Goal: Task Accomplishment & Management: Manage account settings

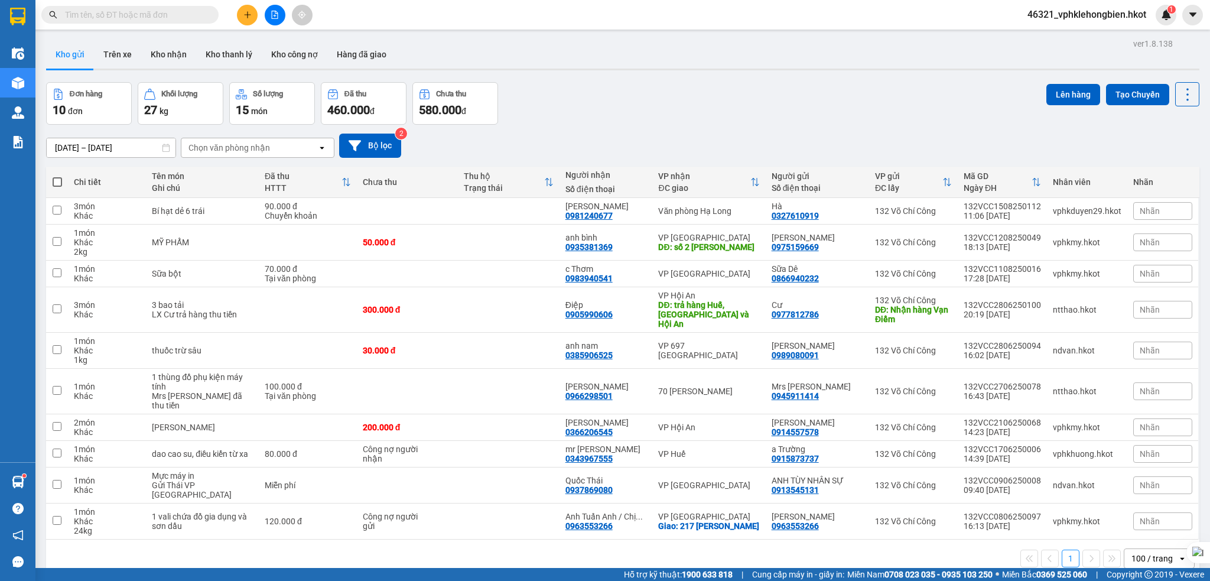
drag, startPoint x: 0, startPoint y: 0, endPoint x: 593, endPoint y: 87, distance: 599.4
click at [593, 87] on div "Đơn hàng 10 đơn Khối lượng 27 kg Số lượng 15 món Đã thu 460.000 đ Chưa thu 580.…" at bounding box center [622, 103] width 1153 height 43
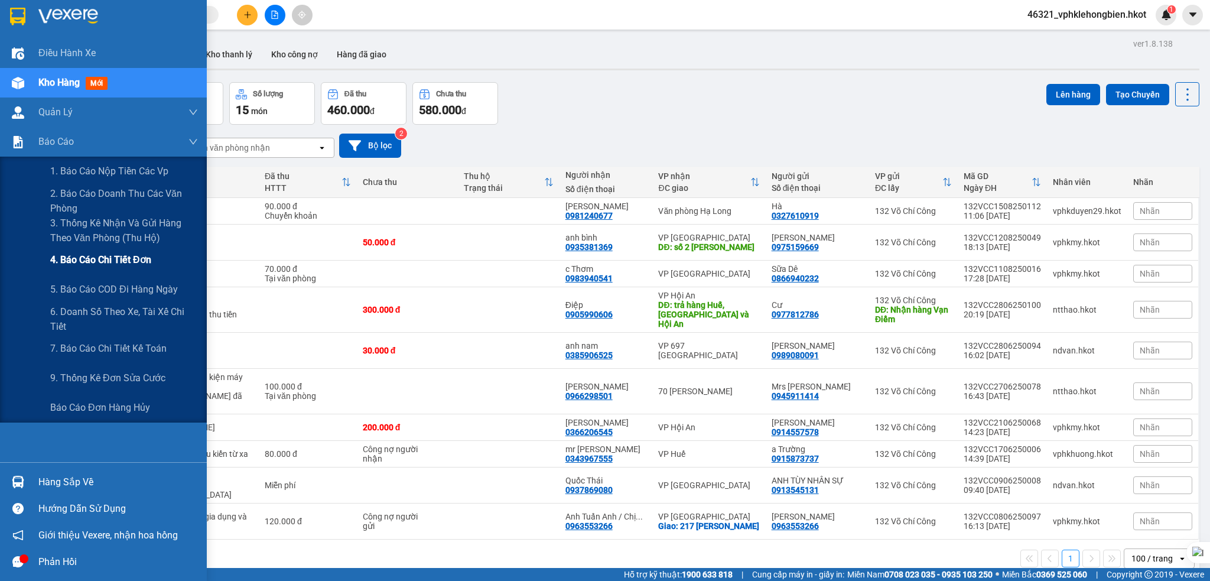
click at [99, 259] on span "4. Báo cáo chi tiết đơn" at bounding box center [100, 259] width 101 height 15
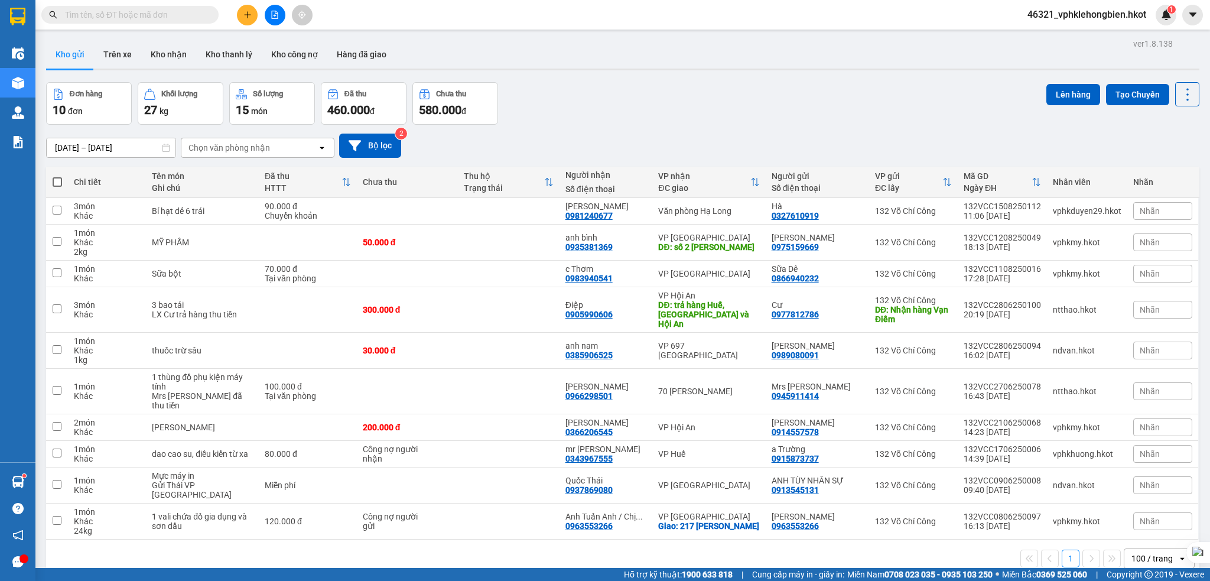
click at [164, 148] on icon at bounding box center [166, 148] width 8 height 8
click at [142, 149] on input "[DATE] – [DATE]" at bounding box center [111, 147] width 129 height 19
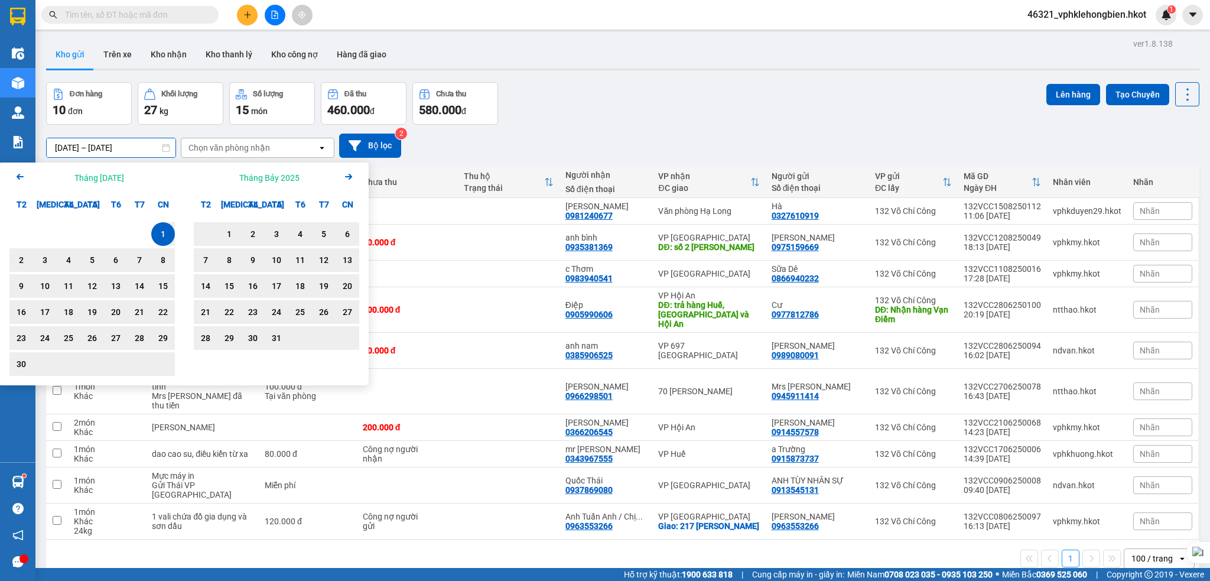
click at [253, 144] on div "Chọn văn phòng nhận" at bounding box center [229, 148] width 82 height 12
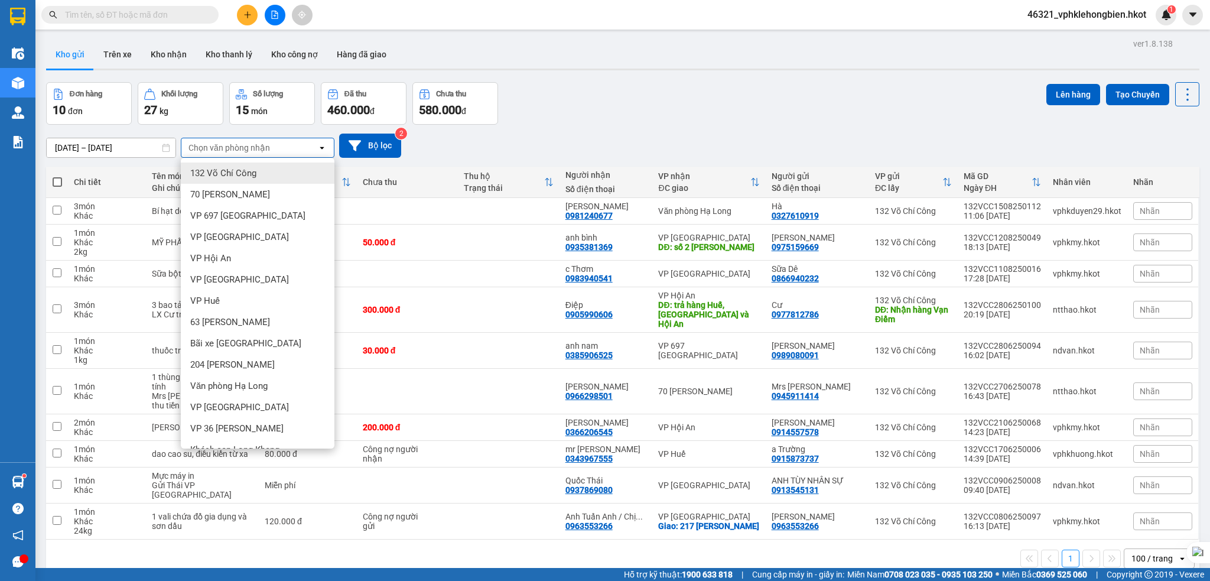
click at [106, 18] on input "text" at bounding box center [134, 14] width 139 height 13
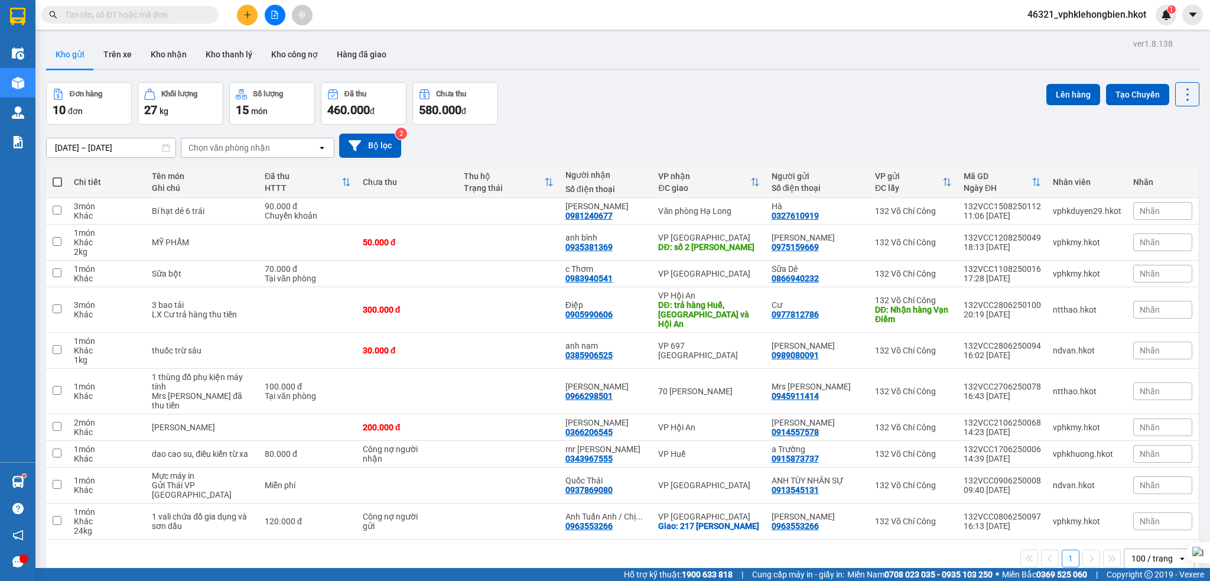
paste input "132VCC0703250091"
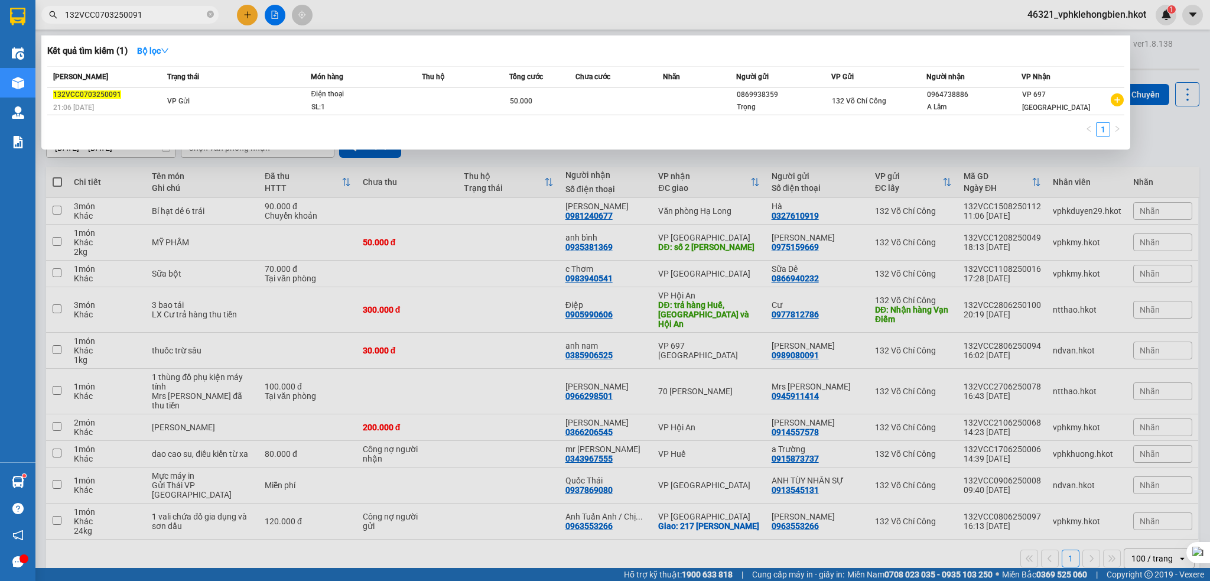
type input "132VCC0703250091"
click at [1175, 61] on div at bounding box center [605, 290] width 1210 height 581
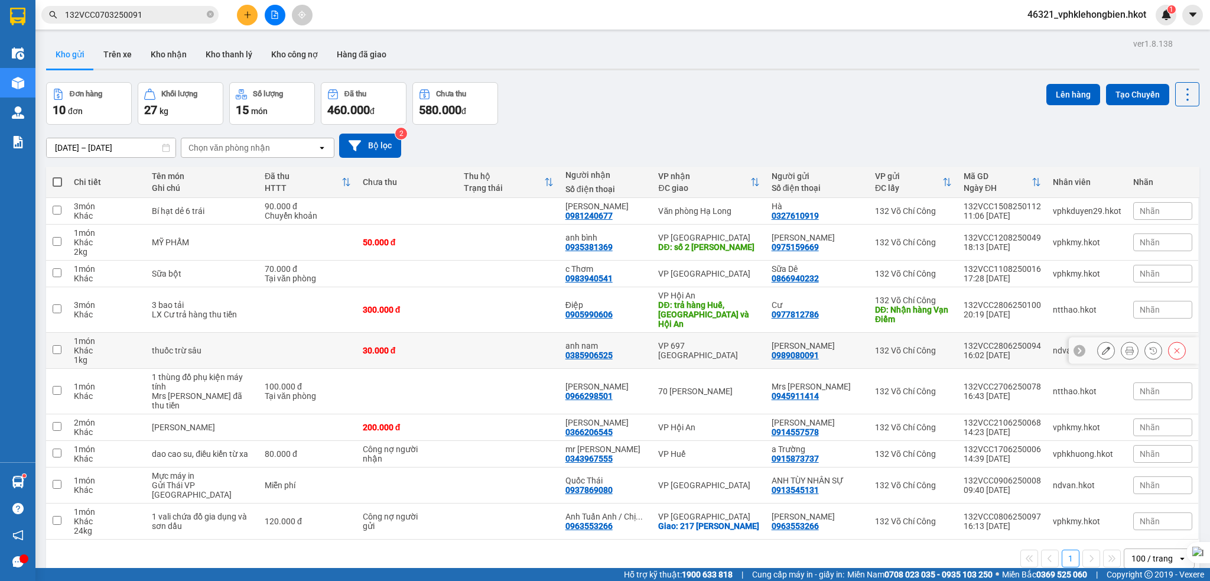
scroll to position [2, 0]
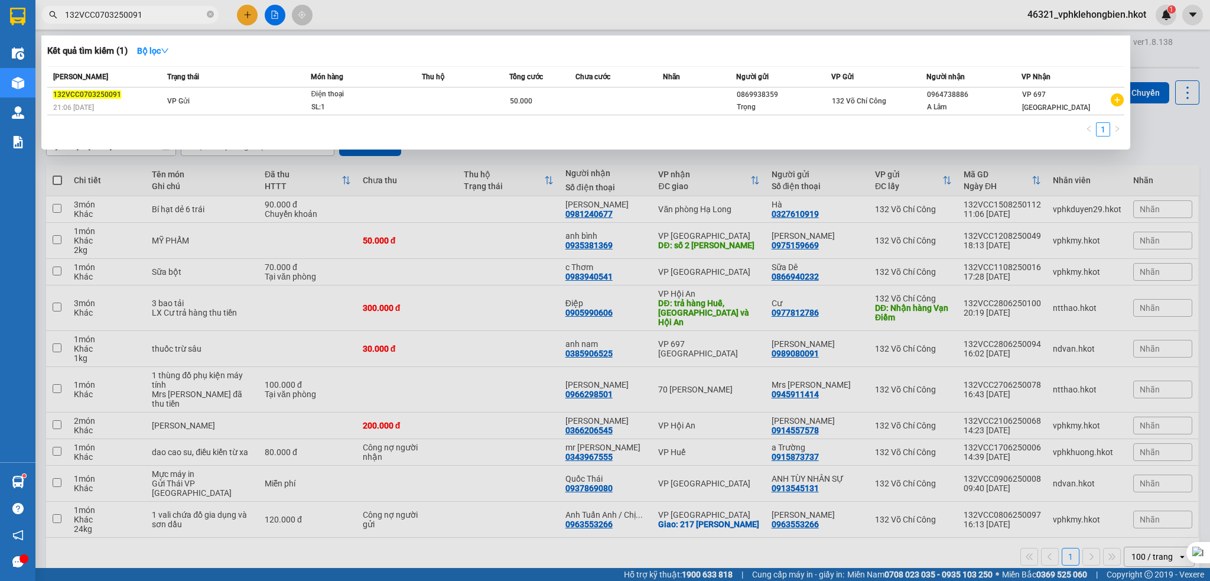
click at [169, 18] on input "132VCC0703250091" at bounding box center [134, 14] width 139 height 13
click at [210, 15] on icon "close-circle" at bounding box center [210, 14] width 7 height 7
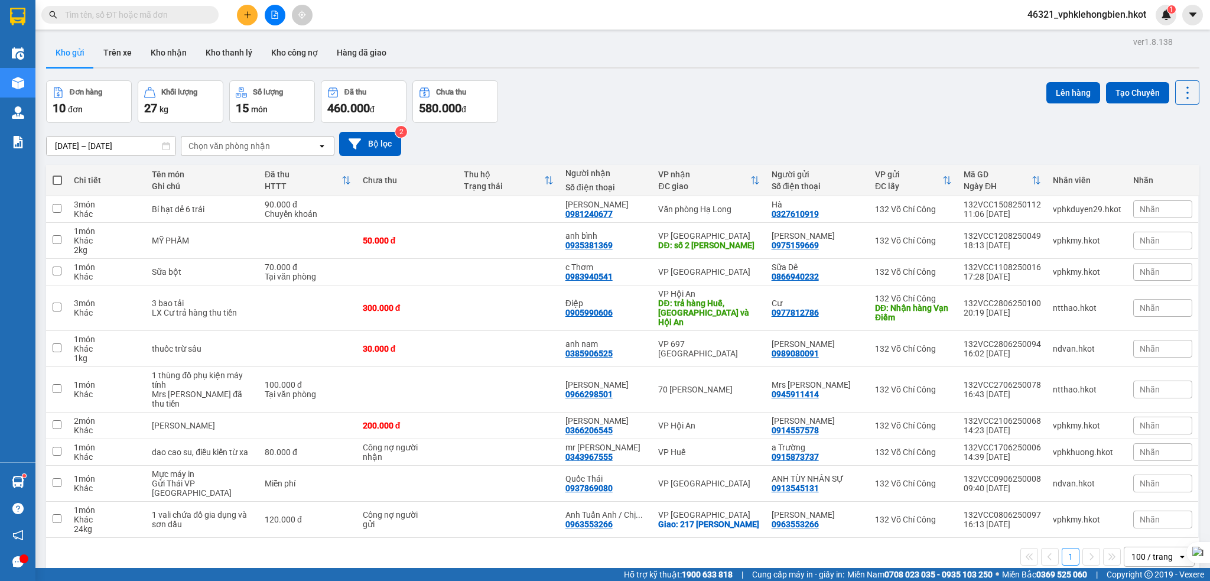
paste input "132VCC0605250030"
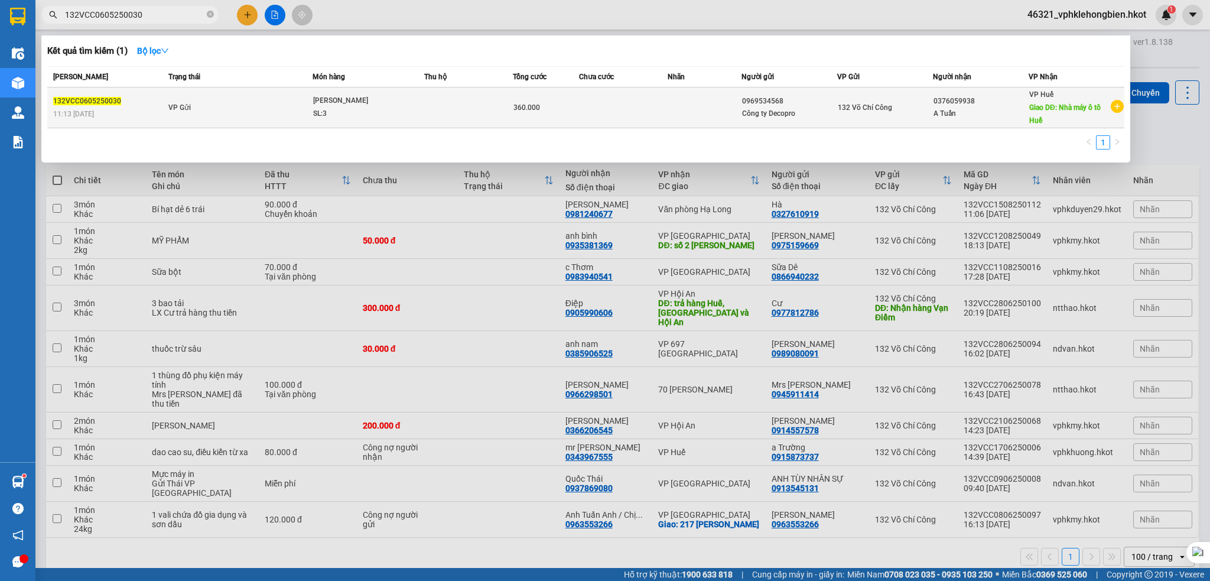
type input "132VCC0605250030"
click at [103, 100] on span "132VCC0605250030" at bounding box center [87, 101] width 68 height 8
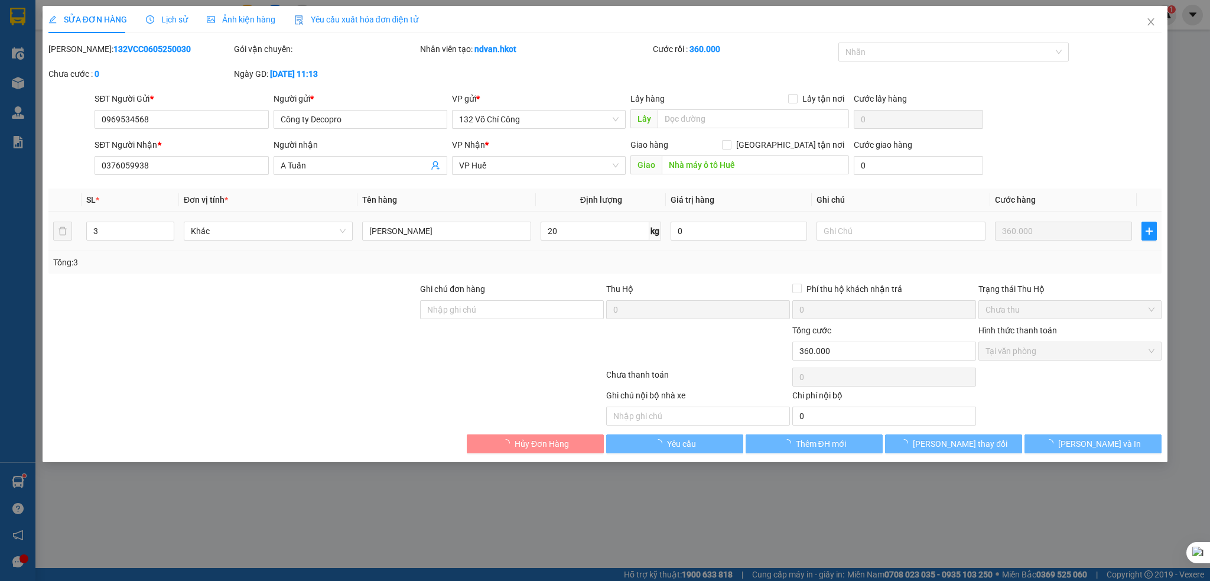
type input "0969534568"
type input "Công ty Decopro"
type input "0376059938"
type input "A Tuấn"
type input "Nhà máy ô tô Huế"
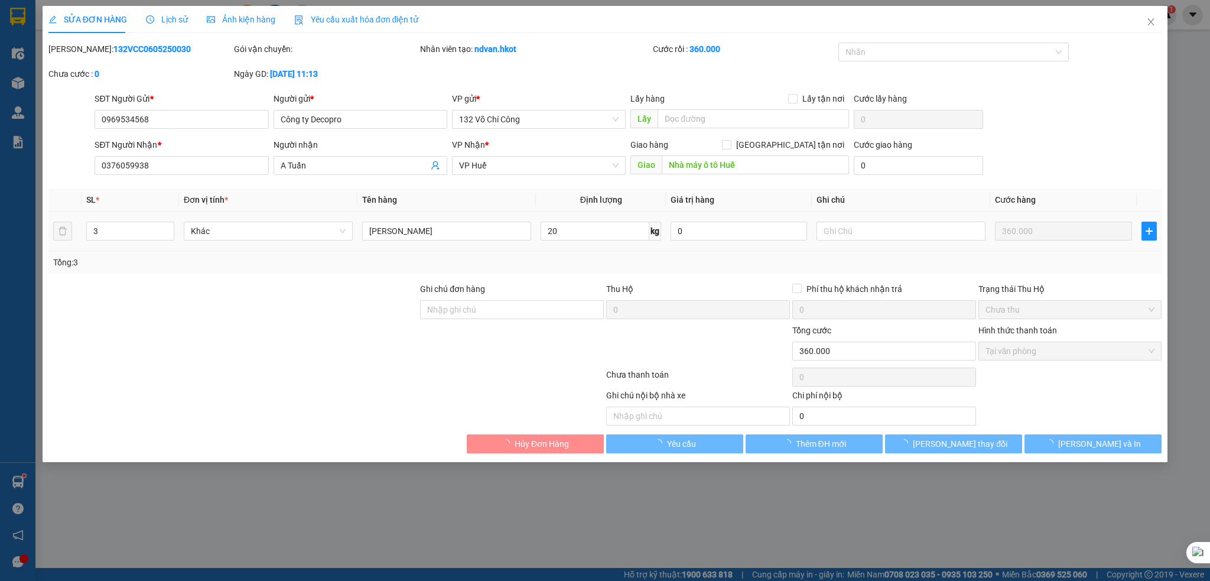
type input "360.000"
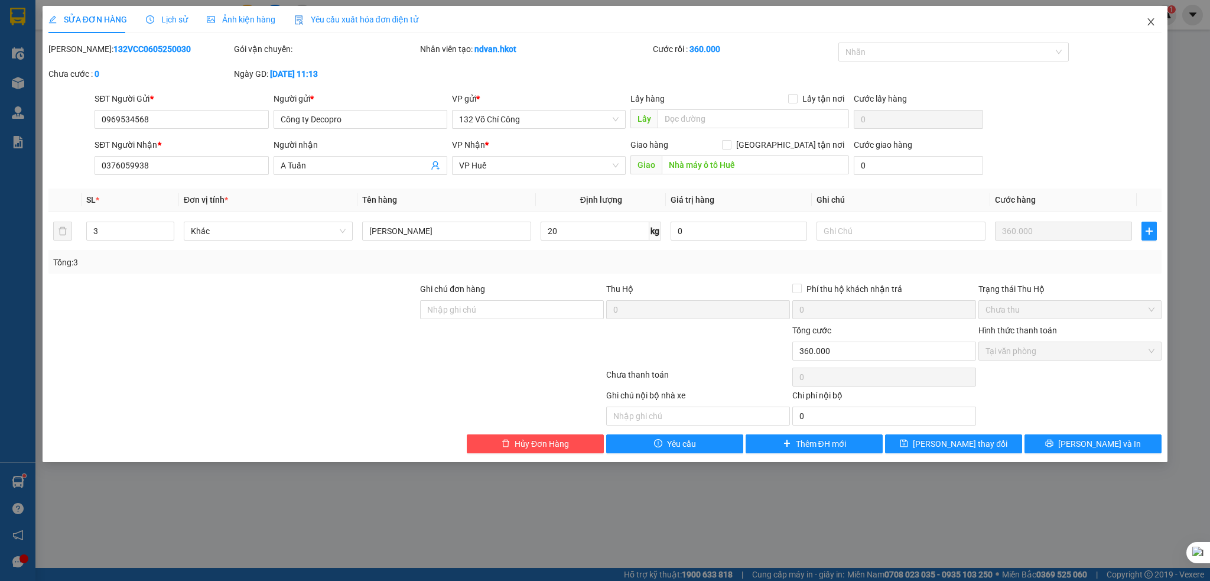
click at [1149, 21] on icon "close" at bounding box center [1151, 21] width 6 height 7
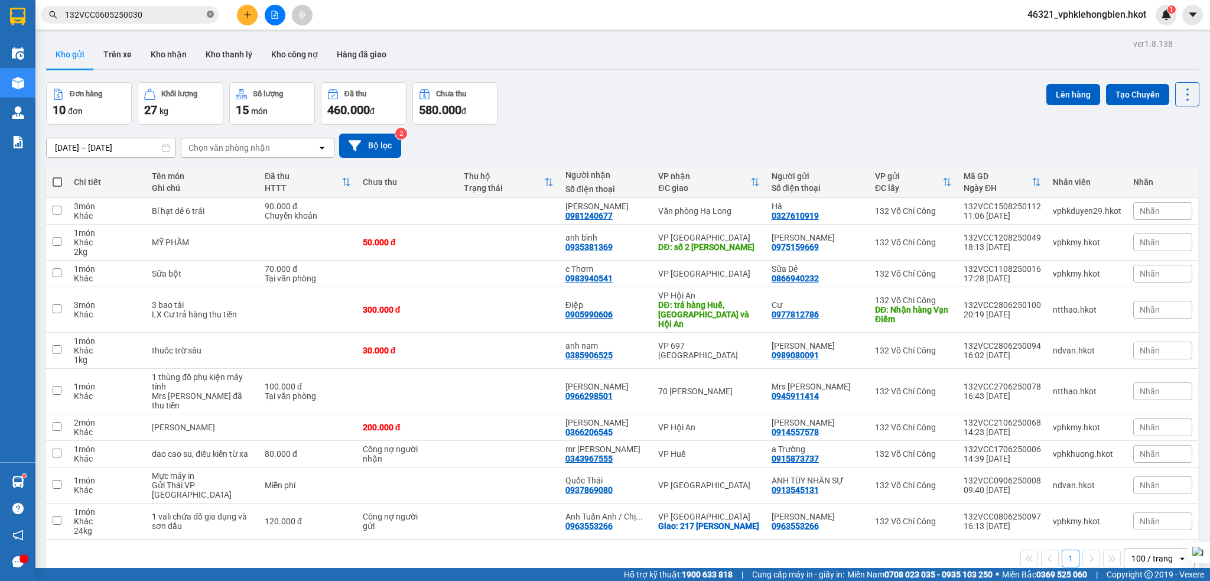
click at [211, 14] on icon "close-circle" at bounding box center [210, 14] width 7 height 7
click at [110, 14] on input "text" at bounding box center [134, 14] width 139 height 13
click at [111, 15] on input "text" at bounding box center [134, 14] width 139 height 13
click at [110, 9] on input "text" at bounding box center [134, 14] width 139 height 13
paste input "VPHL0508250011"
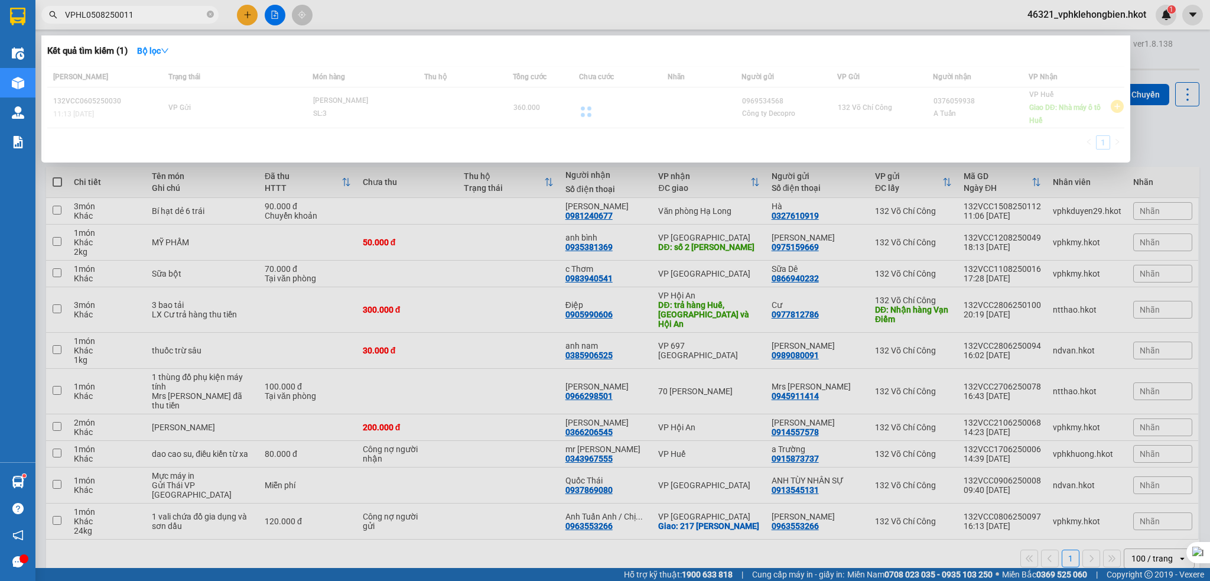
type input "VPHL0508250011"
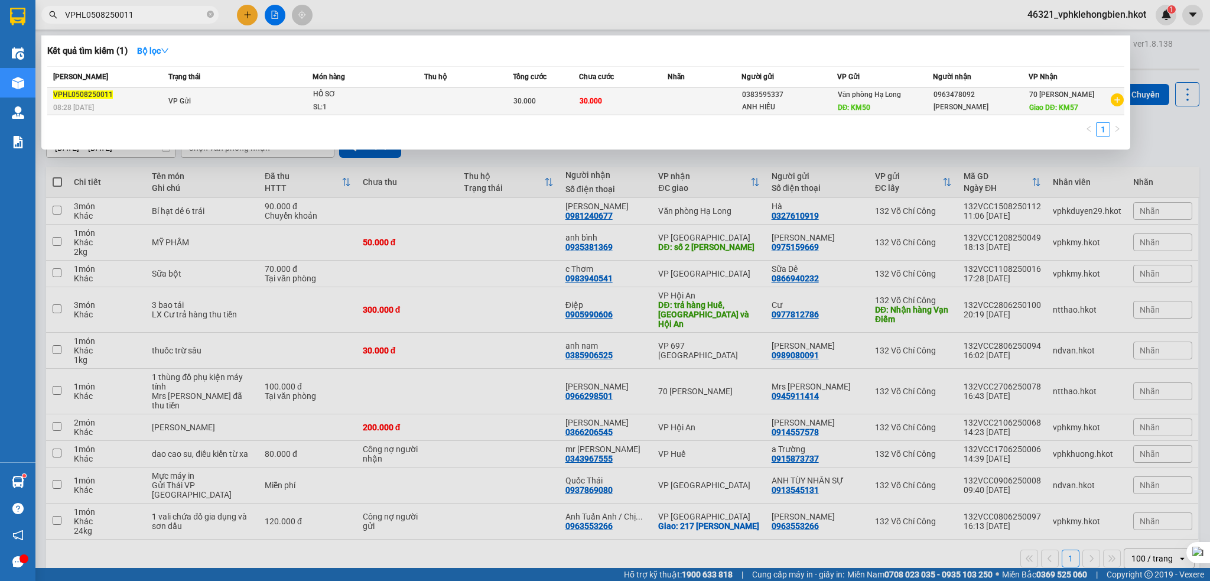
click at [90, 93] on span "VPHL0508250011" at bounding box center [83, 94] width 60 height 8
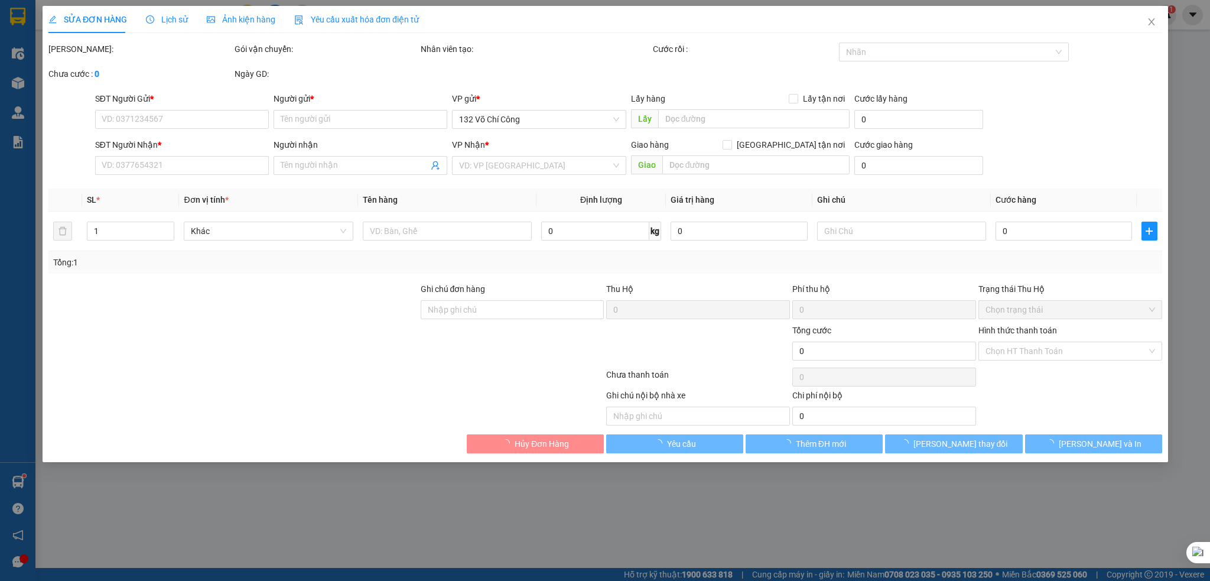
type input "0383595337"
type input "ANH HIẾU"
type input "KM50"
type input "0963478092"
type input "VÂN ANH"
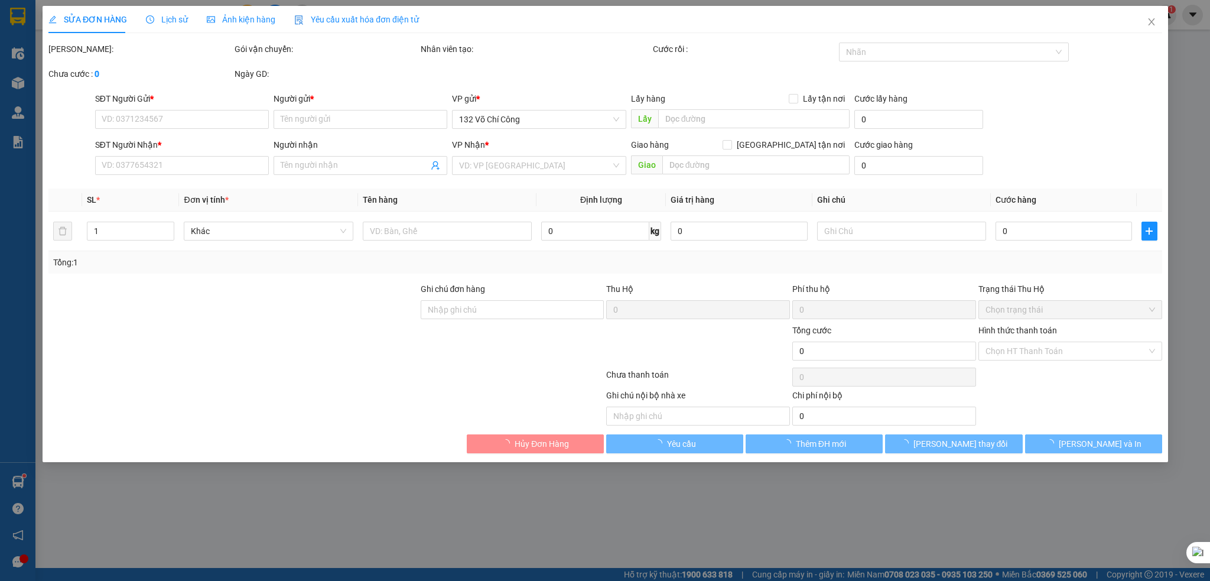
type input "KM57"
type input "ANH CƯỜNG HẠ LONG BẢO LÊN ĐƠN"
type input "30.000"
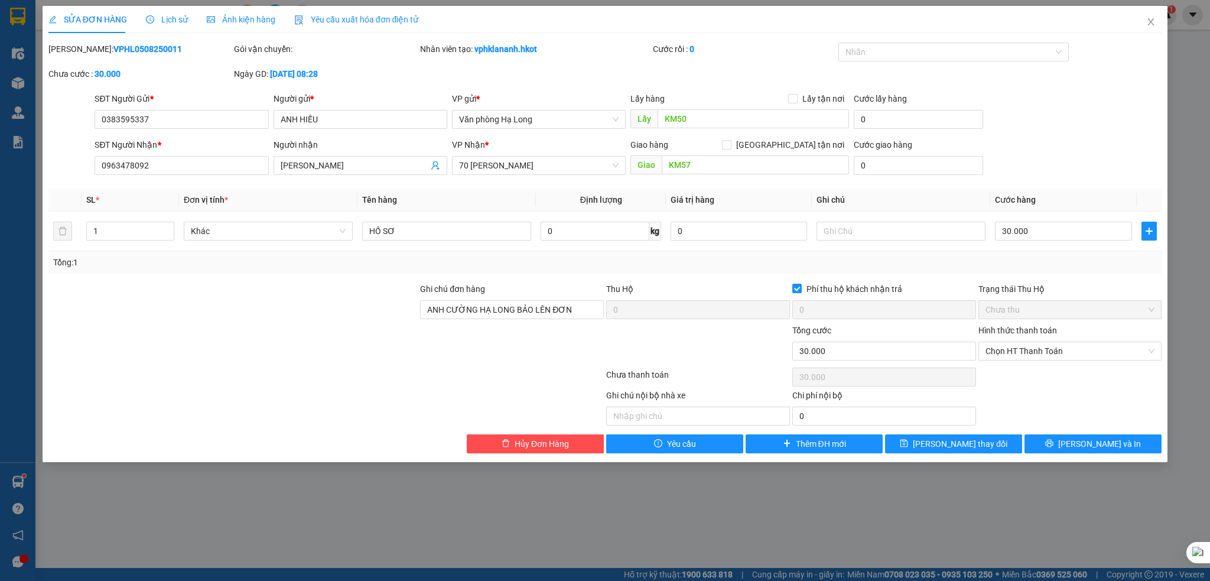
click at [170, 20] on span "Lịch sử" at bounding box center [167, 19] width 42 height 9
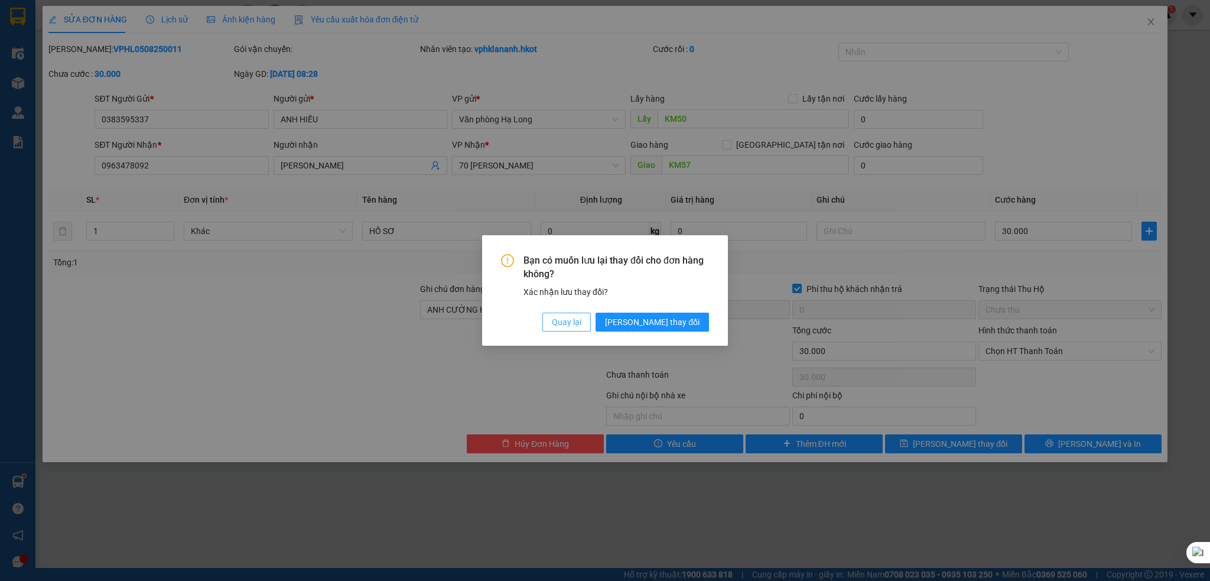
click at [581, 325] on span "Quay lại" at bounding box center [567, 321] width 30 height 13
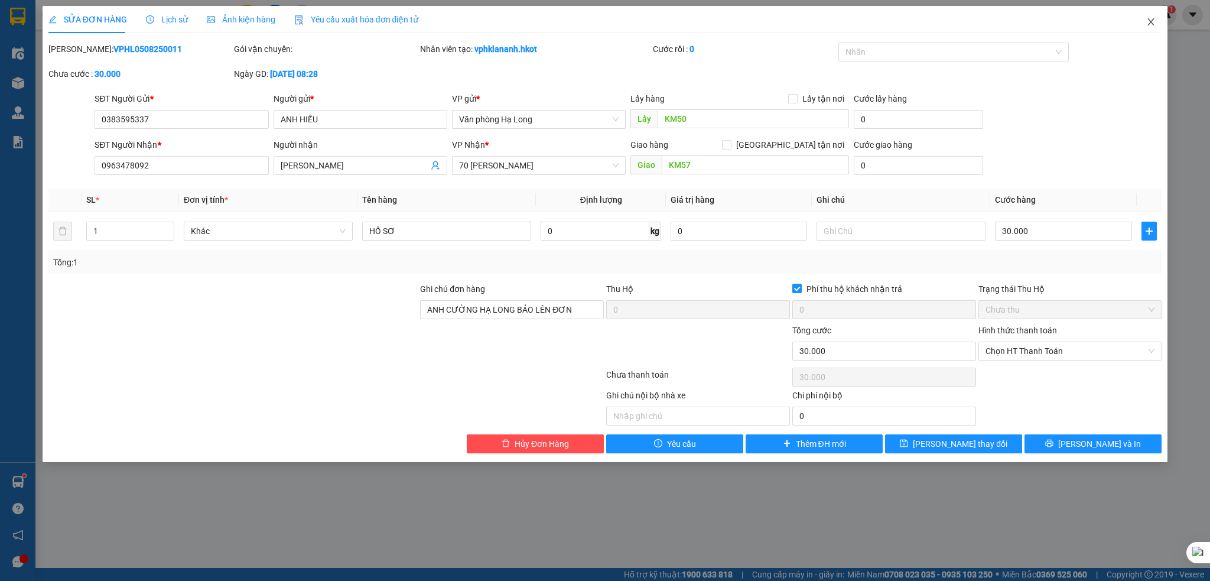
click at [1150, 25] on icon "close" at bounding box center [1150, 21] width 9 height 9
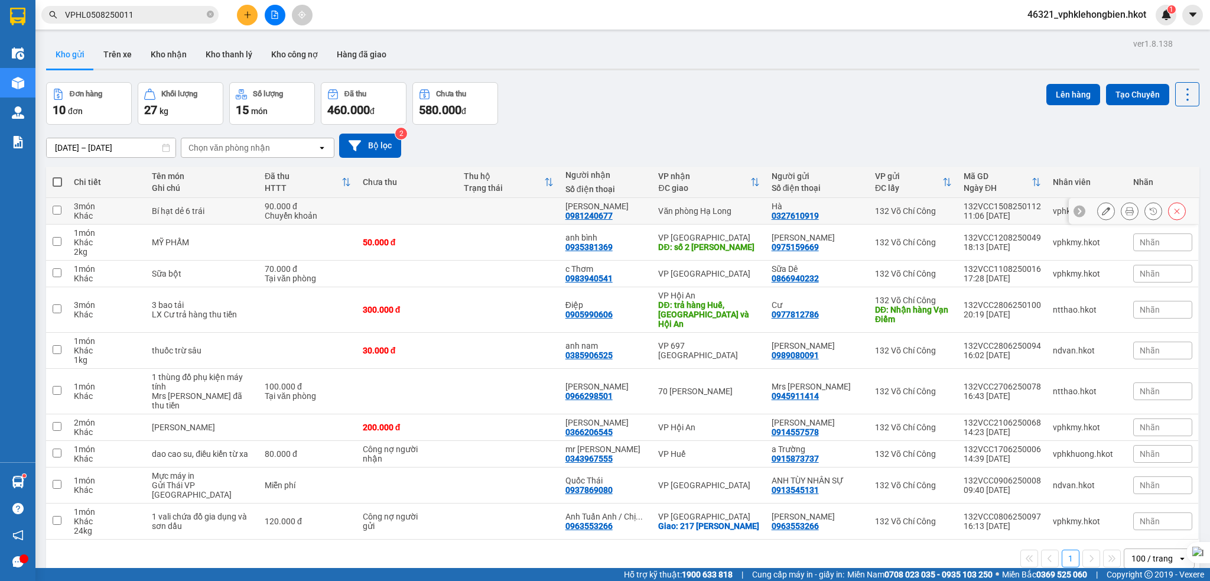
click at [61, 213] on td at bounding box center [57, 211] width 22 height 27
checkbox input "true"
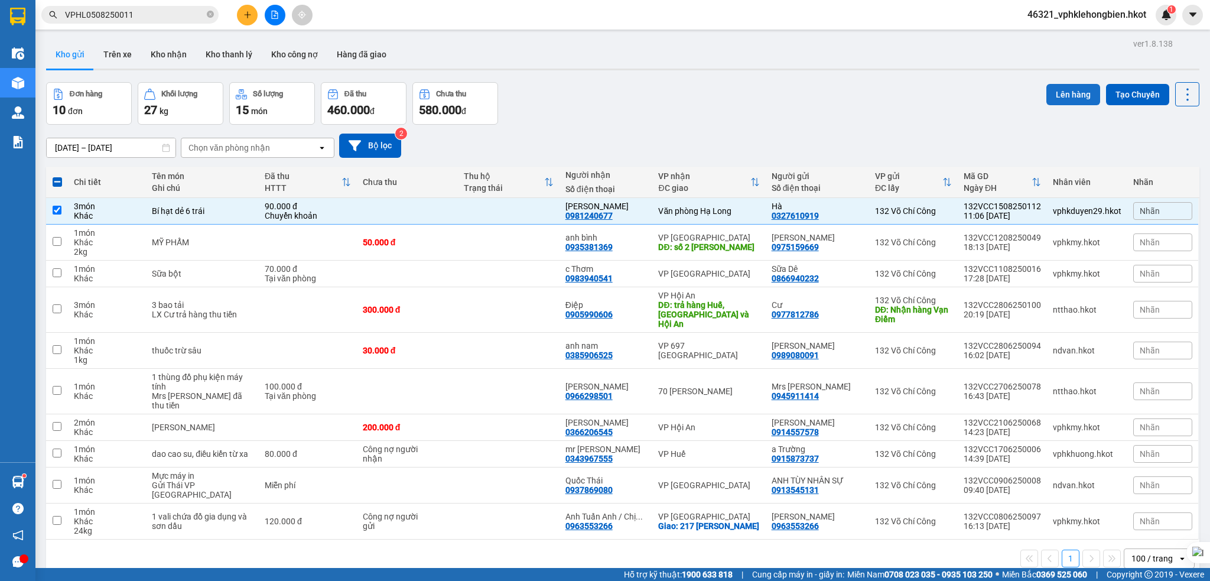
click at [1063, 94] on button "Lên hàng" at bounding box center [1073, 94] width 54 height 21
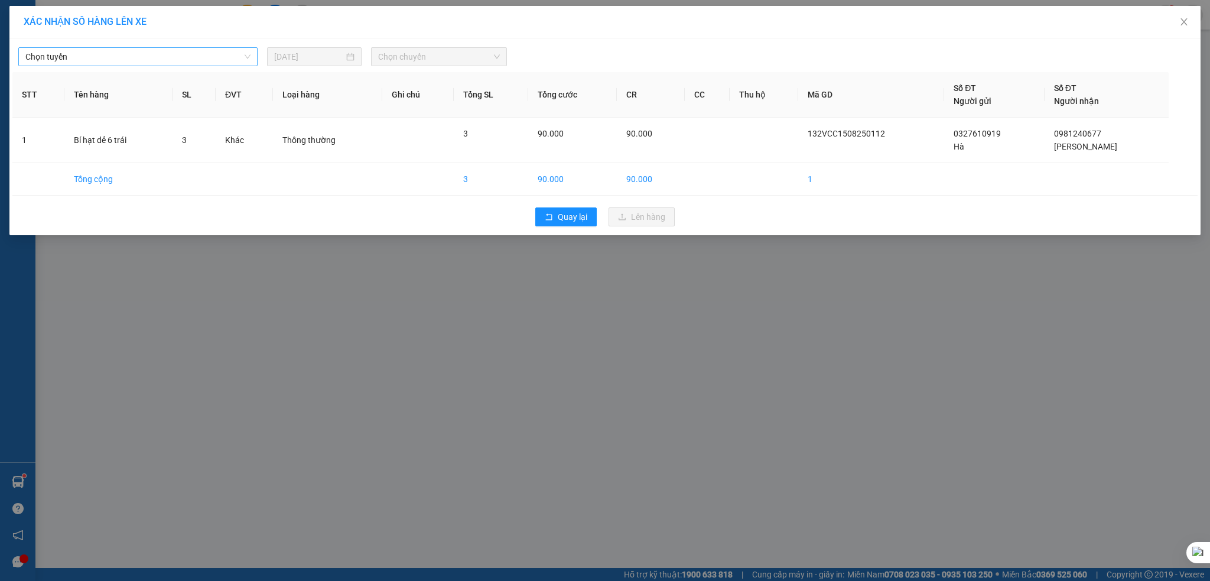
click at [128, 48] on span "Chọn tuyến" at bounding box center [137, 57] width 225 height 18
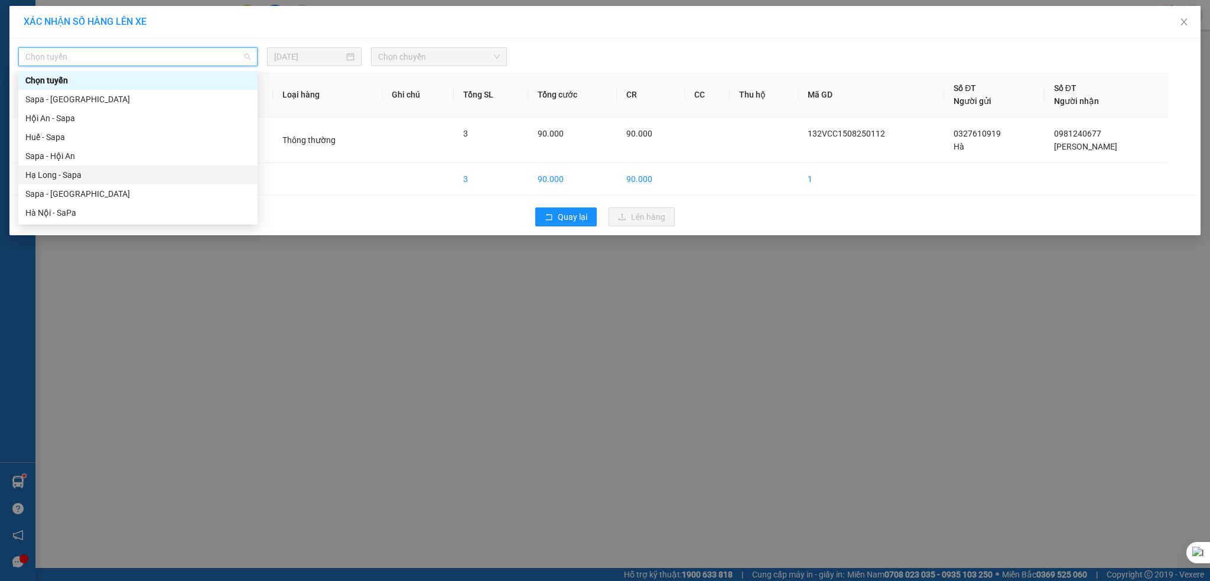
click at [564, 343] on div "XÁC NHẬN SỐ HÀNG LÊN XE Chọn tuyến 15/08/2025 Chọn chuyến STT Tên hàng SL ĐVT L…" at bounding box center [605, 290] width 1210 height 581
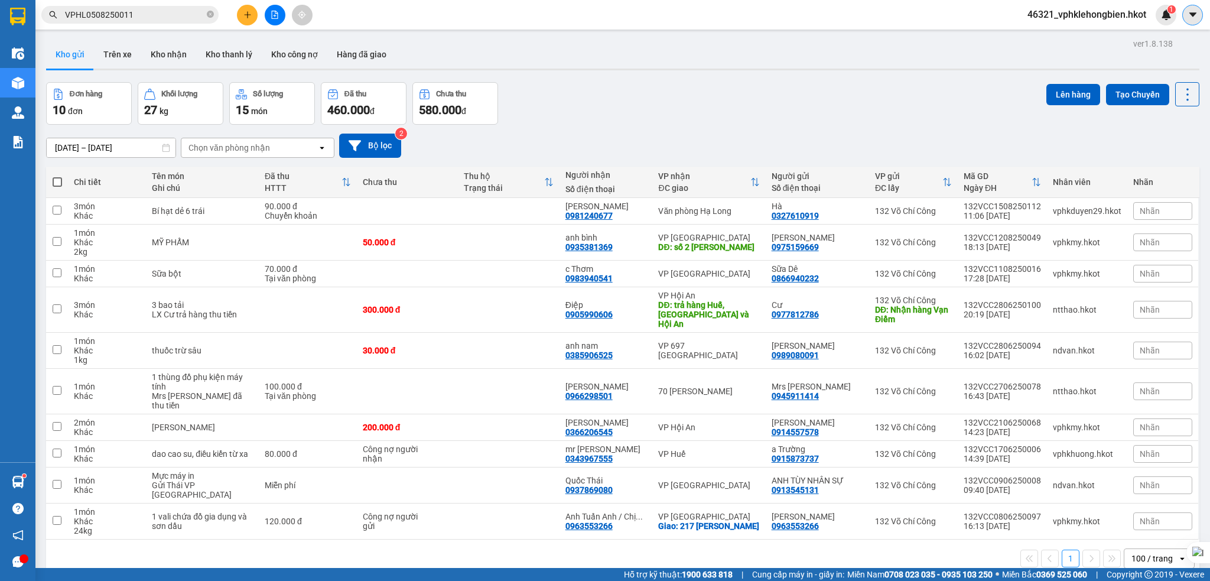
click at [1191, 13] on icon "caret-down" at bounding box center [1191, 14] width 7 height 4
click at [1164, 39] on div "Cấu hình nhà xe" at bounding box center [1161, 44] width 60 height 13
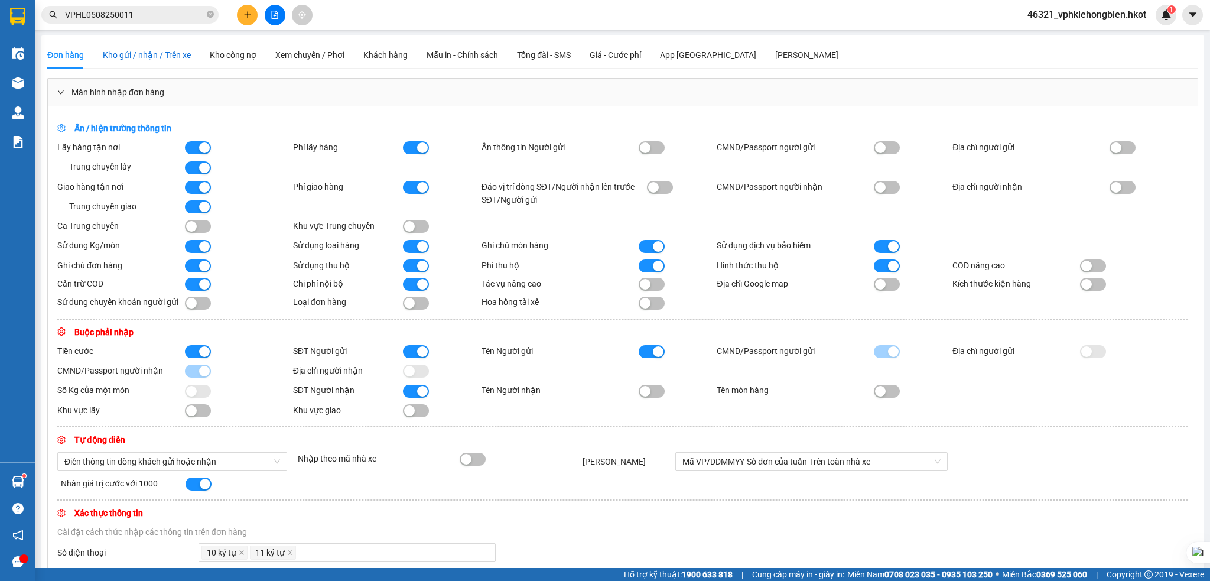
click at [145, 55] on span "Kho gửi / nhận / Trên xe" at bounding box center [147, 54] width 88 height 9
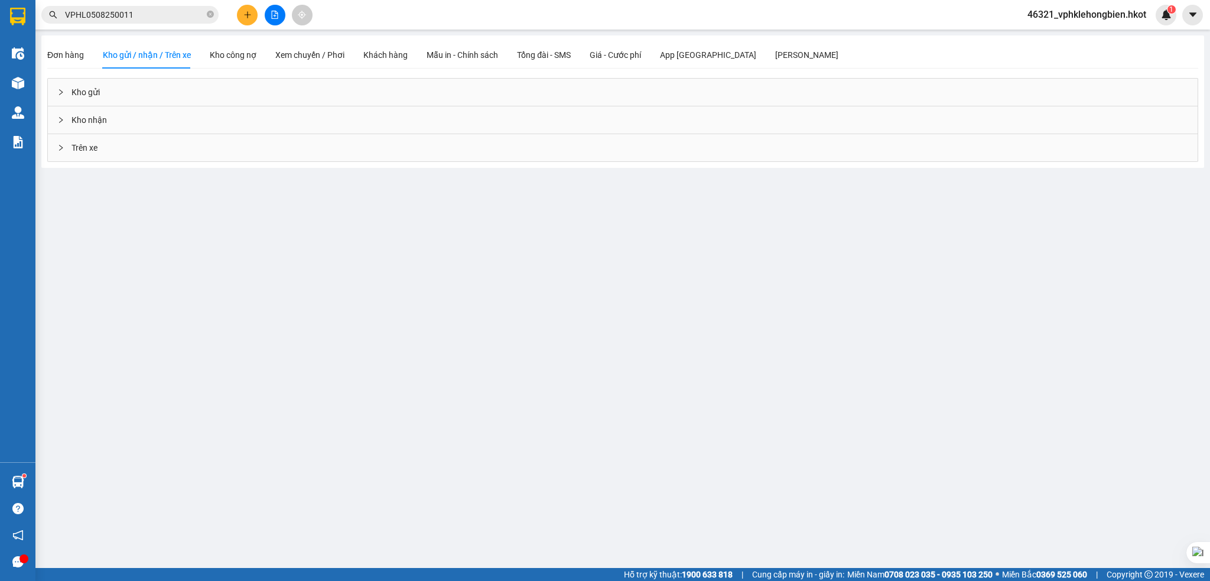
click at [93, 93] on div "Kho gửi" at bounding box center [622, 92] width 1149 height 27
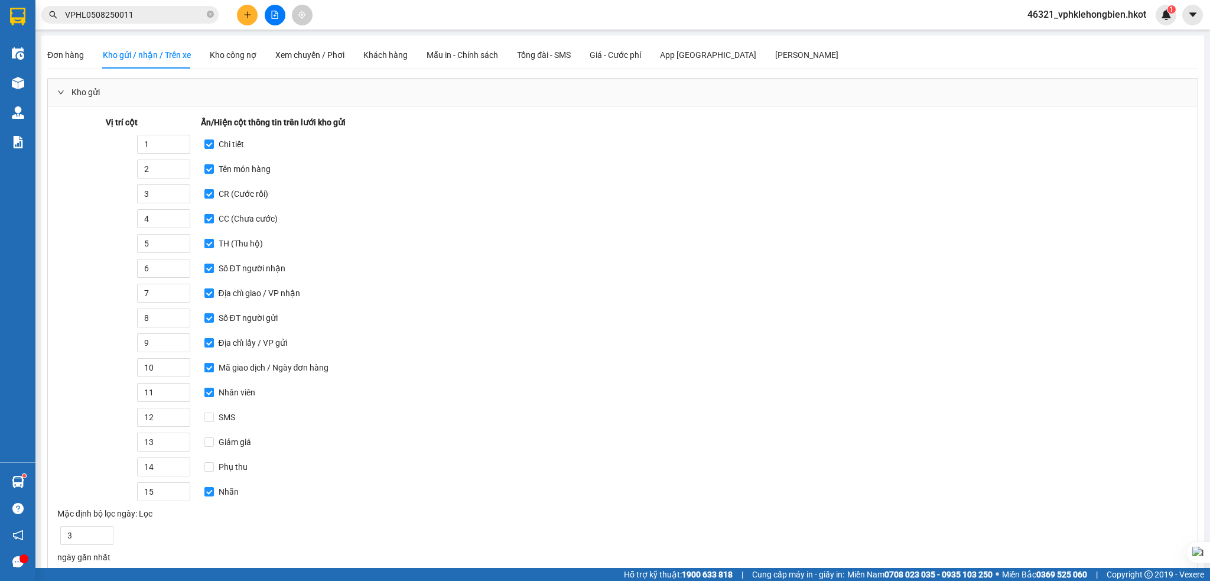
scroll to position [119, 0]
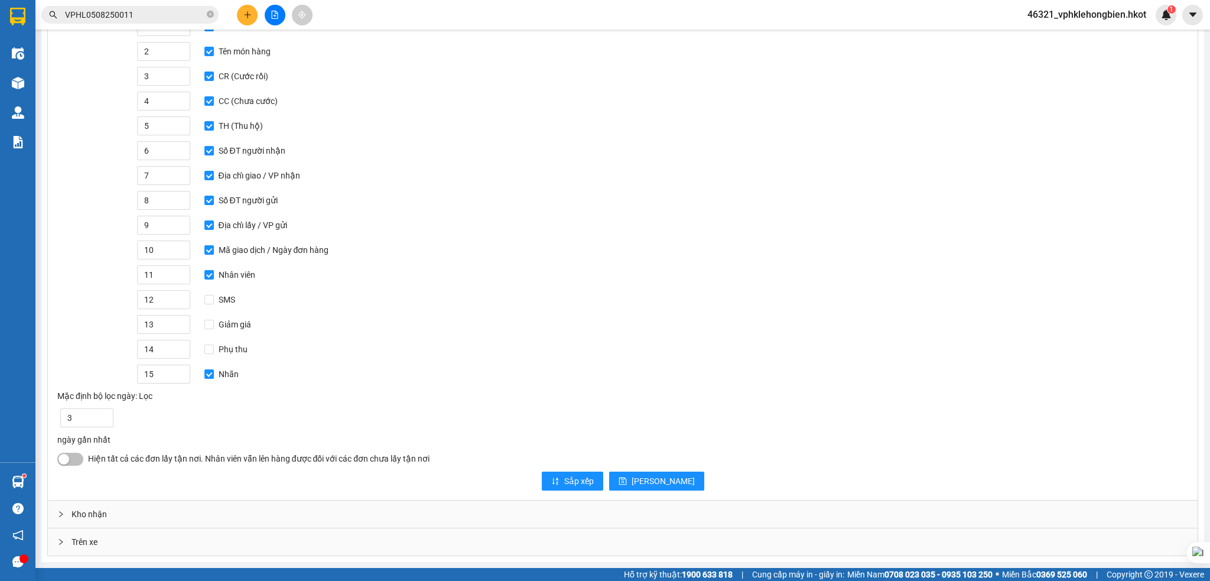
drag, startPoint x: 95, startPoint y: 517, endPoint x: 108, endPoint y: 505, distance: 18.0
click at [95, 516] on div "Kho nhận" at bounding box center [622, 513] width 1149 height 27
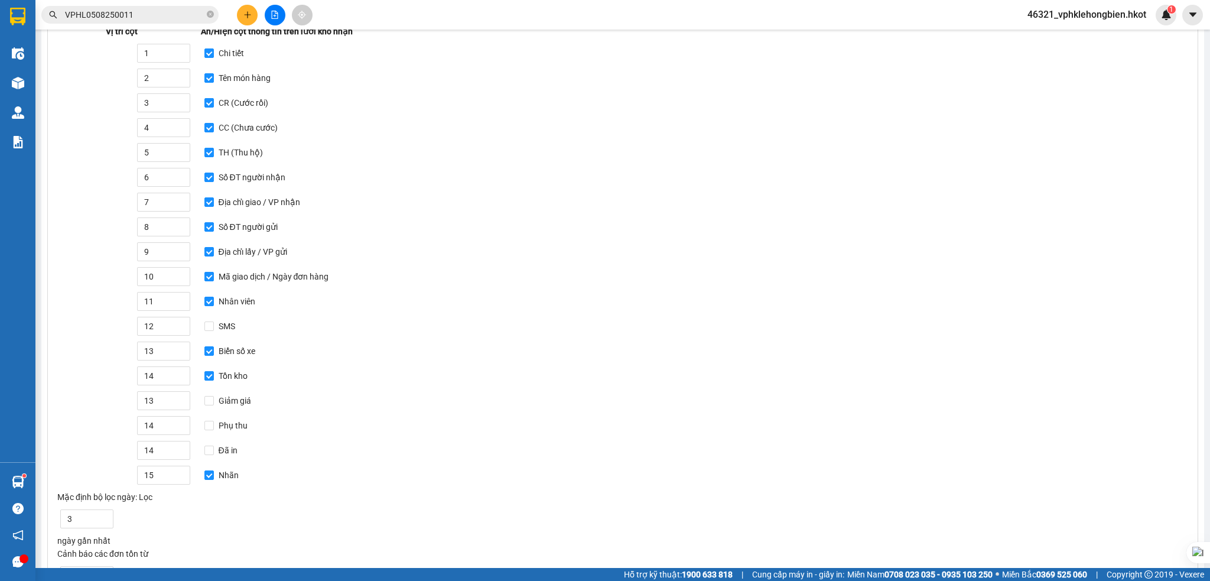
scroll to position [294, 0]
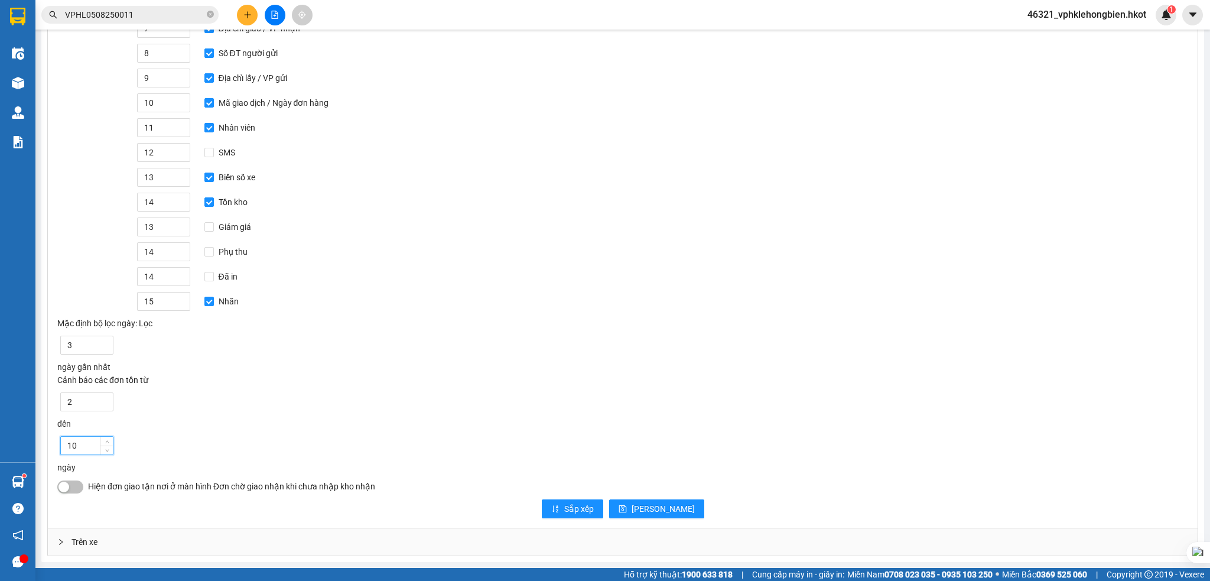
drag, startPoint x: 81, startPoint y: 444, endPoint x: 59, endPoint y: 444, distance: 21.9
click at [58, 444] on div "Cảnh báo các đơn tồn từ 2 đến 10 ngày" at bounding box center [622, 423] width 1131 height 100
type input "100"
click at [659, 510] on span "[PERSON_NAME]" at bounding box center [662, 508] width 63 height 13
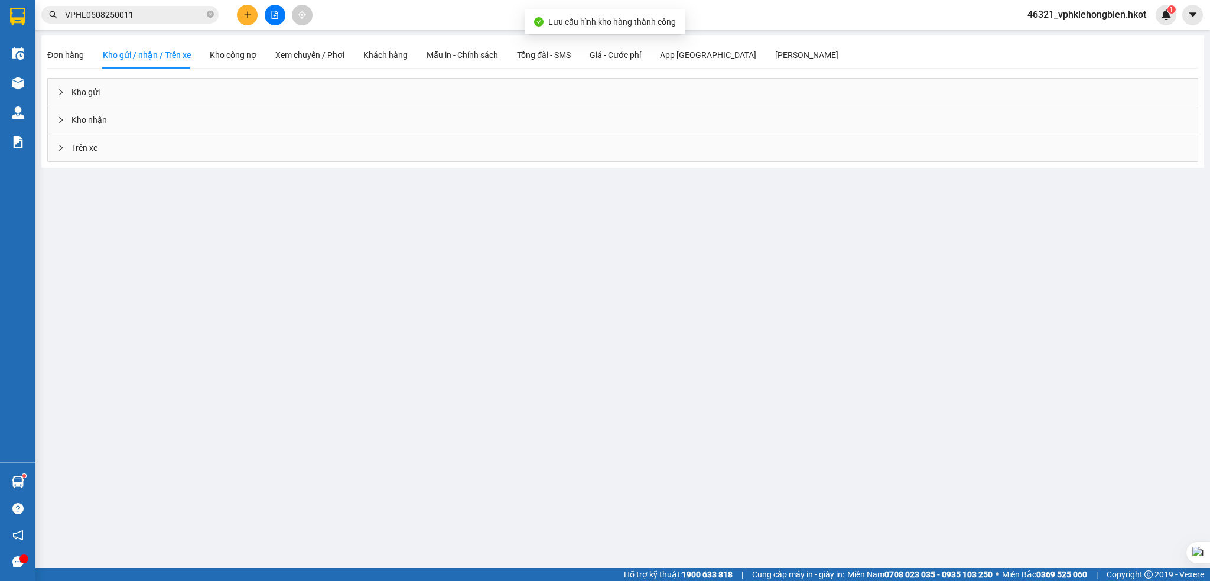
scroll to position [0, 0]
click at [106, 150] on div "Trên xe" at bounding box center [622, 147] width 1149 height 27
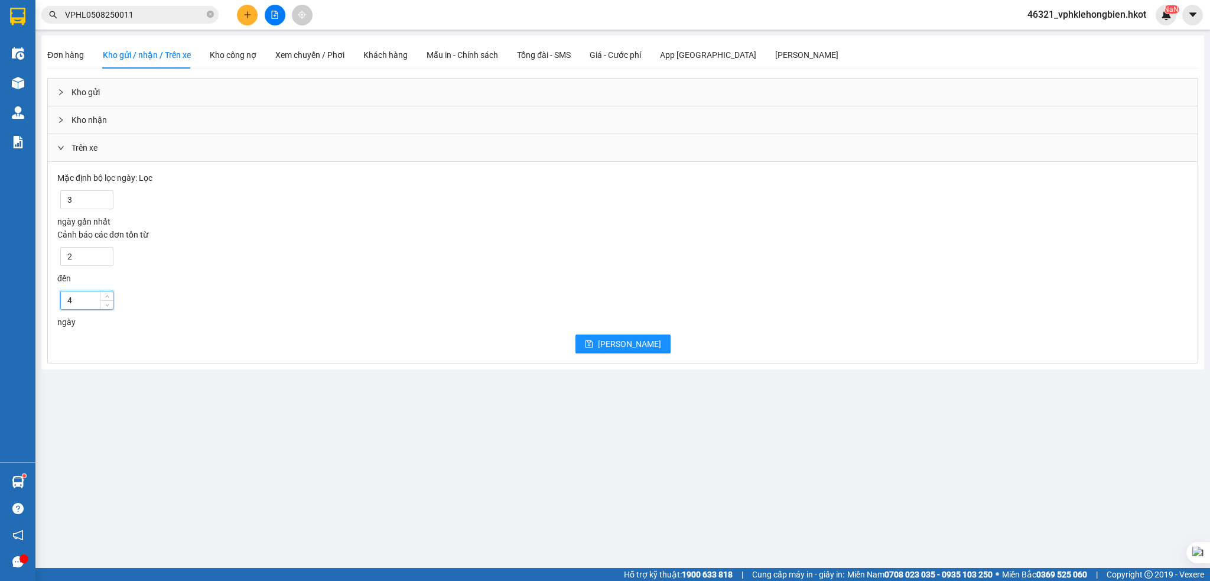
click at [55, 299] on div "Mặc định bộ lọc ngày: Lọc 3 ngày gần nhất Cảnh báo các đơn tồn từ …" at bounding box center [622, 262] width 1149 height 201
type input "100"
drag, startPoint x: 633, startPoint y: 341, endPoint x: 562, endPoint y: 338, distance: 71.5
click at [632, 341] on span "[PERSON_NAME]" at bounding box center [629, 343] width 63 height 13
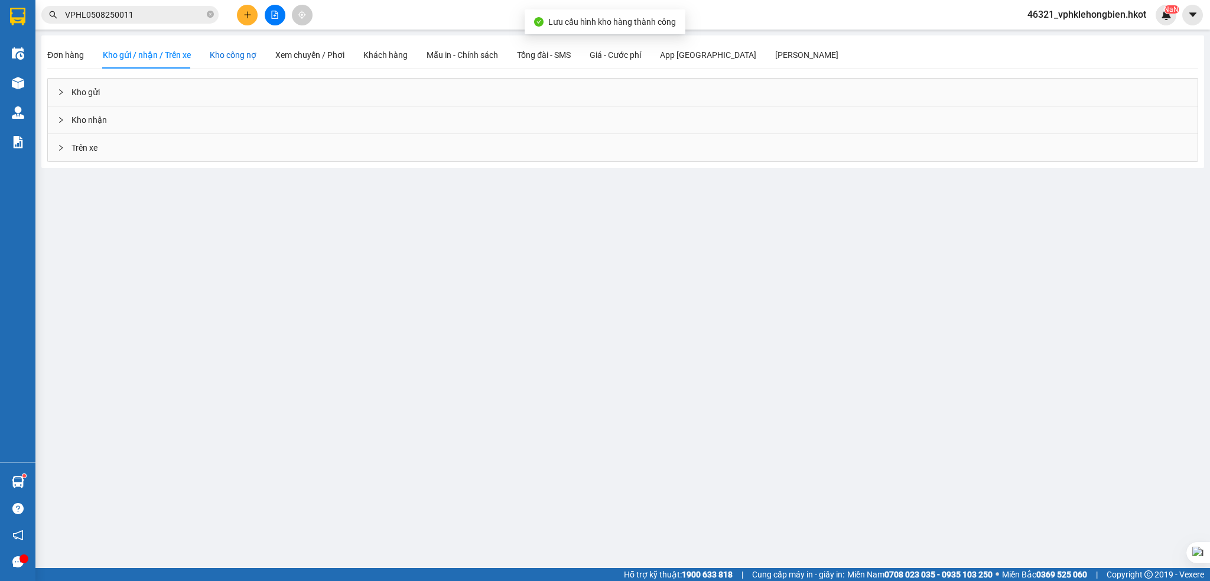
drag, startPoint x: 237, startPoint y: 56, endPoint x: 243, endPoint y: 65, distance: 10.6
click at [237, 56] on div "Kho công nợ" at bounding box center [233, 54] width 47 height 13
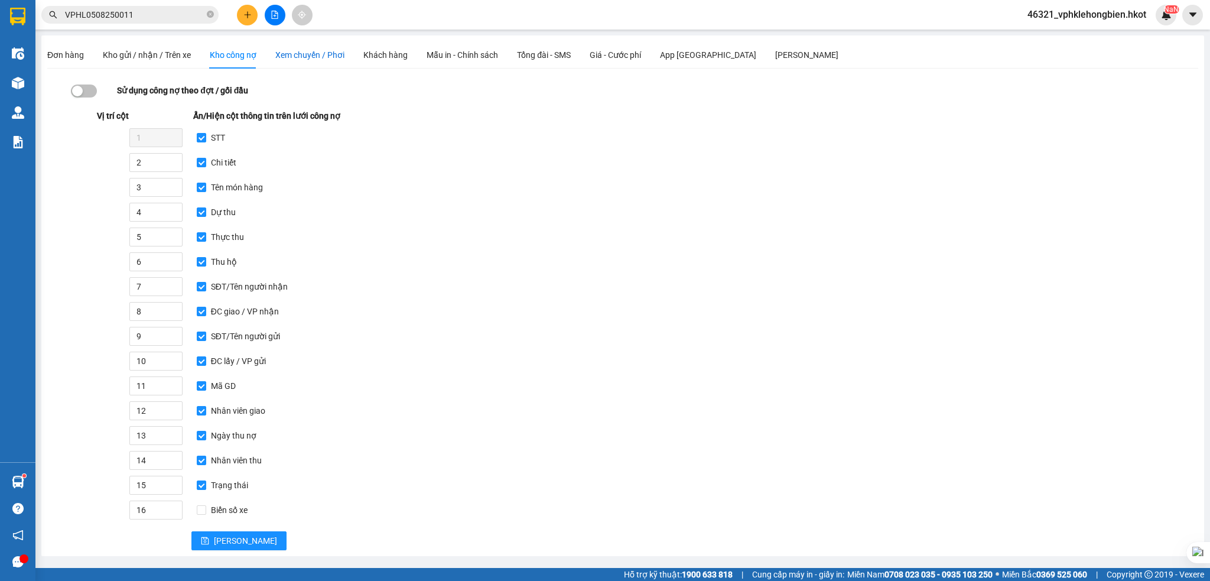
click at [307, 52] on span "Xem chuyến / Phơi" at bounding box center [309, 54] width 69 height 9
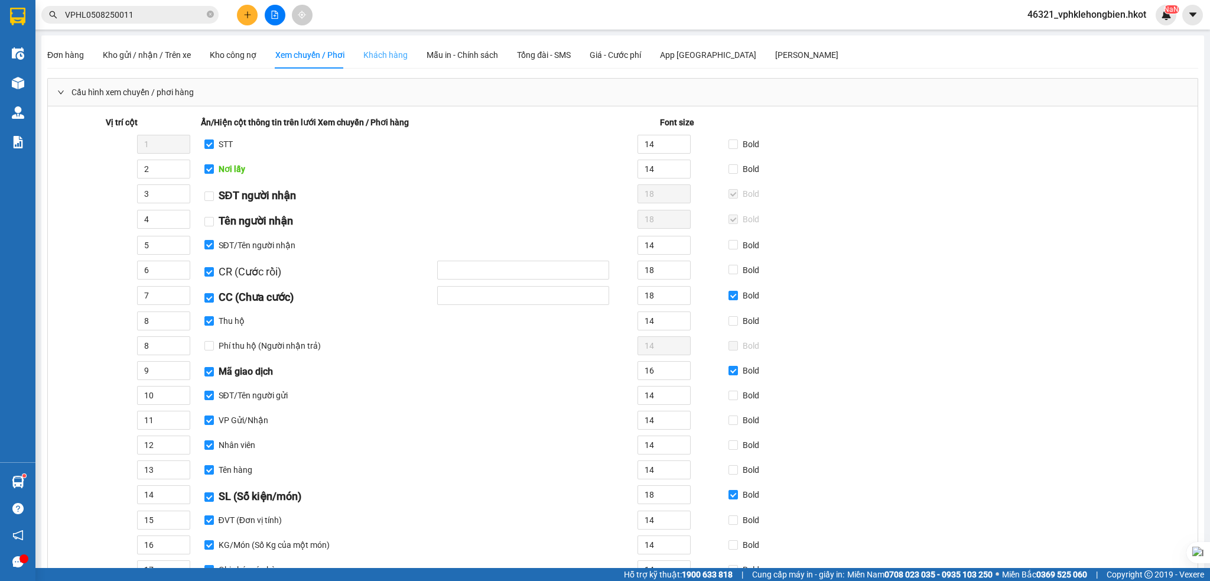
click at [389, 64] on div "Khách hàng" at bounding box center [385, 54] width 44 height 27
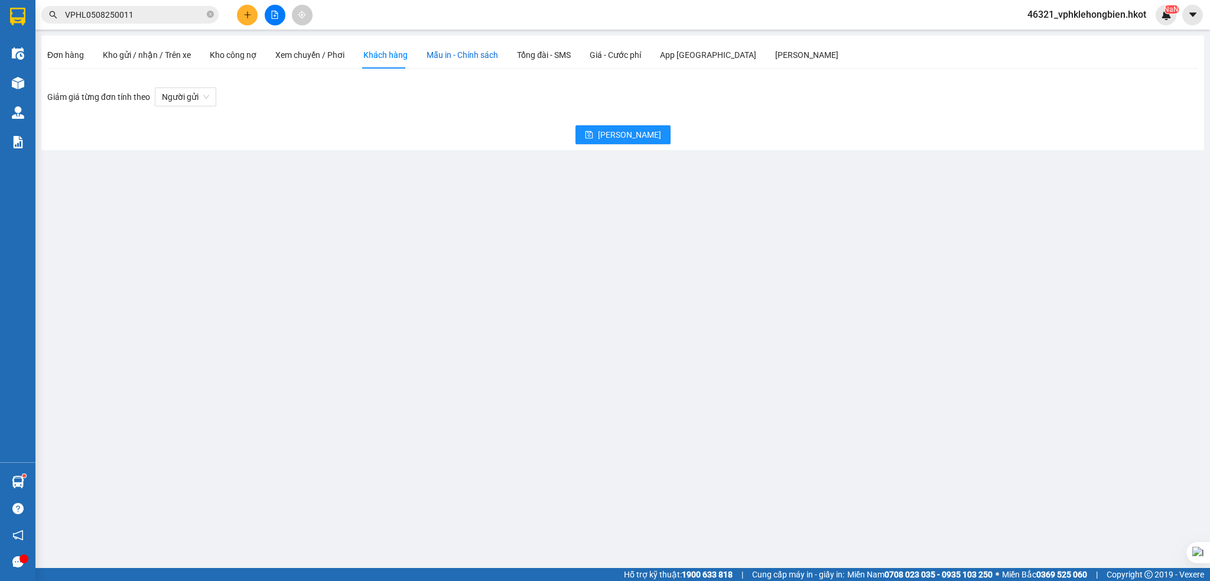
click at [475, 58] on span "Mẫu in - Chính sách" at bounding box center [461, 54] width 71 height 9
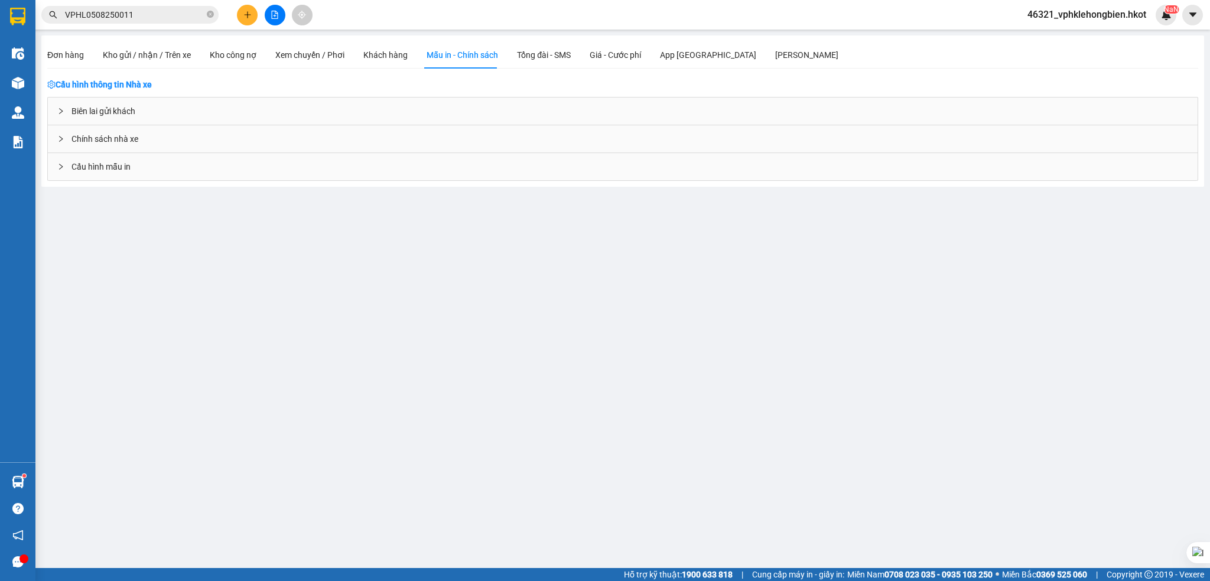
click at [112, 112] on div "Biên lai gửi khách" at bounding box center [622, 110] width 1149 height 27
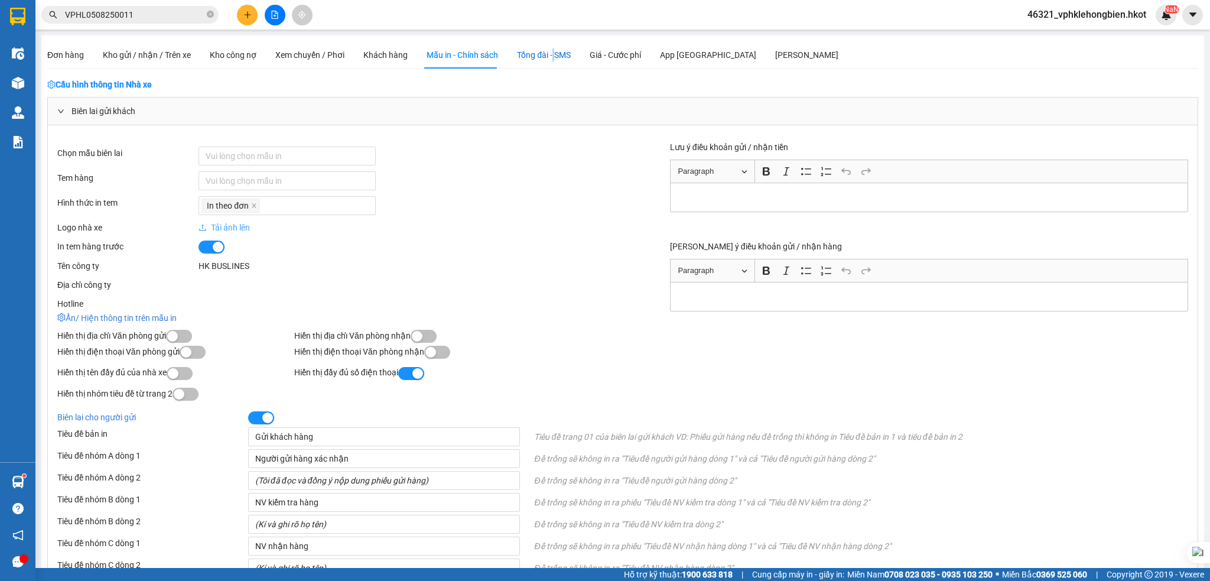
click at [555, 53] on span "Tổng đài - SMS" at bounding box center [544, 54] width 54 height 9
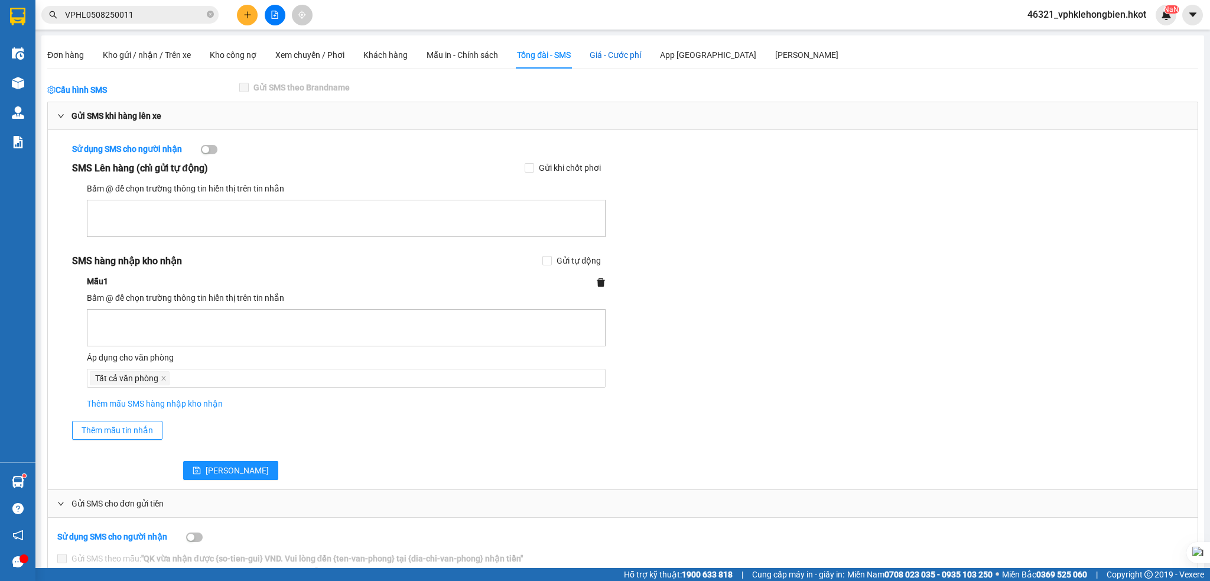
click at [627, 57] on span "Giá - Cước phí" at bounding box center [614, 54] width 51 height 9
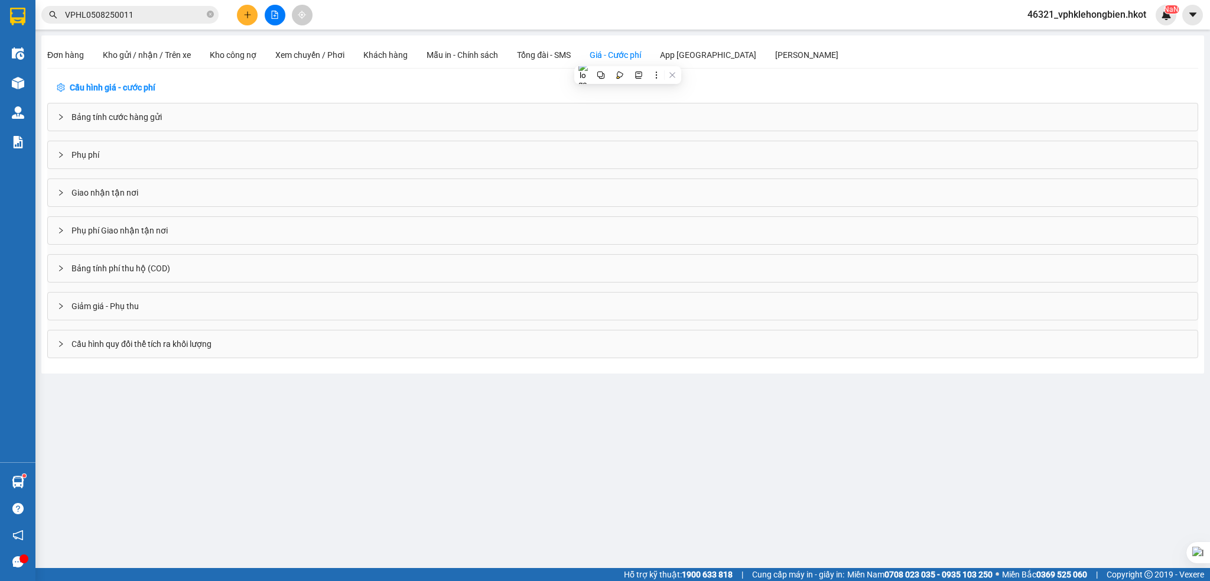
click at [133, 116] on div "Bảng tính cước hàng gửi" at bounding box center [622, 116] width 1149 height 27
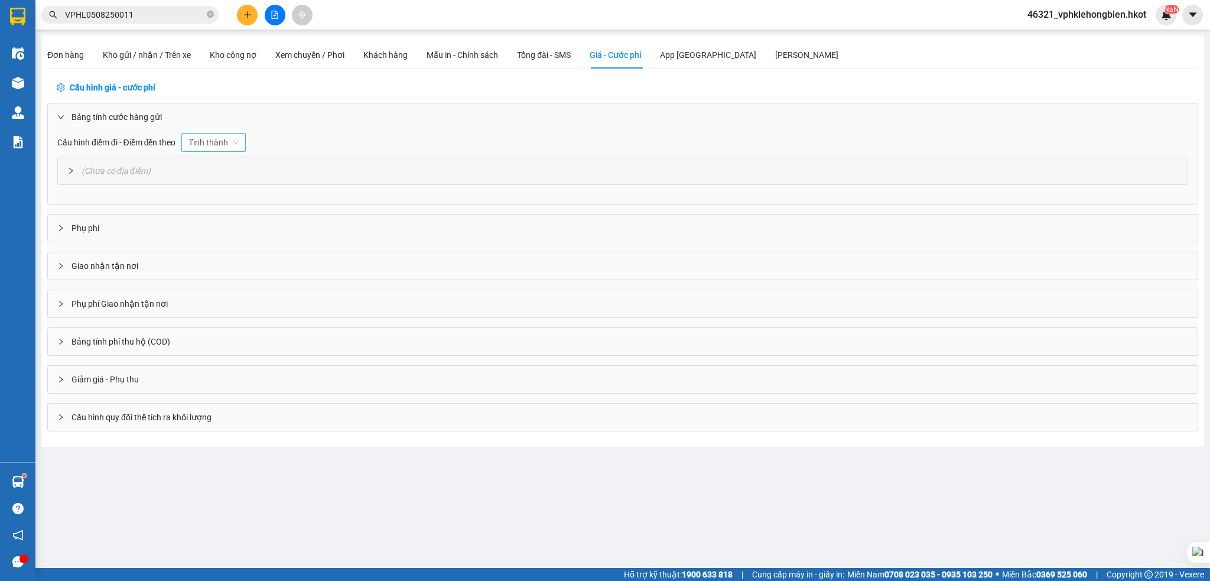
click at [223, 142] on span "Tỉnh thành" at bounding box center [208, 142] width 40 height 9
click at [216, 165] on span "Tỉnh thành" at bounding box center [214, 165] width 41 height 9
click at [136, 171] on span "Chưa có địa điểm" at bounding box center [115, 170] width 63 height 9
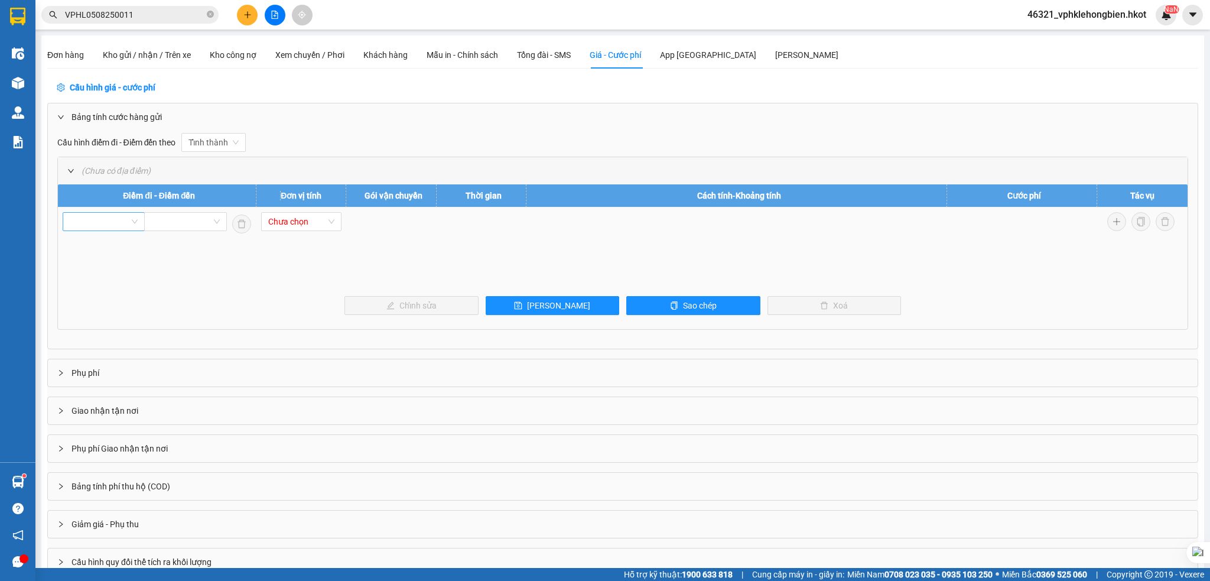
click at [135, 216] on div at bounding box center [104, 221] width 82 height 19
drag, startPoint x: 99, startPoint y: 262, endPoint x: 105, endPoint y: 258, distance: 7.1
click at [99, 263] on div "Hà Nội" at bounding box center [110, 264] width 80 height 13
click at [207, 220] on input "search" at bounding box center [181, 222] width 60 height 18
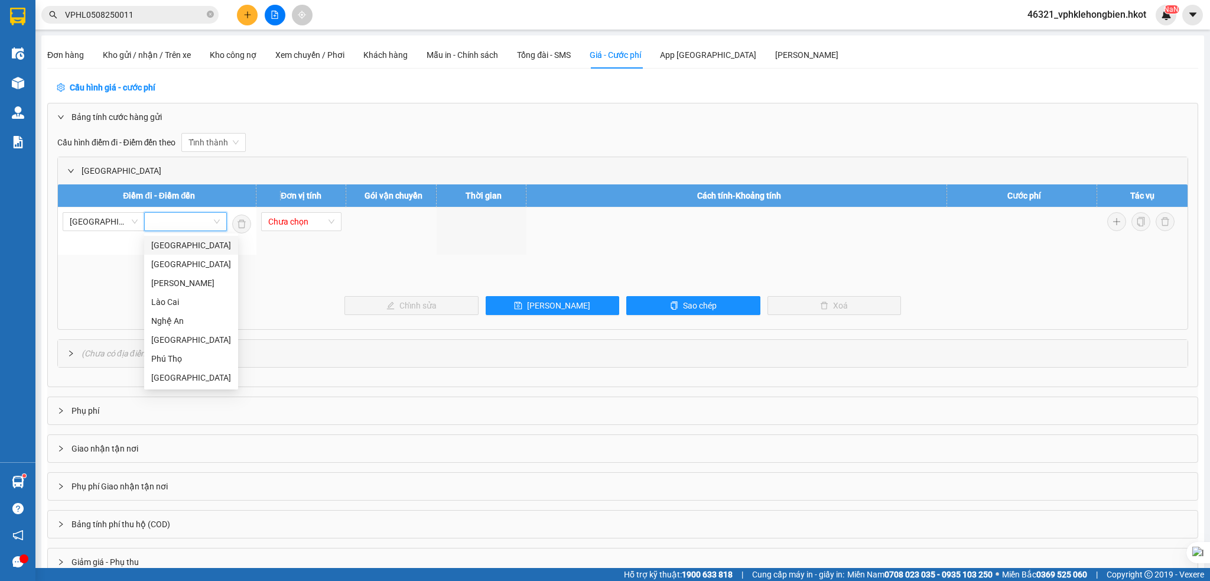
click at [192, 245] on div "Đà Nẵng" at bounding box center [191, 245] width 80 height 13
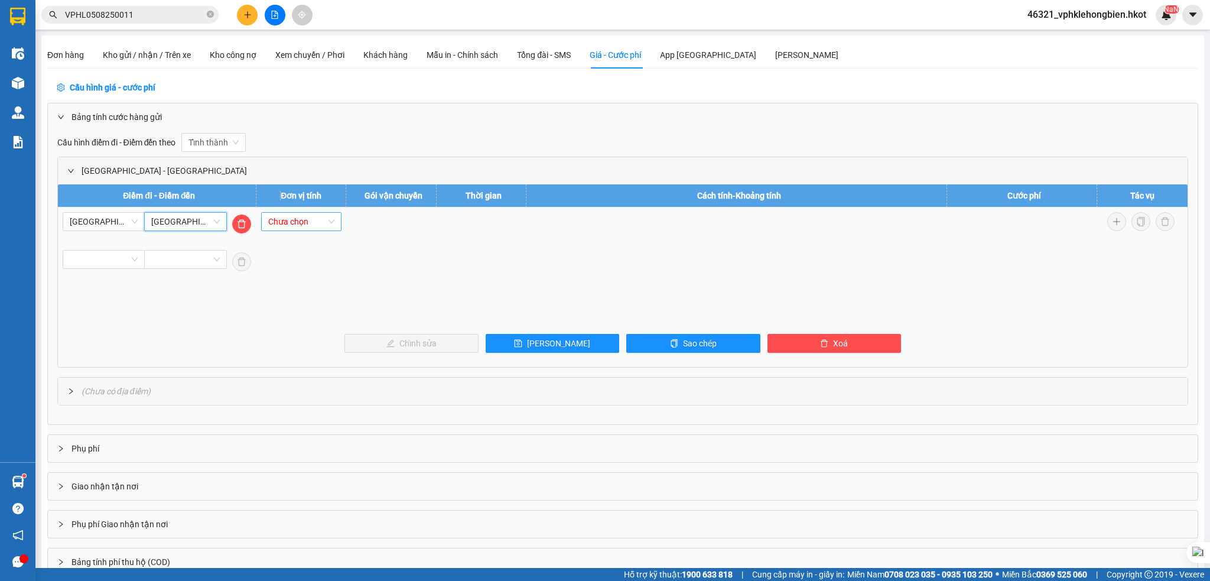
click at [322, 222] on span "Chưa chọn" at bounding box center [301, 222] width 67 height 18
click at [305, 286] on span "Xe máy điện" at bounding box center [290, 282] width 45 height 9
click at [418, 222] on span "Chưa chọn" at bounding box center [391, 222] width 67 height 18
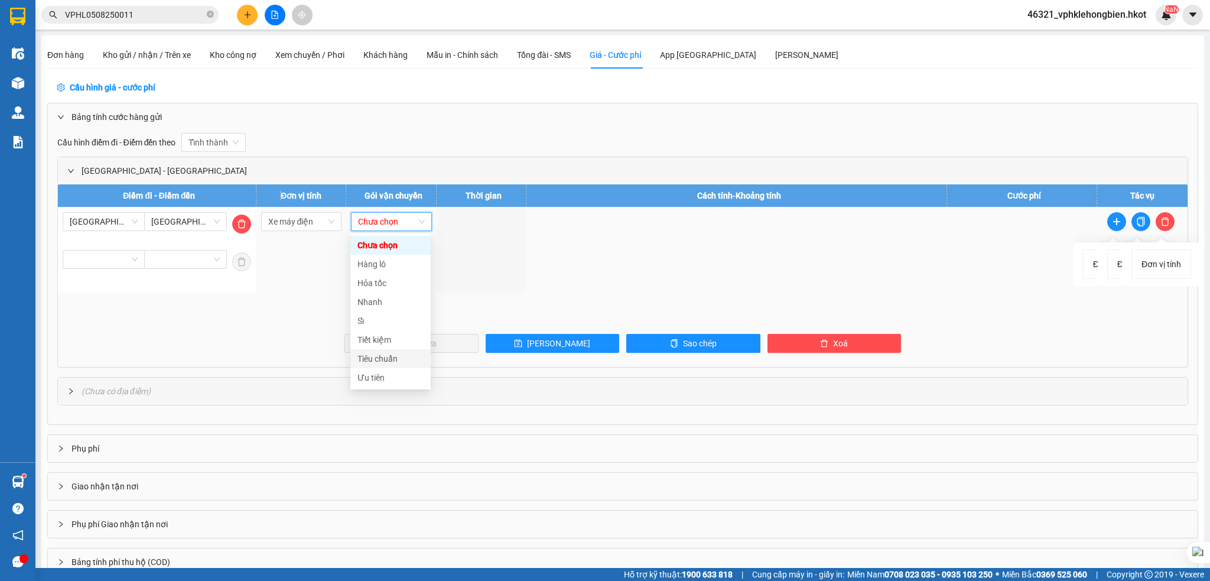
click at [388, 357] on span "Tiêu chuẩn" at bounding box center [377, 358] width 40 height 9
click at [492, 220] on input "text" at bounding box center [481, 221] width 81 height 19
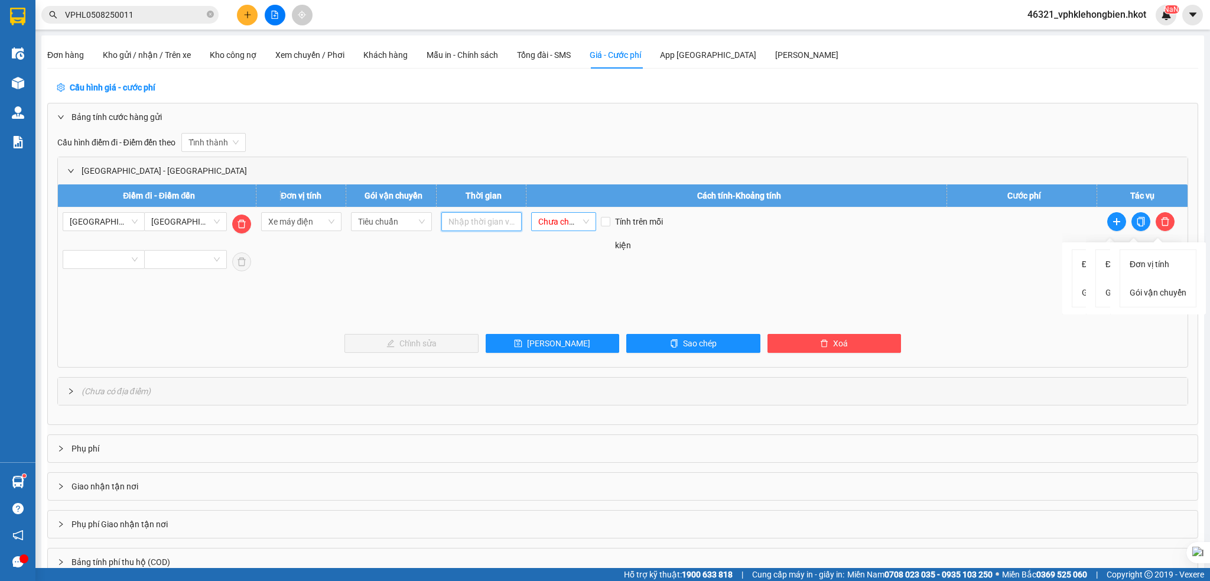
click at [576, 221] on span "Chưa chọn" at bounding box center [563, 222] width 50 height 18
click at [559, 266] on div "Bất kỳ" at bounding box center [562, 264] width 50 height 13
click at [1007, 260] on td "Cố định VND" at bounding box center [1022, 249] width 150 height 85
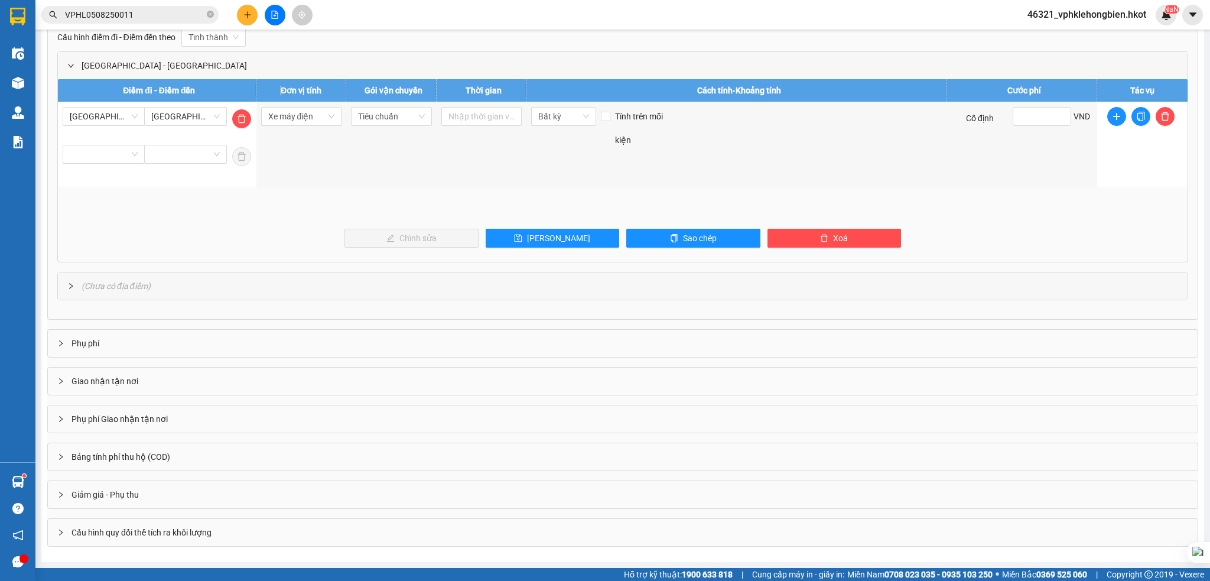
scroll to position [0, 0]
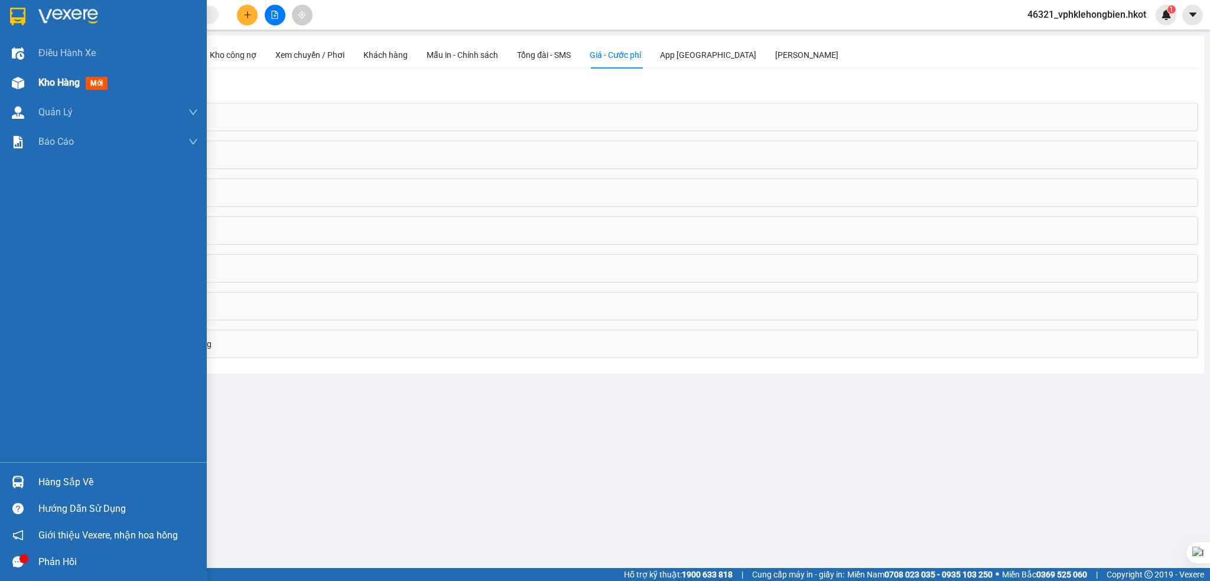
click at [80, 86] on span "Kho hàng" at bounding box center [58, 82] width 41 height 11
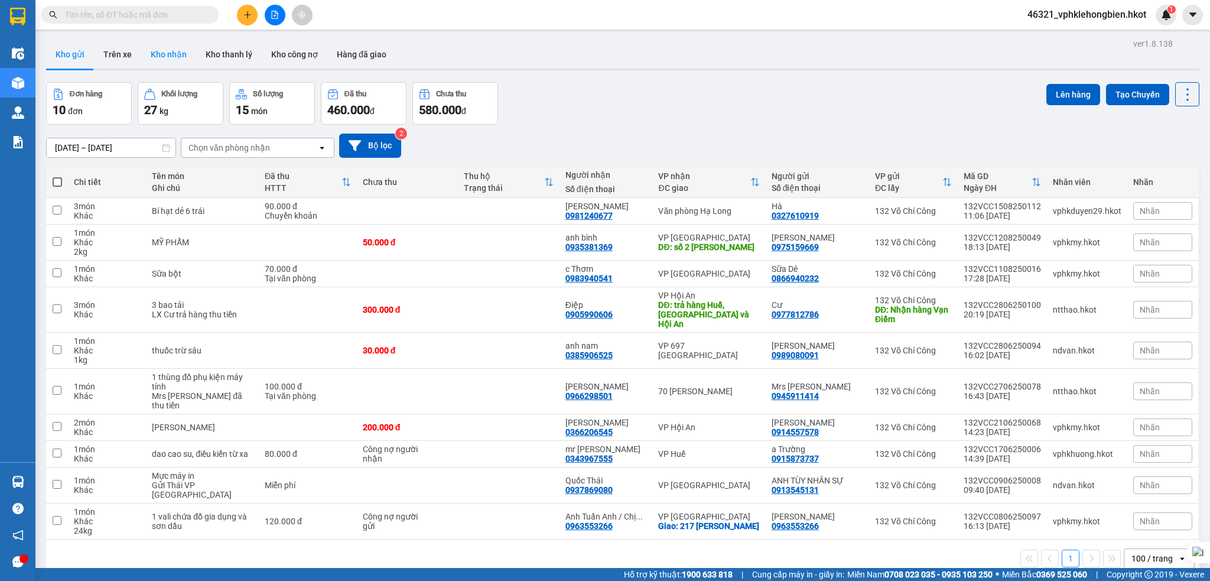
click at [159, 60] on button "Kho nhận" at bounding box center [168, 54] width 55 height 28
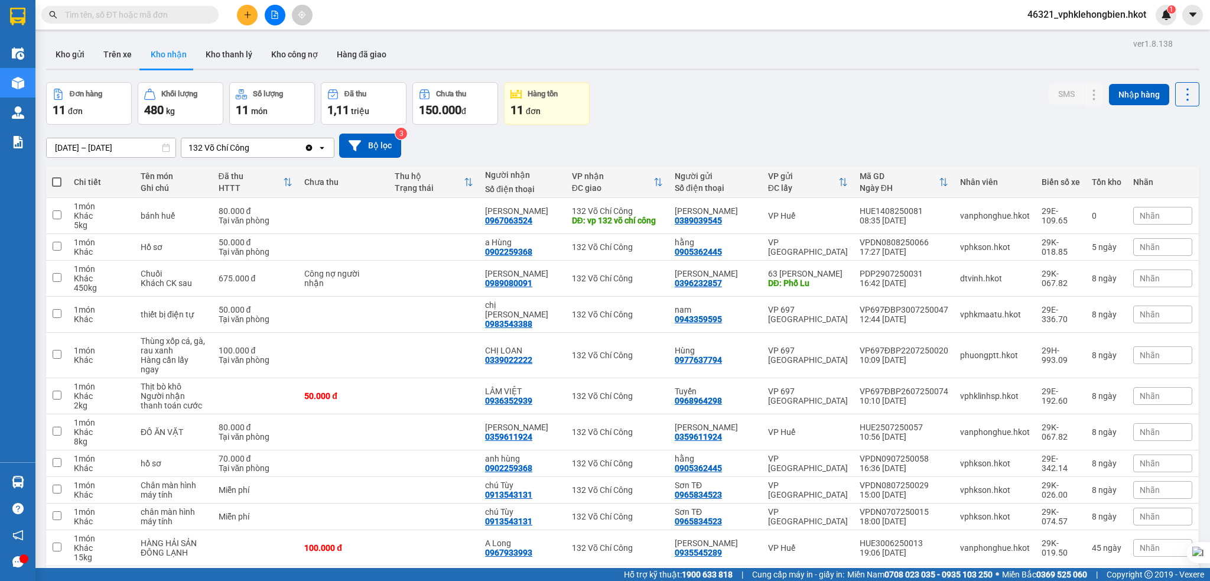
click at [558, 102] on div "11 đơn" at bounding box center [546, 110] width 73 height 17
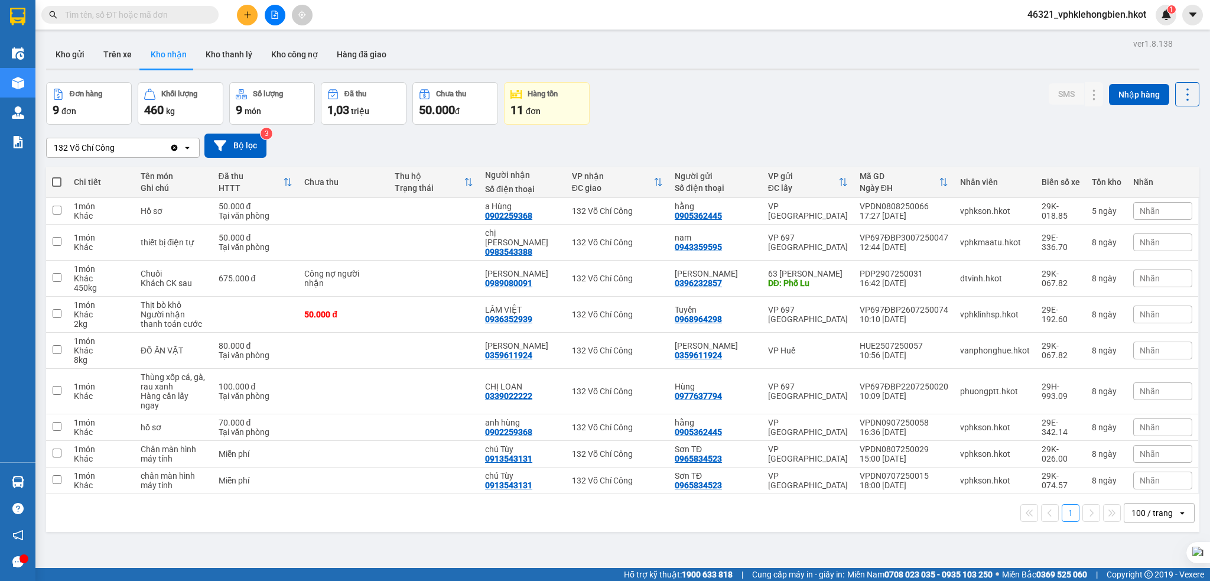
click at [1177, 508] on icon "open" at bounding box center [1181, 512] width 9 height 9
click at [1161, 467] on span "100 / trang" at bounding box center [1151, 469] width 45 height 12
click at [114, 56] on button "Trên xe" at bounding box center [117, 54] width 47 height 28
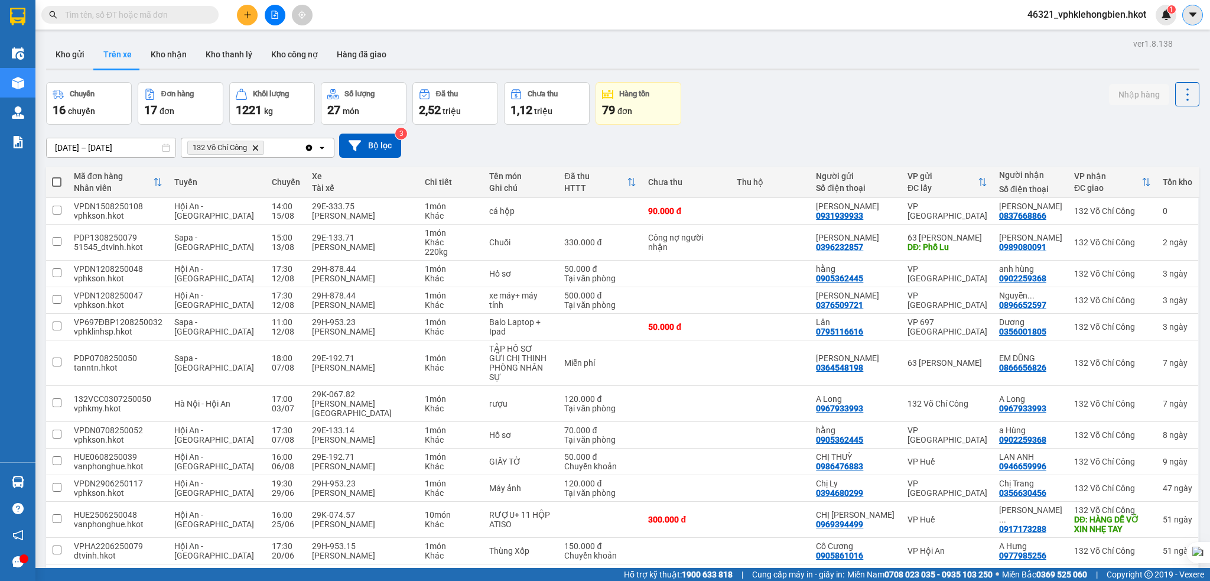
click at [1192, 11] on icon "caret-down" at bounding box center [1192, 14] width 11 height 11
click at [1155, 44] on div "Cấu hình nhà xe" at bounding box center [1161, 44] width 60 height 13
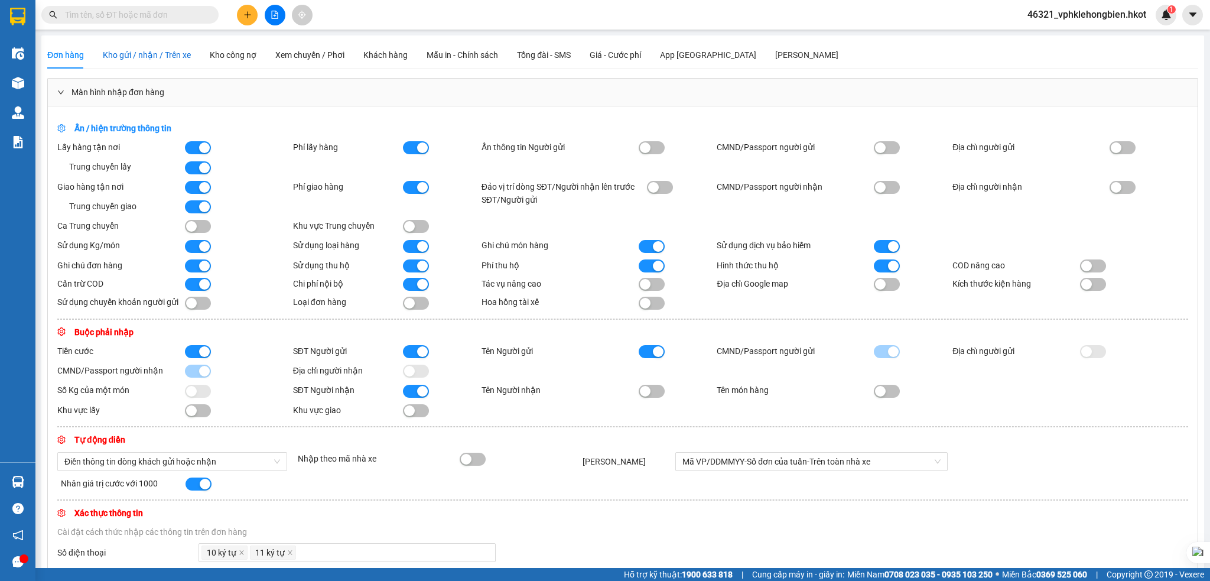
click at [157, 58] on span "Kho gửi / nhận / Trên xe" at bounding box center [147, 54] width 88 height 9
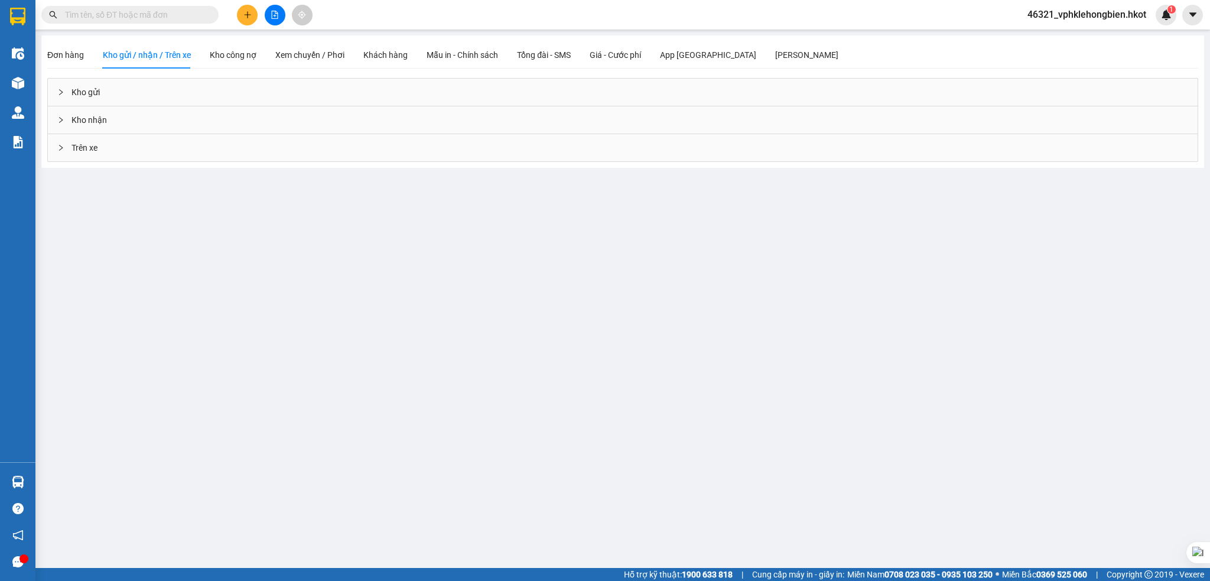
click at [102, 122] on div "Kho nhận" at bounding box center [622, 119] width 1149 height 27
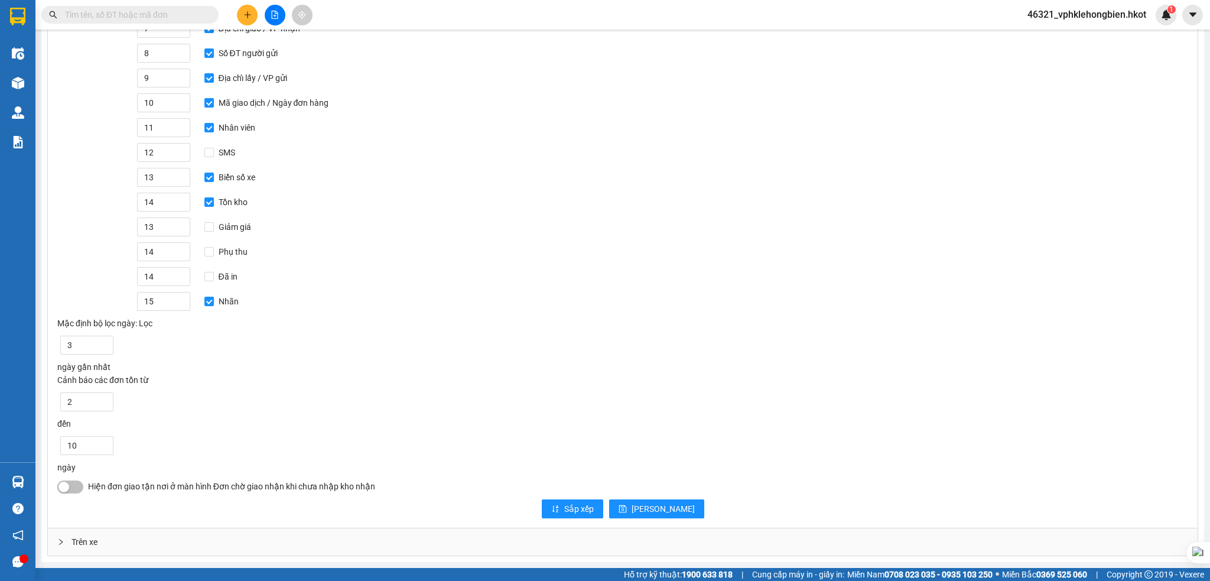
scroll to position [136, 0]
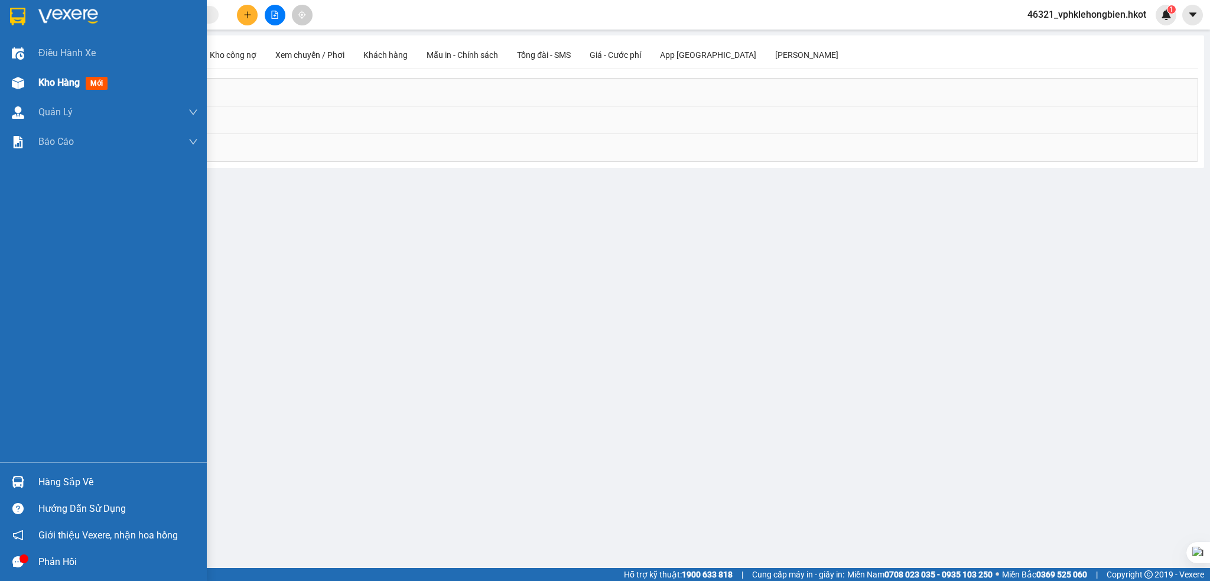
click at [73, 86] on span "Kho hàng" at bounding box center [58, 82] width 41 height 11
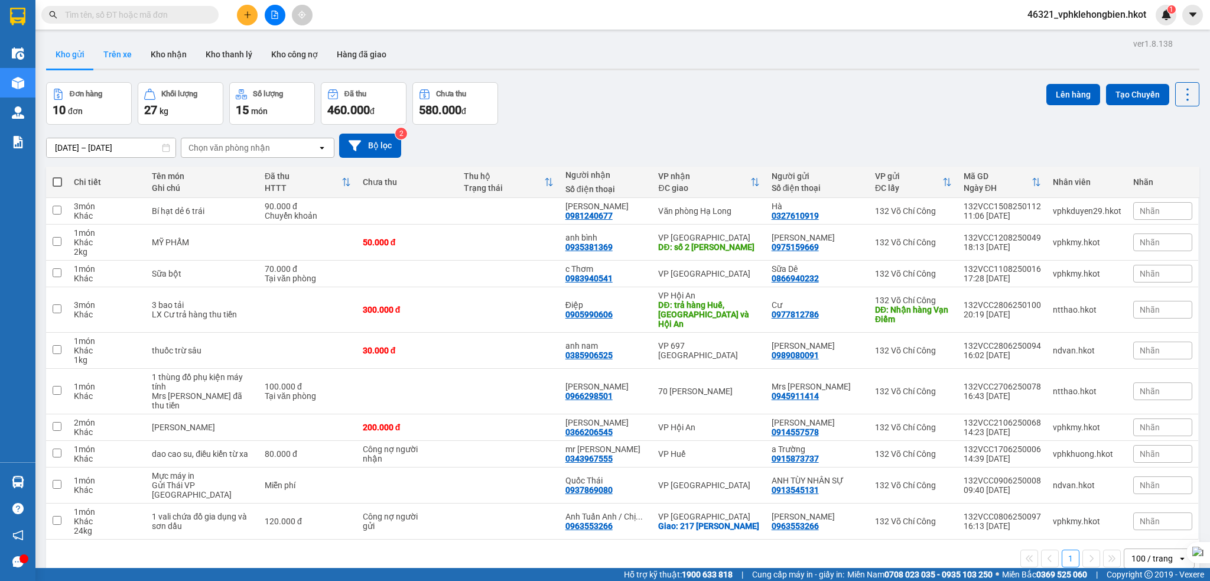
click at [120, 51] on button "Trên xe" at bounding box center [117, 54] width 47 height 28
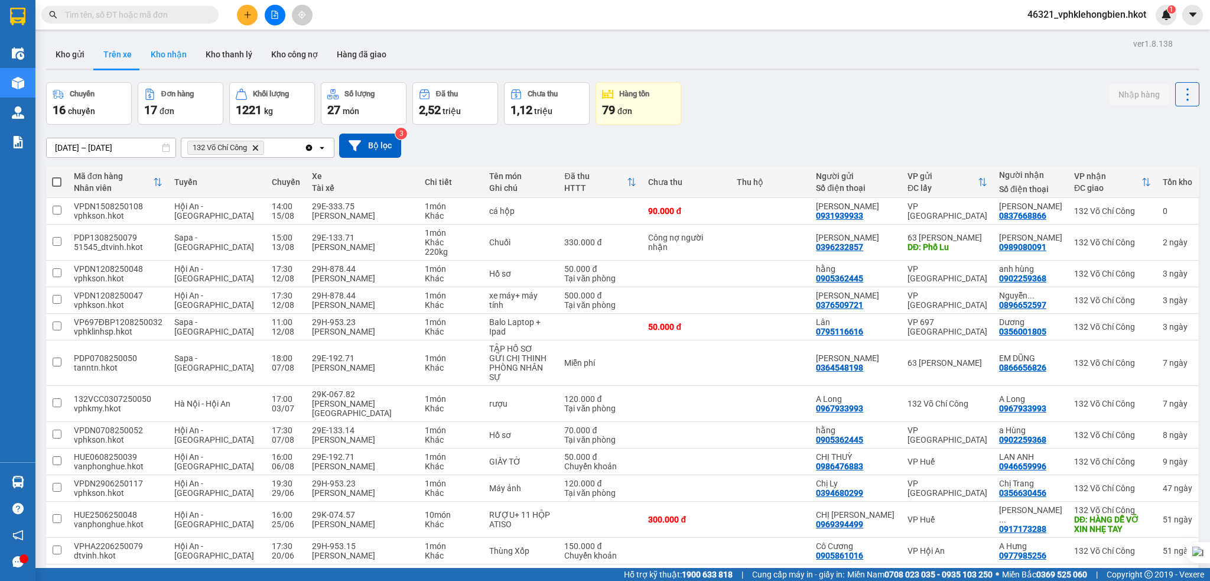
click at [171, 56] on button "Kho nhận" at bounding box center [168, 54] width 55 height 28
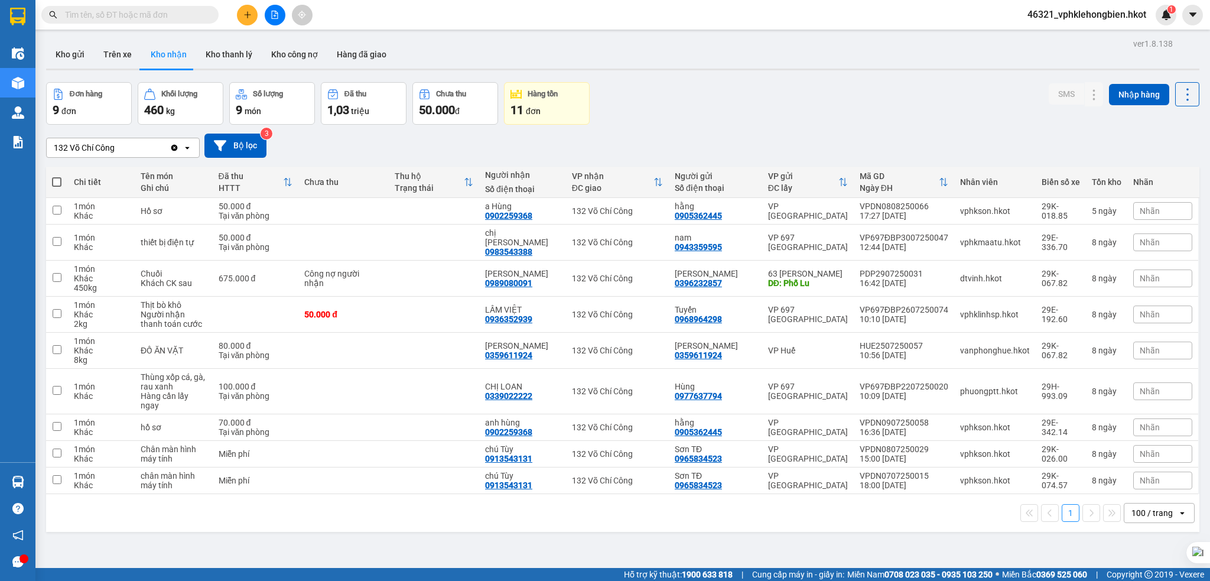
click at [545, 102] on div "11 đơn" at bounding box center [546, 110] width 73 height 17
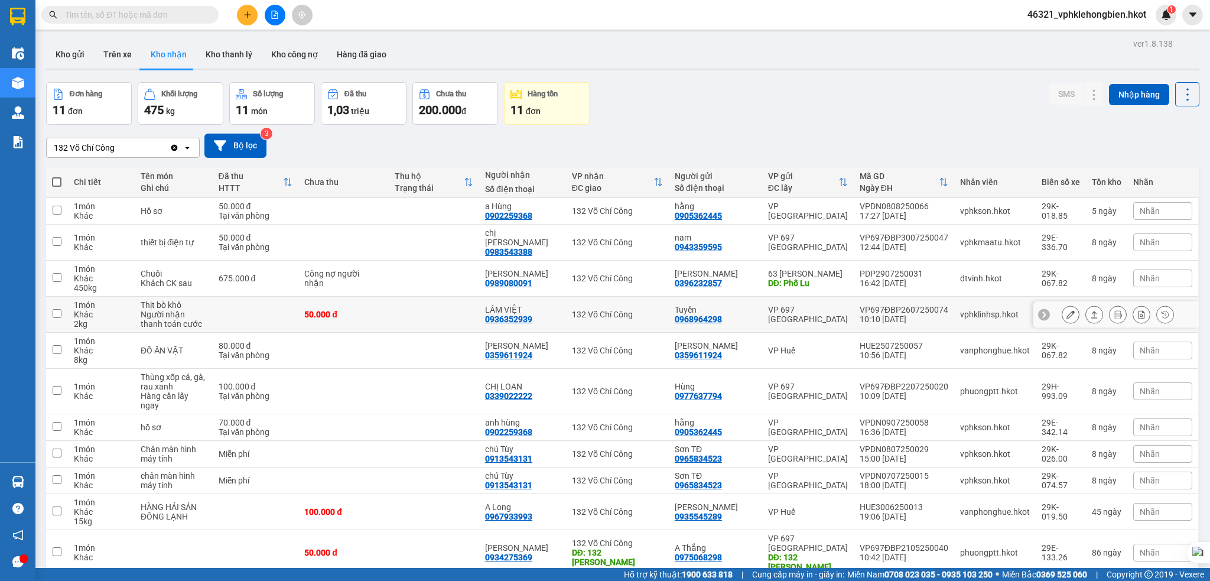
scroll to position [54, 0]
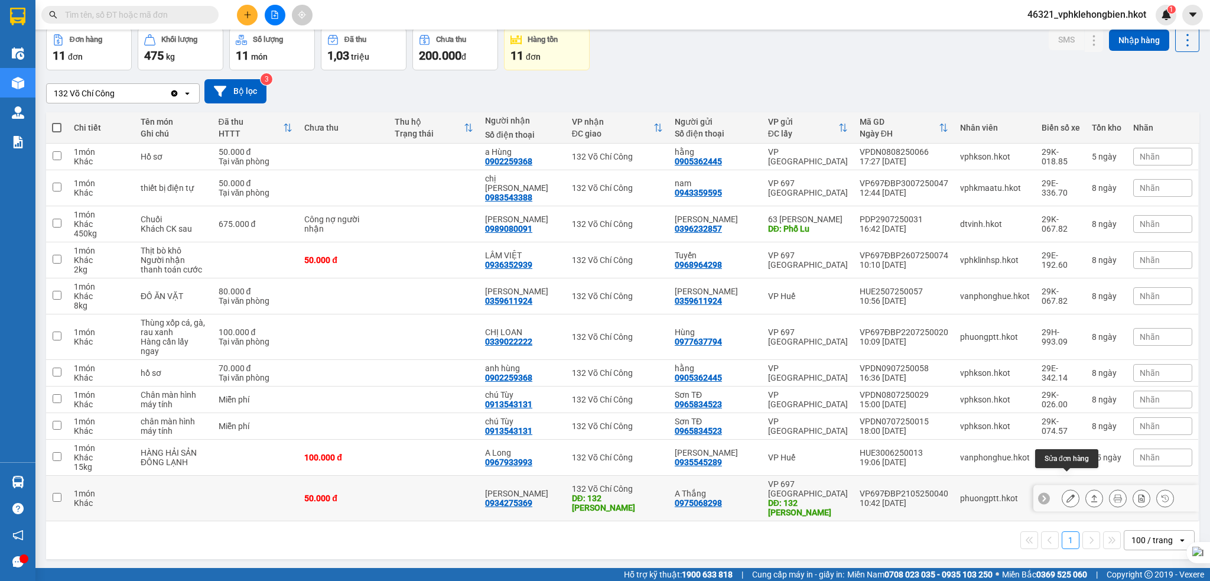
click at [1066, 494] on icon at bounding box center [1070, 498] width 8 height 8
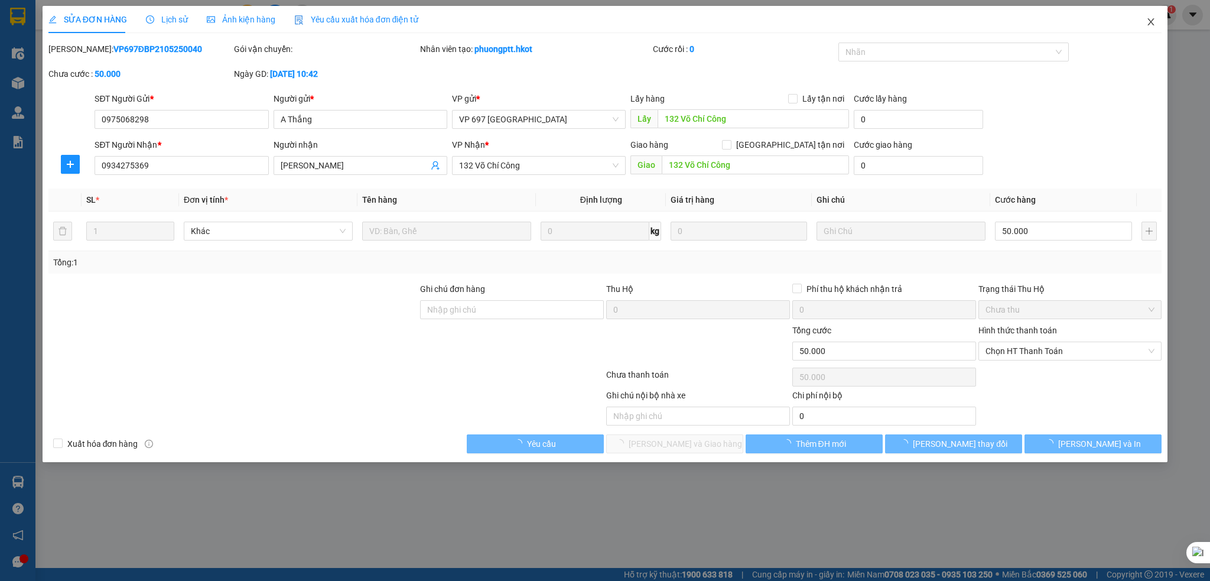
click at [1154, 21] on icon "close" at bounding box center [1150, 21] width 9 height 9
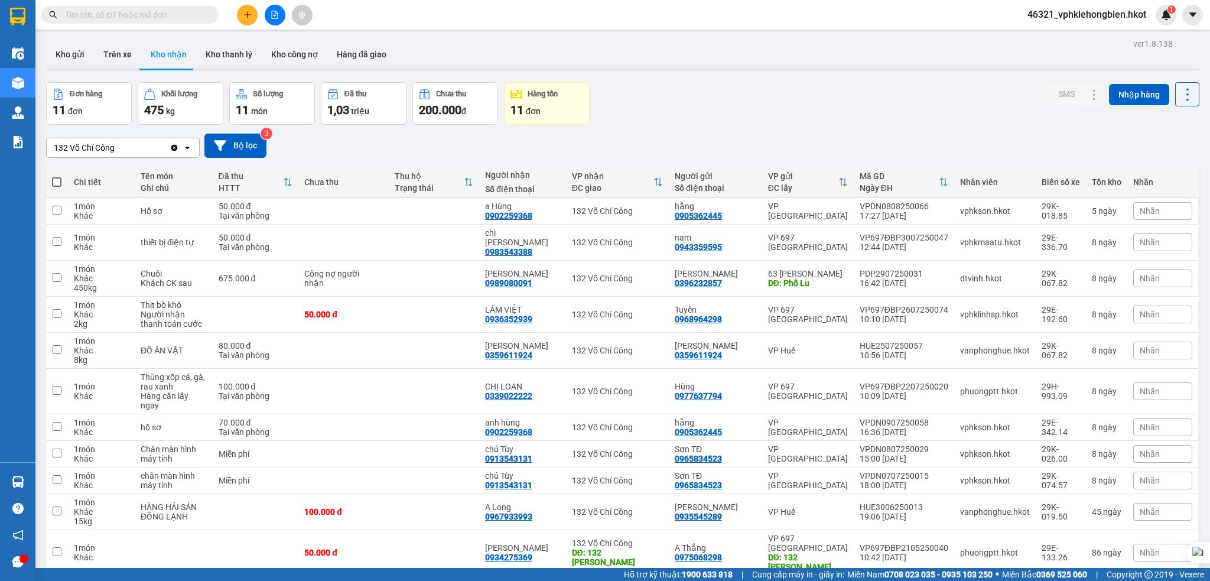
scroll to position [54, 0]
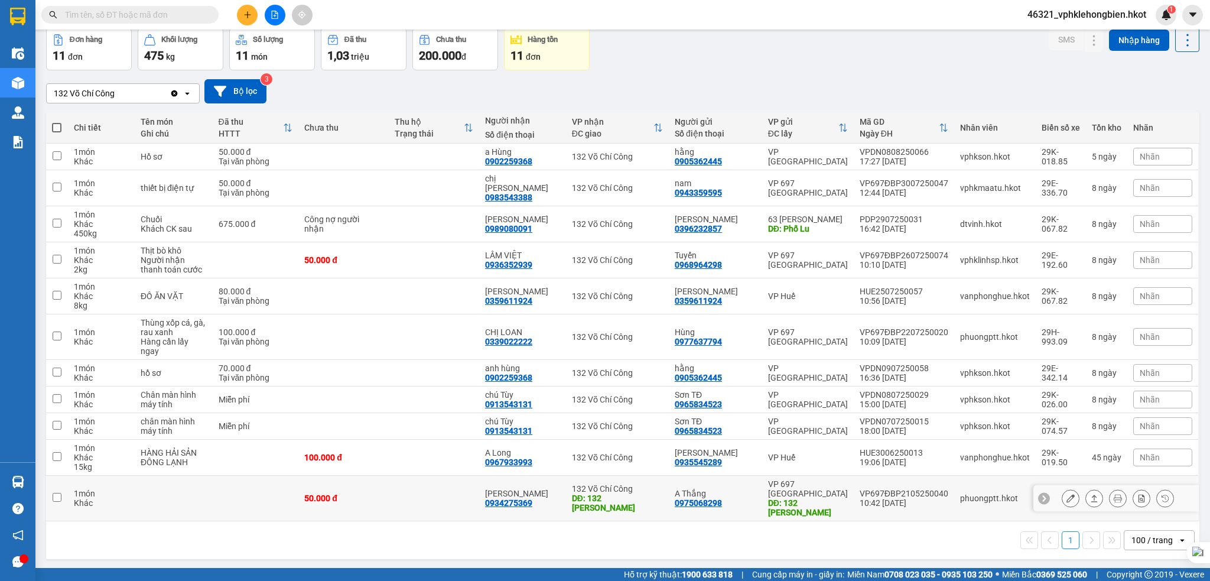
click at [523, 488] on div "LÝ HOÀI DƯƠNG" at bounding box center [522, 492] width 75 height 9
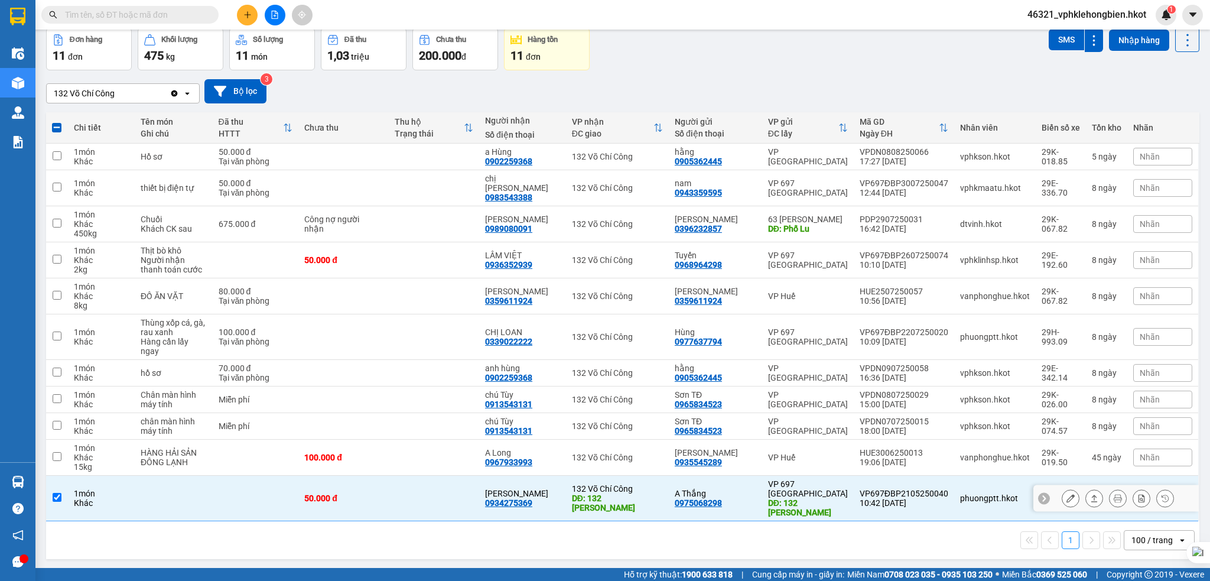
drag, startPoint x: 58, startPoint y: 477, endPoint x: 66, endPoint y: 481, distance: 8.5
click at [59, 493] on input "checkbox" at bounding box center [57, 497] width 9 height 9
checkbox input "false"
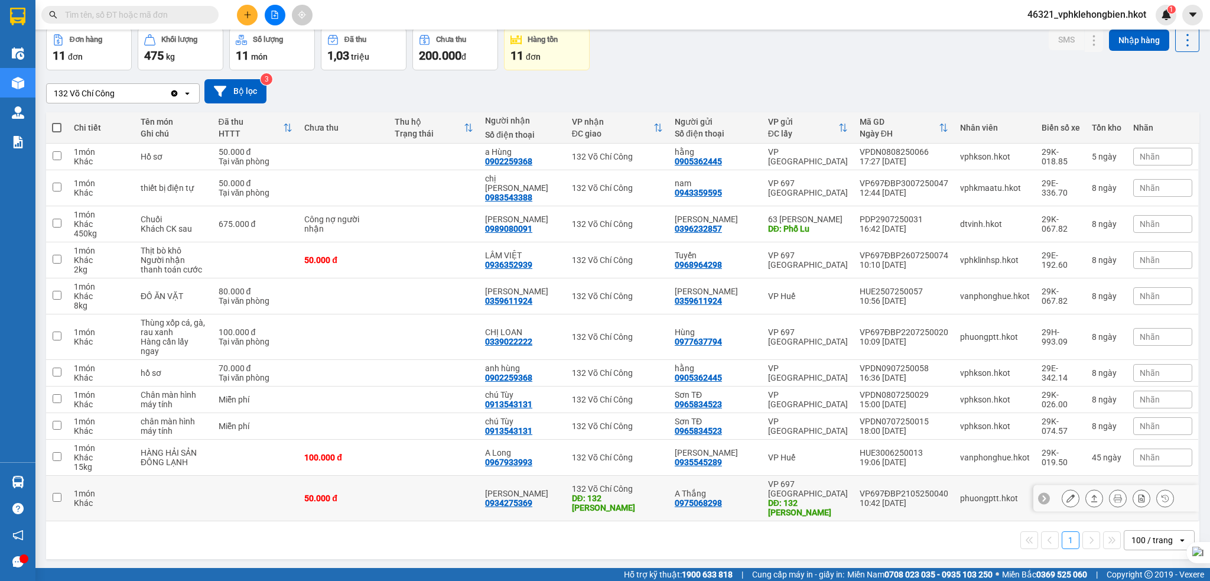
click at [1157, 488] on button at bounding box center [1165, 498] width 17 height 21
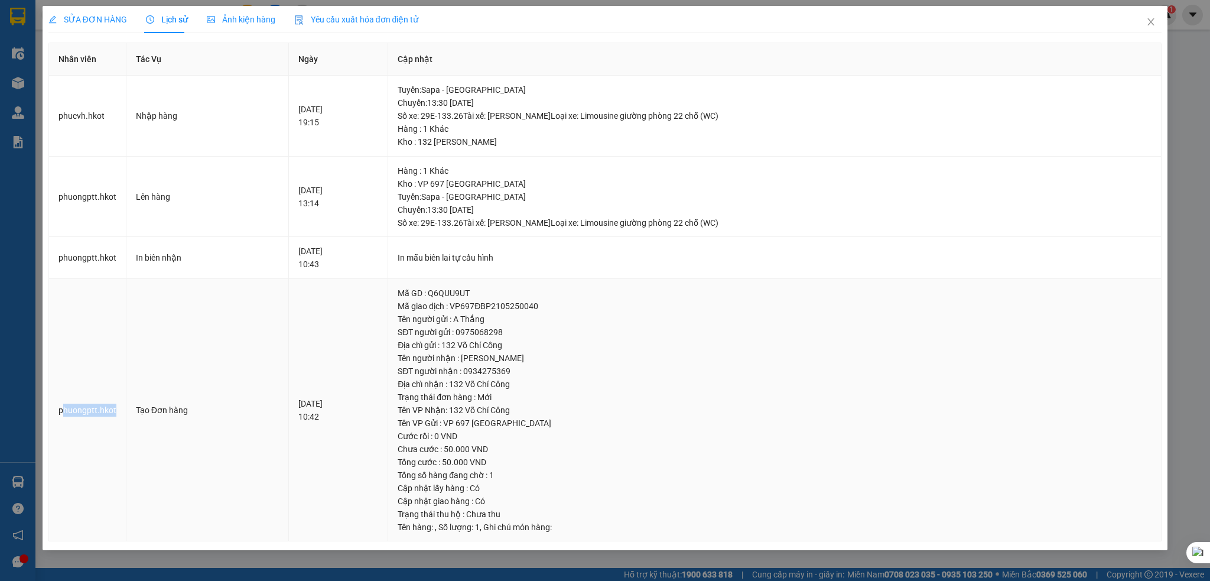
drag, startPoint x: 62, startPoint y: 409, endPoint x: 119, endPoint y: 408, distance: 57.3
click at [119, 409] on td "phuongptt.hkot" at bounding box center [87, 410] width 77 height 263
click at [305, 386] on td "21-05-2025 10:42" at bounding box center [338, 410] width 99 height 263
click at [1154, 25] on icon "close" at bounding box center [1150, 21] width 9 height 9
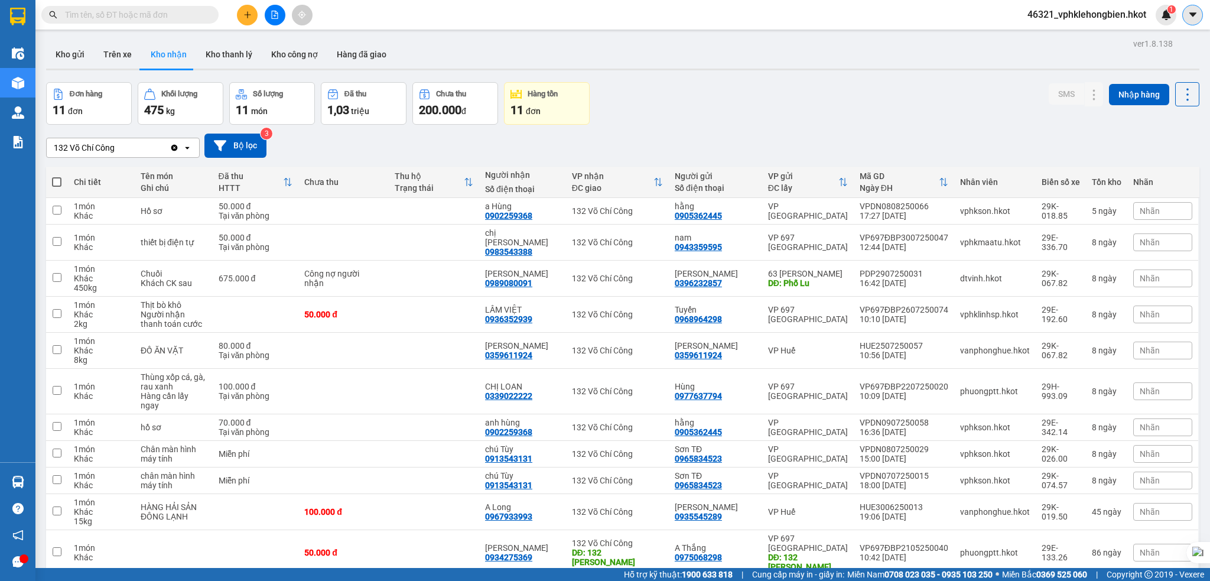
click at [1198, 8] on button at bounding box center [1192, 15] width 21 height 21
click at [1152, 48] on div "Cấu hình nhà xe" at bounding box center [1161, 44] width 60 height 13
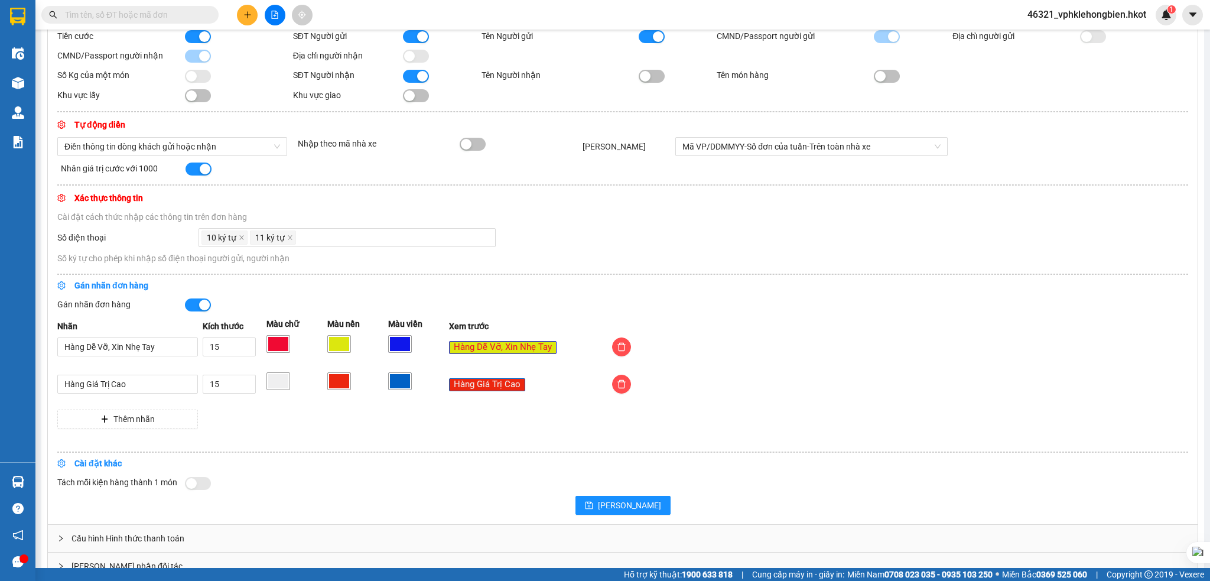
scroll to position [341, 0]
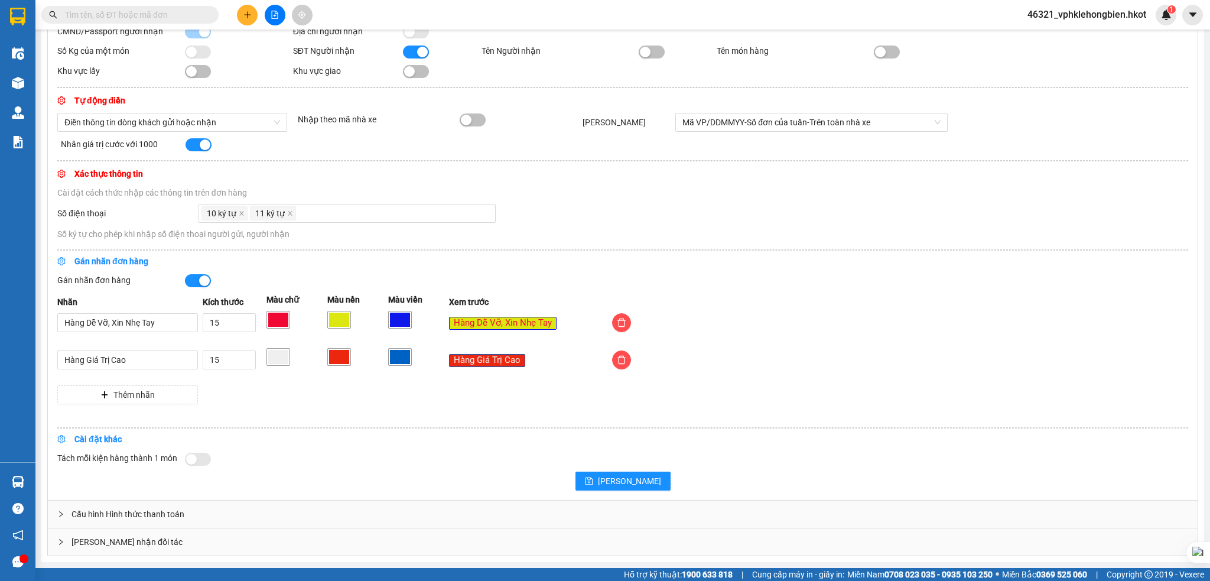
click at [84, 541] on div "Giao nhận đối tác" at bounding box center [622, 541] width 1149 height 27
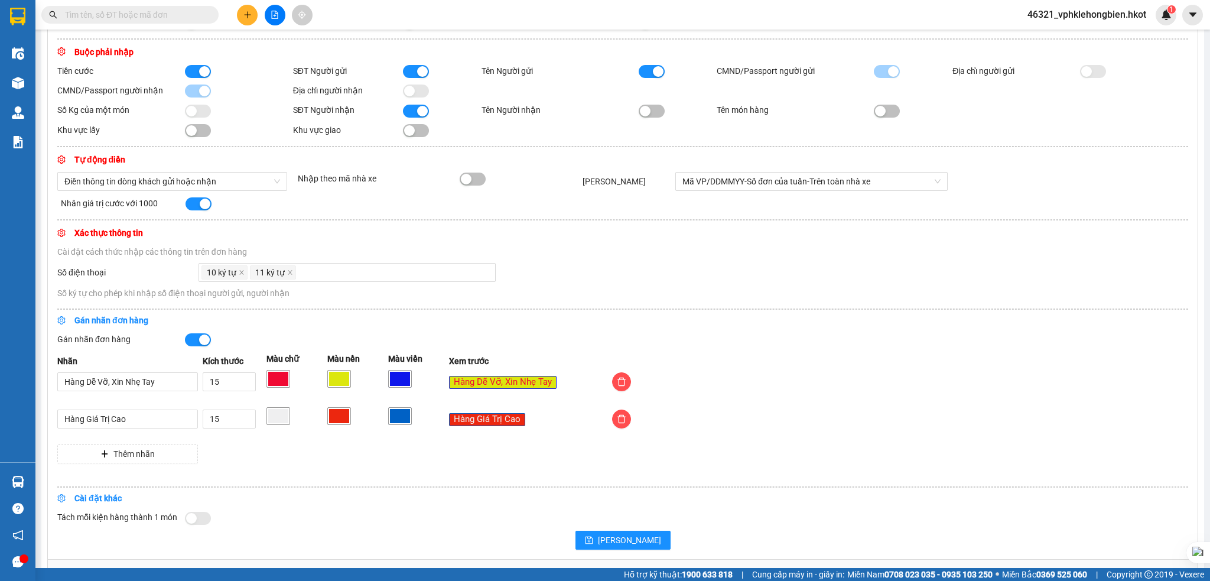
scroll to position [0, 0]
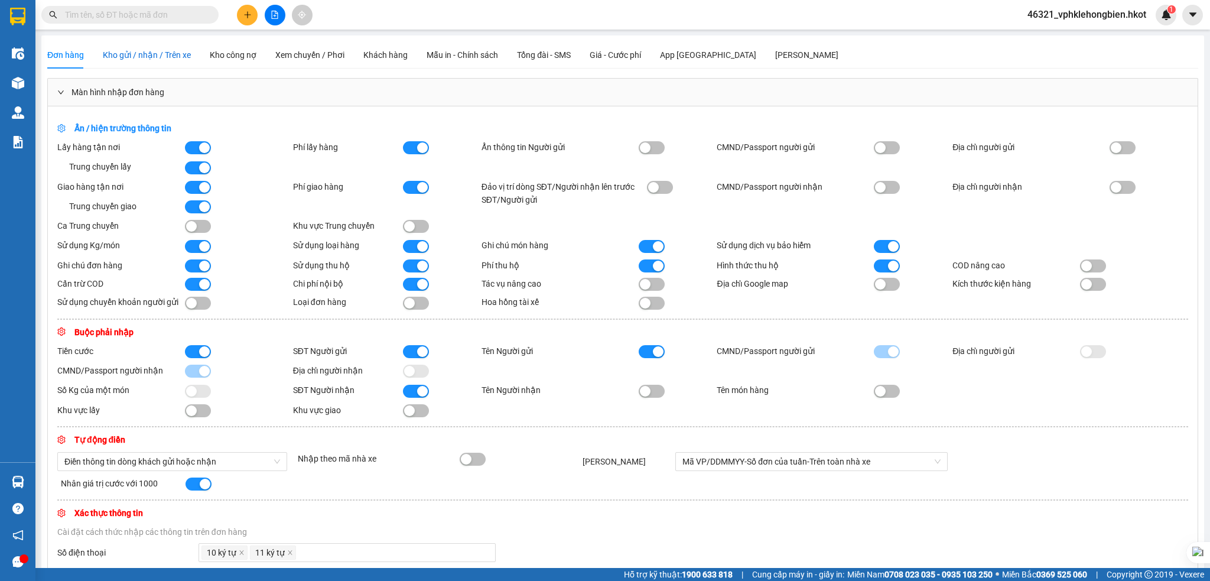
click at [138, 51] on span "Kho gửi / nhận / Trên xe" at bounding box center [147, 54] width 88 height 9
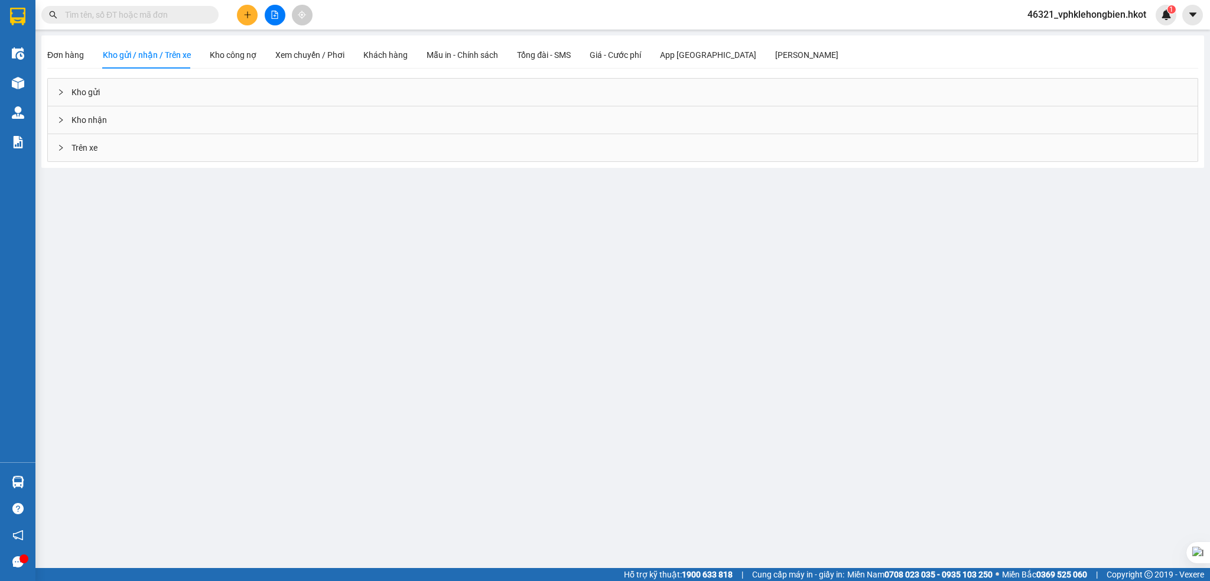
click at [79, 146] on div "Trên xe" at bounding box center [622, 147] width 1149 height 27
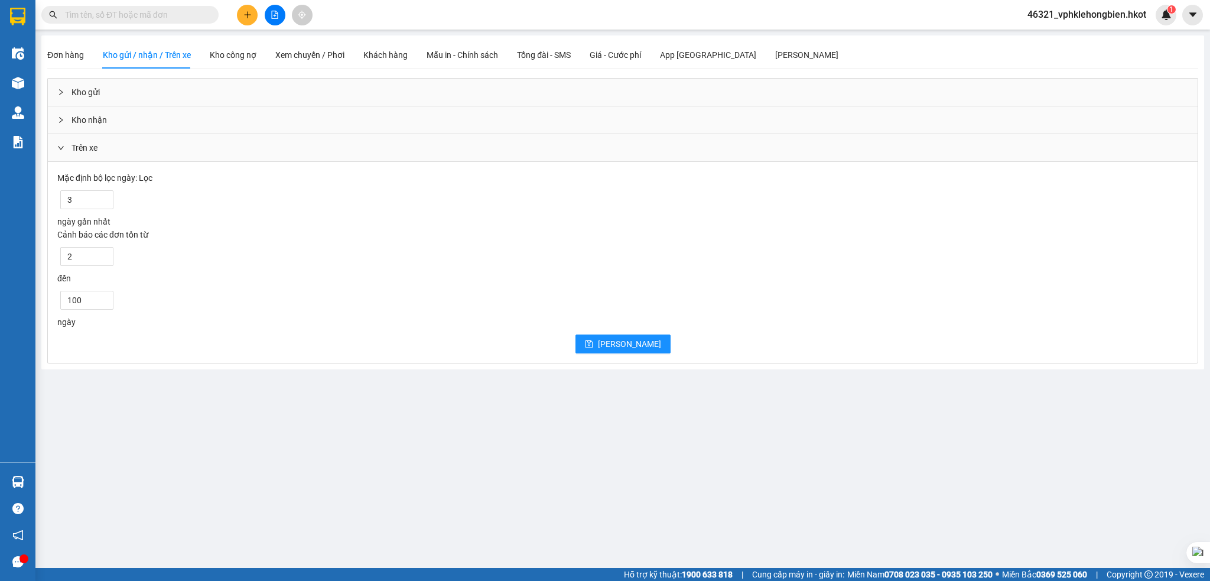
click at [438, 11] on div "Kết quả tìm kiếm ( 0 ) Bộ lọc No Data 46321_vphklehongbien.hkot 1" at bounding box center [605, 15] width 1210 height 30
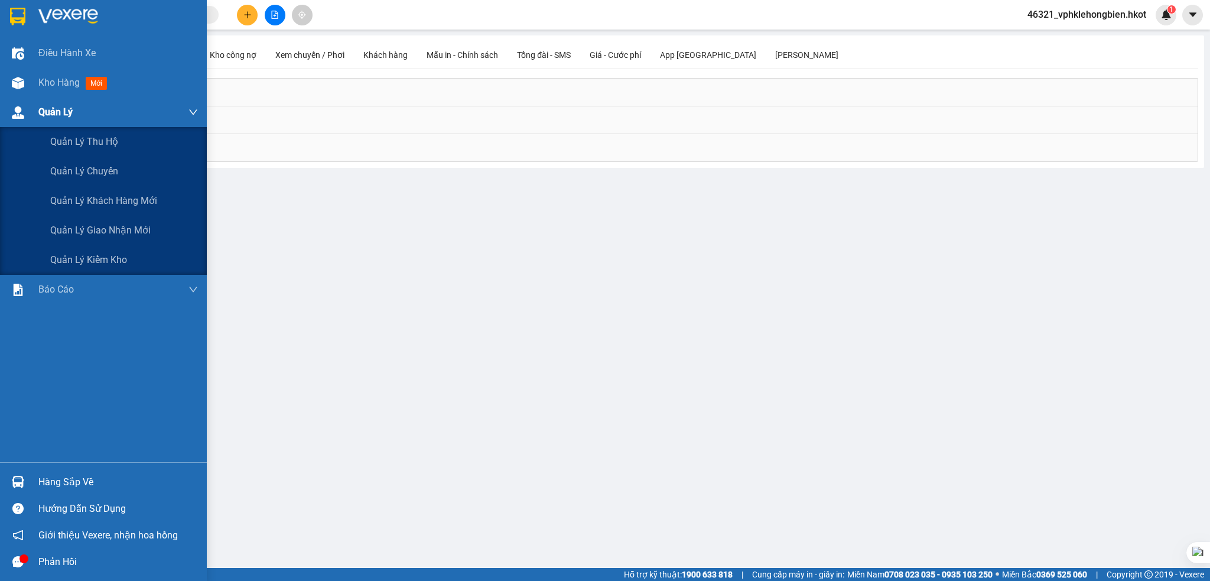
click at [79, 110] on div "Quản Lý" at bounding box center [117, 112] width 159 height 30
click at [53, 112] on span "Quản Lý" at bounding box center [55, 112] width 34 height 15
click at [66, 107] on span "Quản Lý" at bounding box center [55, 112] width 34 height 15
click at [105, 109] on div "Quản Lý" at bounding box center [117, 112] width 159 height 30
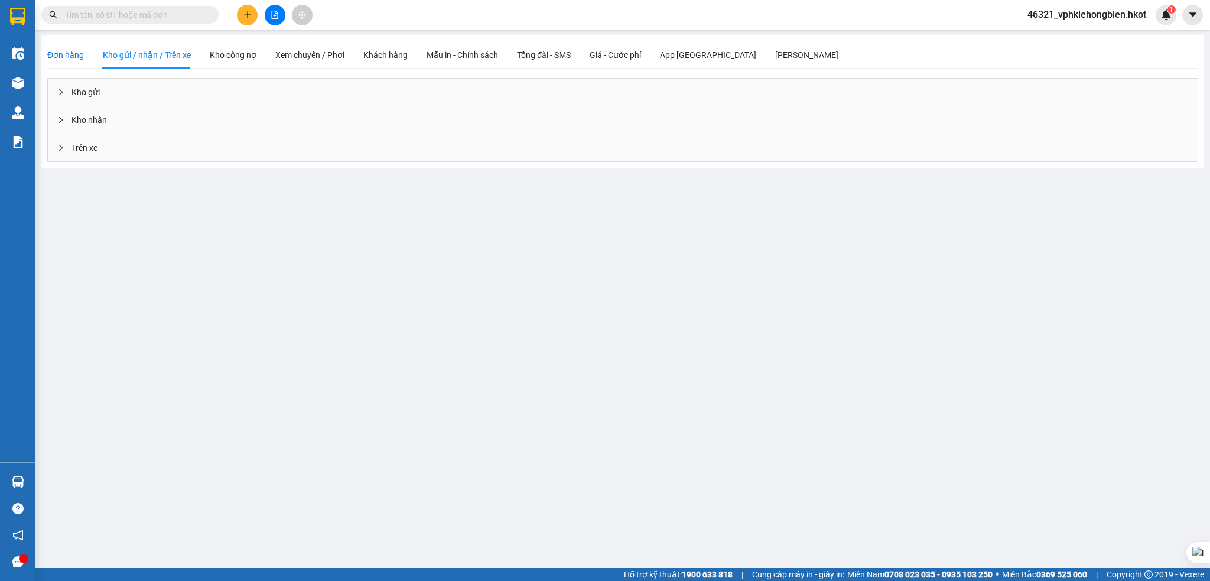
drag, startPoint x: 70, startPoint y: 56, endPoint x: 128, endPoint y: 67, distance: 59.5
click at [69, 56] on span "Đơn hàng" at bounding box center [65, 54] width 37 height 9
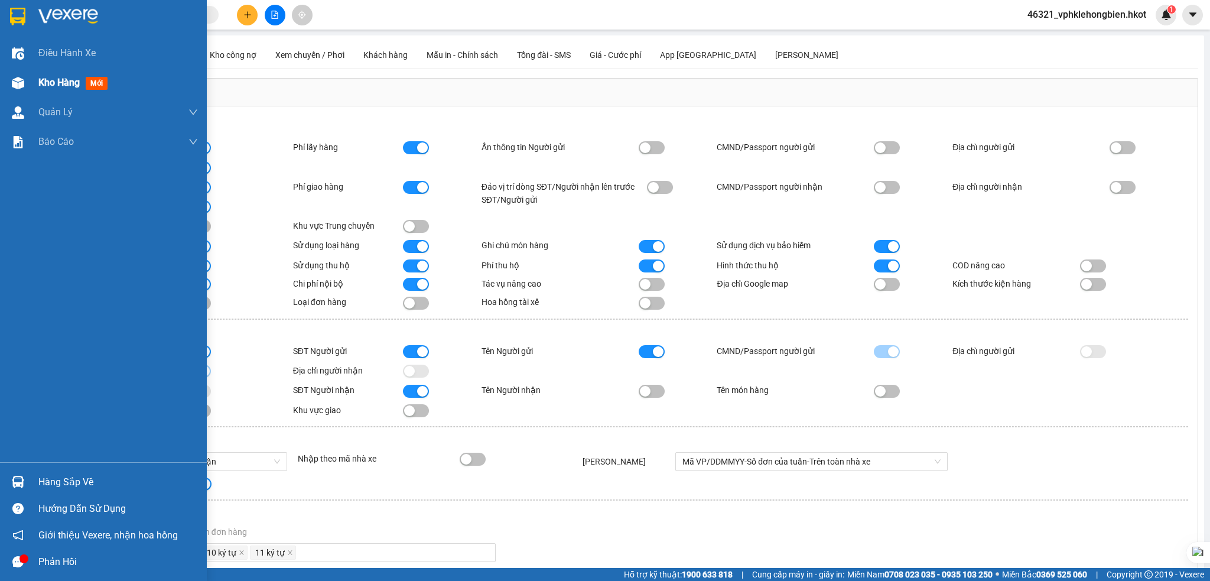
click at [60, 81] on span "Kho hàng" at bounding box center [58, 82] width 41 height 11
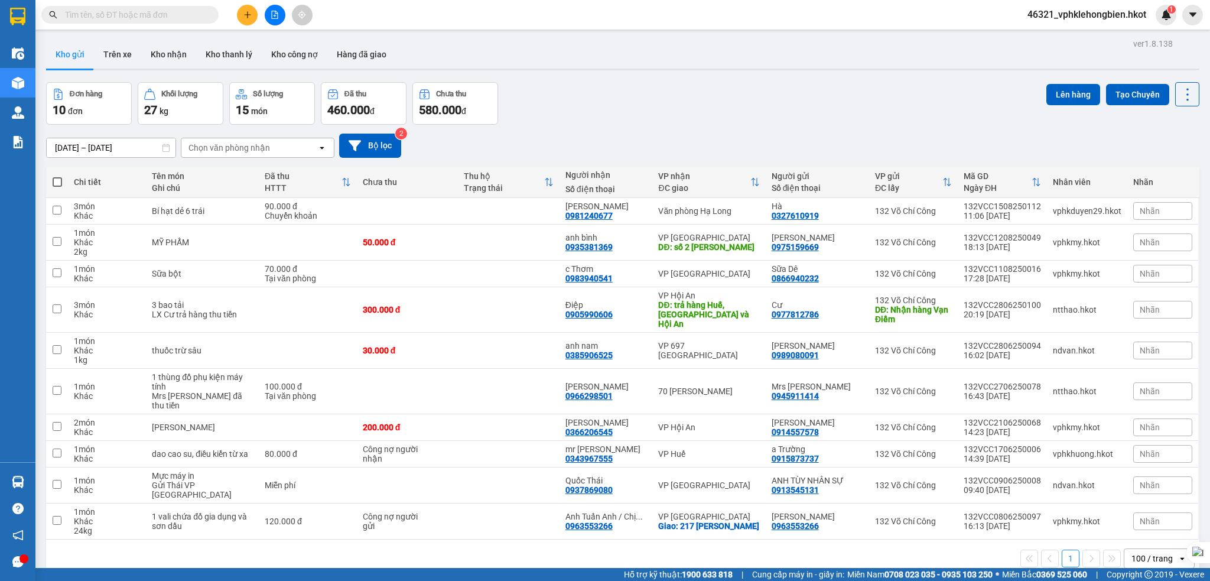
click at [611, 108] on div "Đơn hàng 10 đơn Khối lượng 27 kg Số lượng 15 món Đã thu 460.000 đ Chưa thu 580.…" at bounding box center [622, 103] width 1153 height 43
click at [59, 213] on input "checkbox" at bounding box center [57, 210] width 9 height 9
checkbox input "true"
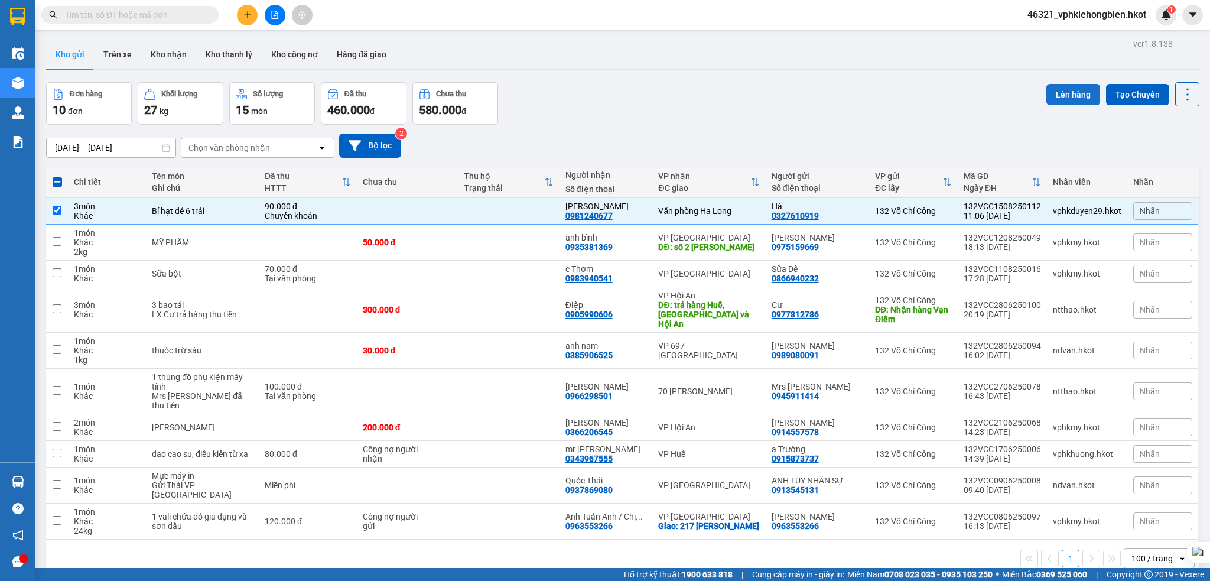
click at [1064, 97] on button "Lên hàng" at bounding box center [1073, 94] width 54 height 21
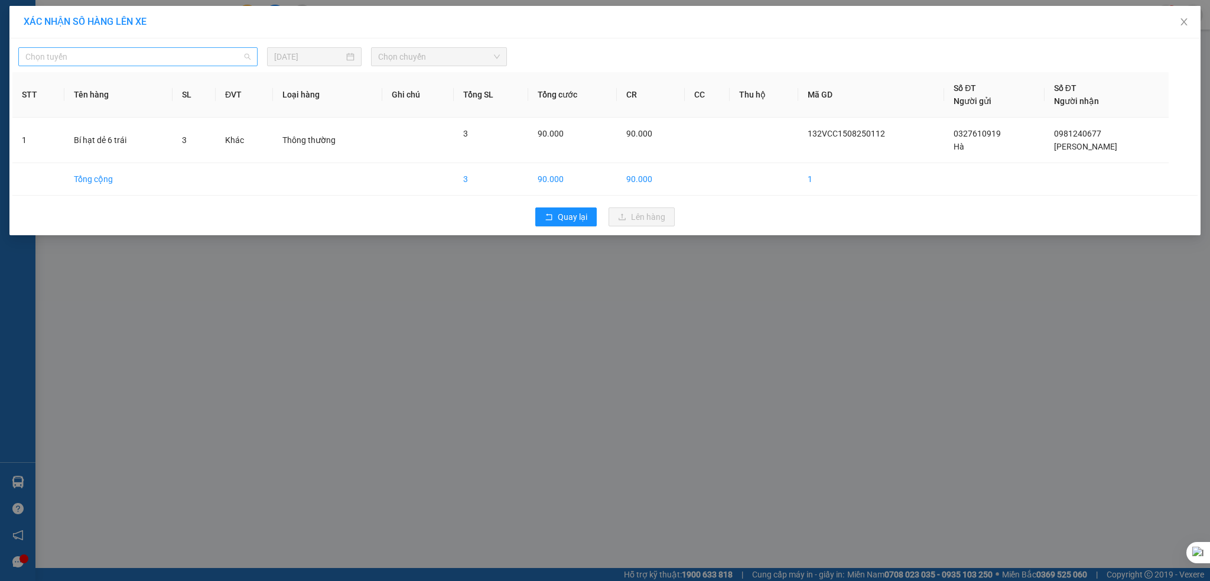
click at [236, 57] on span "Chọn tuyến" at bounding box center [137, 57] width 225 height 18
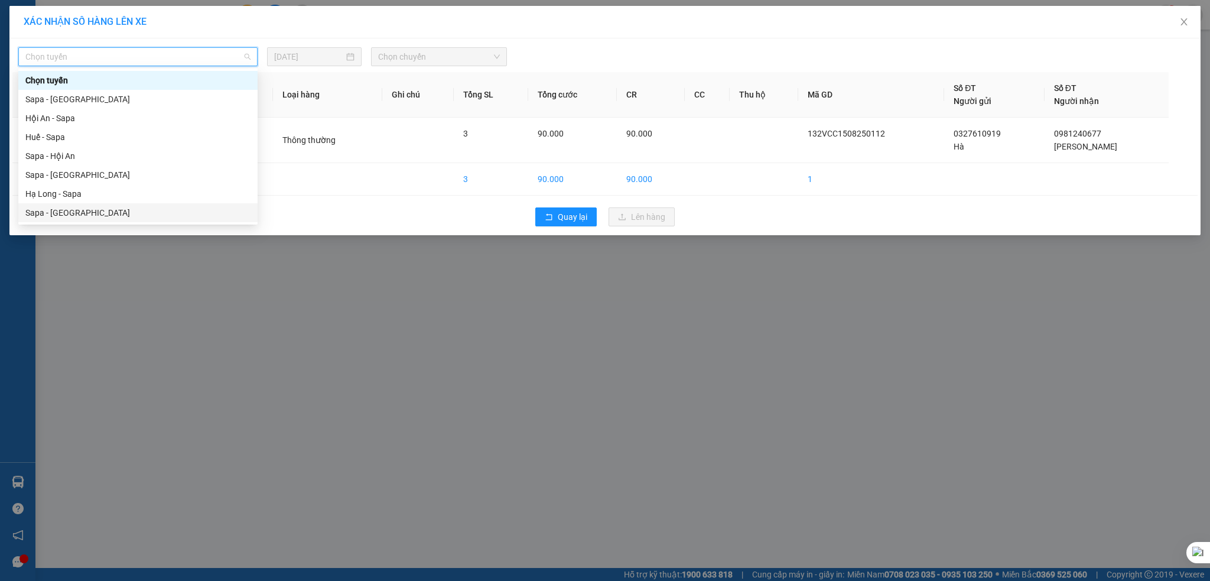
click at [224, 324] on div "XÁC NHẬN SỐ HÀNG LÊN XE Chọn tuyến 15/08/2025 Chọn chuyến STT Tên hàng SL ĐVT L…" at bounding box center [605, 290] width 1210 height 581
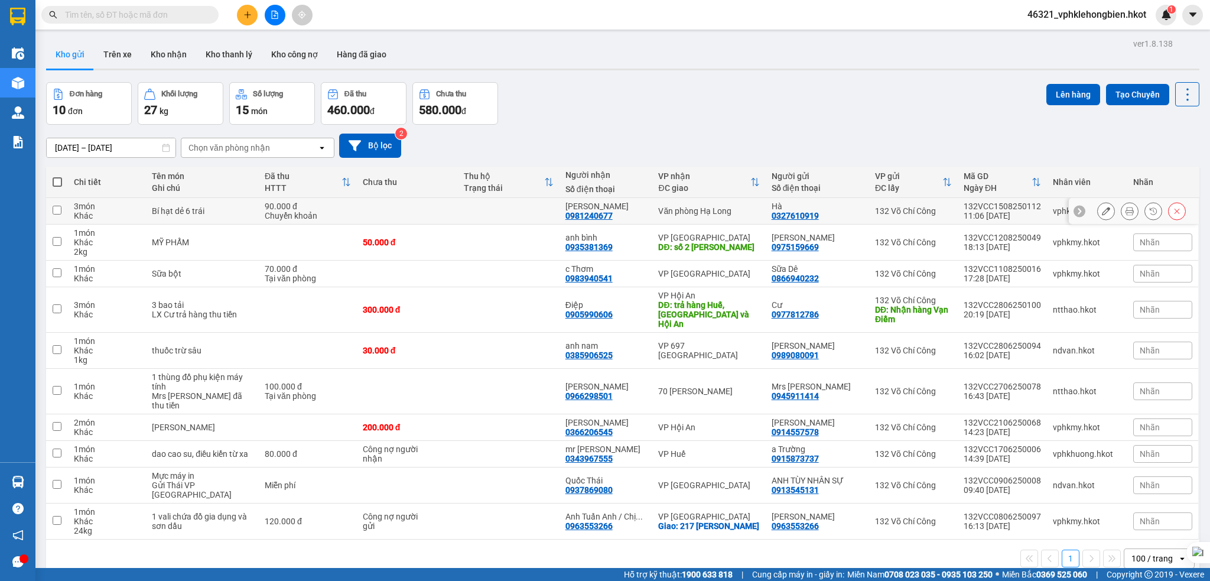
drag, startPoint x: 55, startPoint y: 211, endPoint x: 90, endPoint y: 213, distance: 34.9
click at [58, 211] on input "checkbox" at bounding box center [57, 210] width 9 height 9
checkbox input "true"
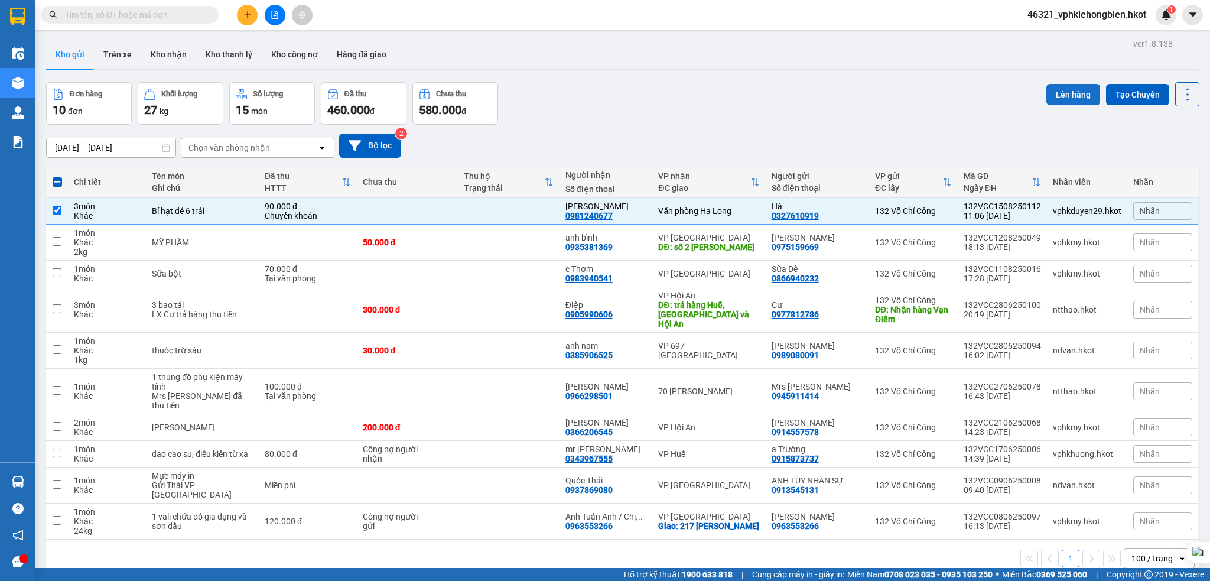
click at [1077, 96] on button "Lên hàng" at bounding box center [1073, 94] width 54 height 21
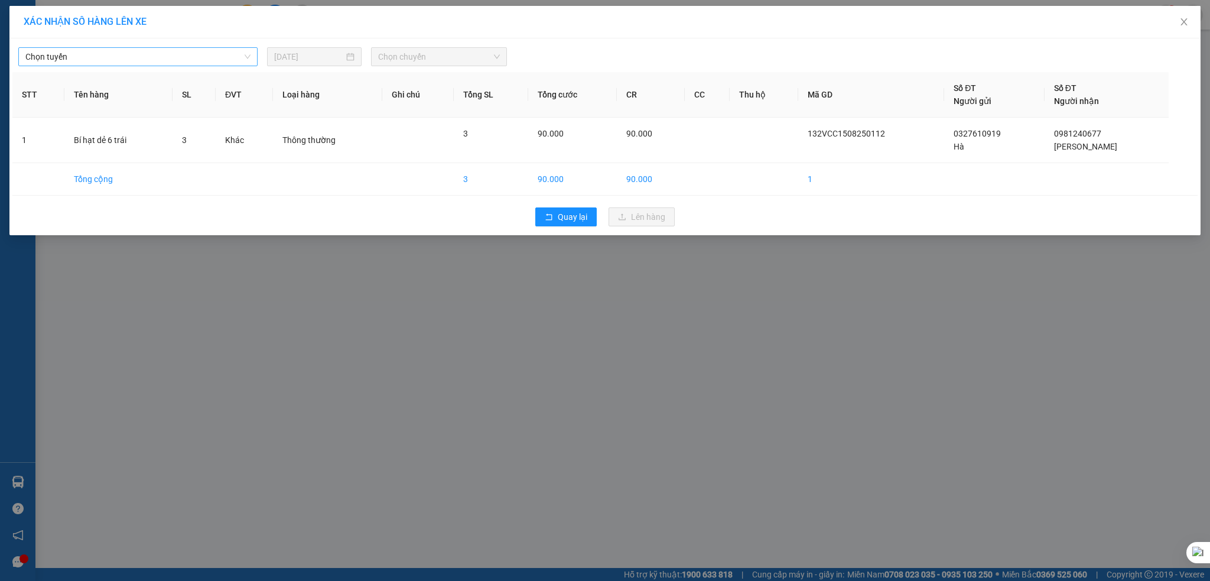
click at [193, 59] on span "Chọn tuyến" at bounding box center [137, 57] width 225 height 18
click at [1185, 26] on icon "close" at bounding box center [1183, 21] width 9 height 9
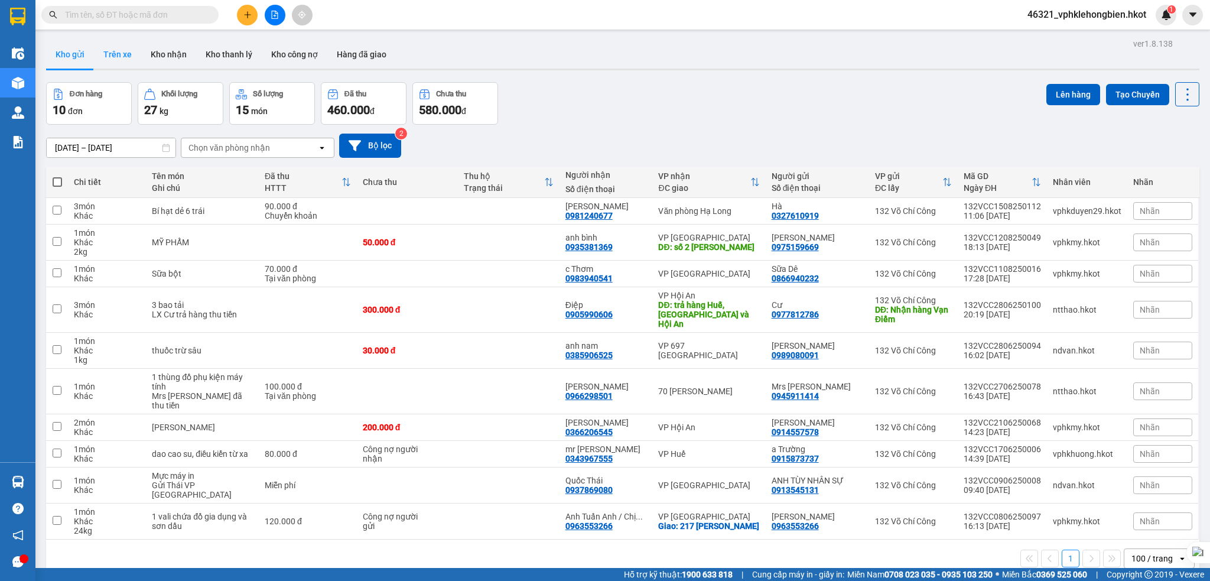
drag, startPoint x: 121, startPoint y: 48, endPoint x: 137, endPoint y: 58, distance: 18.5
click at [122, 49] on button "Trên xe" at bounding box center [117, 54] width 47 height 28
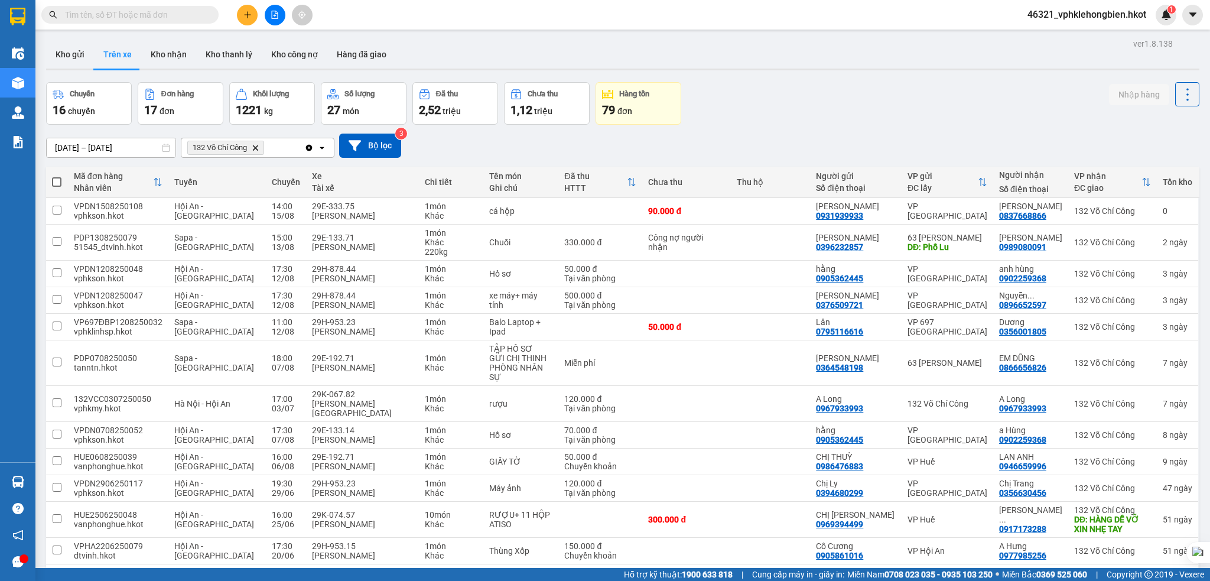
click at [648, 109] on div "79 đơn" at bounding box center [638, 110] width 73 height 17
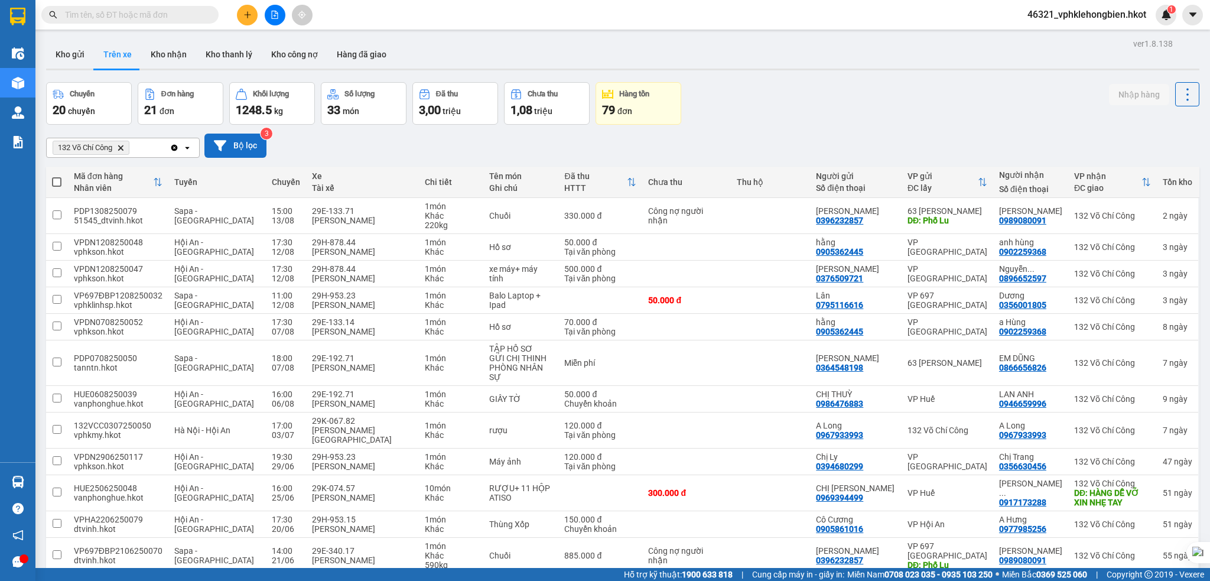
click at [239, 143] on button "Bộ lọc" at bounding box center [235, 145] width 62 height 24
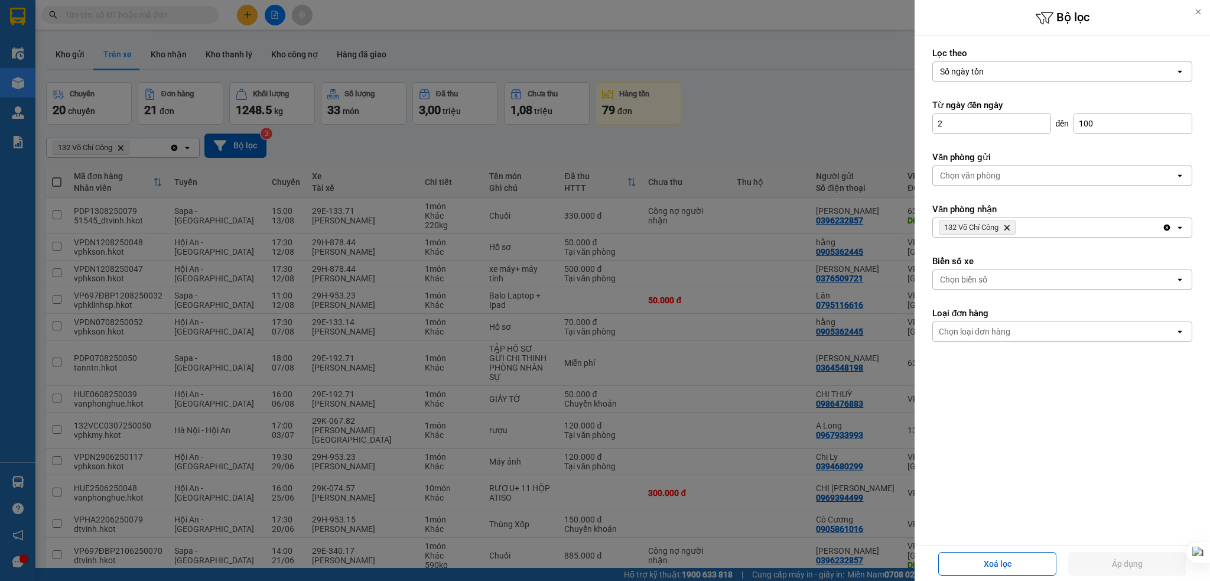
click at [1194, 11] on icon at bounding box center [1198, 12] width 8 height 8
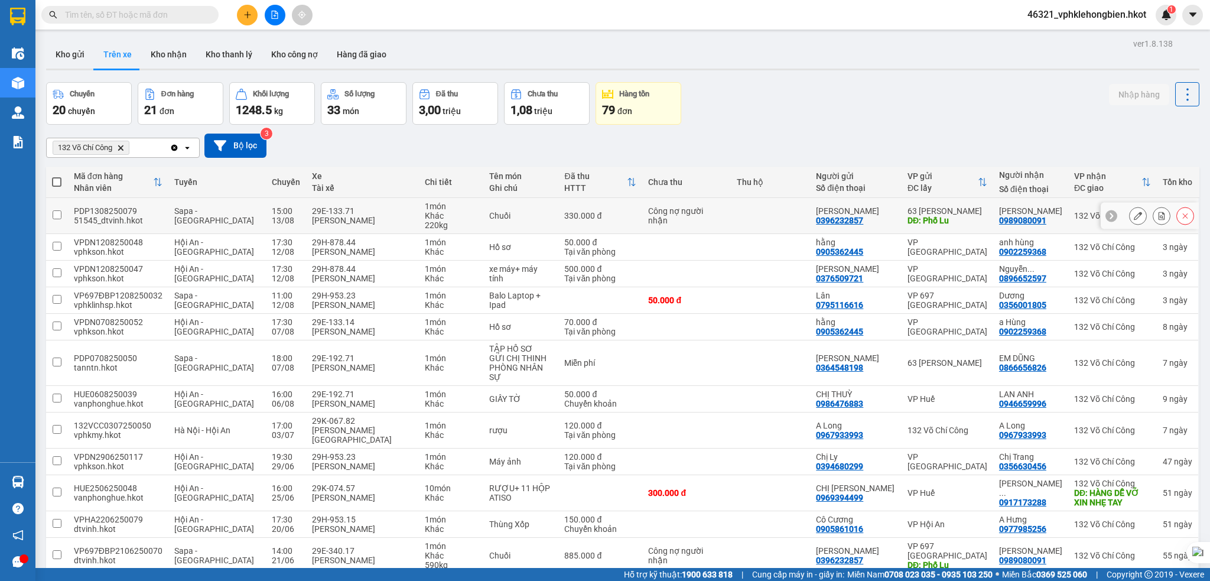
click at [56, 215] on input "checkbox" at bounding box center [57, 214] width 9 height 9
checkbox input "true"
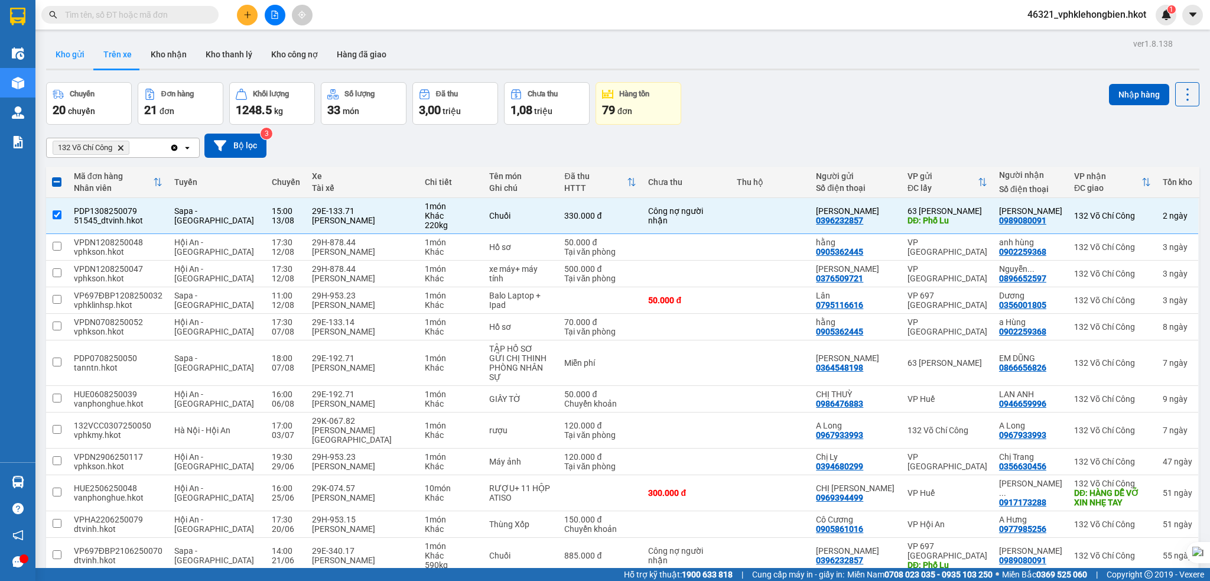
drag, startPoint x: 70, startPoint y: 56, endPoint x: 60, endPoint y: 56, distance: 10.0
click at [69, 56] on button "Kho gửi" at bounding box center [70, 54] width 48 height 28
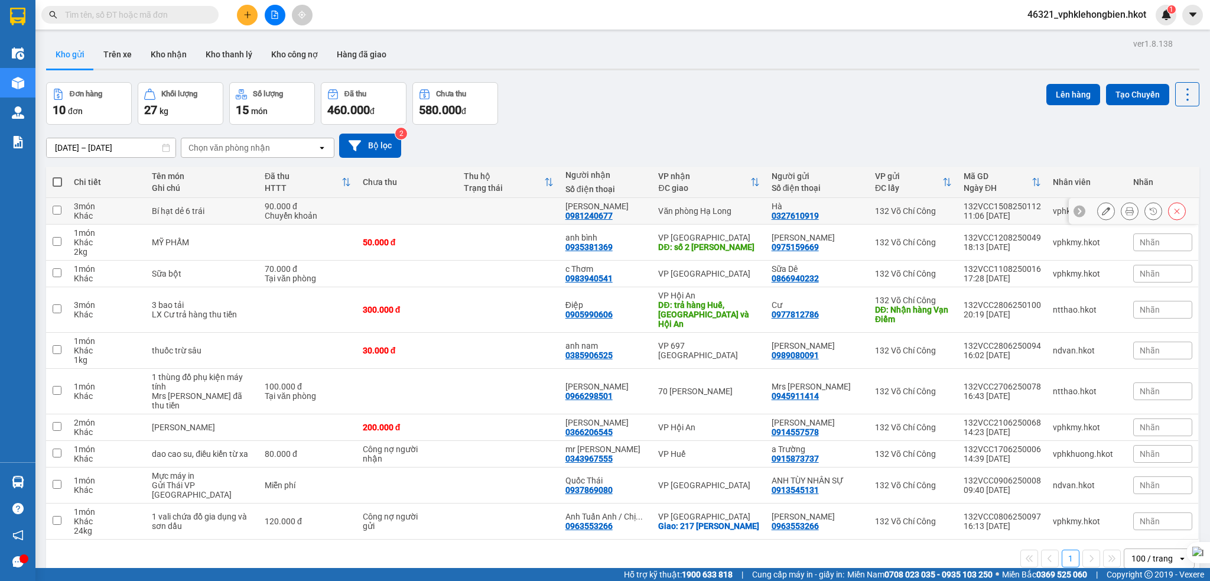
click at [59, 209] on input "checkbox" at bounding box center [57, 210] width 9 height 9
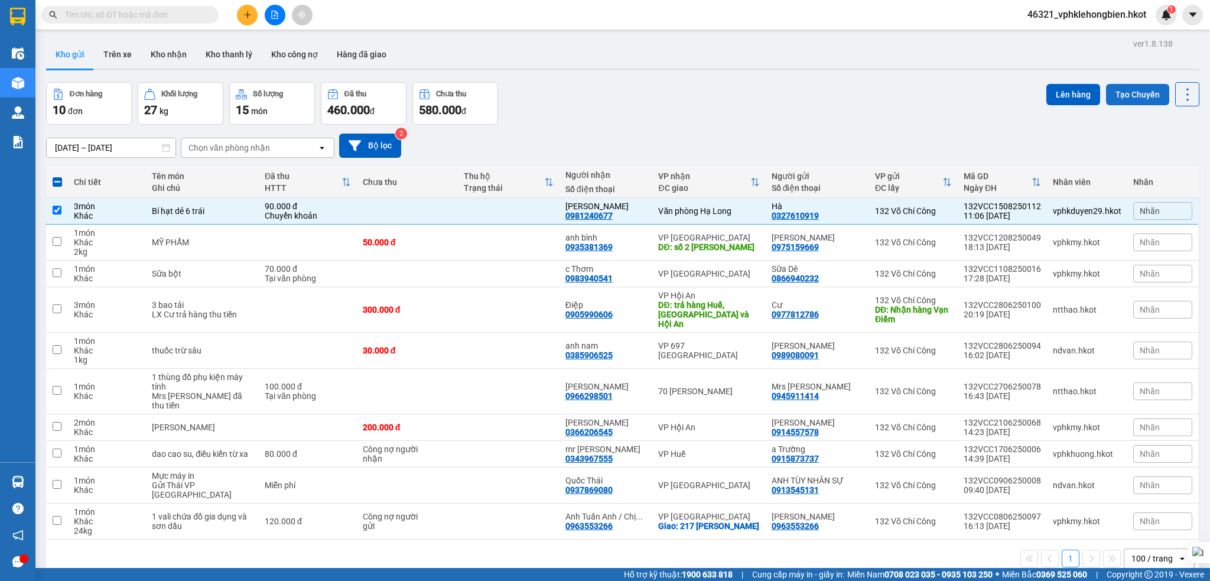
click at [1127, 96] on button "Tạo Chuyến" at bounding box center [1137, 94] width 63 height 21
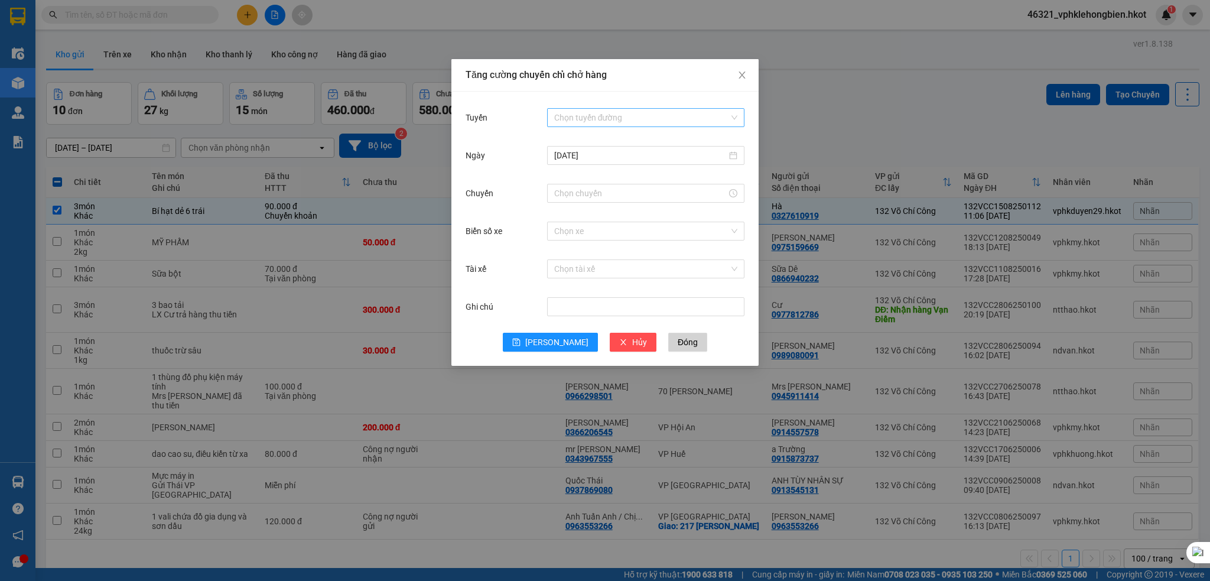
click at [610, 119] on input "Tuyến" at bounding box center [641, 118] width 175 height 18
click at [513, 117] on div "Tuyến" at bounding box center [506, 118] width 82 height 24
click at [744, 78] on span "Close" at bounding box center [741, 75] width 33 height 33
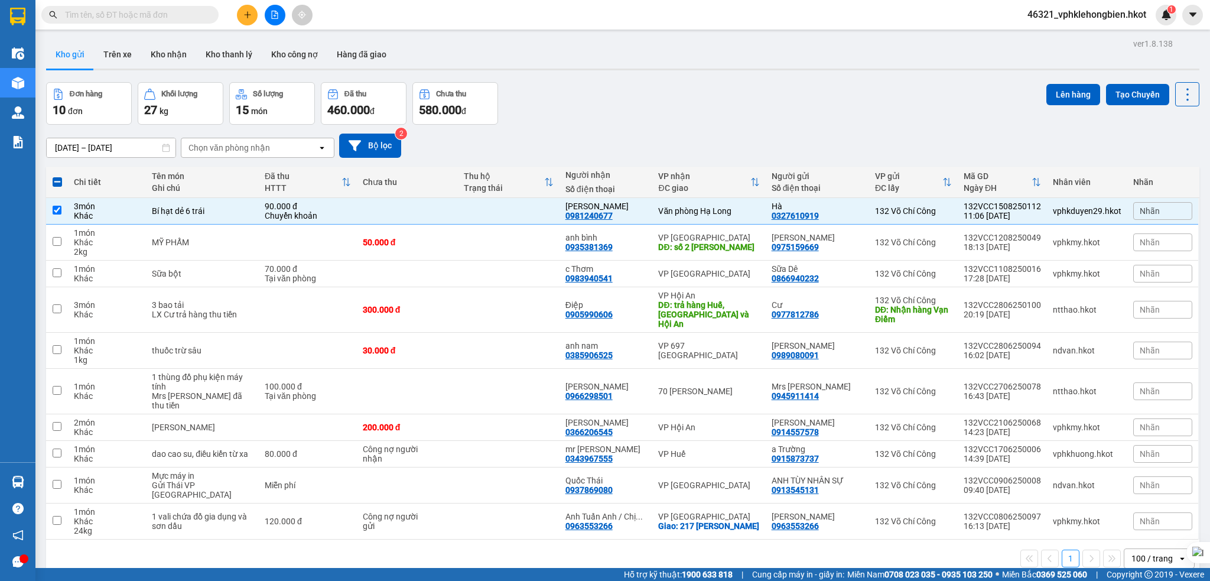
click at [214, 149] on div "Chọn văn phòng nhận" at bounding box center [229, 148] width 82 height 12
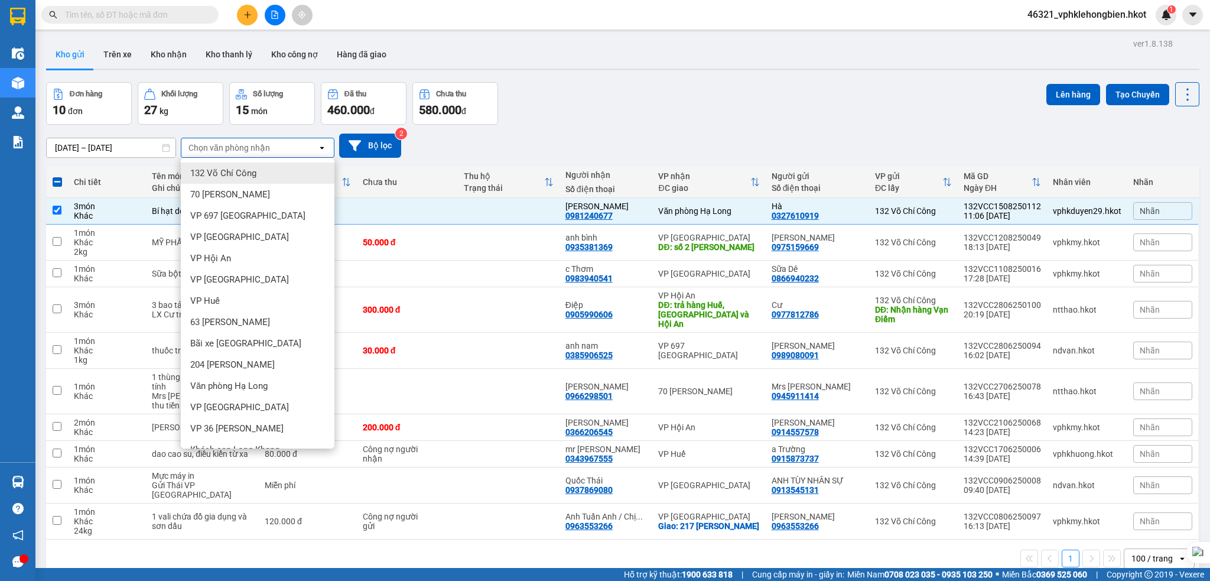
click at [235, 175] on span "132 Võ Chí Công" at bounding box center [223, 173] width 66 height 12
checkbox input "false"
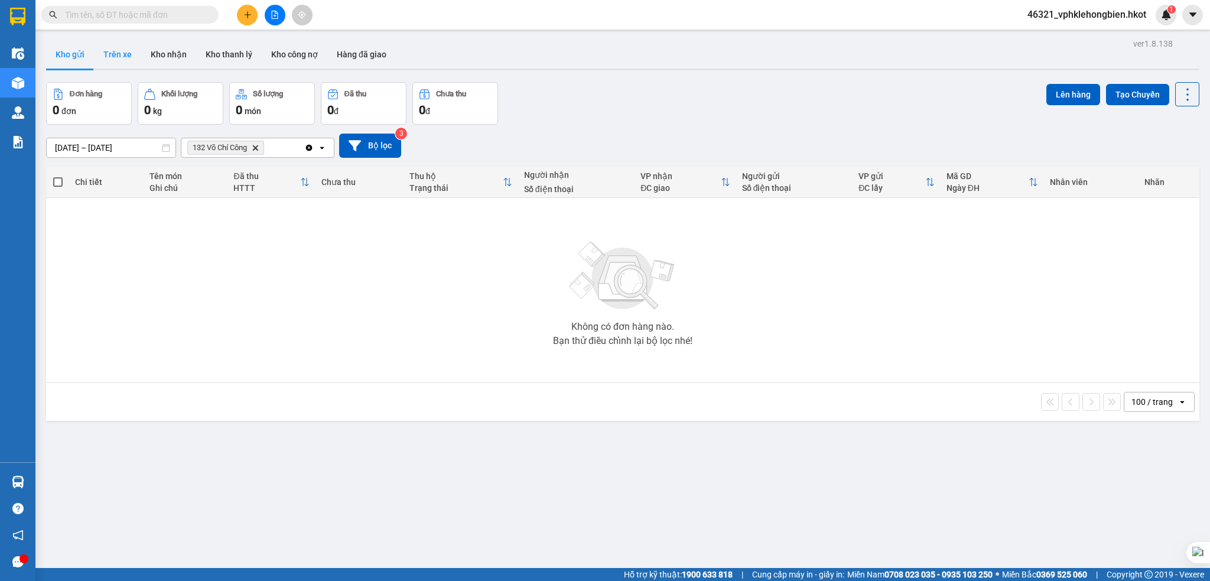
click at [120, 57] on button "Trên xe" at bounding box center [117, 54] width 47 height 28
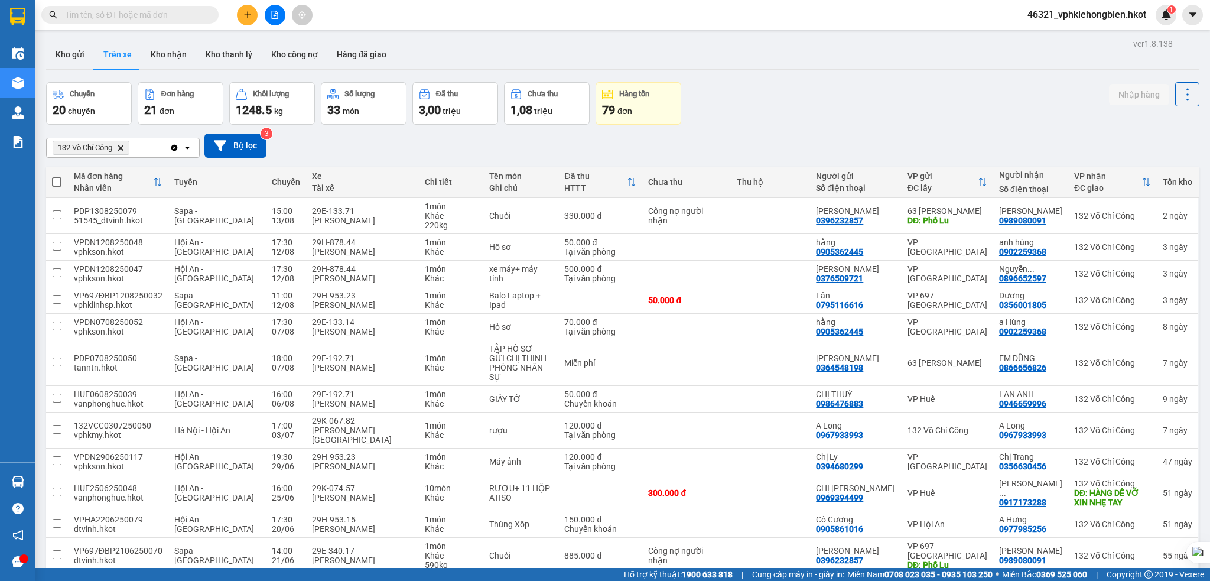
drag, startPoint x: 635, startPoint y: 87, endPoint x: 634, endPoint y: 95, distance: 7.7
click at [637, 91] on button "Hàng tồn 79 đơn" at bounding box center [638, 103] width 86 height 43
click at [232, 146] on button "Bộ lọc" at bounding box center [235, 145] width 62 height 24
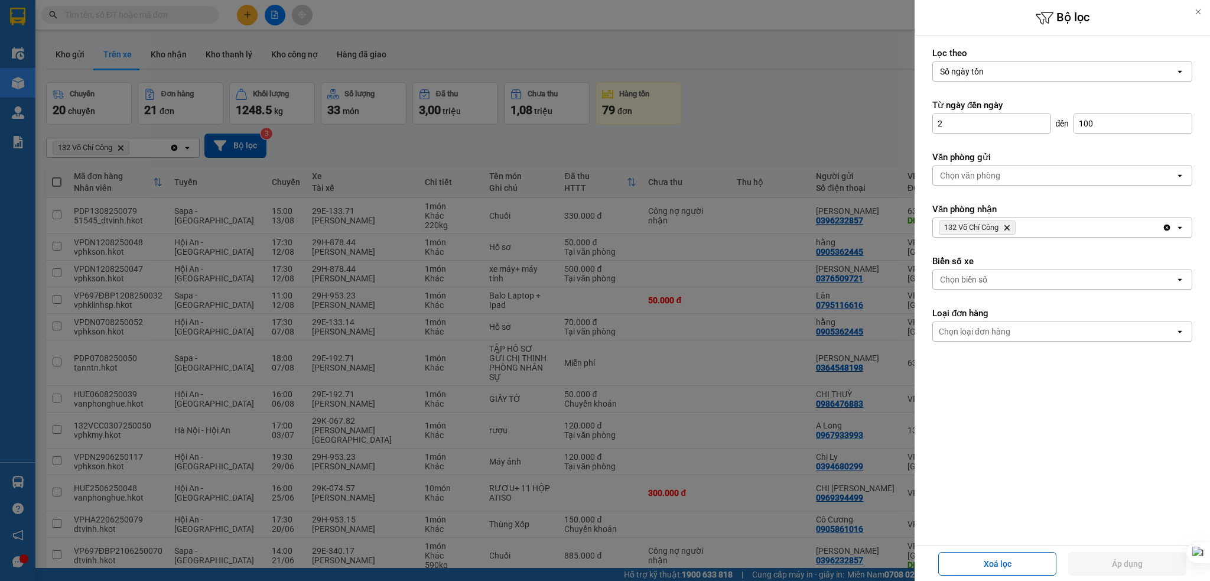
click at [1201, 14] on icon at bounding box center [1198, 12] width 8 height 8
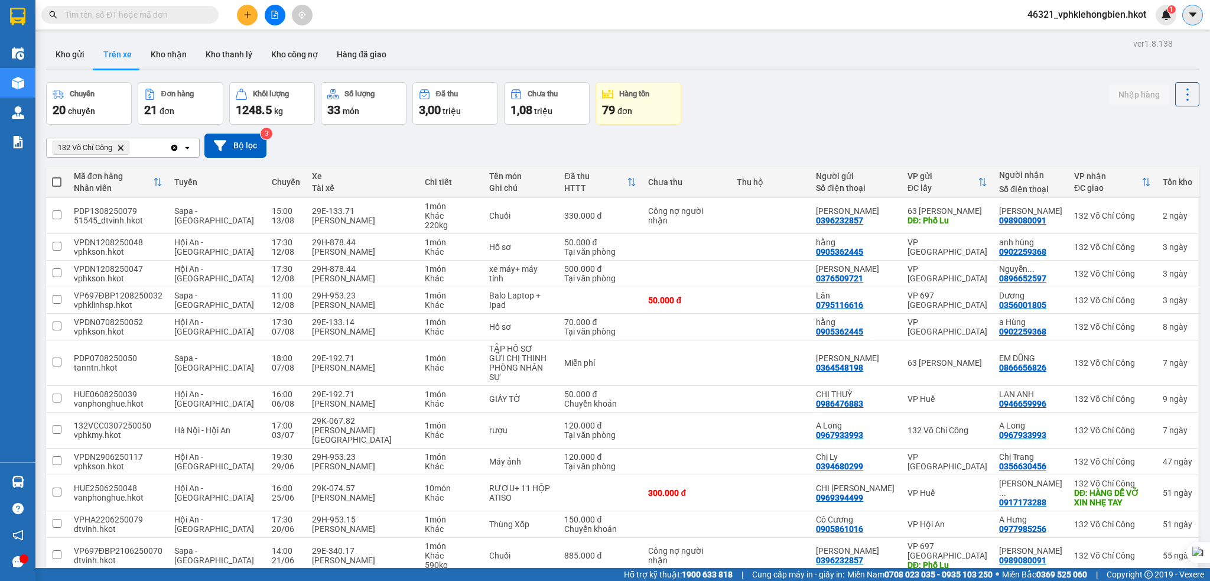
click at [1187, 17] on icon "caret-down" at bounding box center [1192, 14] width 11 height 11
click at [1165, 41] on div "Cấu hình nhà xe" at bounding box center [1161, 44] width 60 height 13
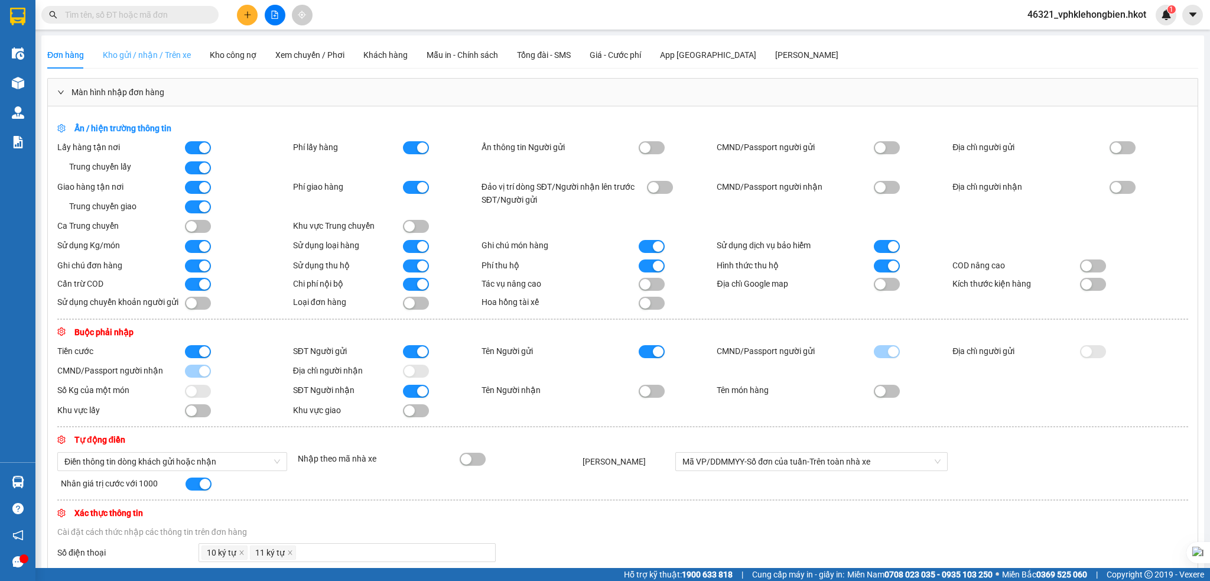
click at [150, 63] on div "Kho gửi / nhận / Trên xe" at bounding box center [147, 54] width 88 height 27
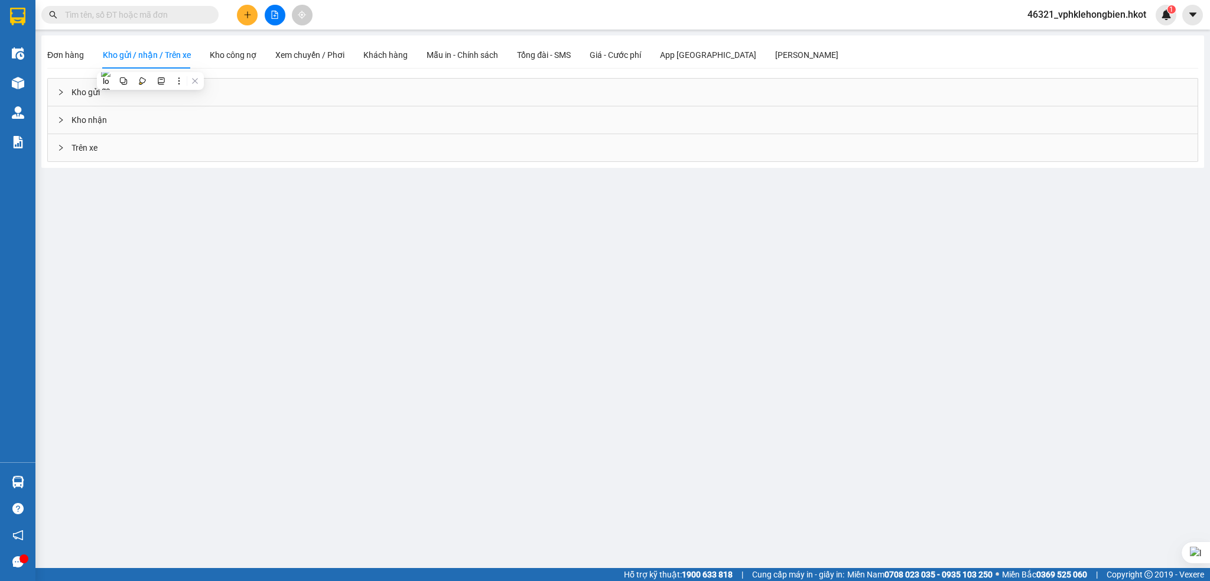
click at [108, 126] on div "Kho nhận" at bounding box center [622, 119] width 1149 height 27
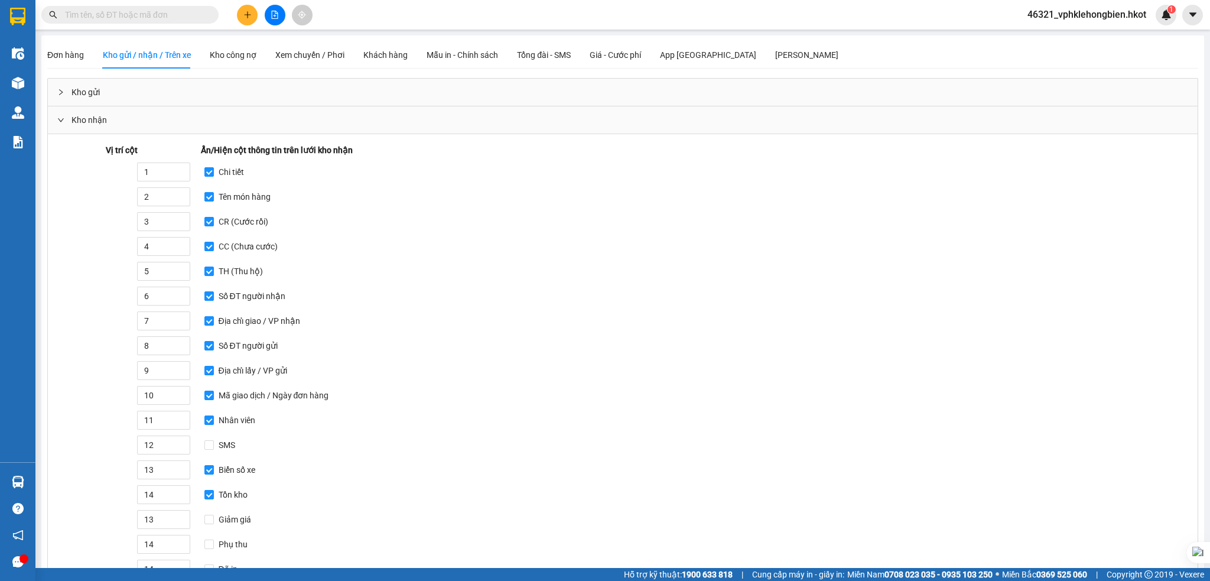
scroll to position [294, 0]
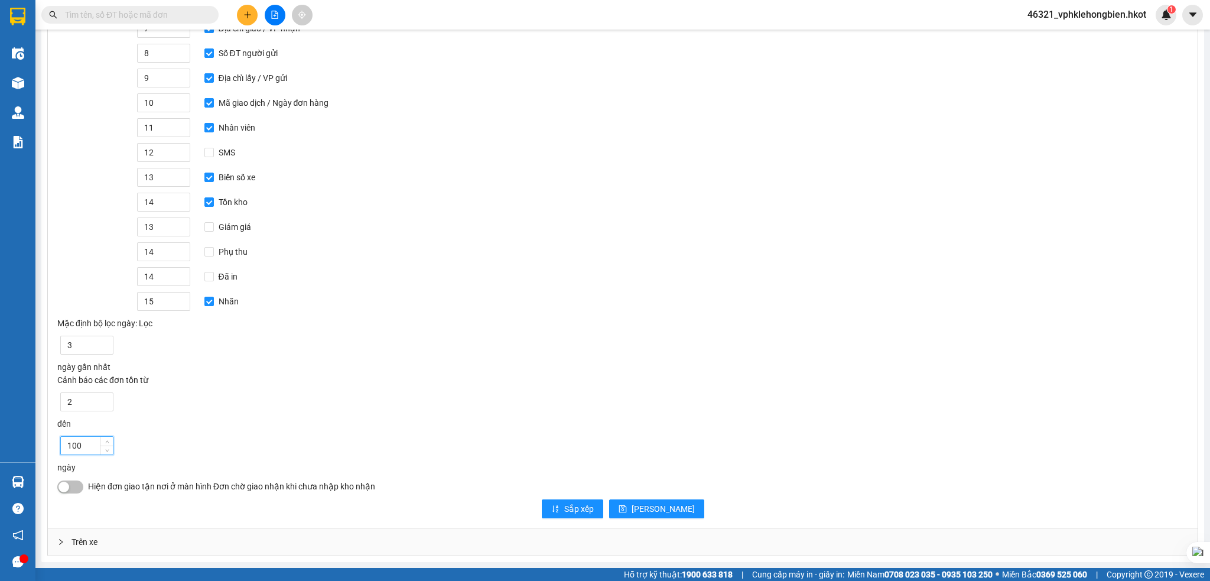
drag, startPoint x: 90, startPoint y: 444, endPoint x: 48, endPoint y: 445, distance: 41.9
click at [48, 445] on div "Vị trí cột Ẩn/Hiện cột thông tin trên lưới kho nhận 1 Chi tiết 2 Tên món hàng 3…" at bounding box center [622, 185] width 1149 height 686
type input "1000"
click at [665, 506] on span "[PERSON_NAME]" at bounding box center [662, 508] width 63 height 13
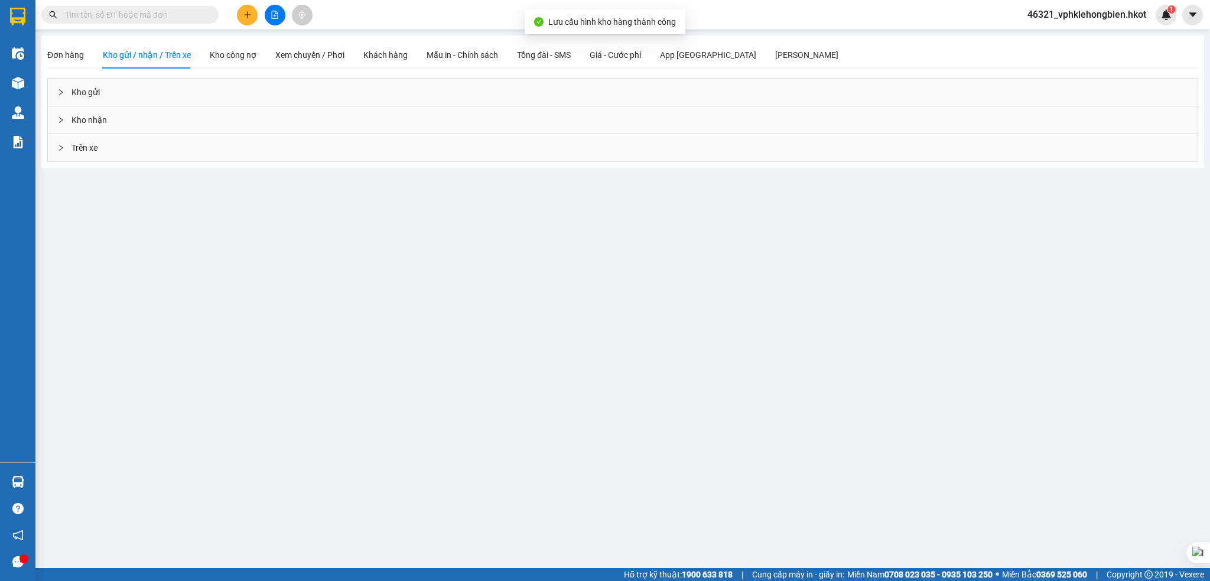
scroll to position [0, 0]
click at [81, 151] on div "Trên xe" at bounding box center [622, 147] width 1149 height 27
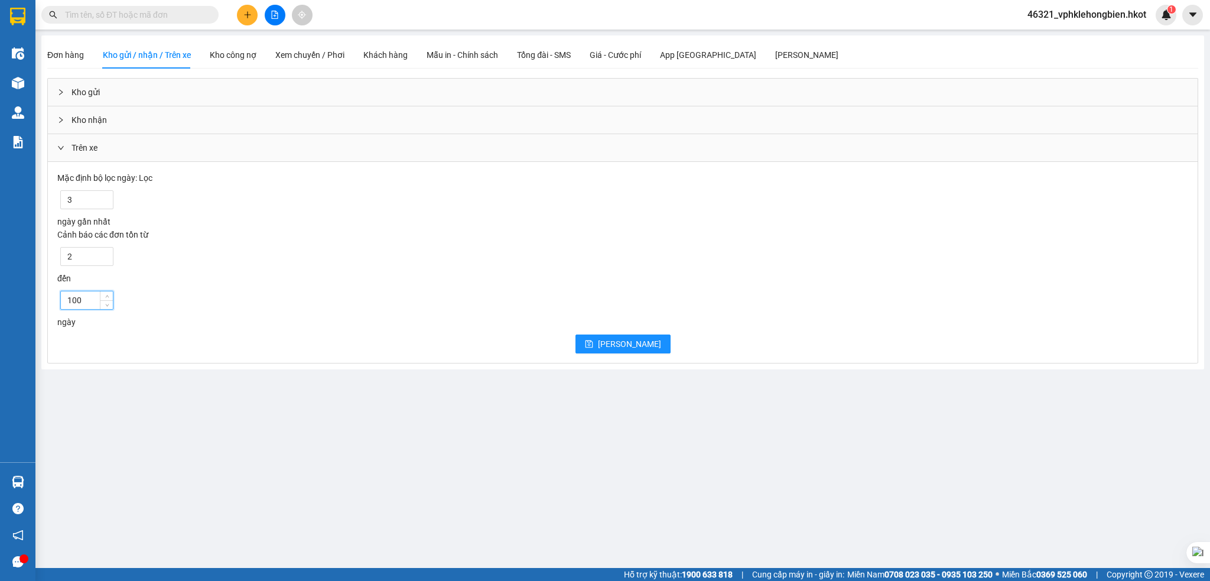
drag, startPoint x: 81, startPoint y: 300, endPoint x: 44, endPoint y: 297, distance: 37.4
click at [44, 296] on div "Đơn hàng Kho gửi / nhận / Trên xe Kho công nợ Xem chuyến / Phơi Khách hàng Mẫu …" at bounding box center [622, 202] width 1162 height 334
type input "1000"
click at [618, 341] on button "[PERSON_NAME]" at bounding box center [622, 343] width 95 height 19
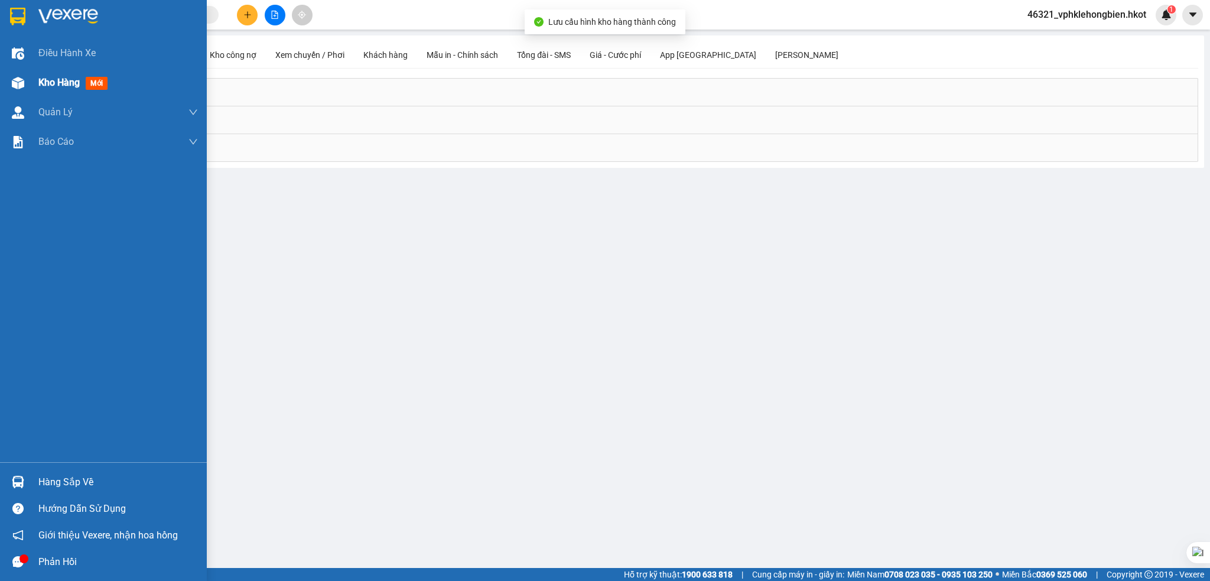
click at [81, 90] on div "Kho hàng mới" at bounding box center [117, 83] width 159 height 30
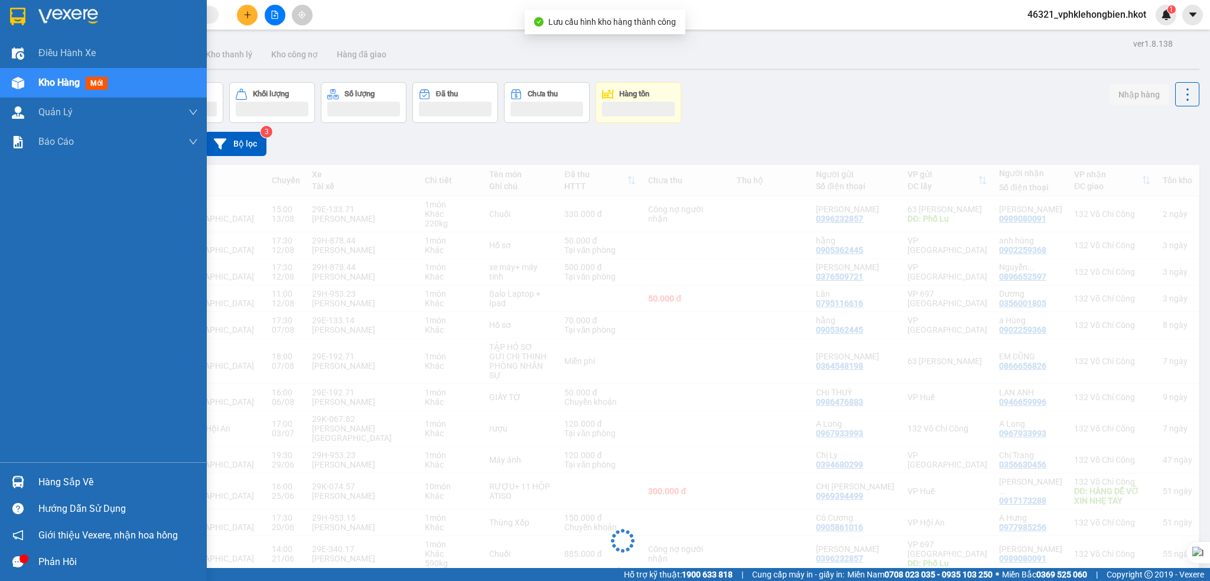
click at [71, 81] on span "Kho hàng" at bounding box center [58, 82] width 41 height 11
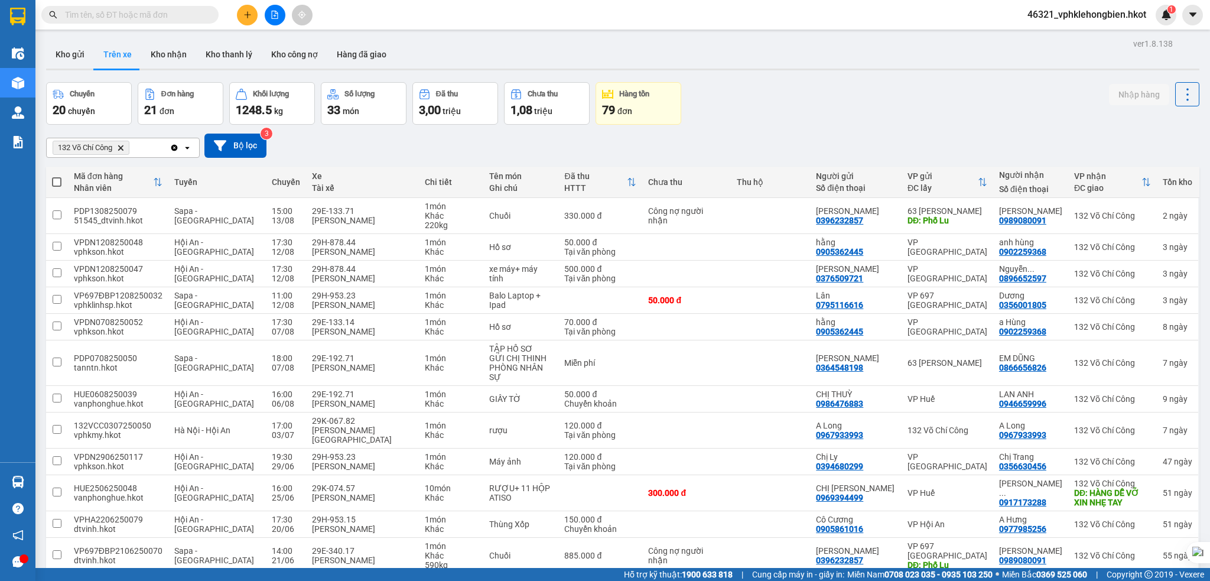
click at [651, 102] on div "79 đơn" at bounding box center [638, 110] width 73 height 17
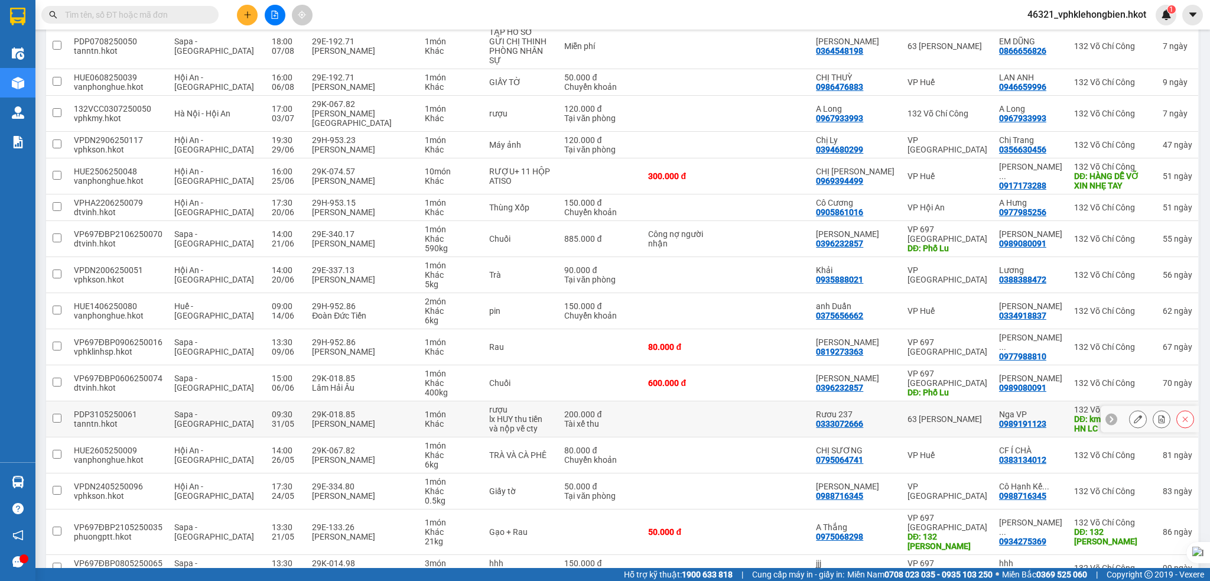
scroll to position [351, 0]
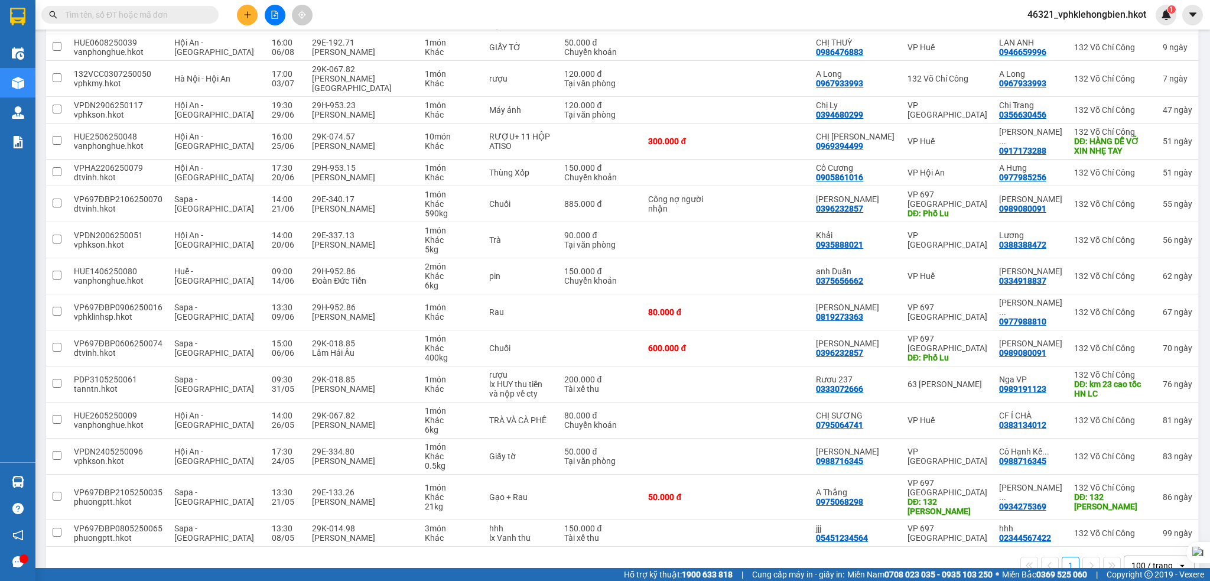
click at [1151, 556] on div "100 / trang" at bounding box center [1150, 565] width 53 height 19
click at [1154, 504] on div "100 / trang" at bounding box center [1154, 512] width 71 height 21
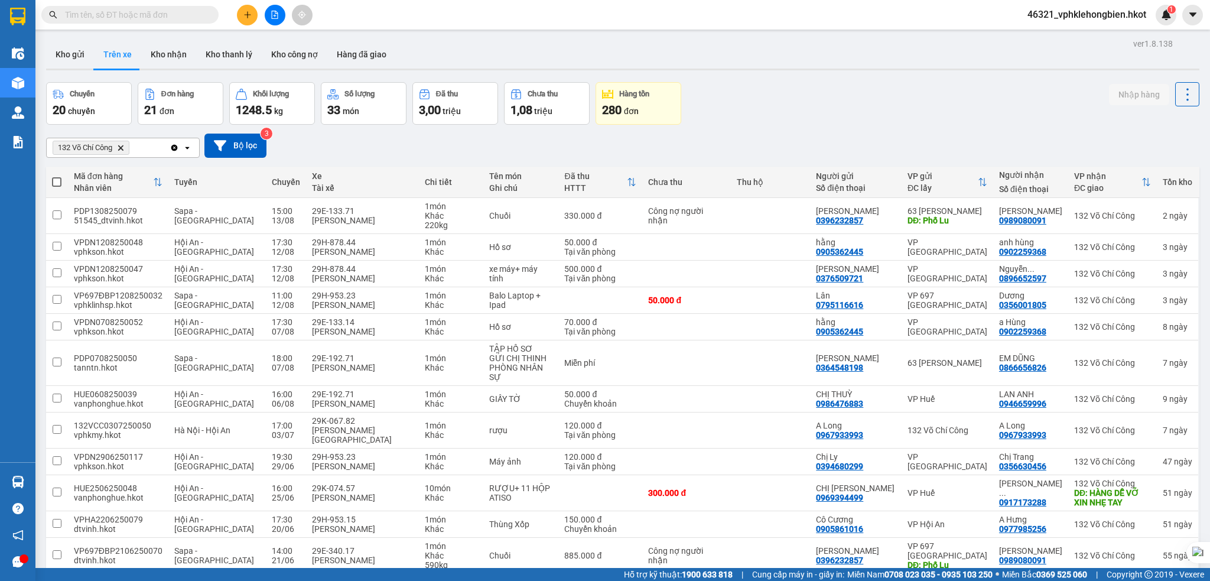
click at [805, 97] on div "Chuyến 20 chuyến Đơn hàng 21 đơn Khối lượng 1248.5 kg Số lượng 33 món Đã thu 3,…" at bounding box center [622, 103] width 1153 height 43
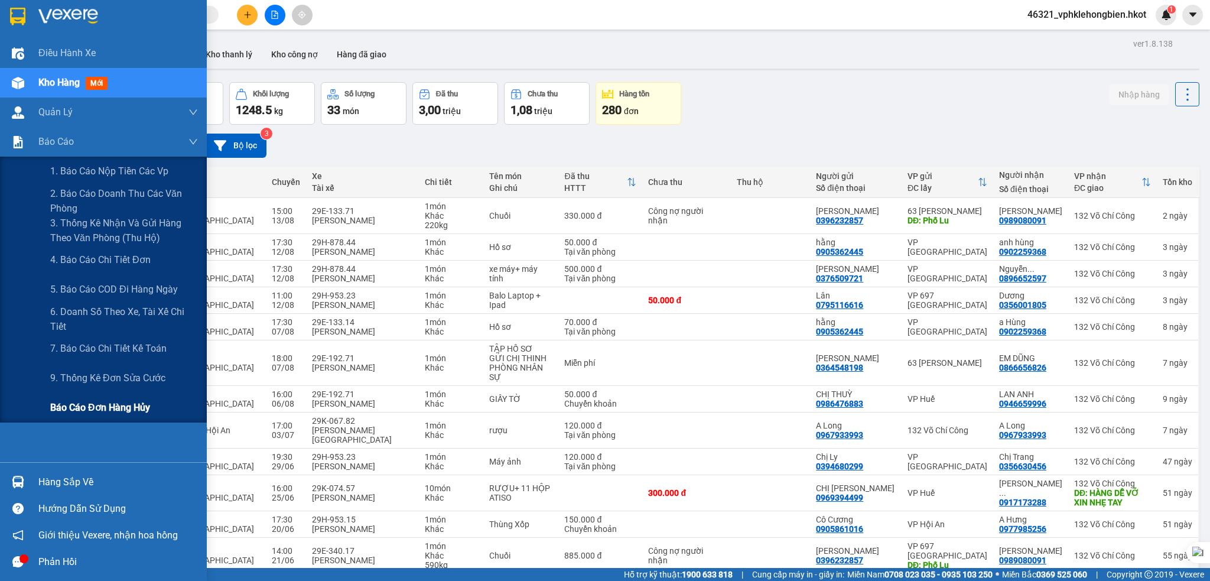
click at [93, 409] on span "Báo cáo đơn hàng hủy" at bounding box center [100, 407] width 100 height 15
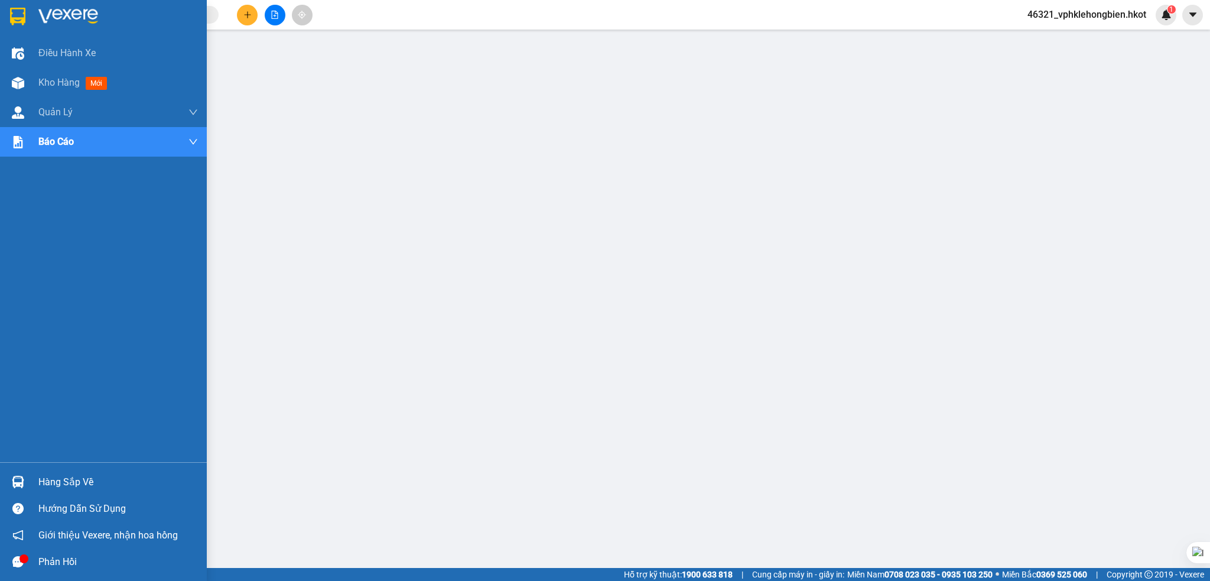
click at [41, 481] on div "Hàng sắp về" at bounding box center [117, 482] width 159 height 18
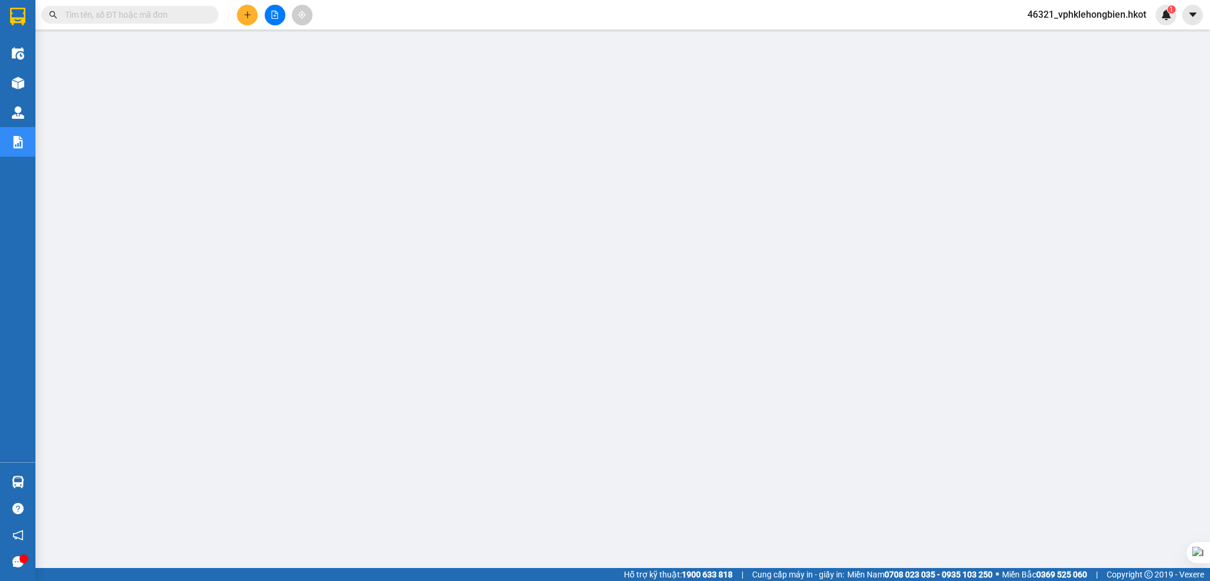
click at [1104, 19] on span "46321_vphklehongbien.hkot" at bounding box center [1087, 14] width 138 height 15
click at [1061, 34] on span "Đăng xuất" at bounding box center [1091, 36] width 114 height 13
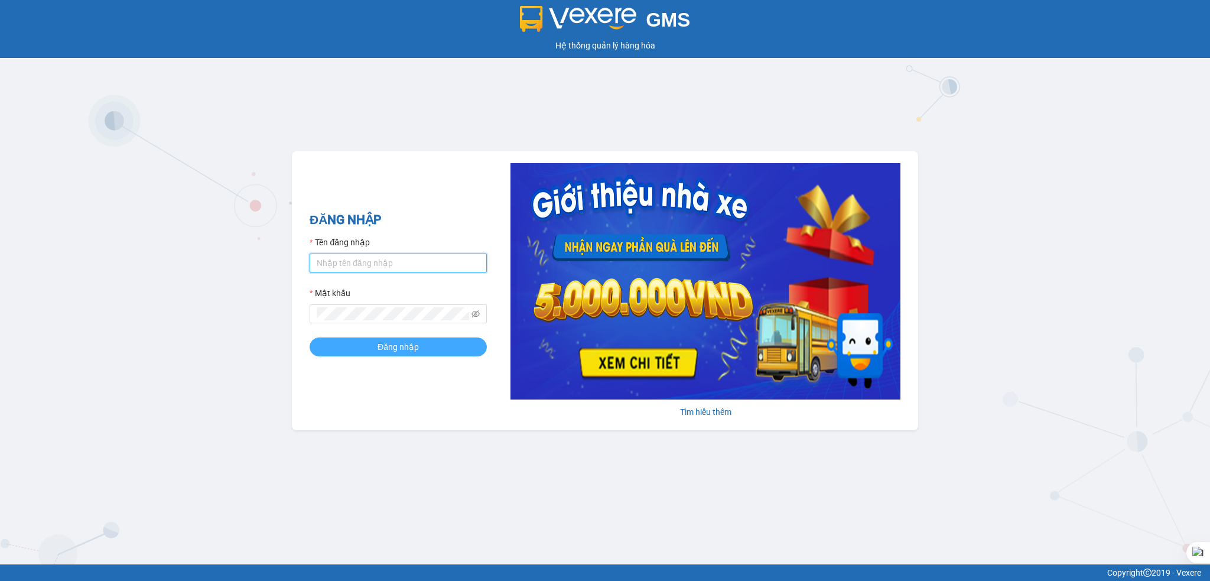
type input "vphklehongbien.hkot"
click at [435, 346] on button "Đăng nhập" at bounding box center [398, 346] width 177 height 19
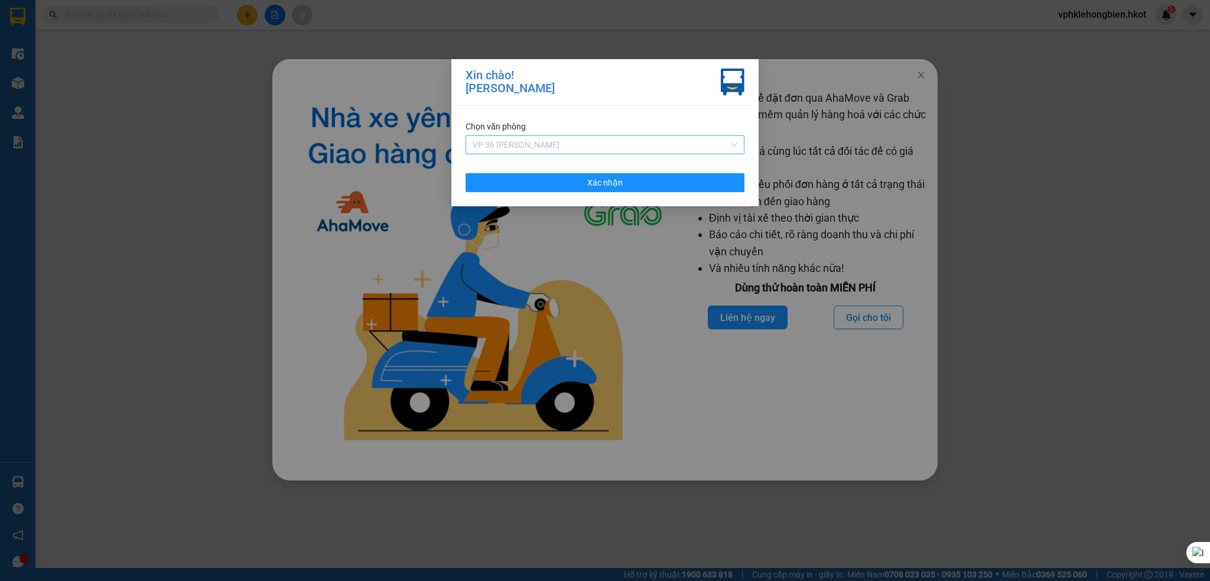
click at [568, 144] on span "VP 36 [PERSON_NAME]" at bounding box center [605, 145] width 265 height 18
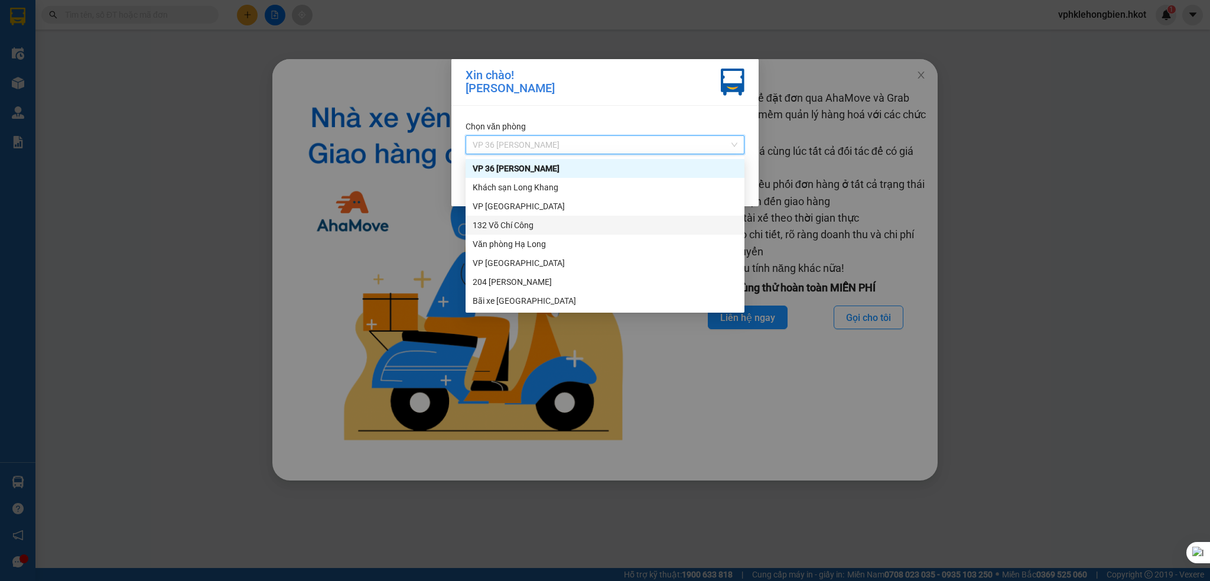
click at [549, 223] on div "132 Võ Chí Công" at bounding box center [605, 225] width 265 height 13
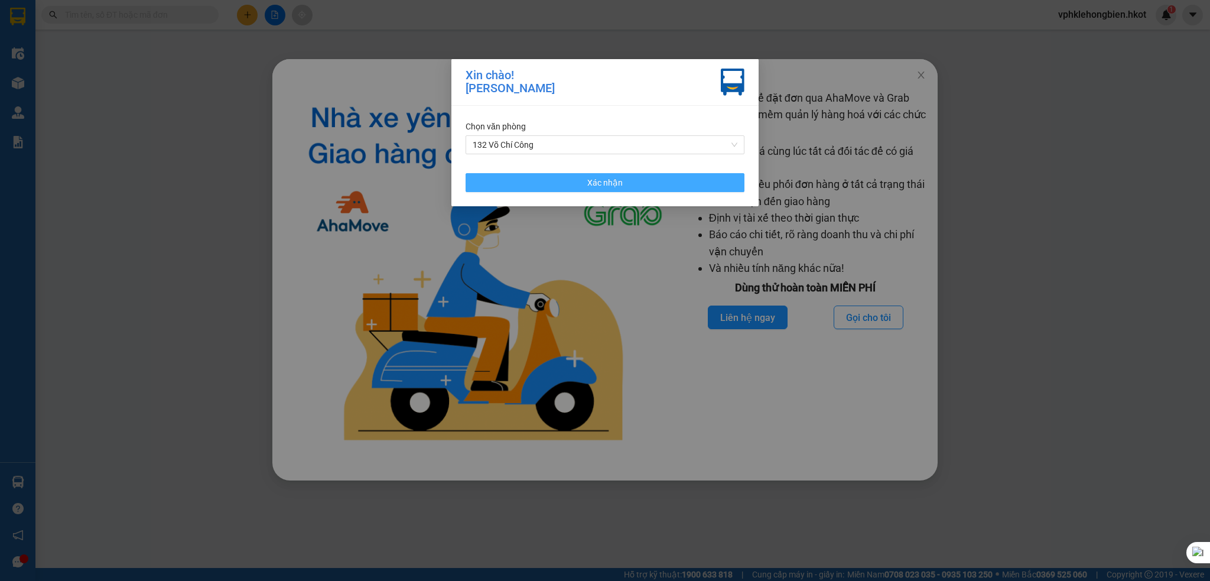
click at [628, 184] on button "Xác nhận" at bounding box center [604, 182] width 279 height 19
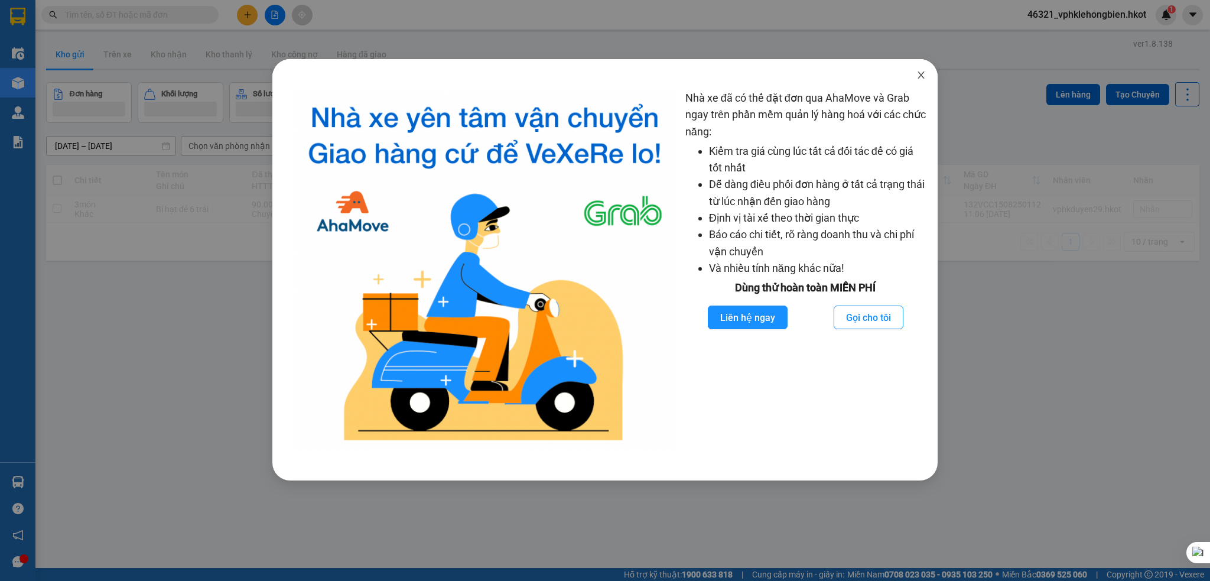
click at [922, 72] on icon "close" at bounding box center [920, 74] width 9 height 9
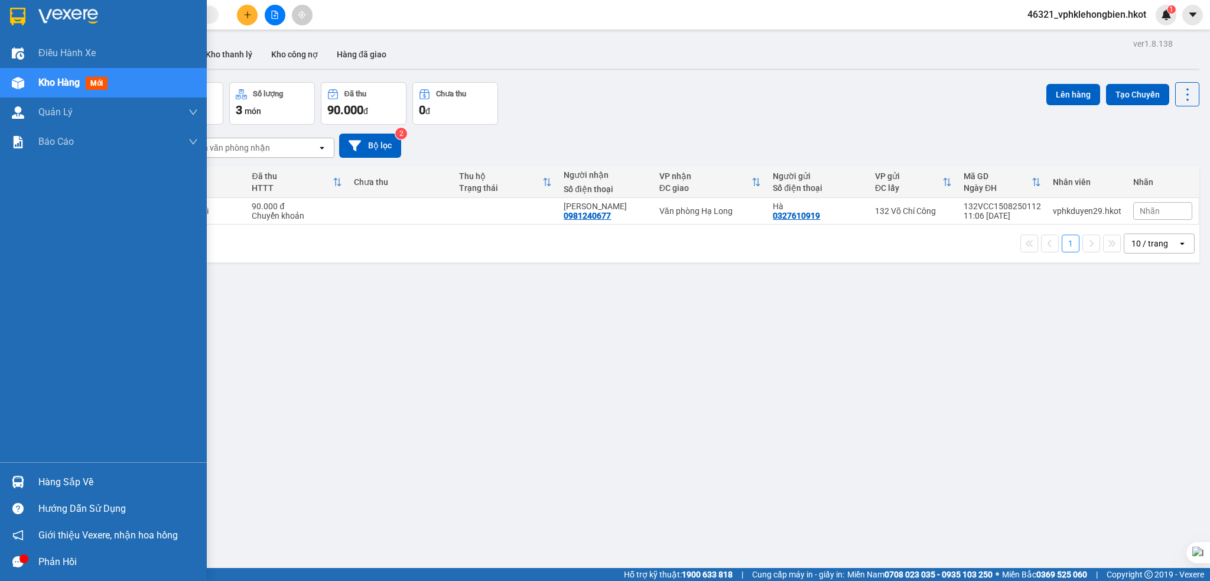
click at [15, 475] on img at bounding box center [18, 481] width 12 height 12
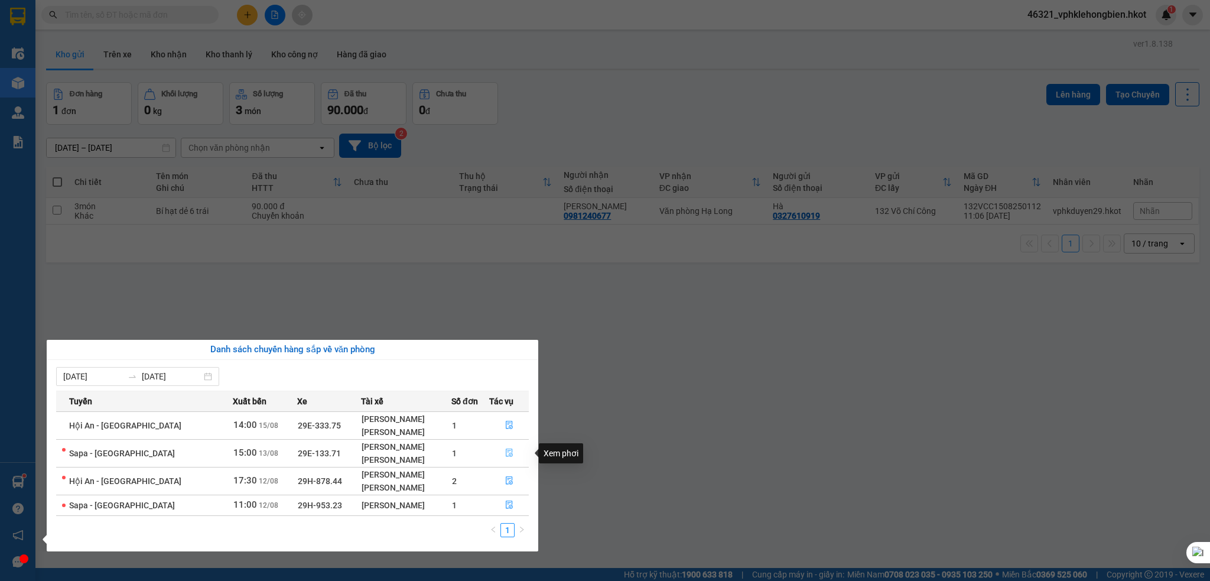
click at [506, 453] on icon "file-done" at bounding box center [509, 452] width 8 height 8
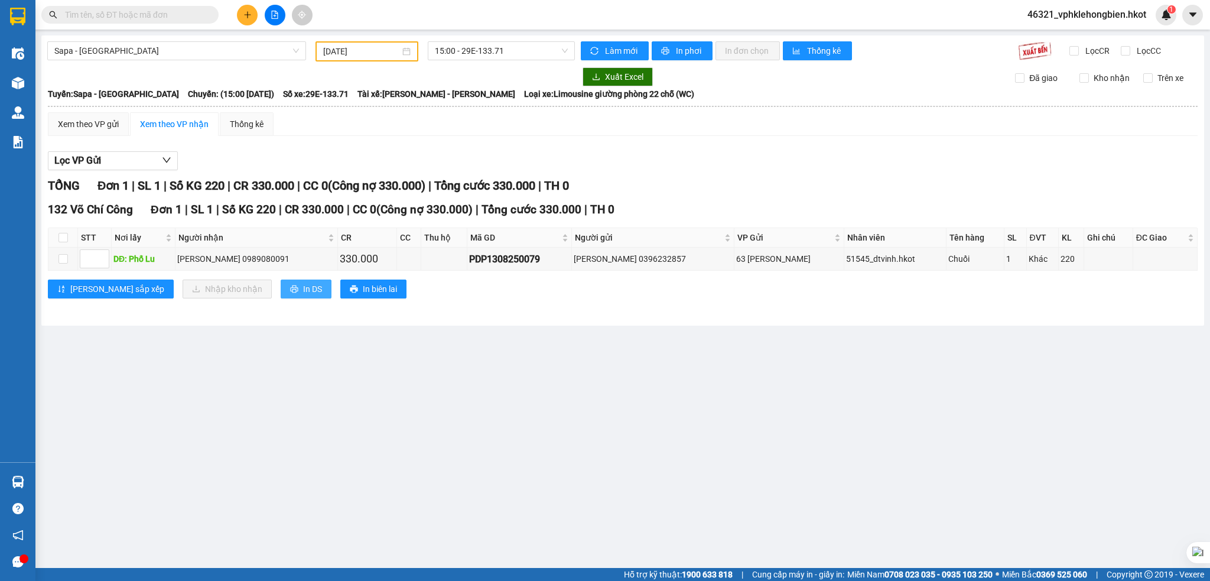
click at [303, 289] on span "In DS" at bounding box center [312, 288] width 19 height 13
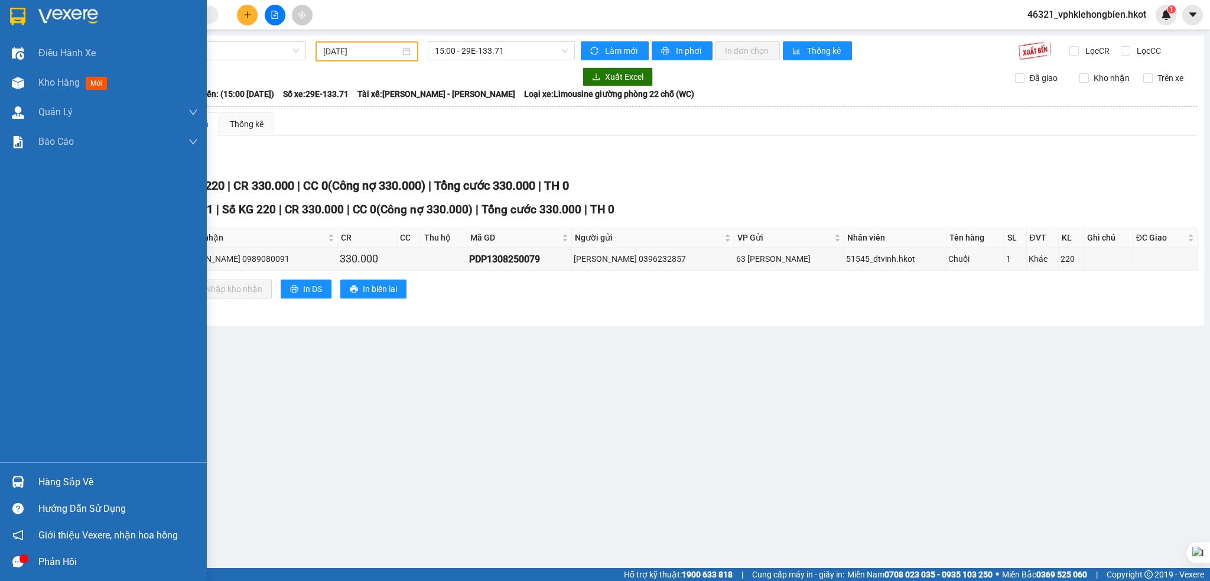
click at [63, 477] on div "Hàng sắp về" at bounding box center [117, 482] width 159 height 18
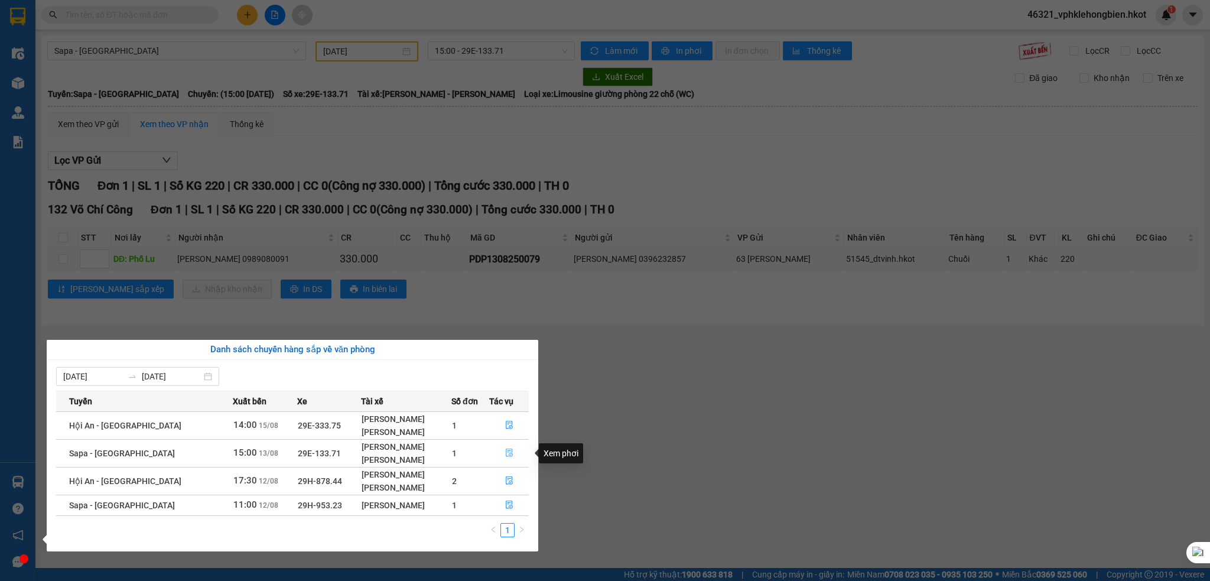
click at [505, 450] on icon "file-done" at bounding box center [509, 452] width 8 height 8
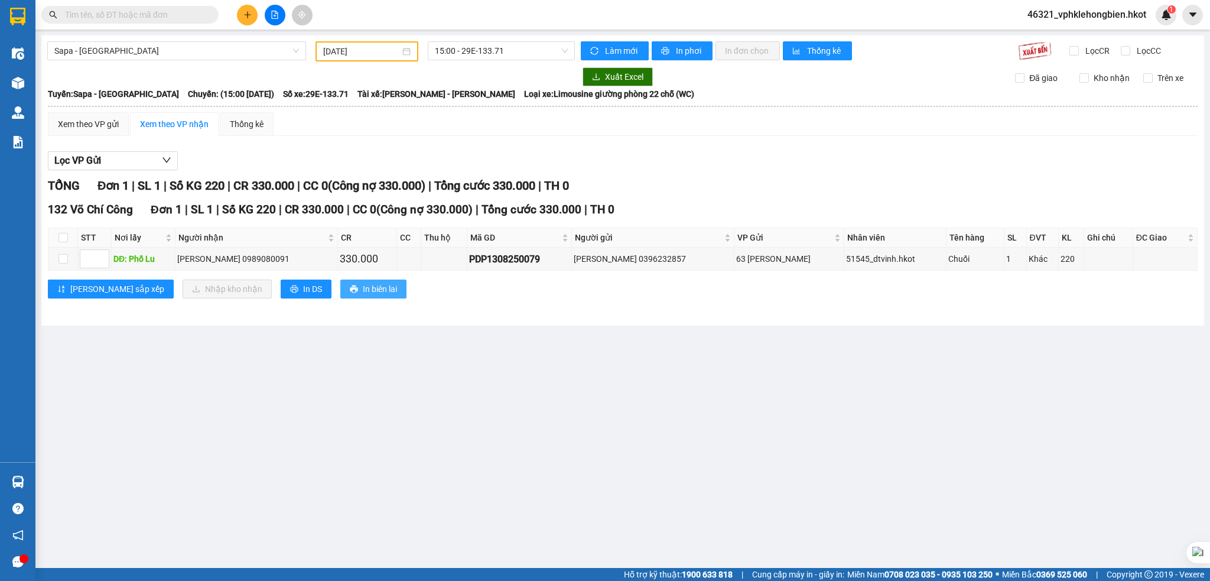
click at [363, 291] on span "In biên lai" at bounding box center [380, 288] width 34 height 13
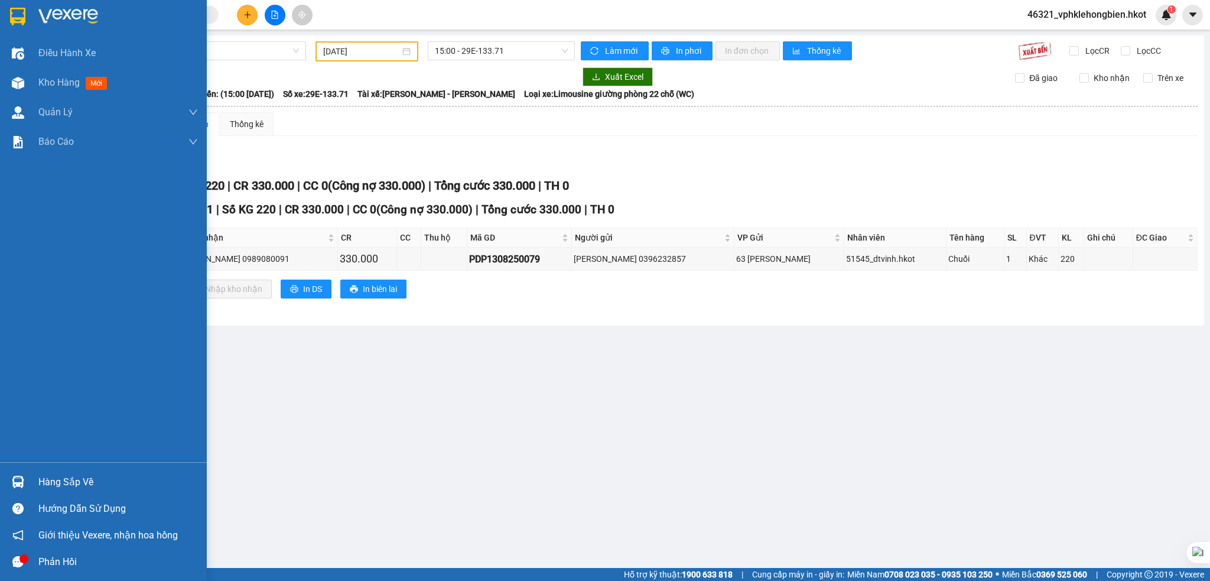
click at [64, 483] on div "Hàng sắp về" at bounding box center [117, 482] width 159 height 18
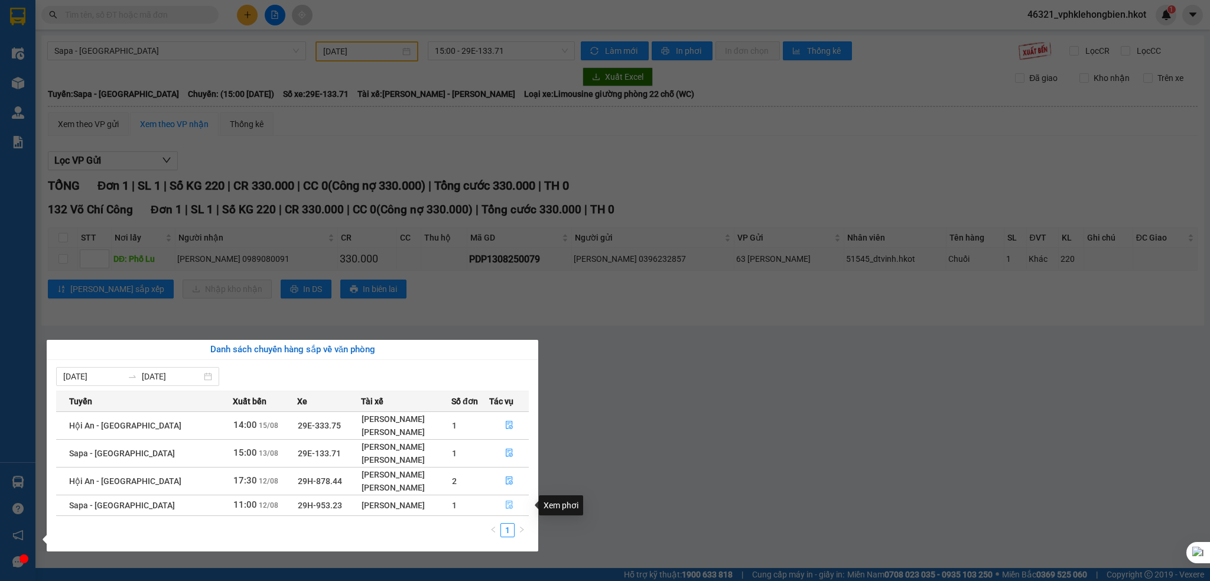
click at [512, 506] on button "button" at bounding box center [509, 505] width 38 height 19
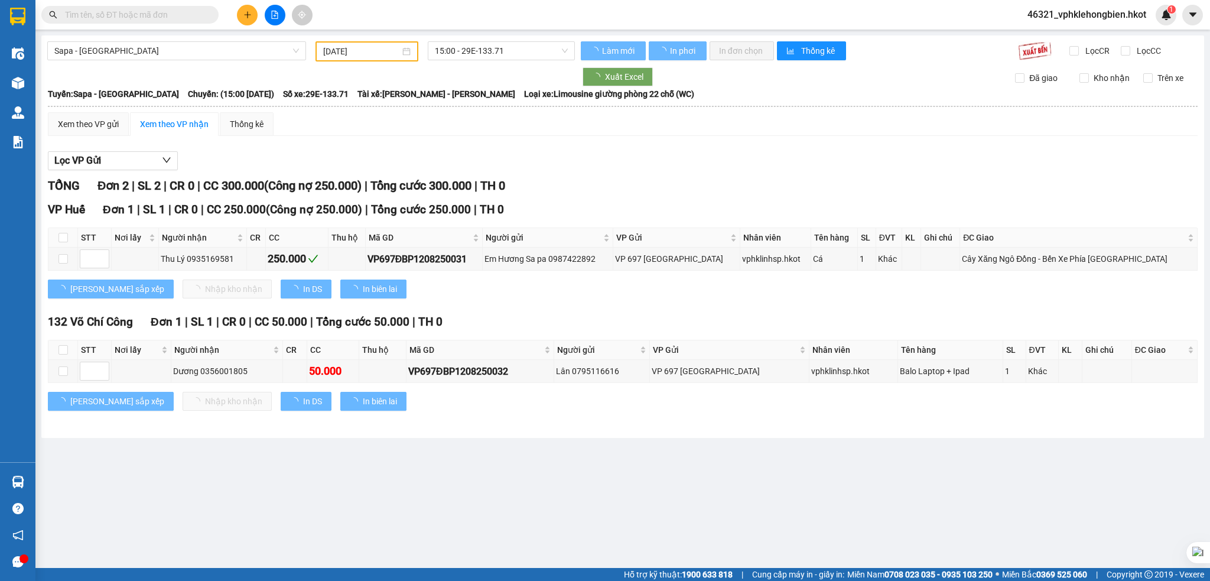
type input "[DATE]"
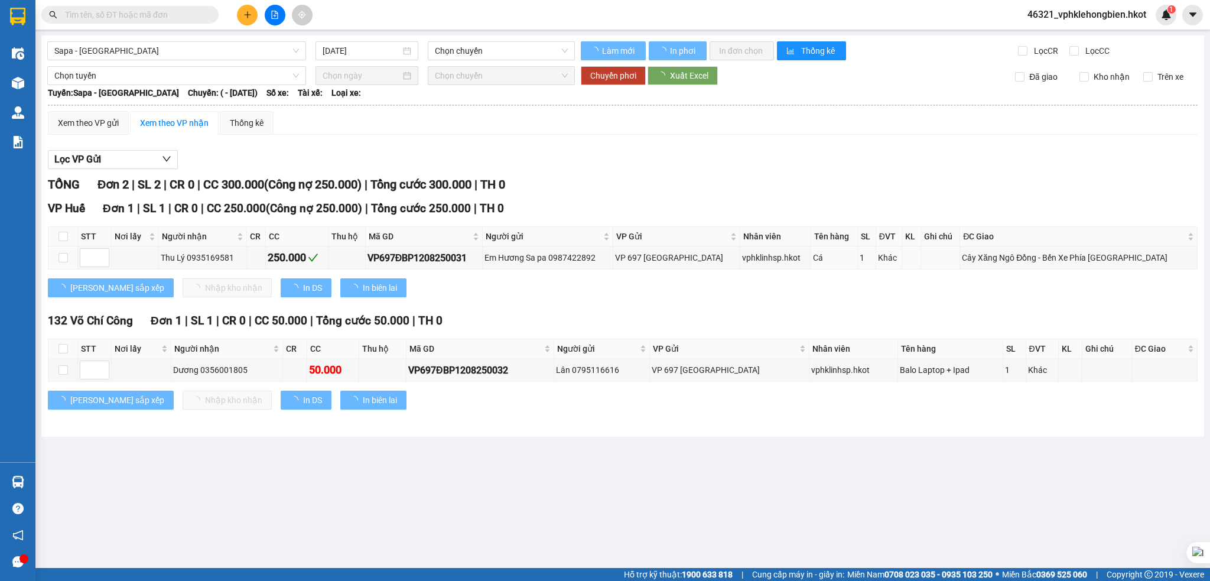
type input "[DATE]"
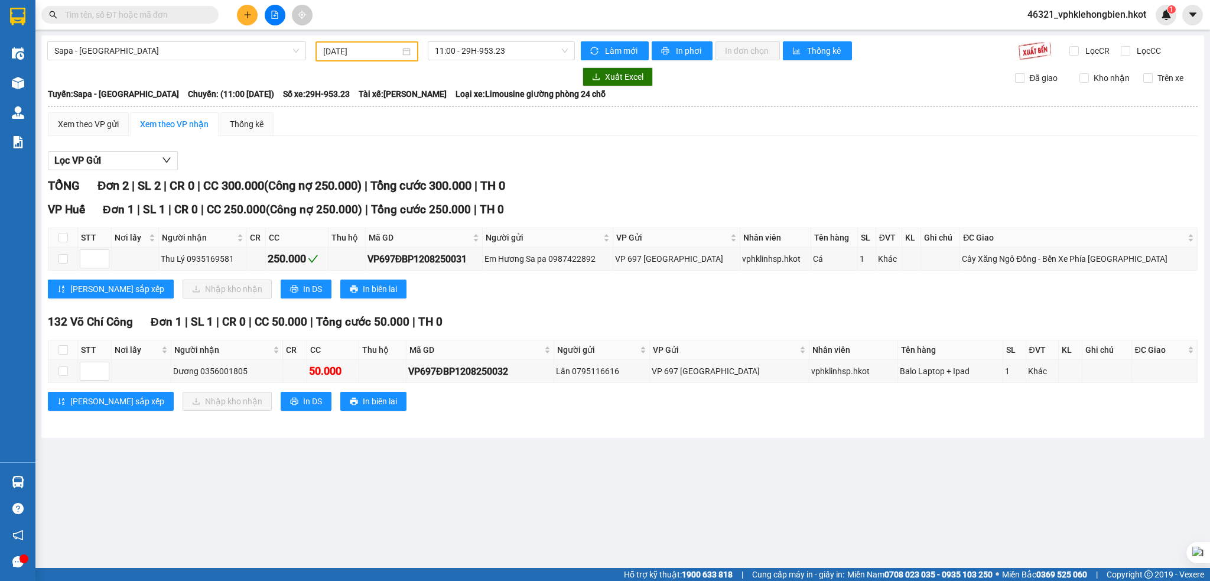
click at [686, 189] on div "TỔNG Đơn 2 | SL 2 | CR 0 | CC 300.000 ( Công nợ 250.000 ) | Tổng cước 300.000 |…" at bounding box center [622, 186] width 1149 height 18
click at [61, 237] on input "checkbox" at bounding box center [62, 237] width 9 height 9
checkbox input "true"
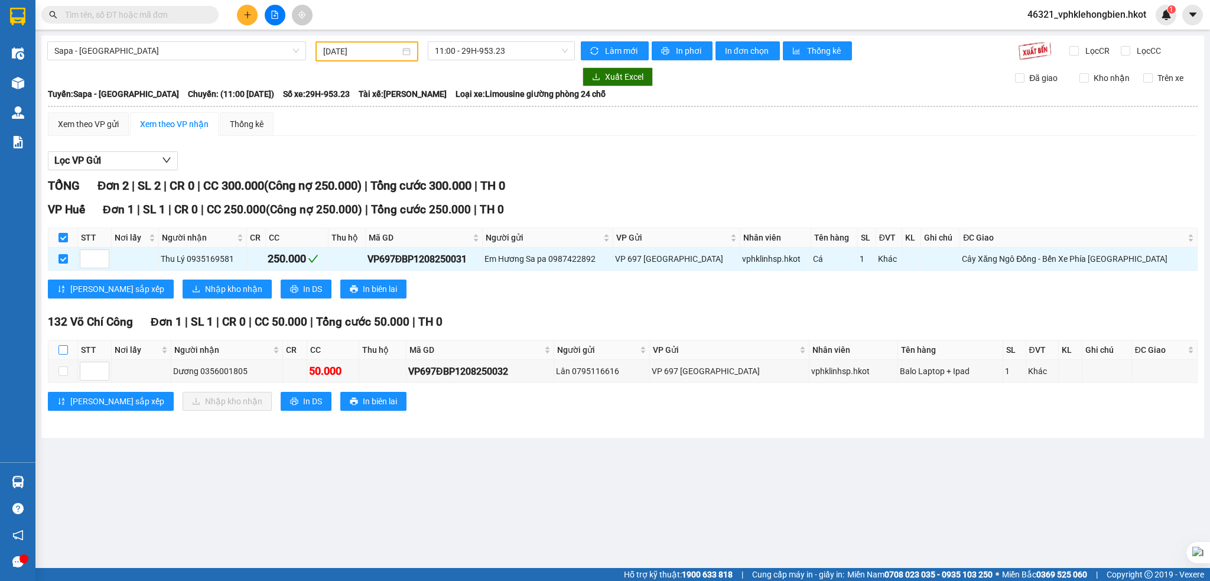
click at [58, 347] on input "checkbox" at bounding box center [62, 349] width 9 height 9
checkbox input "true"
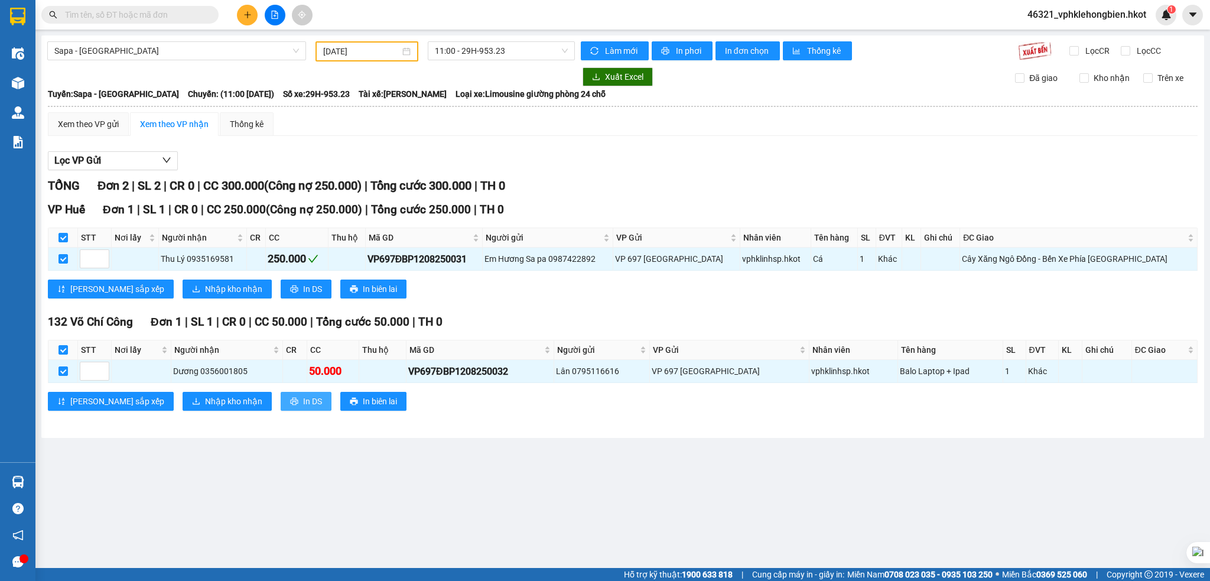
click at [303, 398] on span "In DS" at bounding box center [312, 401] width 19 height 13
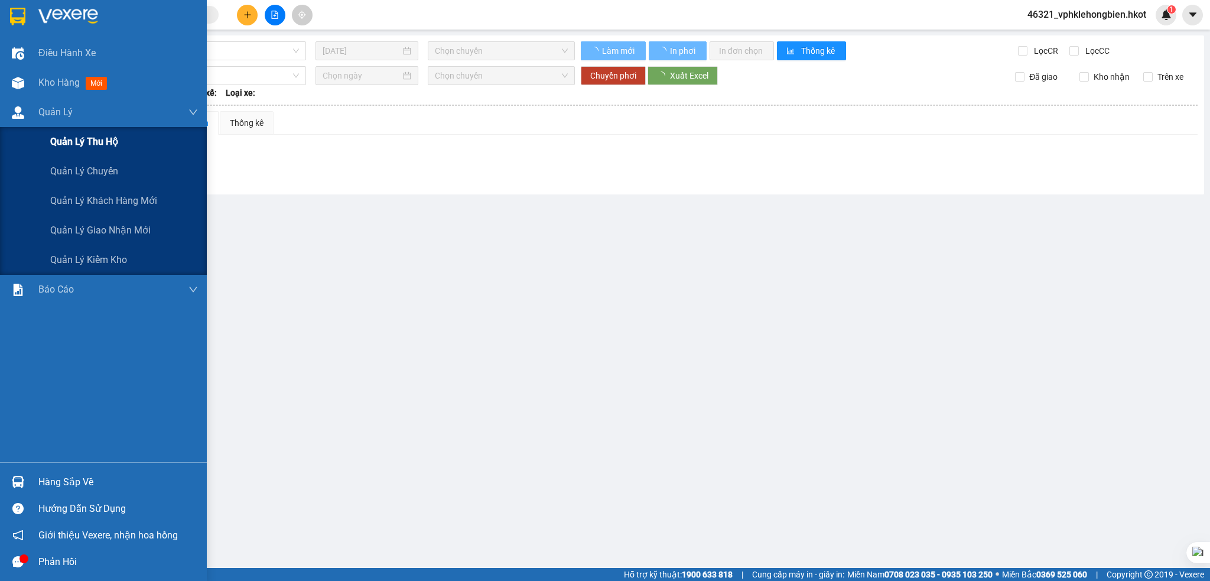
type input "[DATE]"
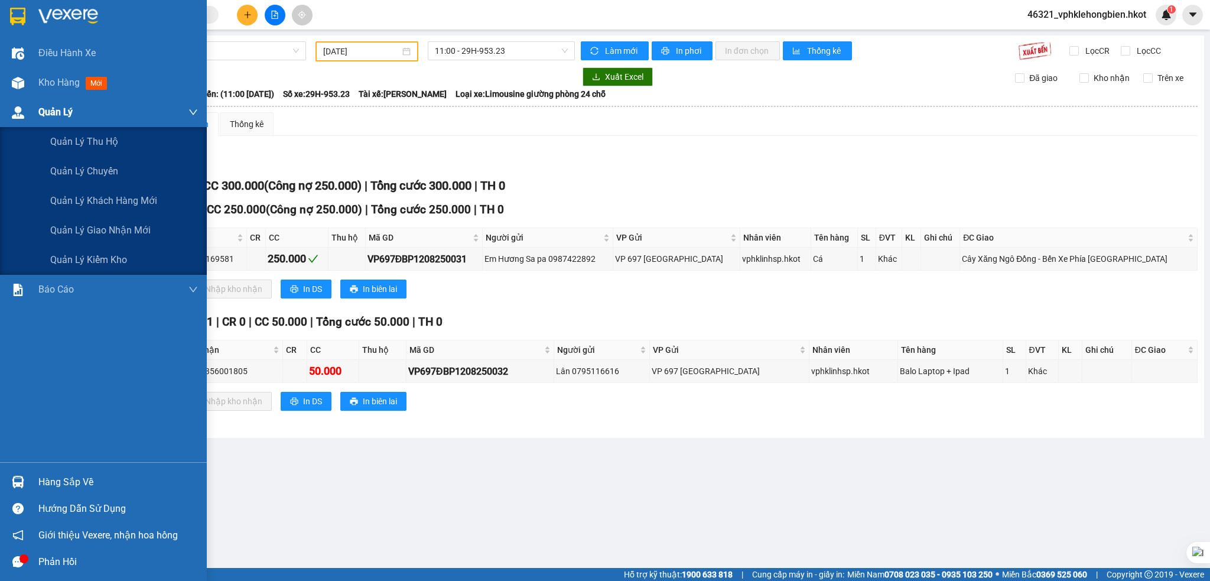
click at [84, 108] on div "Quản Lý" at bounding box center [117, 112] width 159 height 30
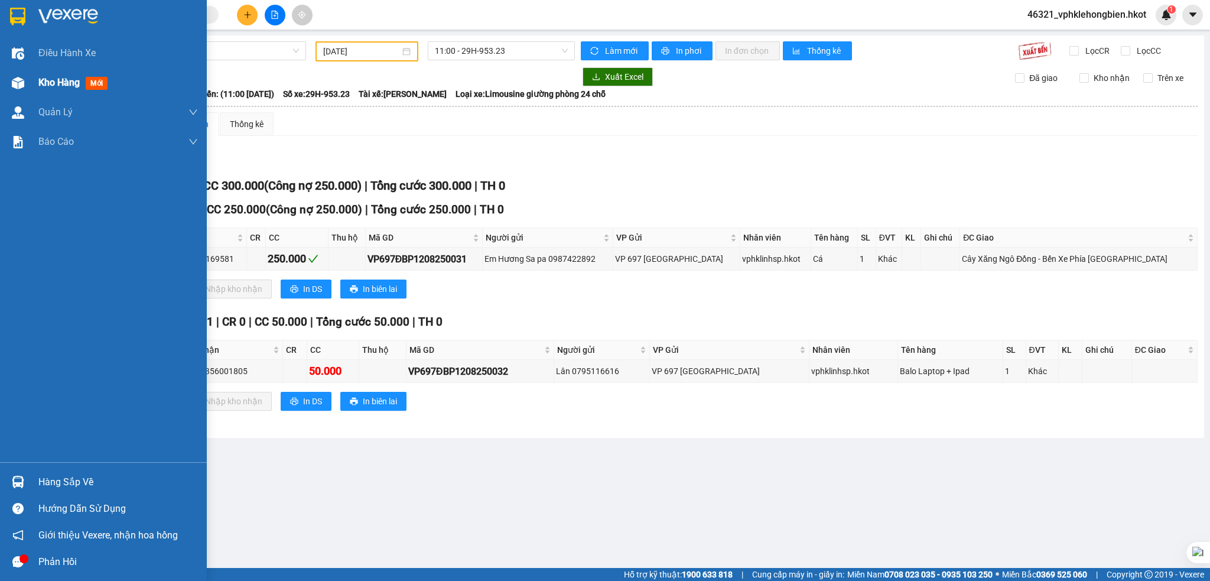
click at [83, 86] on div "Kho hàng mới" at bounding box center [75, 82] width 74 height 15
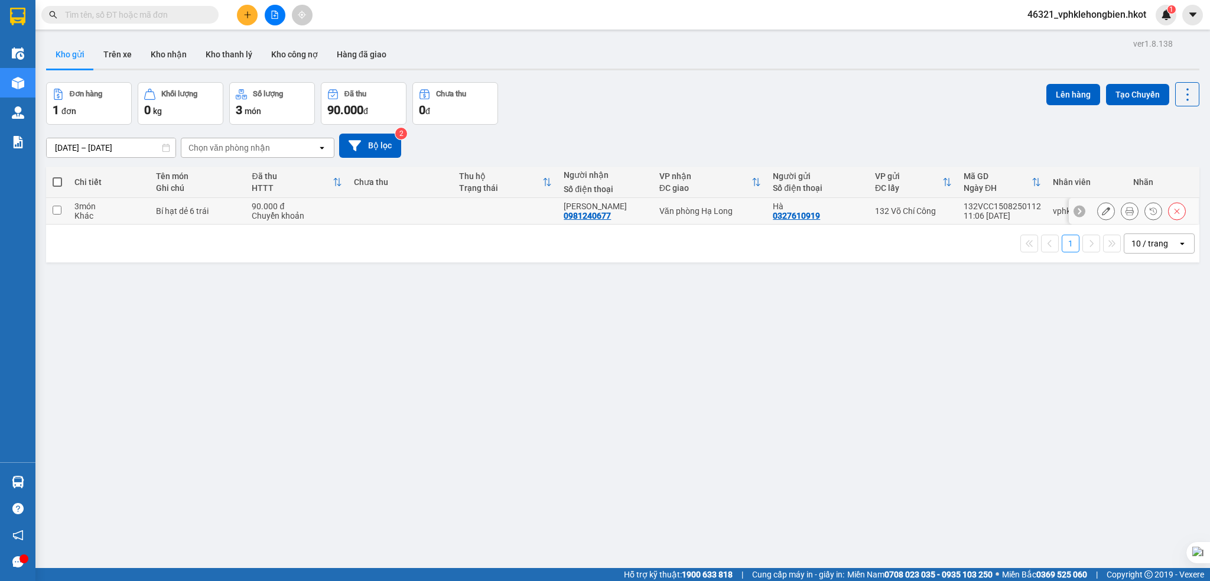
click at [54, 211] on input "checkbox" at bounding box center [57, 210] width 9 height 9
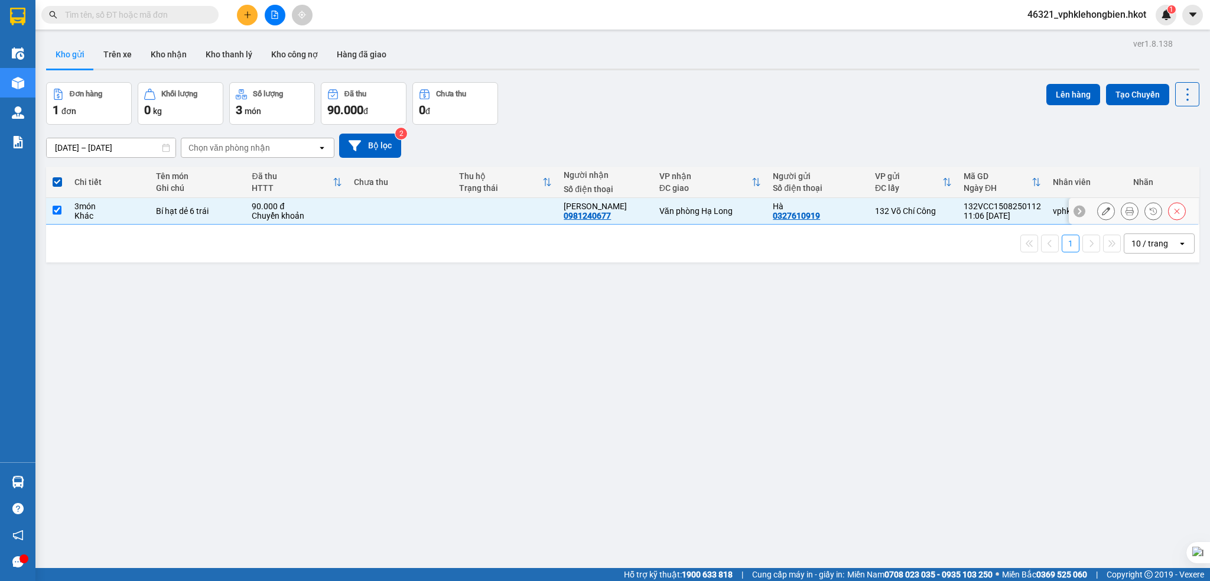
click at [54, 211] on input "checkbox" at bounding box center [57, 210] width 9 height 9
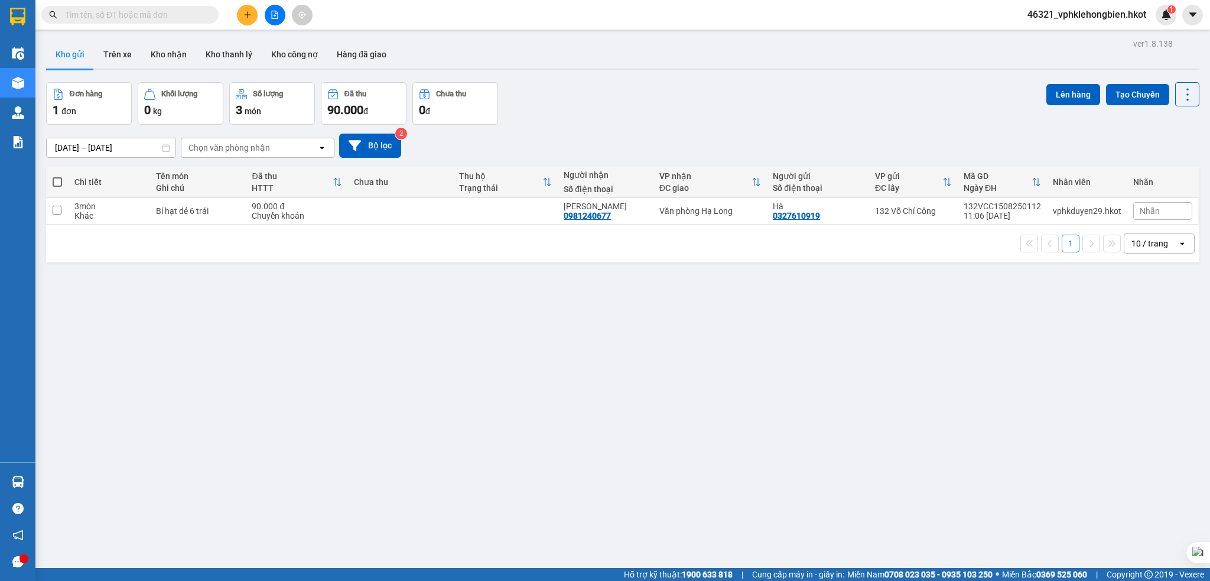
click at [257, 149] on div "Chọn văn phòng nhận" at bounding box center [229, 148] width 82 height 12
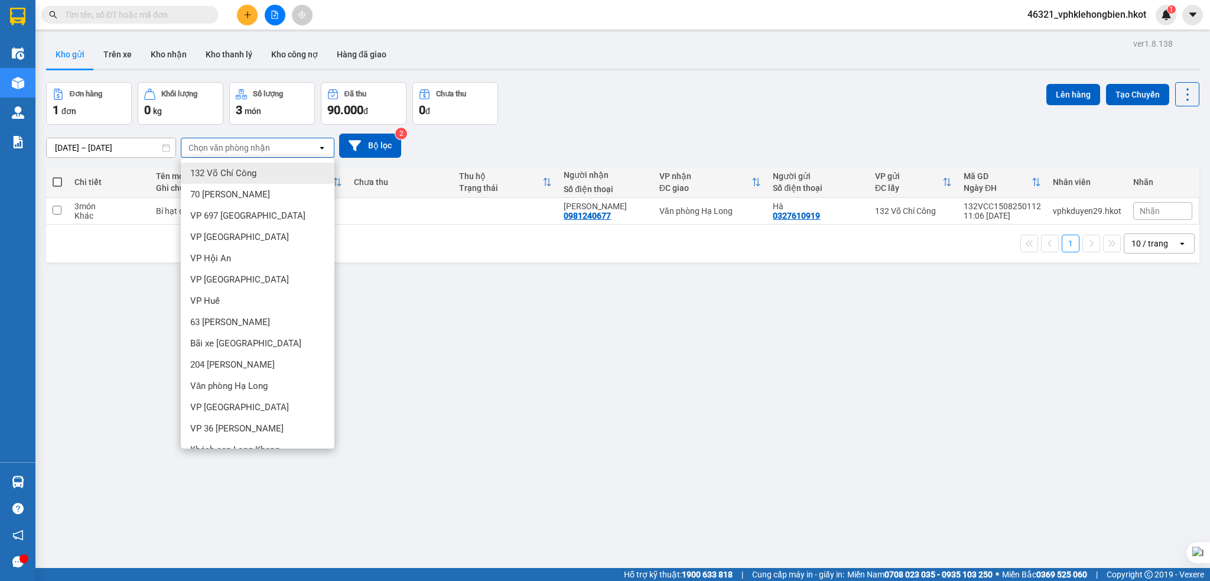
drag, startPoint x: 968, startPoint y: 434, endPoint x: 957, endPoint y: 430, distance: 10.6
click at [968, 433] on div "ver 1.8.138 Kho gửi Trên xe Kho nhận Kho thanh lý Kho công nợ Hàng đã giao Đơn …" at bounding box center [622, 325] width 1162 height 581
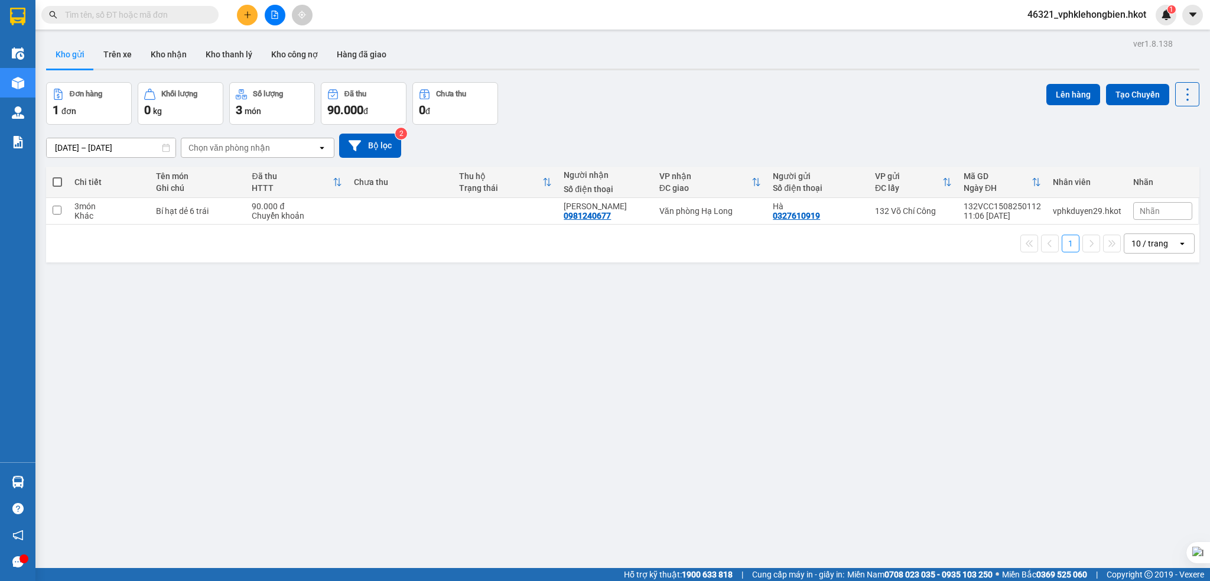
click at [77, 146] on input "[DATE] – [DATE]" at bounding box center [111, 147] width 129 height 19
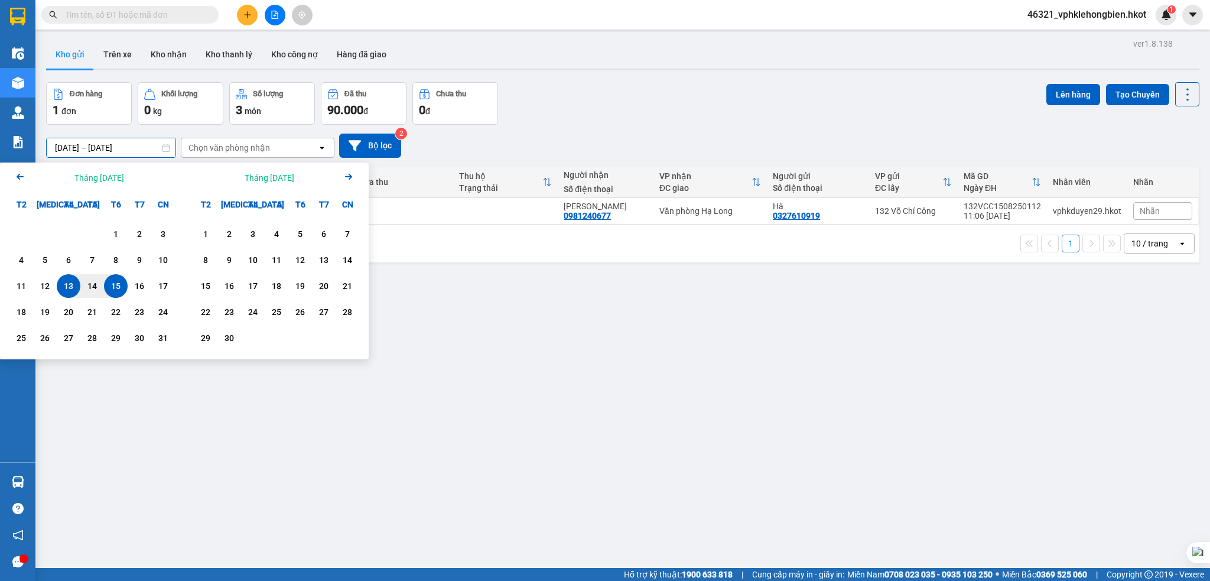
click at [445, 366] on div "ver 1.8.138 Kho gửi Trên xe Kho nhận Kho thanh lý Kho công nợ Hàng đã giao Đơn …" at bounding box center [622, 325] width 1162 height 581
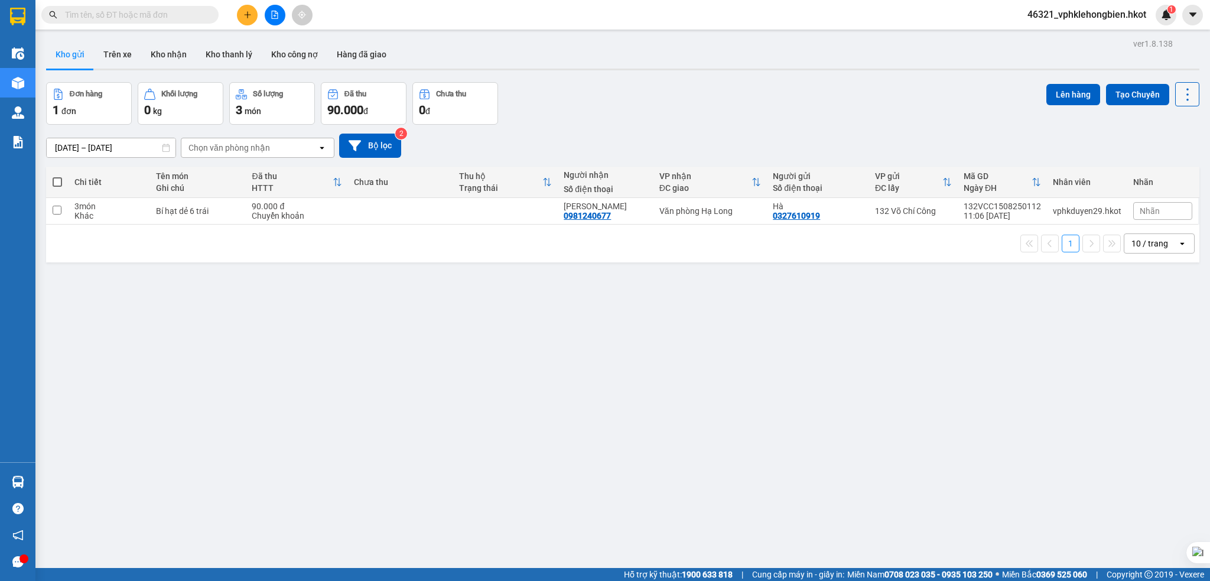
click at [1179, 93] on icon at bounding box center [1187, 94] width 17 height 17
click at [925, 93] on div "Đơn hàng 1 đơn Khối lượng 0 kg Số lượng 3 món Đã thu 90.000 đ Chưa thu 0 đ Lên …" at bounding box center [622, 103] width 1153 height 43
click at [1142, 247] on div "10 / trang" at bounding box center [1149, 243] width 37 height 12
drag, startPoint x: 1146, startPoint y: 376, endPoint x: 1140, endPoint y: 367, distance: 11.5
click at [1146, 374] on span "100 / trang" at bounding box center [1141, 376] width 43 height 12
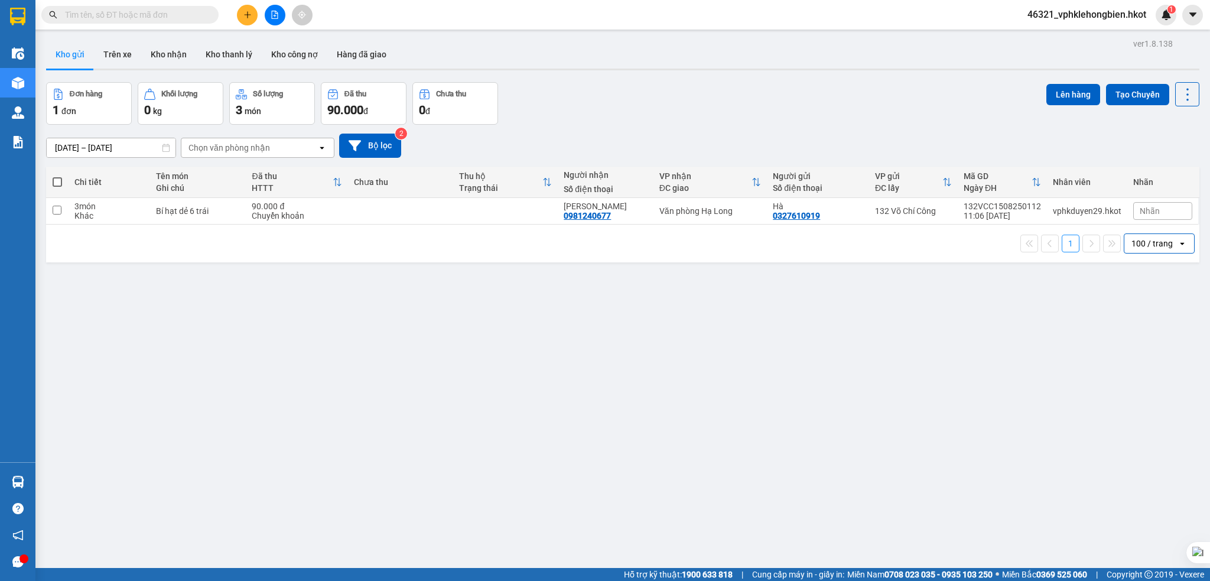
click at [57, 181] on span at bounding box center [57, 181] width 9 height 9
click at [57, 176] on input "checkbox" at bounding box center [57, 176] width 0 height 0
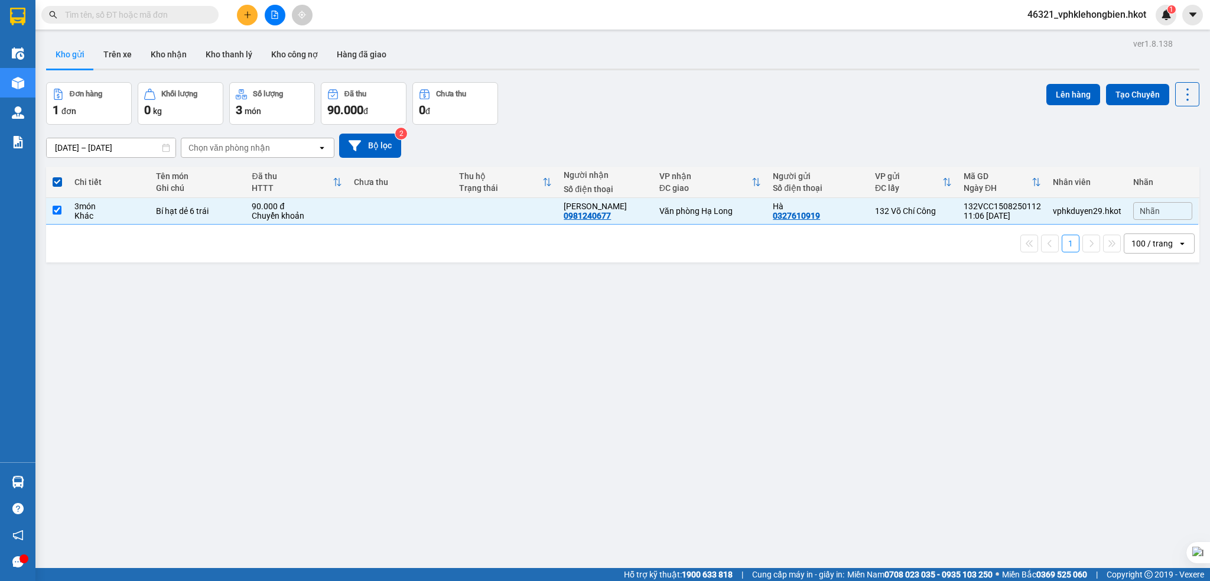
click at [55, 183] on span at bounding box center [57, 181] width 9 height 9
click at [57, 176] on input "checkbox" at bounding box center [57, 176] width 0 height 0
checkbox input "false"
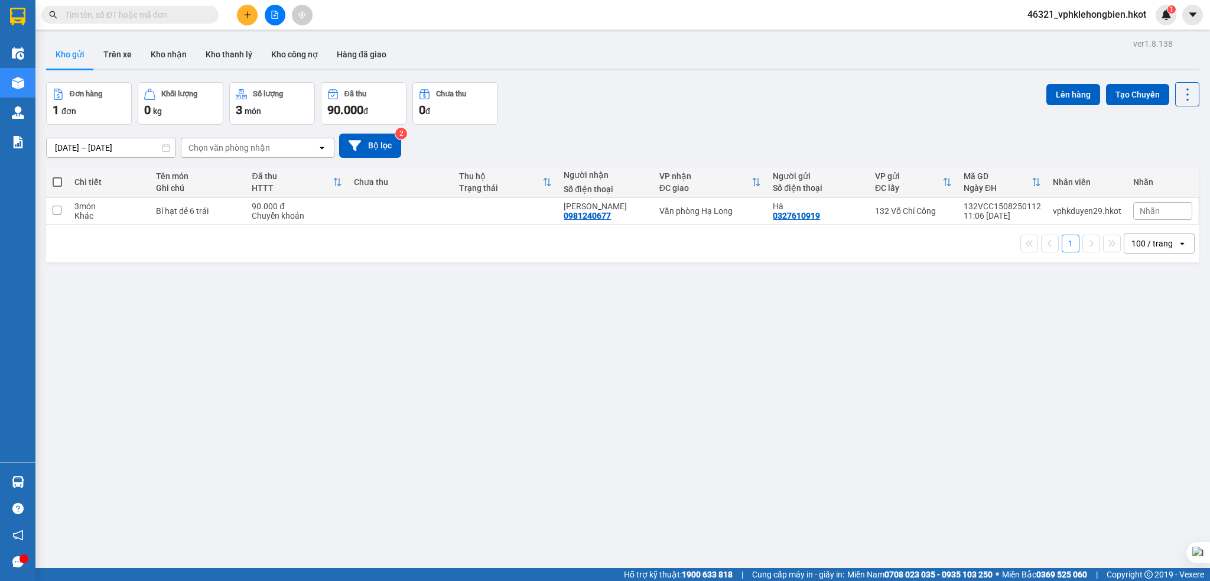
click at [232, 149] on div "Chọn văn phòng nhận" at bounding box center [229, 148] width 82 height 12
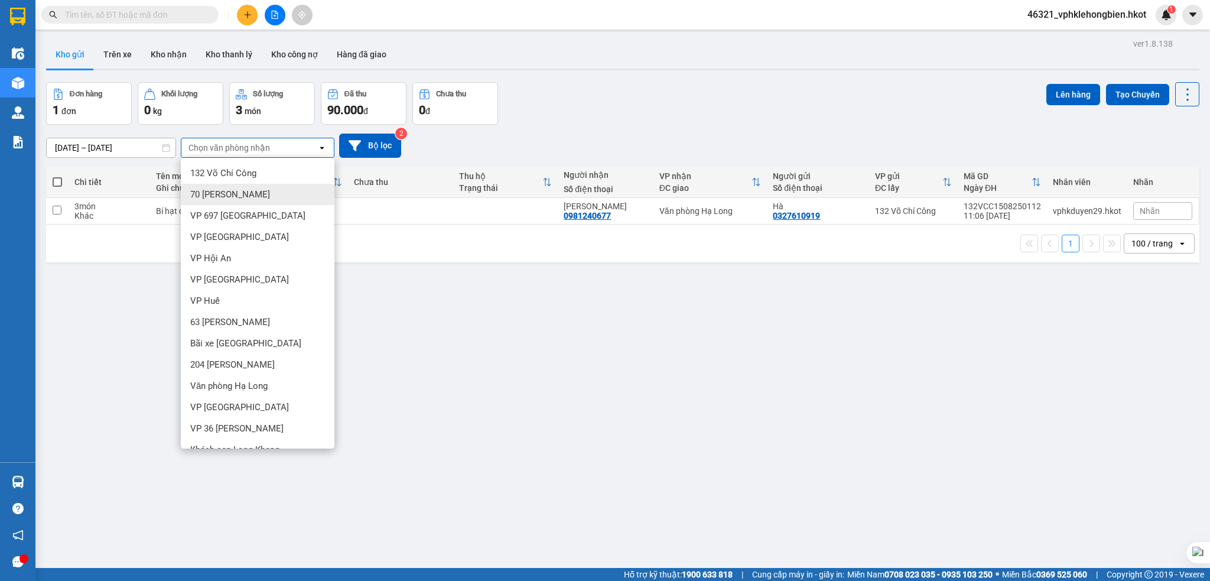
click at [230, 194] on span "70 [PERSON_NAME]" at bounding box center [230, 194] width 80 height 12
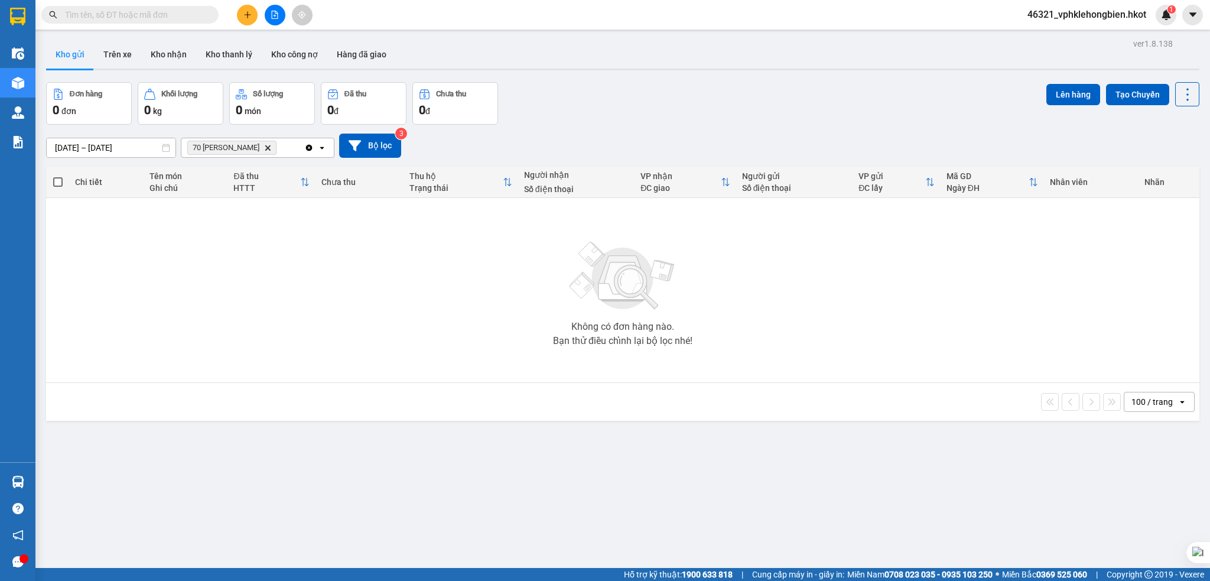
click at [270, 147] on icon "Delete" at bounding box center [267, 147] width 7 height 7
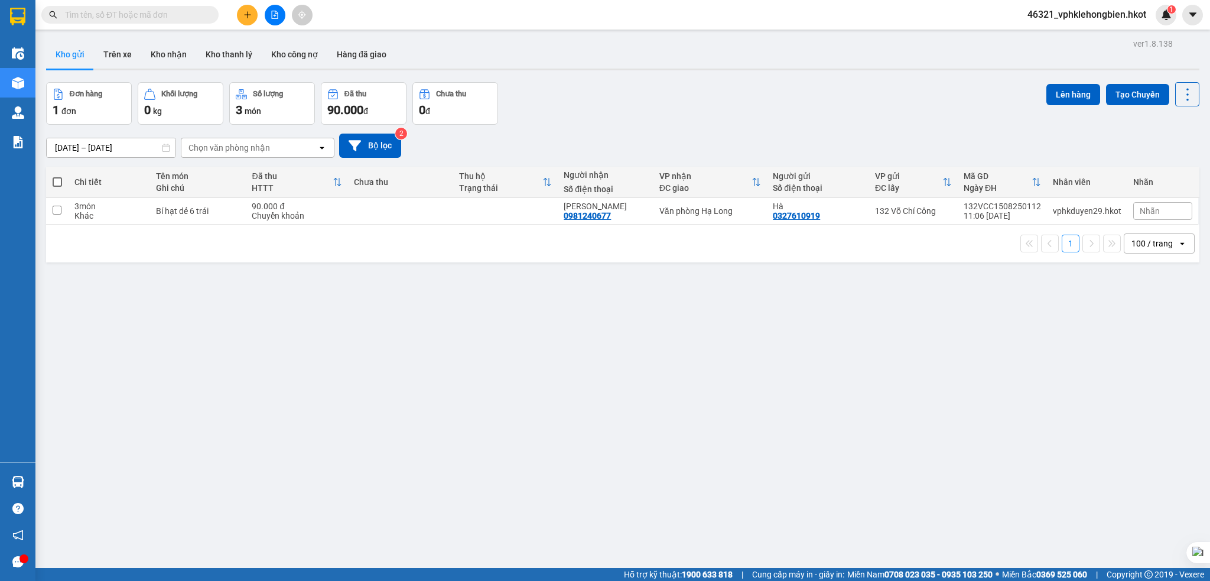
click at [323, 148] on icon at bounding box center [322, 147] width 4 height 2
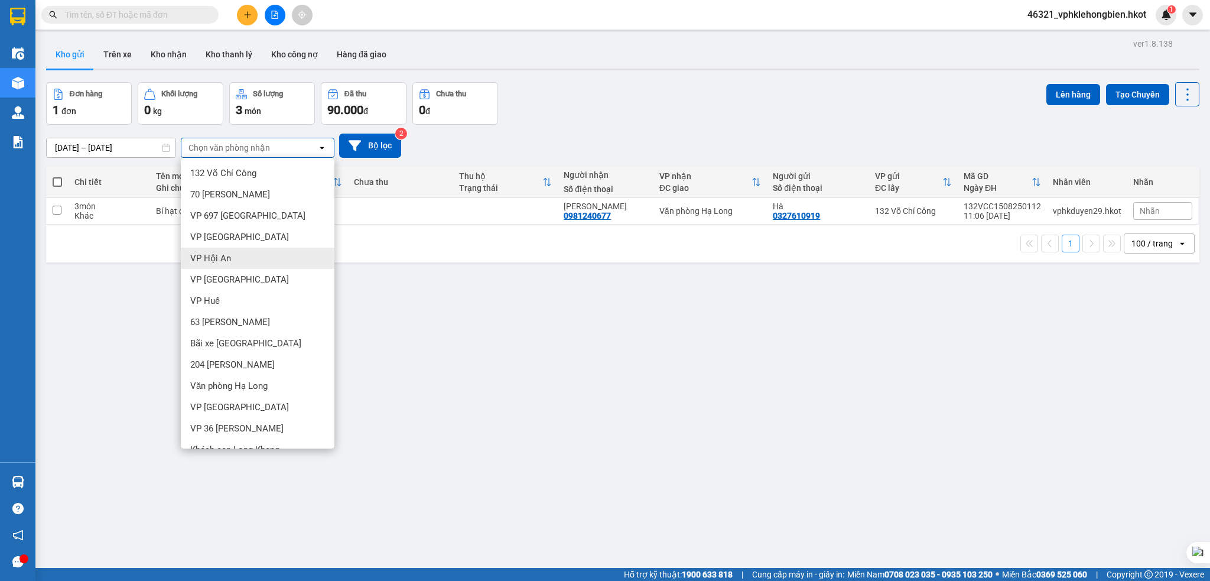
click at [275, 263] on div "VP Hội An" at bounding box center [258, 257] width 154 height 21
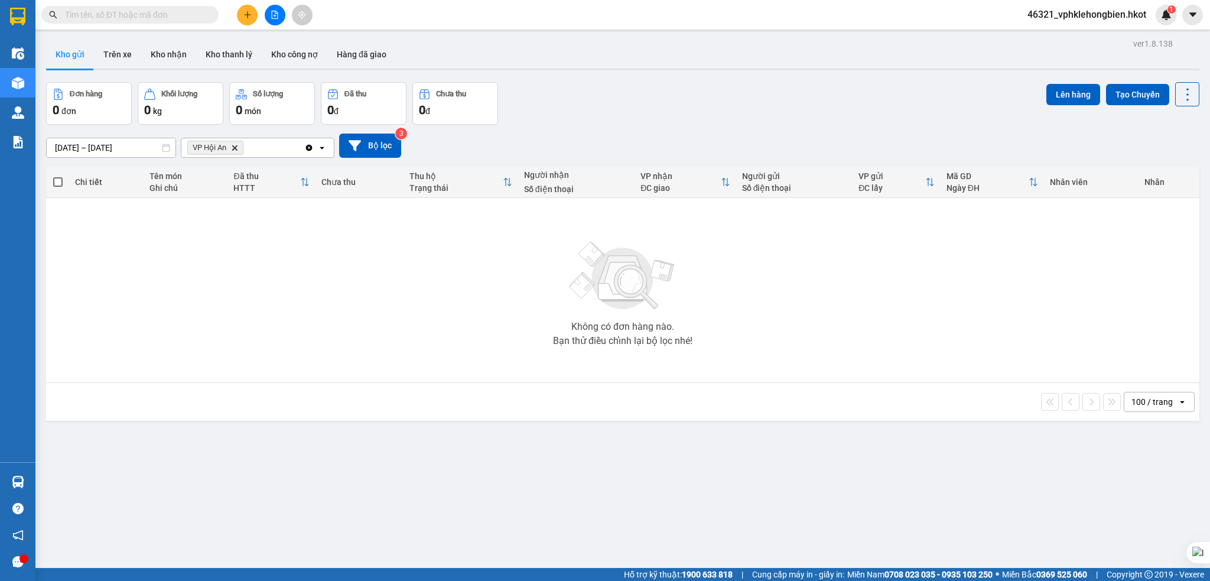
click at [308, 148] on icon "Clear all" at bounding box center [308, 147] width 9 height 9
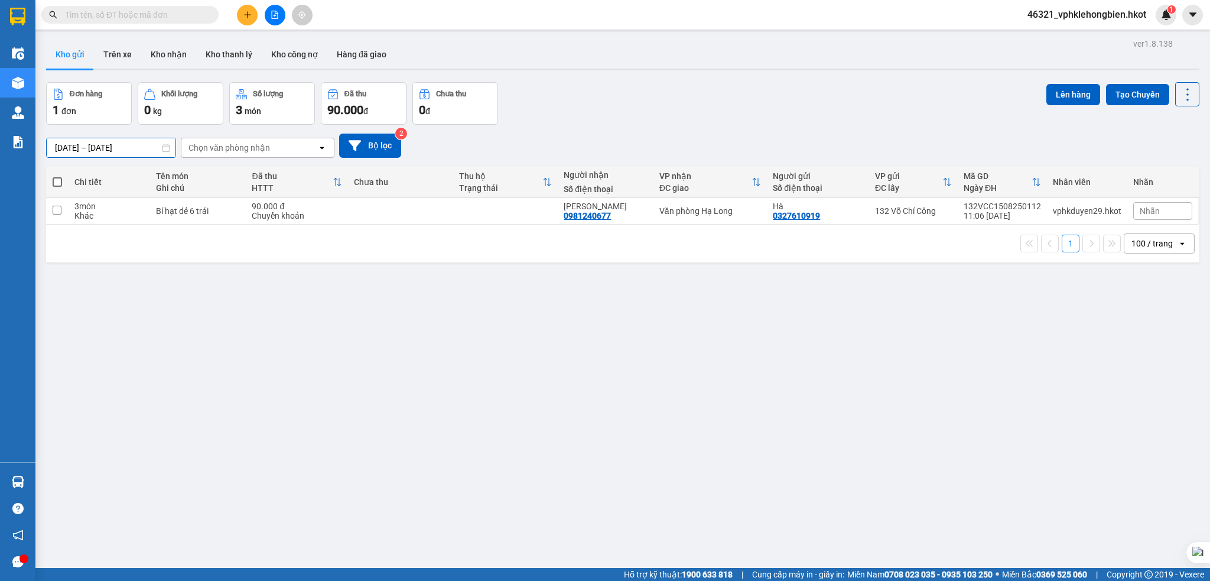
click at [61, 141] on input "[DATE] – [DATE]" at bounding box center [111, 147] width 129 height 19
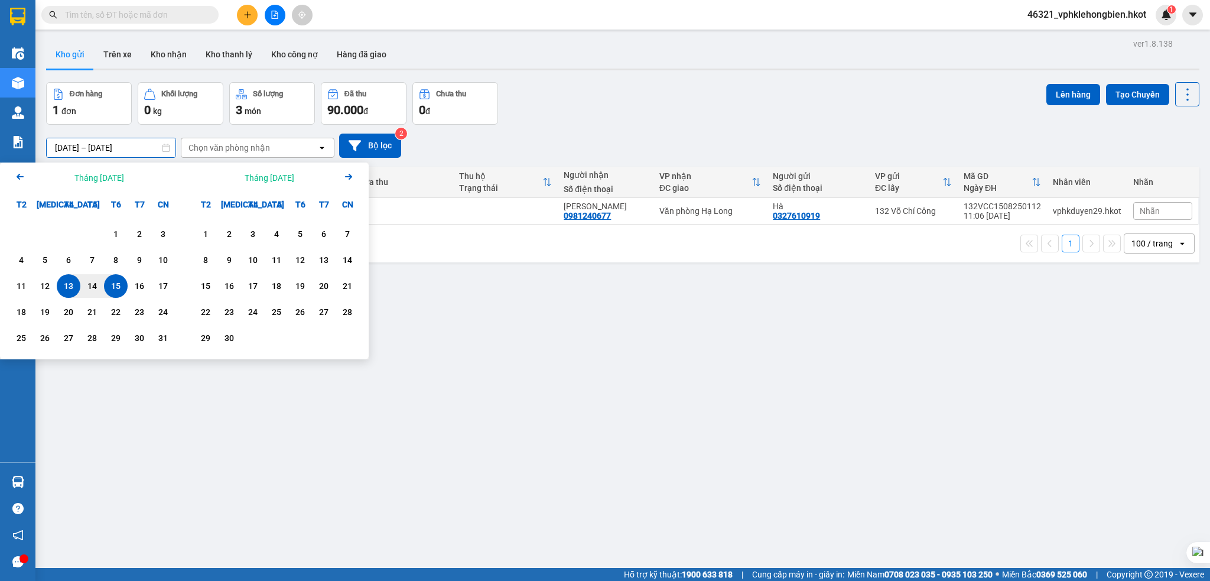
click at [21, 174] on icon "Arrow Left" at bounding box center [20, 177] width 14 height 14
click at [48, 230] on div "1" at bounding box center [45, 234] width 17 height 14
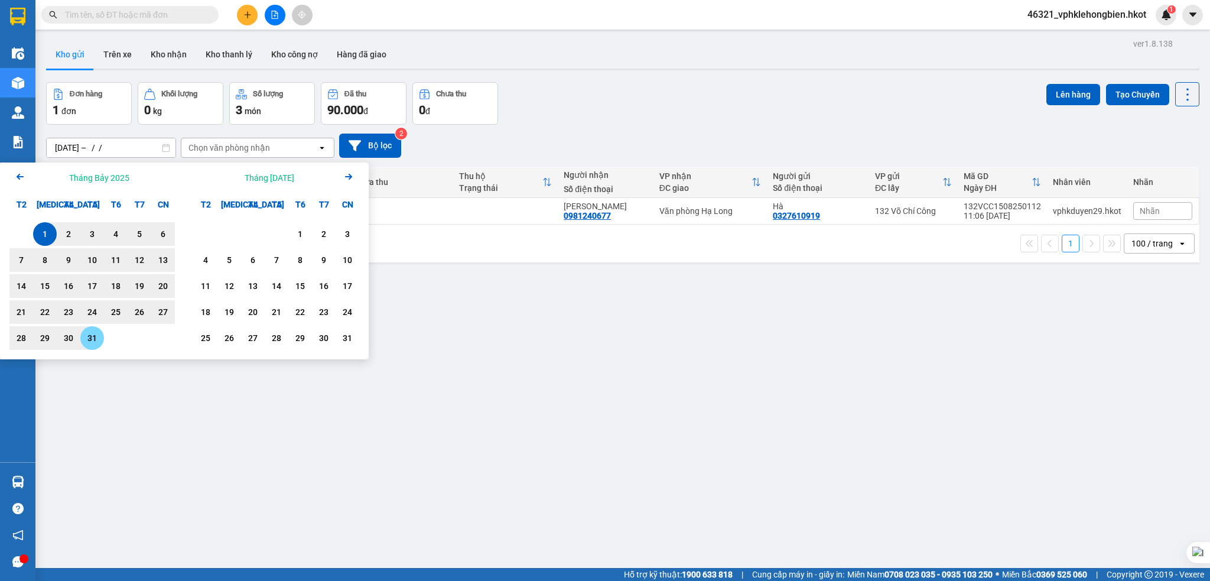
click at [82, 335] on div "31" at bounding box center [92, 338] width 24 height 24
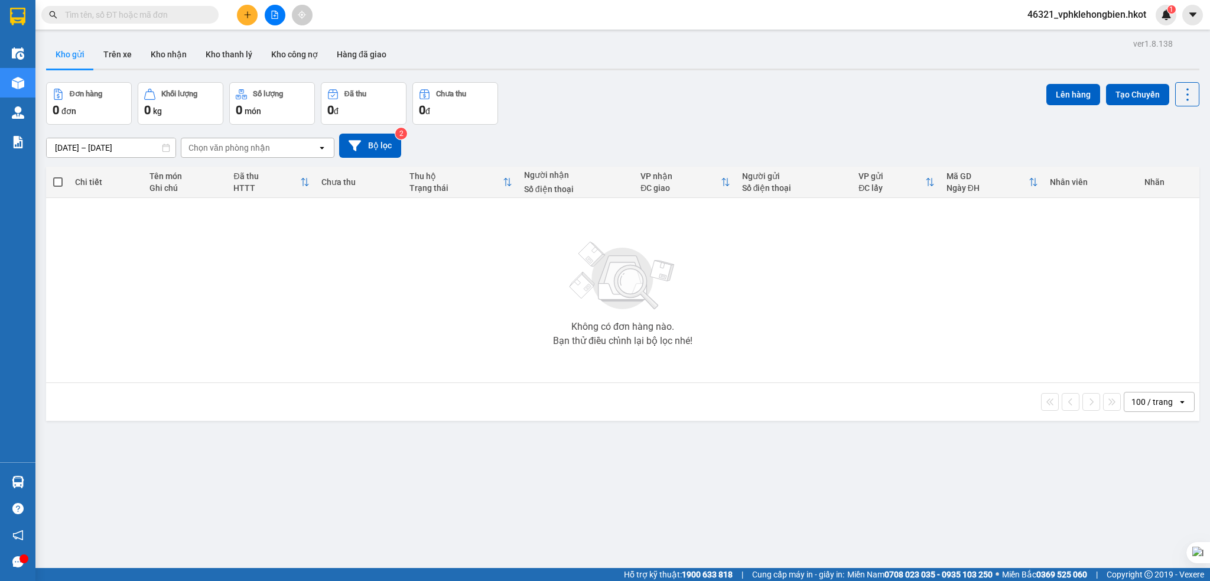
click at [257, 146] on div "Chọn văn phòng nhận" at bounding box center [229, 148] width 82 height 12
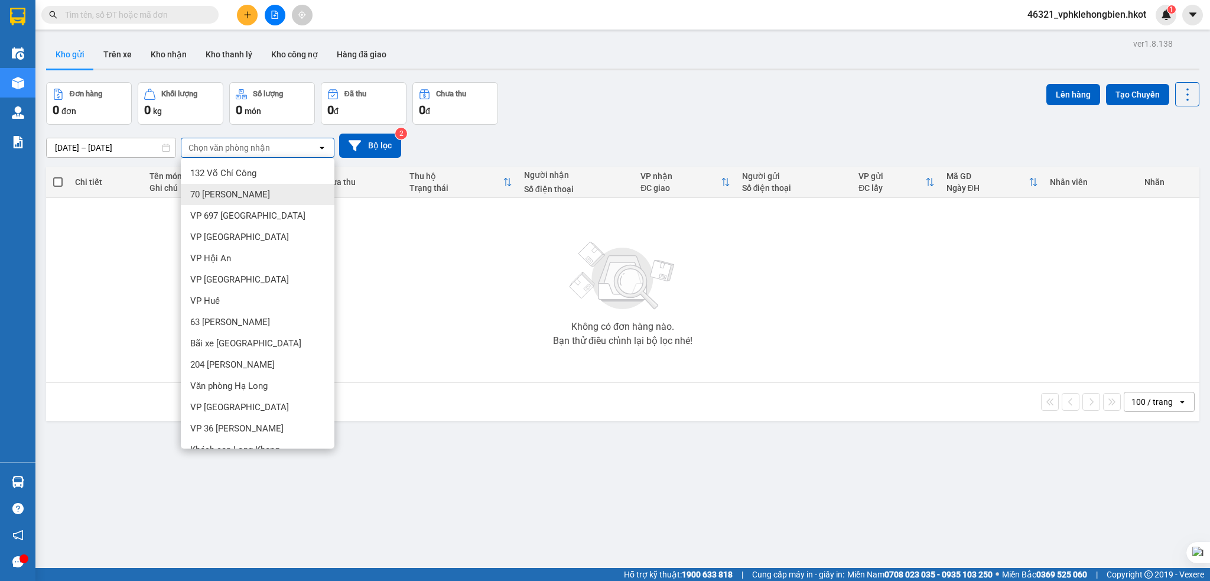
click at [224, 197] on span "70 [PERSON_NAME]" at bounding box center [230, 194] width 80 height 12
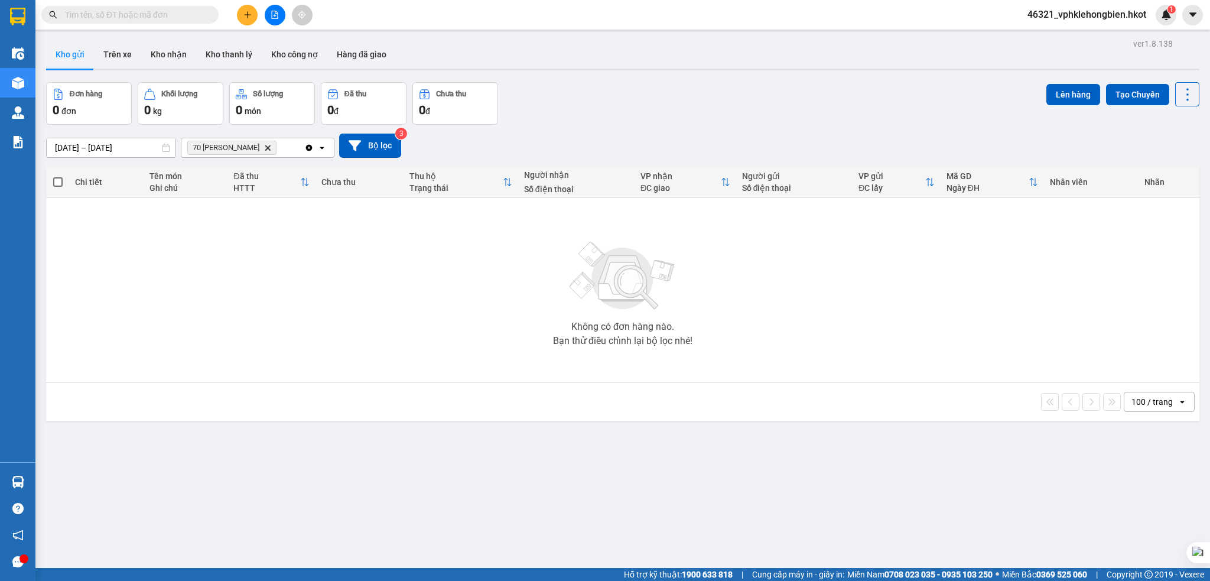
click at [63, 147] on input "[DATE] – [DATE]" at bounding box center [111, 147] width 129 height 19
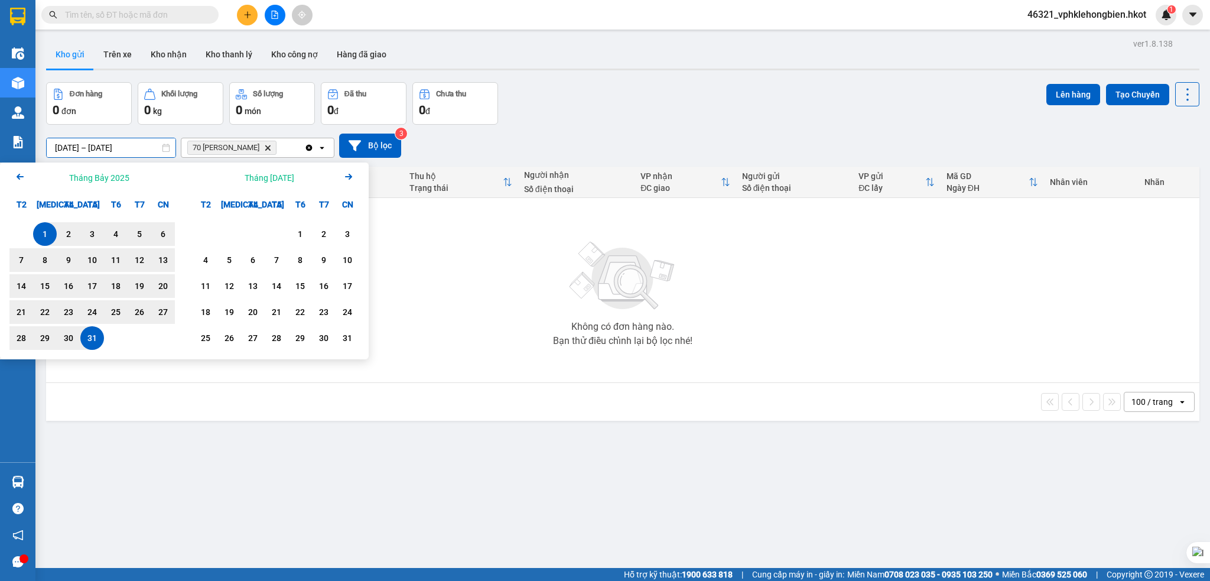
click at [24, 175] on icon "Arrow Left" at bounding box center [20, 177] width 14 height 14
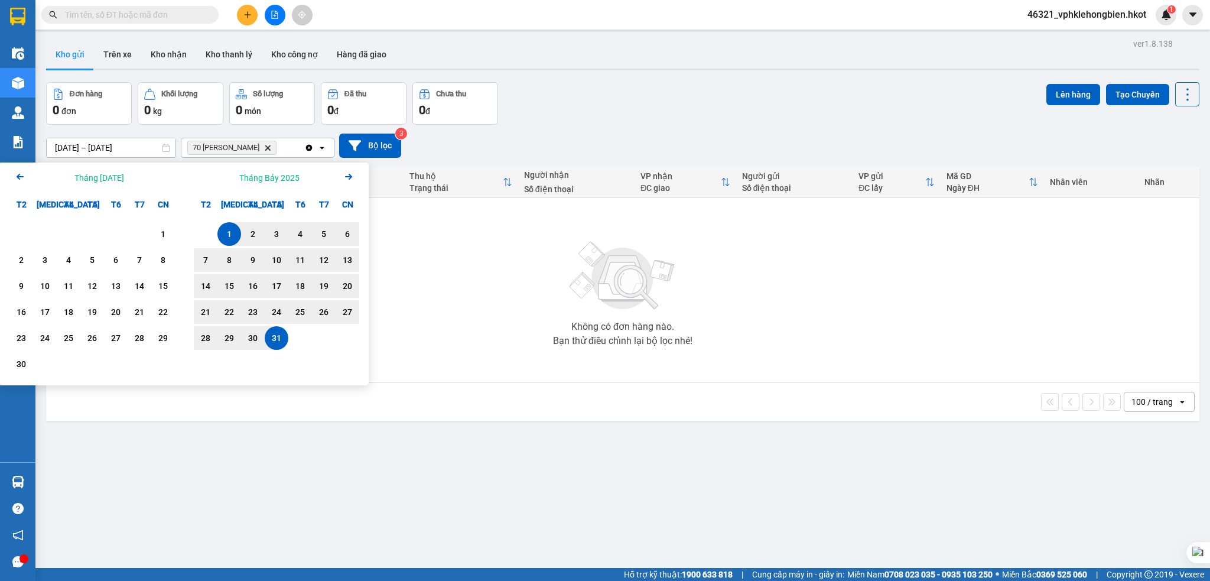
click at [234, 233] on div "1" at bounding box center [229, 234] width 17 height 14
click at [275, 334] on div "31" at bounding box center [276, 338] width 17 height 14
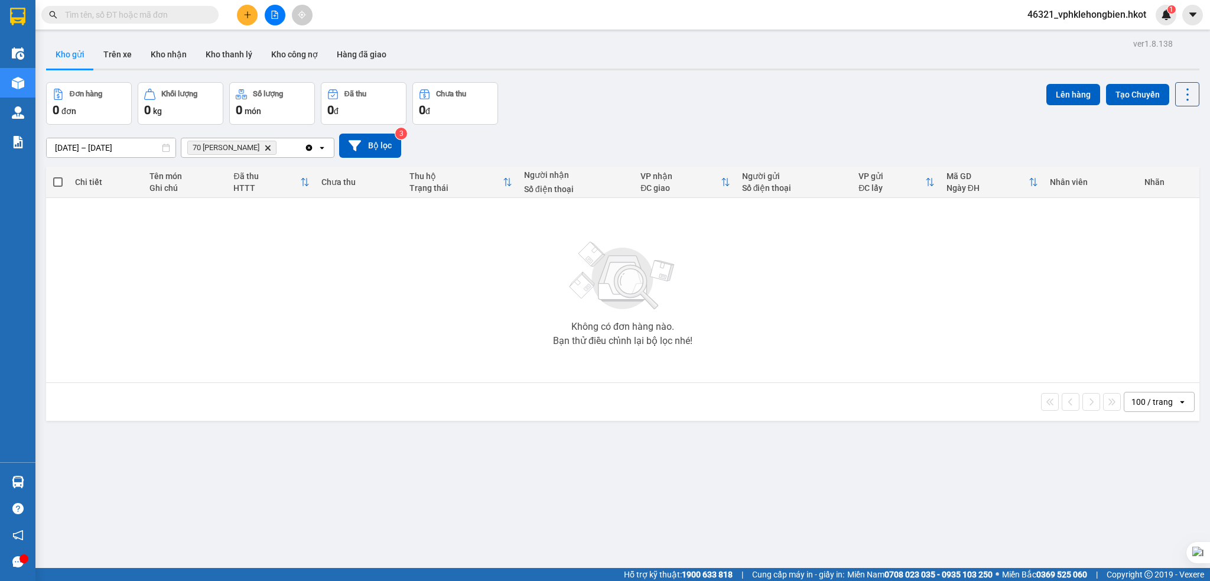
click at [57, 144] on input "[DATE] – [DATE]" at bounding box center [111, 147] width 129 height 19
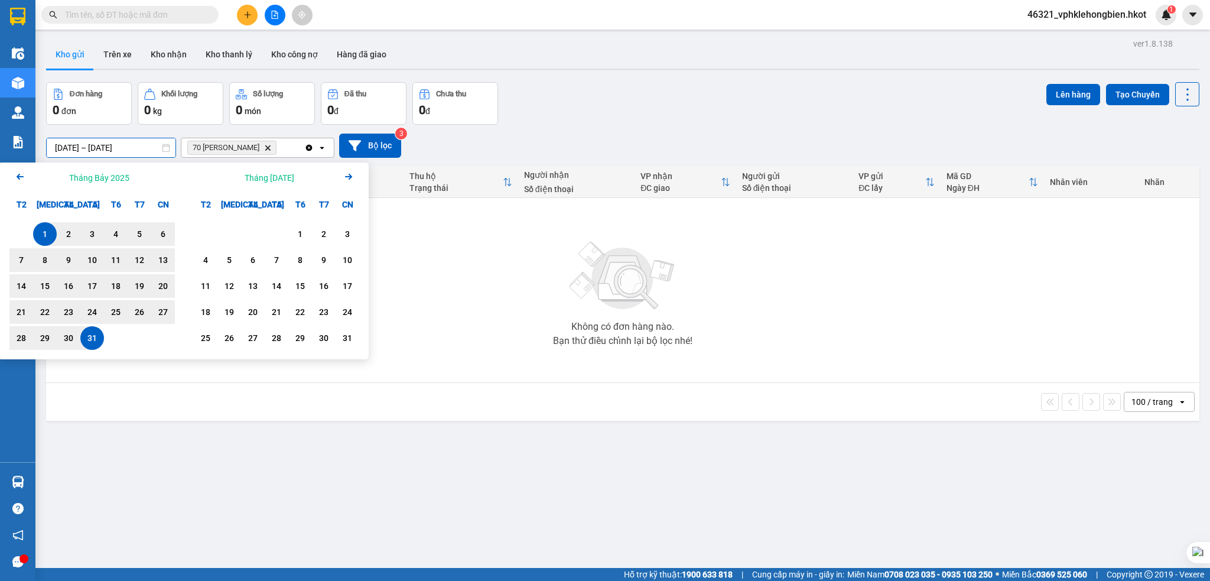
click at [45, 229] on div "1" at bounding box center [45, 234] width 17 height 14
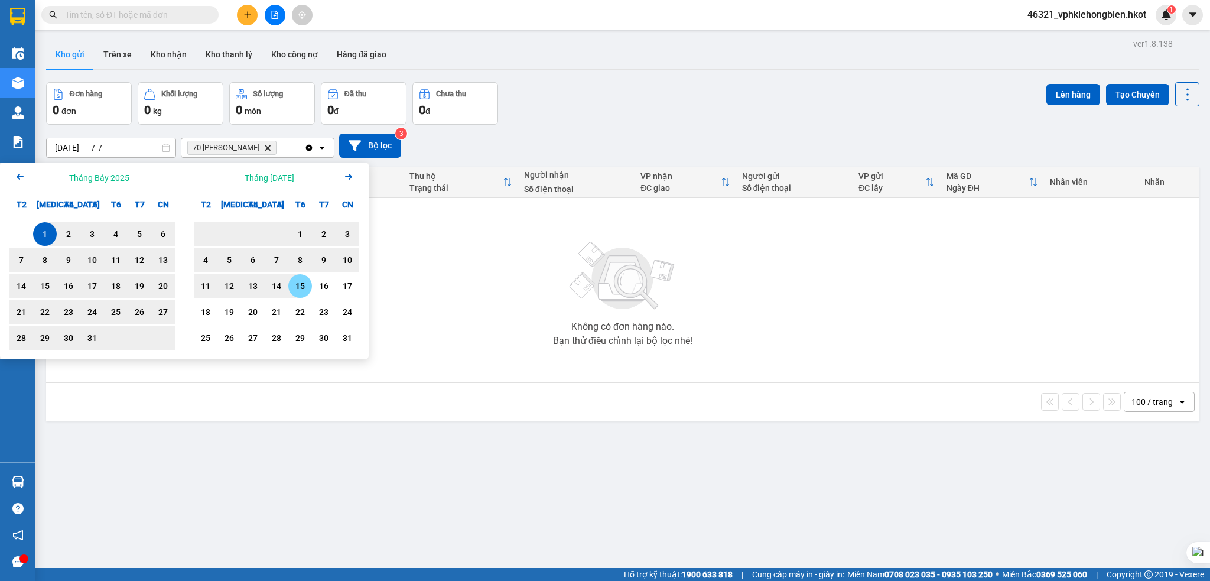
click at [299, 284] on div "15" at bounding box center [300, 286] width 17 height 14
type input "[DATE] – [DATE]"
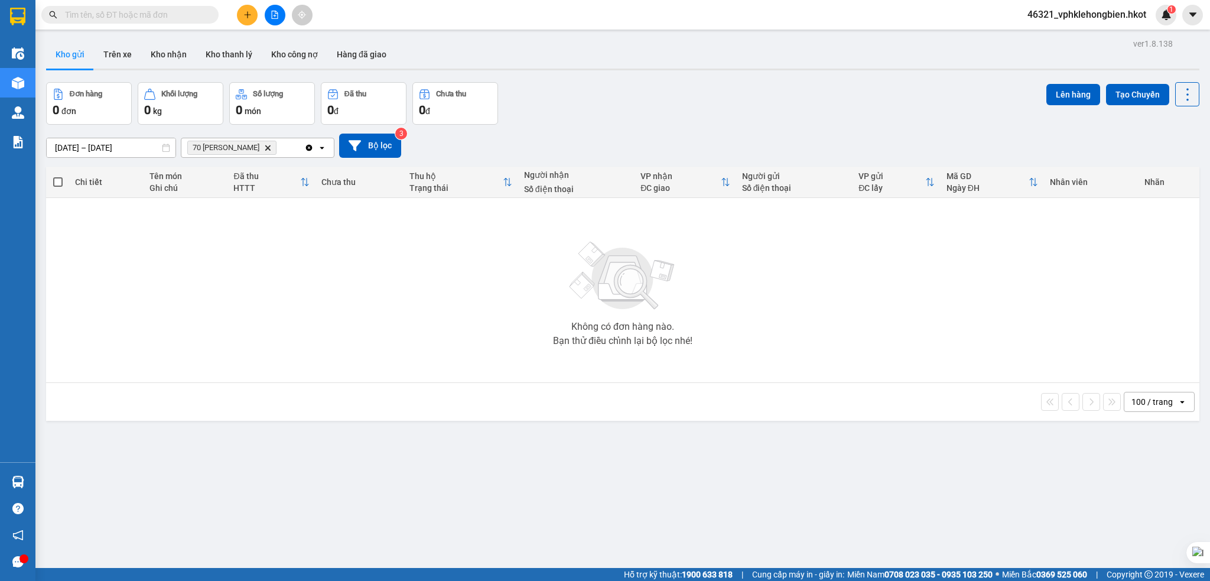
click at [307, 148] on icon "Clear all" at bounding box center [309, 147] width 6 height 6
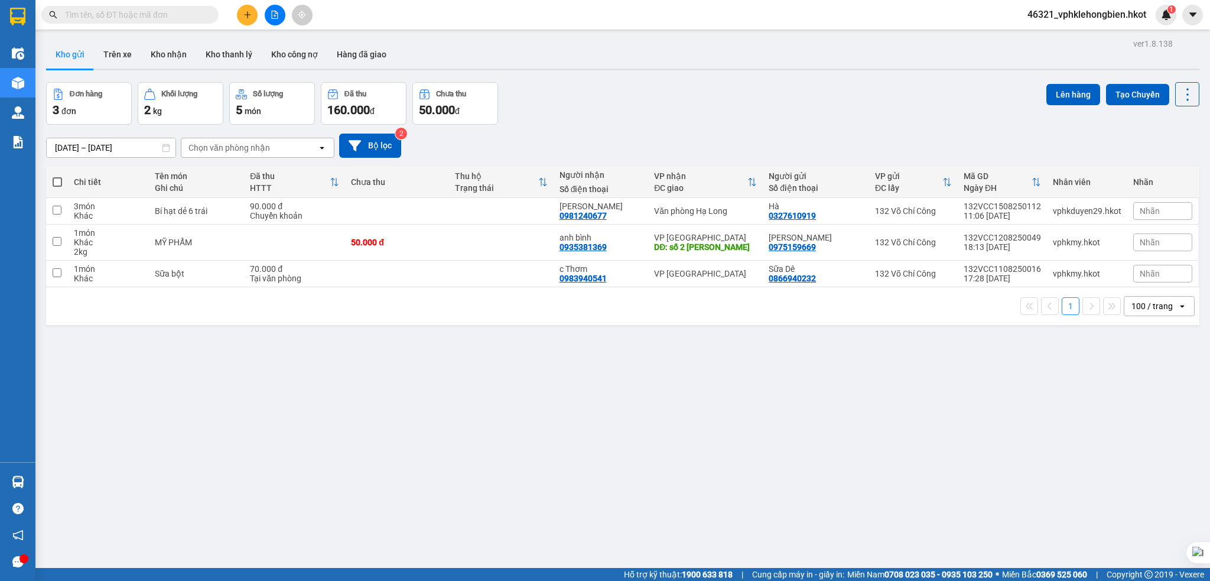
click at [57, 183] on span at bounding box center [57, 181] width 9 height 9
click at [57, 176] on input "checkbox" at bounding box center [57, 176] width 0 height 0
checkbox input "true"
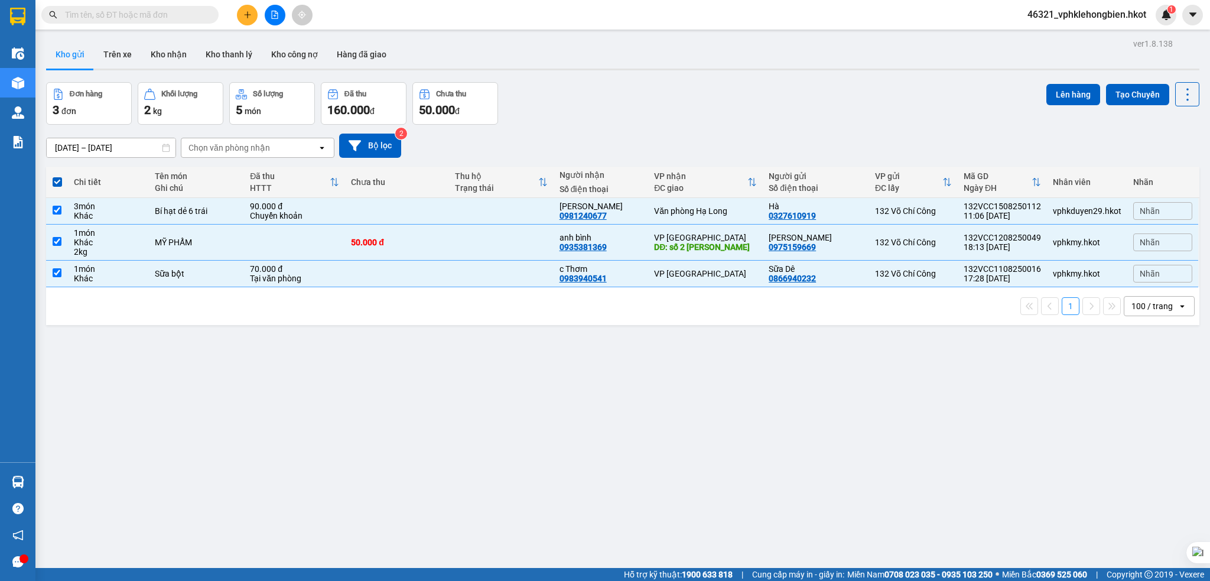
click at [58, 182] on span at bounding box center [57, 181] width 9 height 9
click at [57, 176] on input "checkbox" at bounding box center [57, 176] width 0 height 0
checkbox input "false"
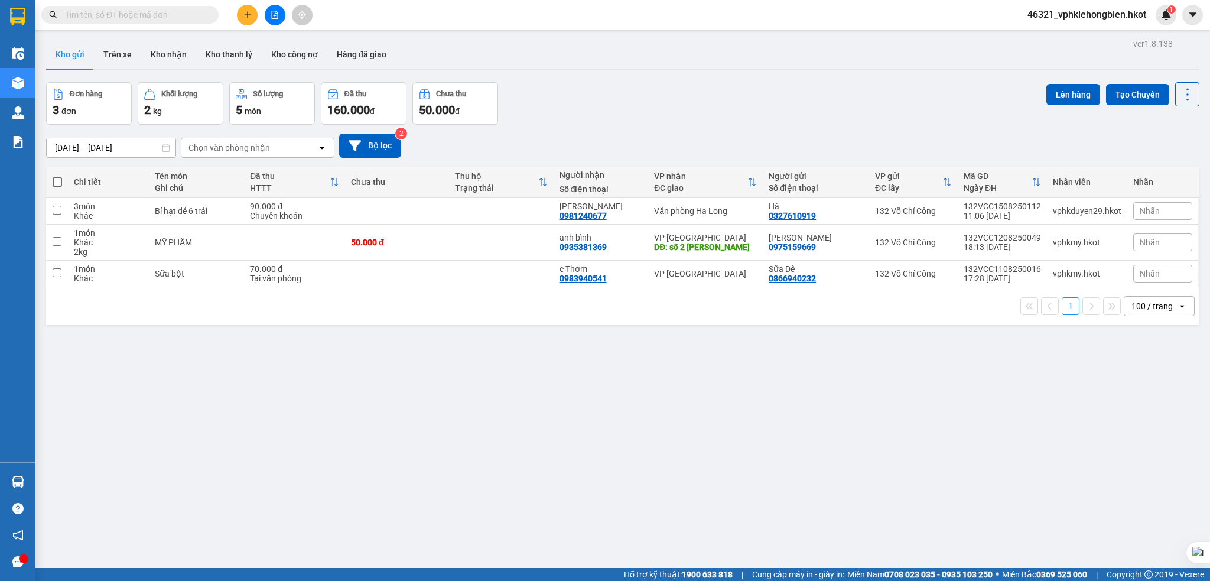
click at [64, 58] on button "Kho gửi" at bounding box center [70, 54] width 48 height 28
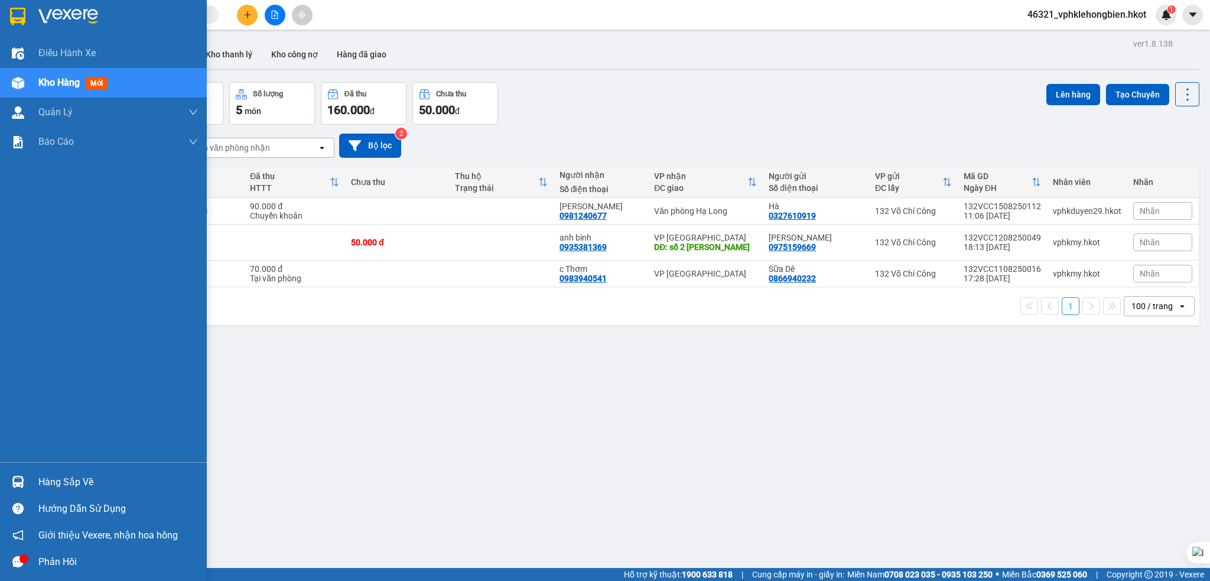
click at [52, 556] on div "Phản hồi" at bounding box center [117, 562] width 159 height 18
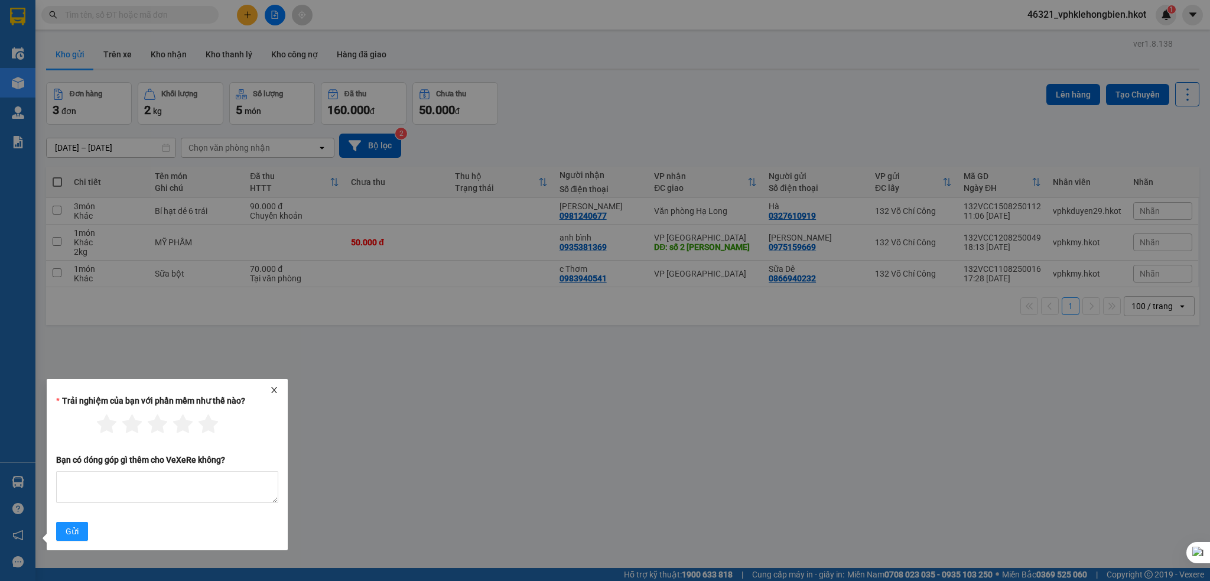
click at [274, 388] on icon "close" at bounding box center [274, 390] width 8 height 8
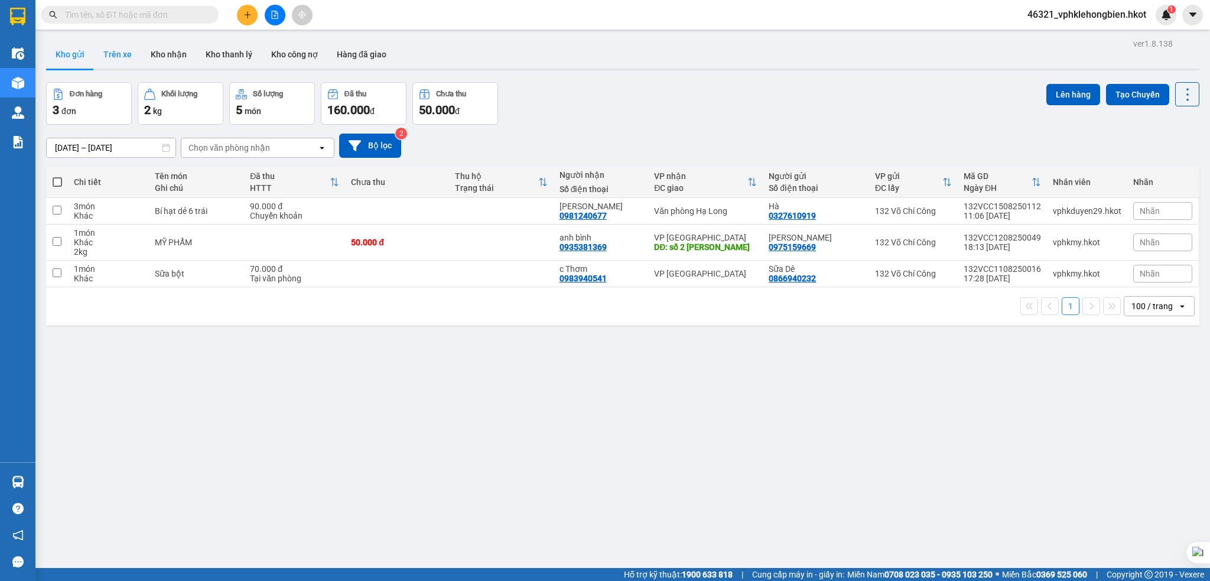
click at [113, 59] on button "Trên xe" at bounding box center [117, 54] width 47 height 28
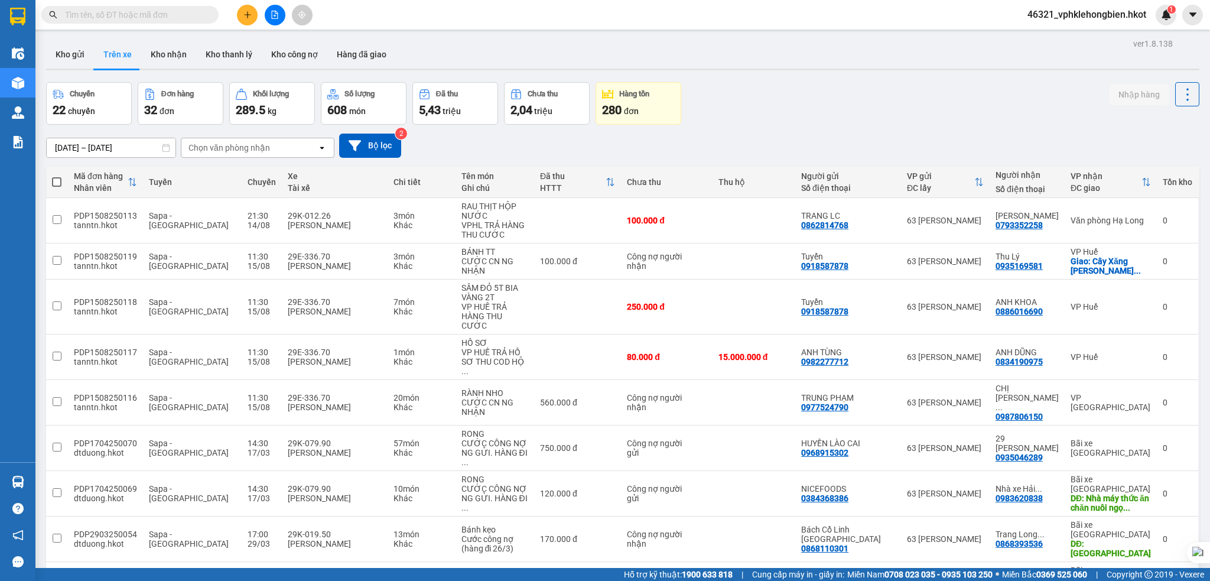
click at [641, 106] on div "280 đơn" at bounding box center [638, 110] width 73 height 17
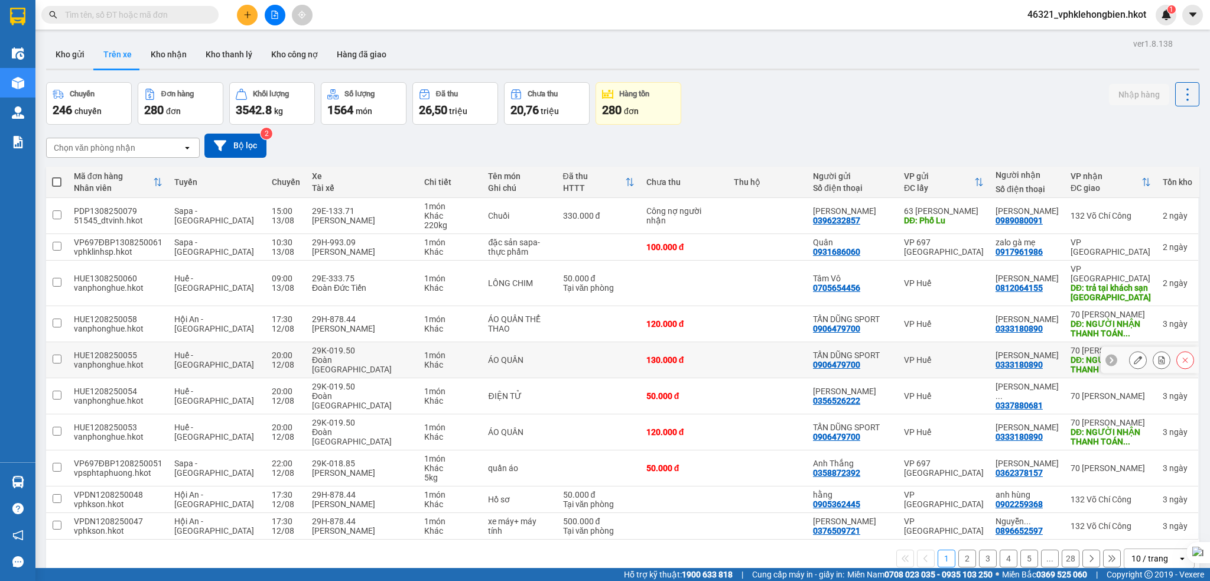
scroll to position [54, 0]
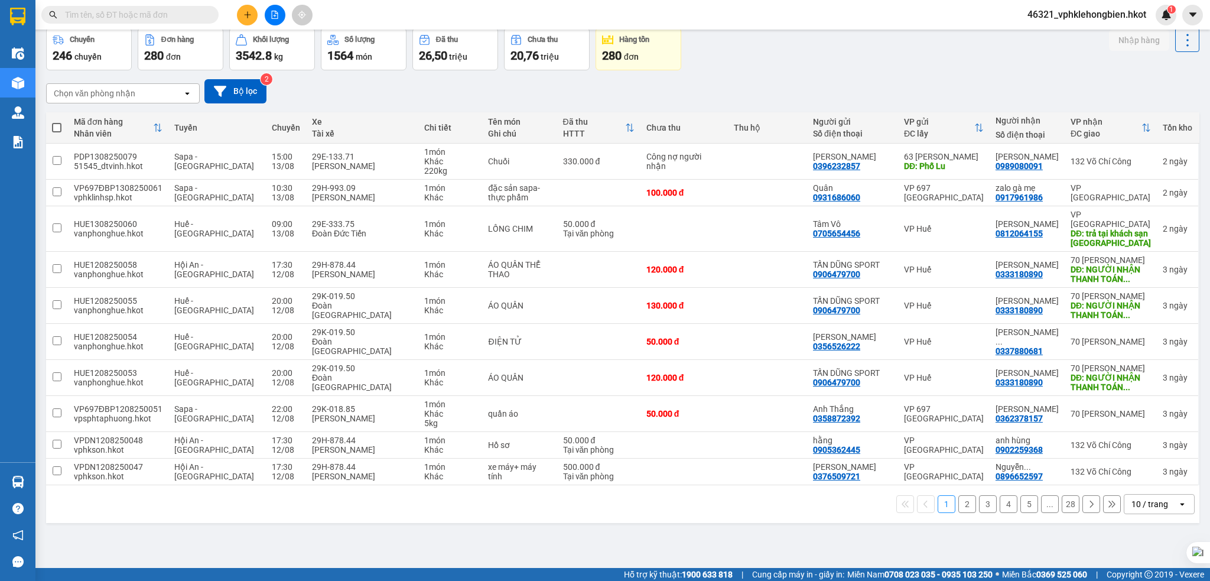
click at [1138, 510] on div "10 / trang" at bounding box center [1149, 504] width 37 height 12
click at [1139, 491] on span "100 / trang" at bounding box center [1141, 489] width 43 height 12
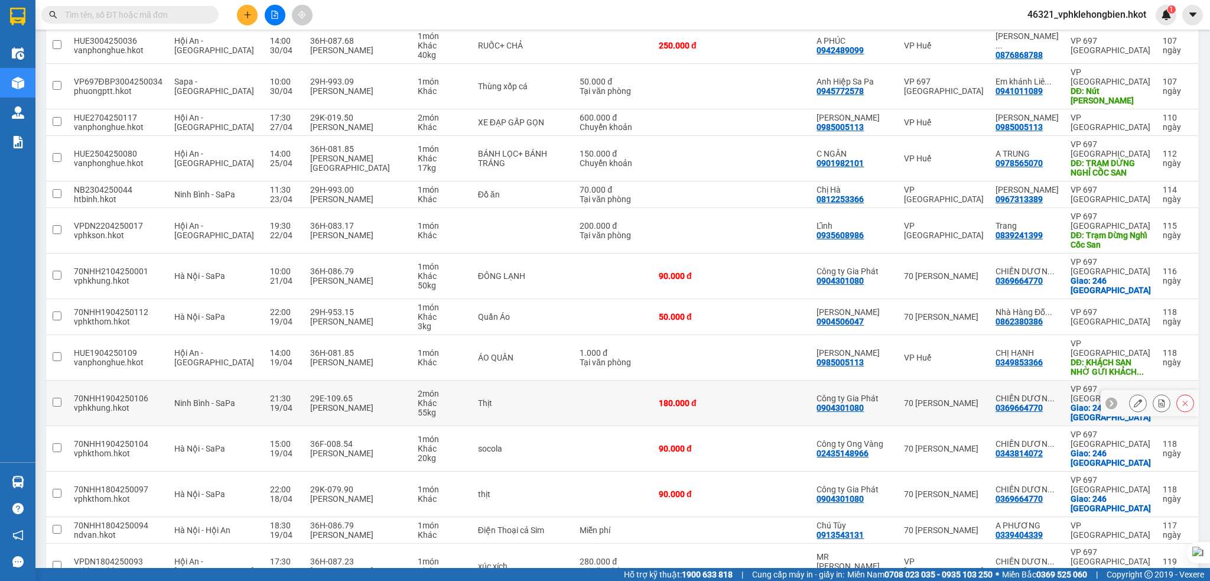
scroll to position [3229, 0]
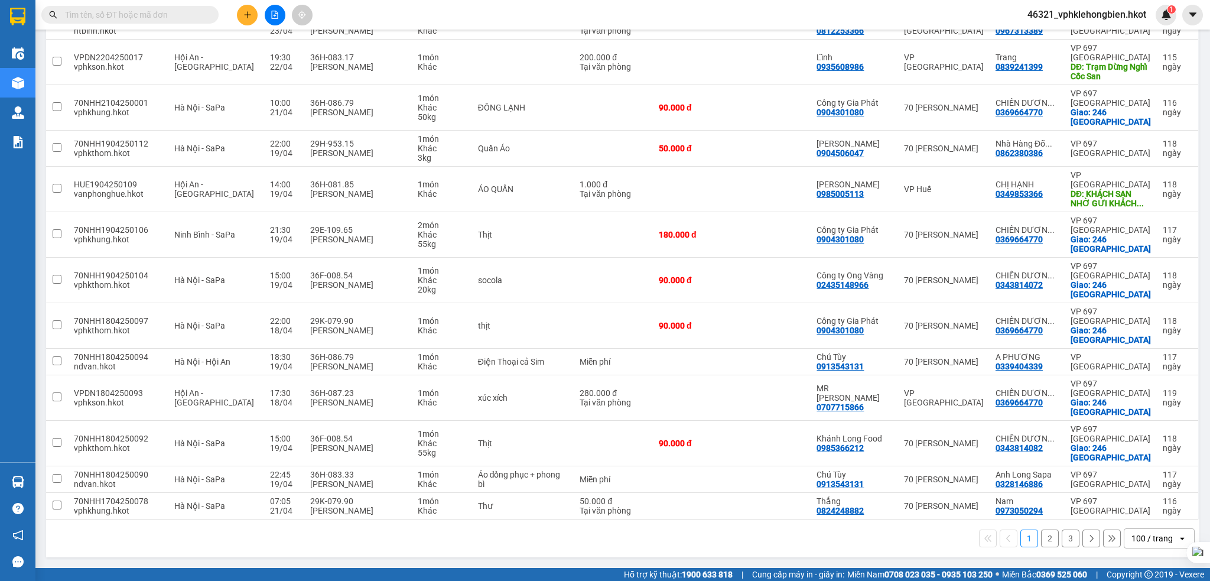
click at [1061, 540] on button "3" at bounding box center [1070, 538] width 18 height 18
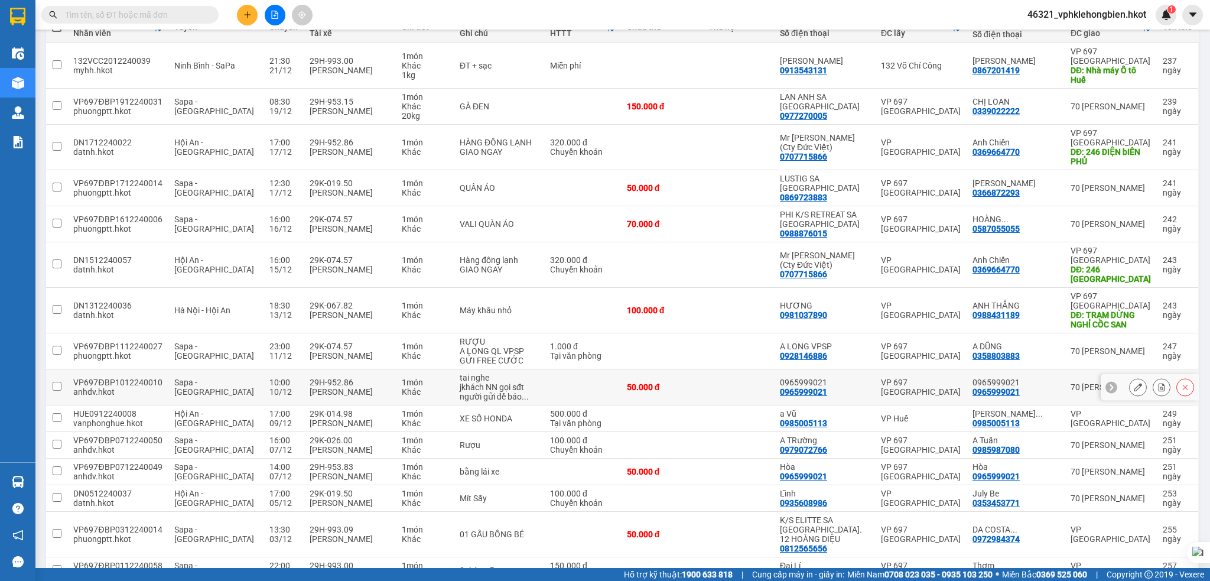
scroll to position [0, 0]
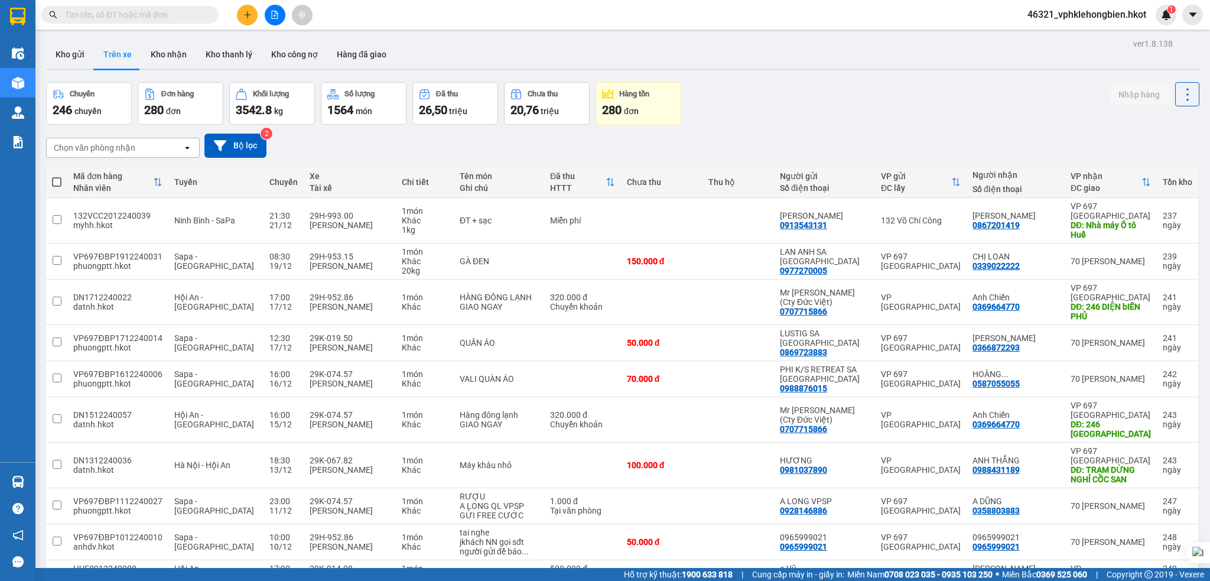
click at [58, 183] on span at bounding box center [56, 181] width 9 height 9
click at [57, 176] on input "checkbox" at bounding box center [57, 176] width 0 height 0
checkbox input "true"
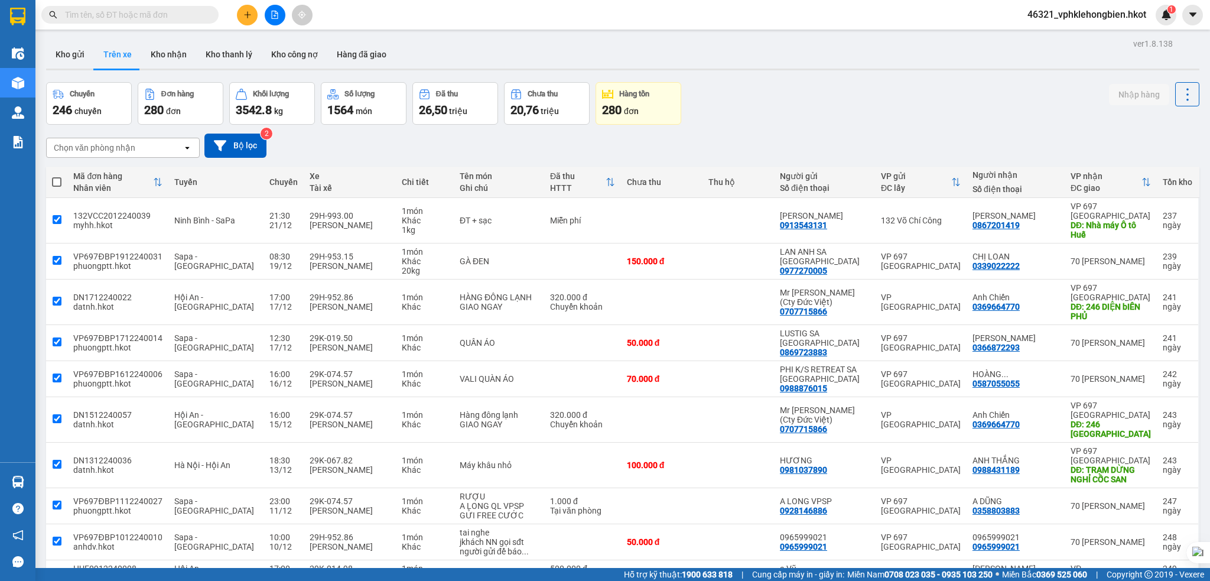
checkbox input "true"
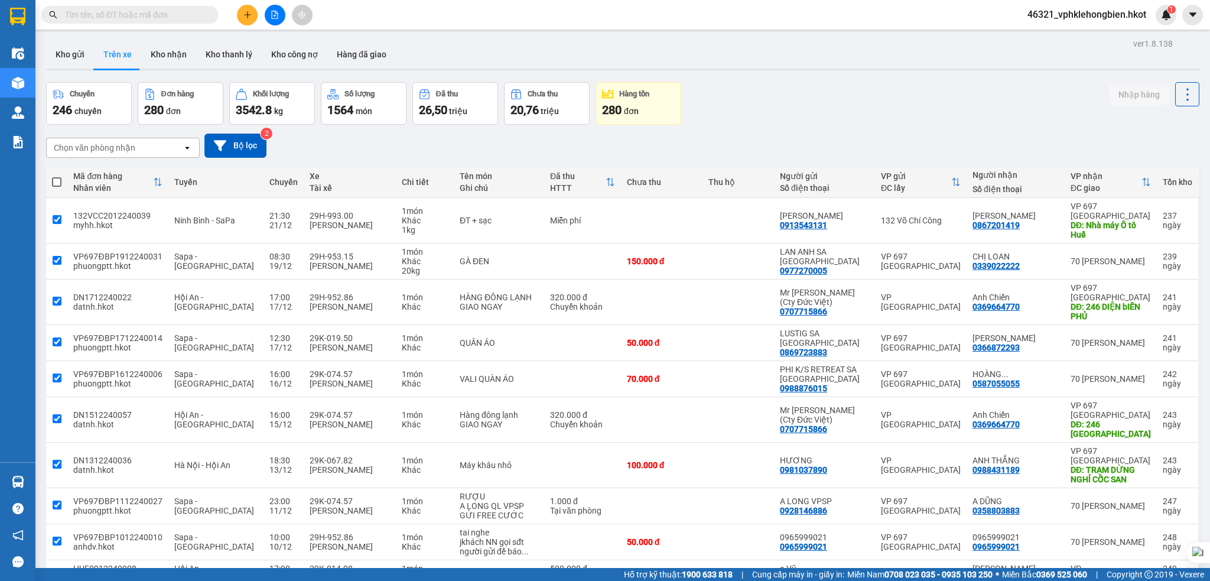
checkbox input "true"
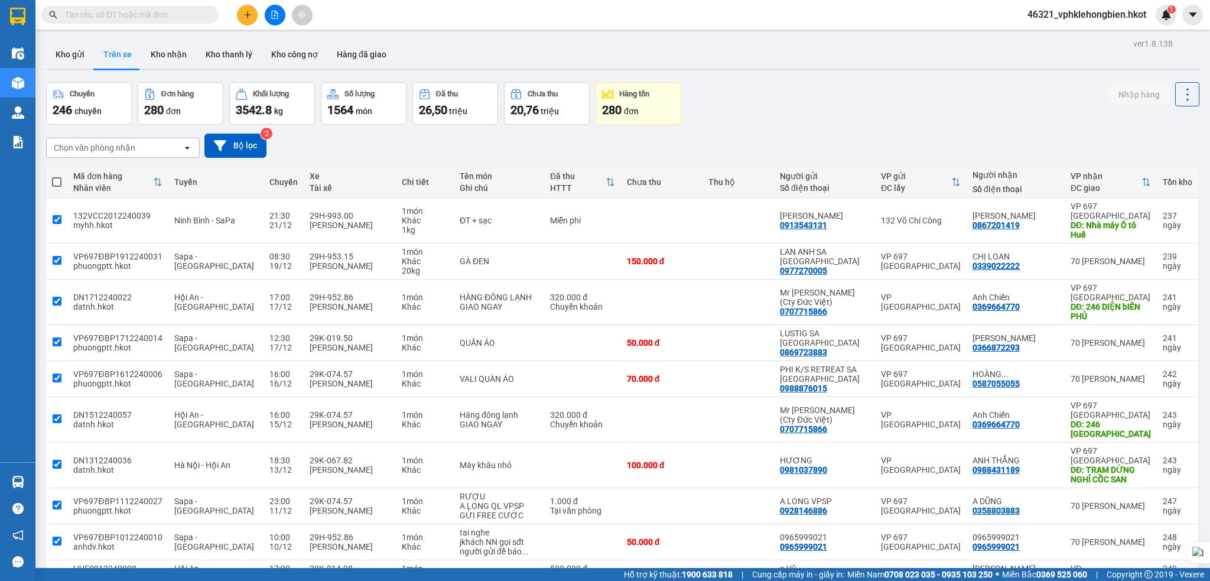
checkbox input "true"
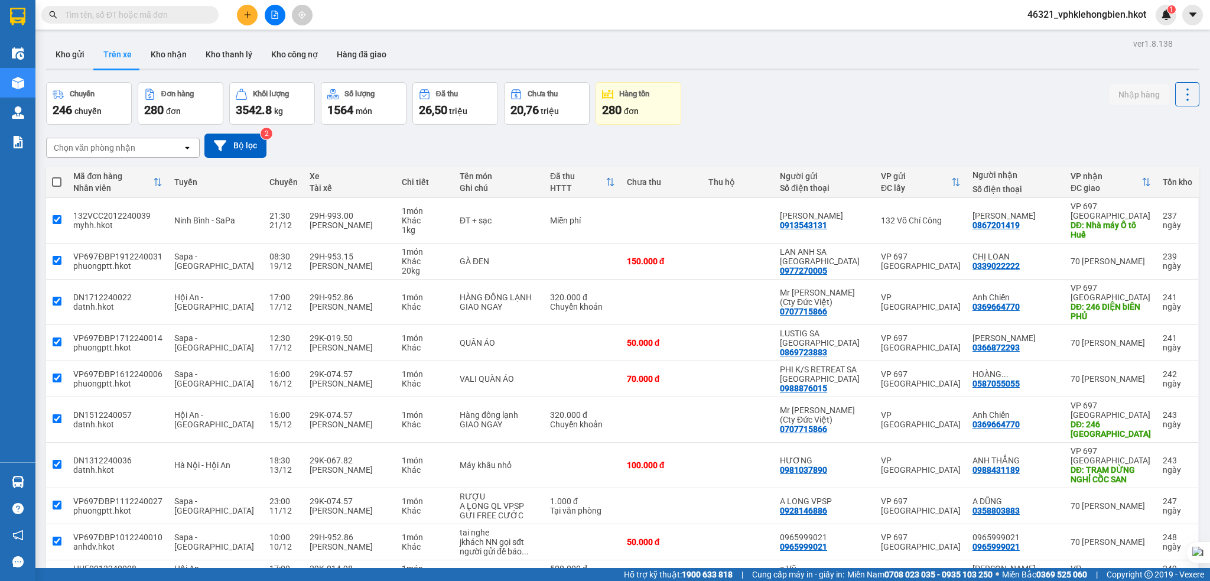
checkbox input "true"
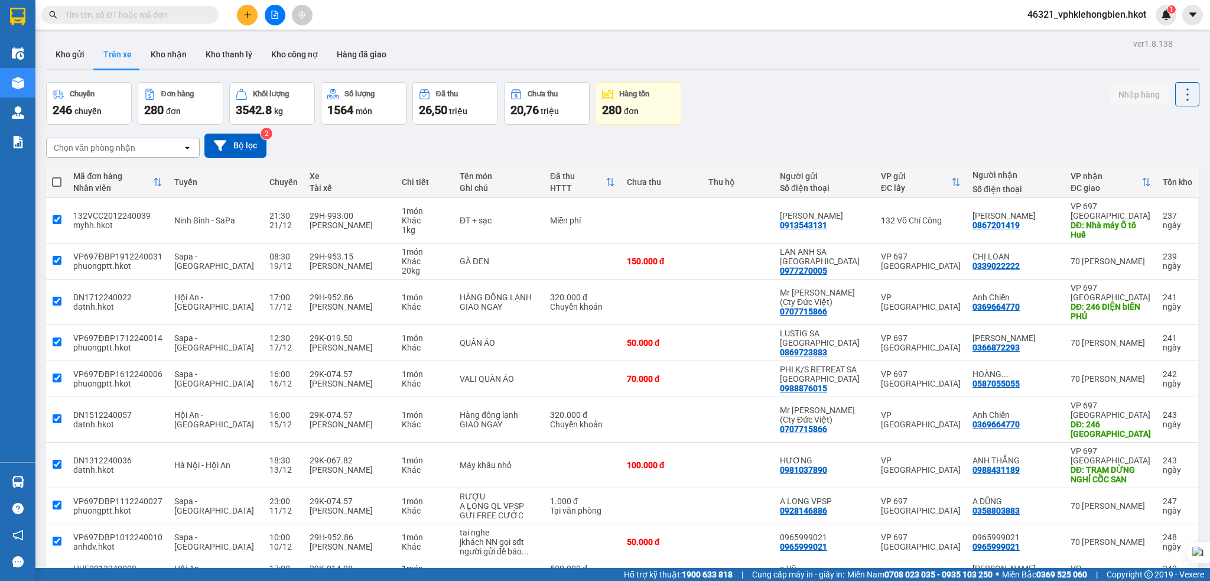
checkbox input "true"
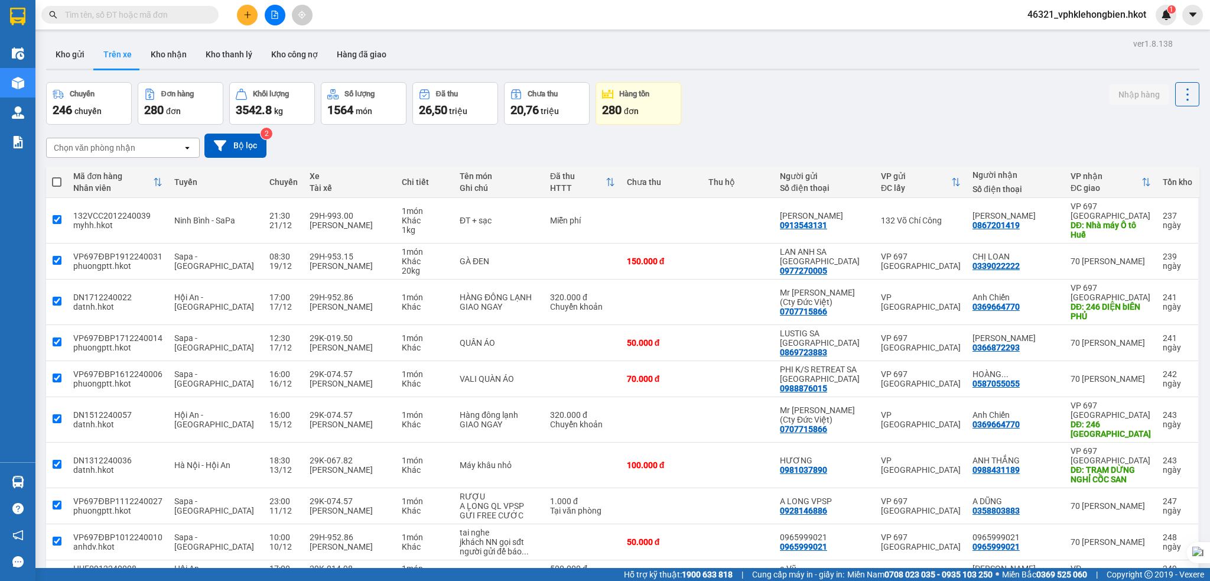
checkbox input "true"
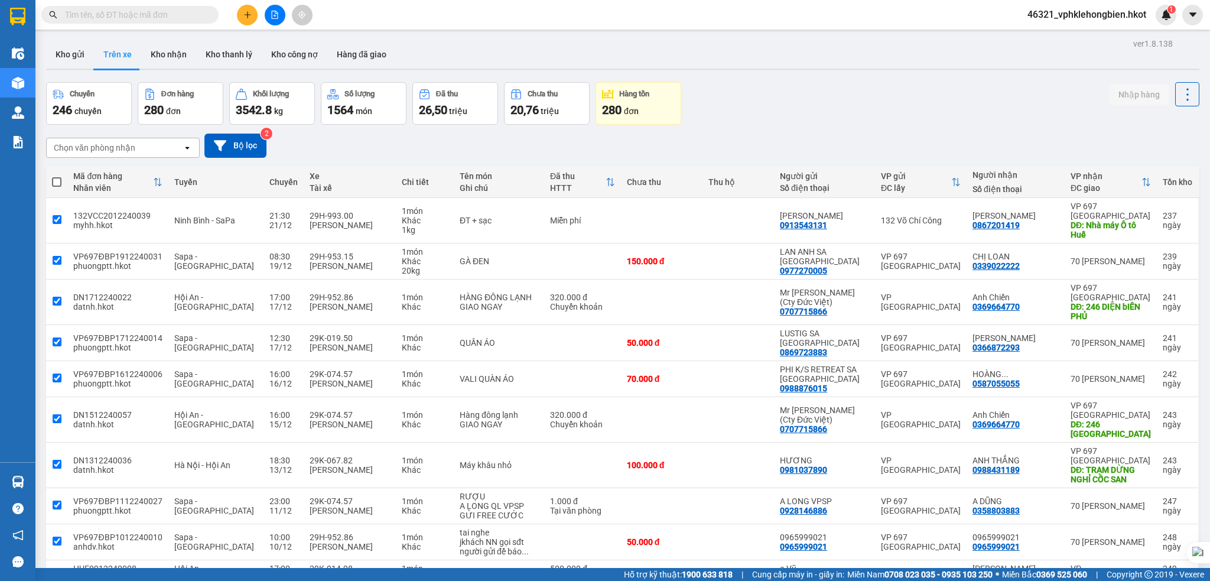
checkbox input "true"
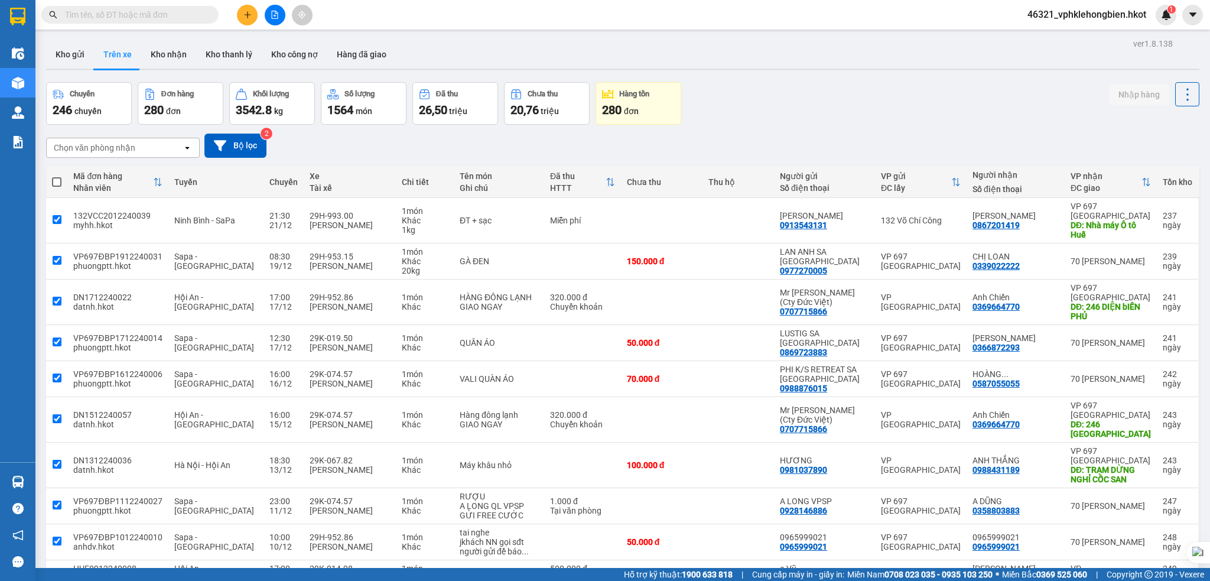
checkbox input "true"
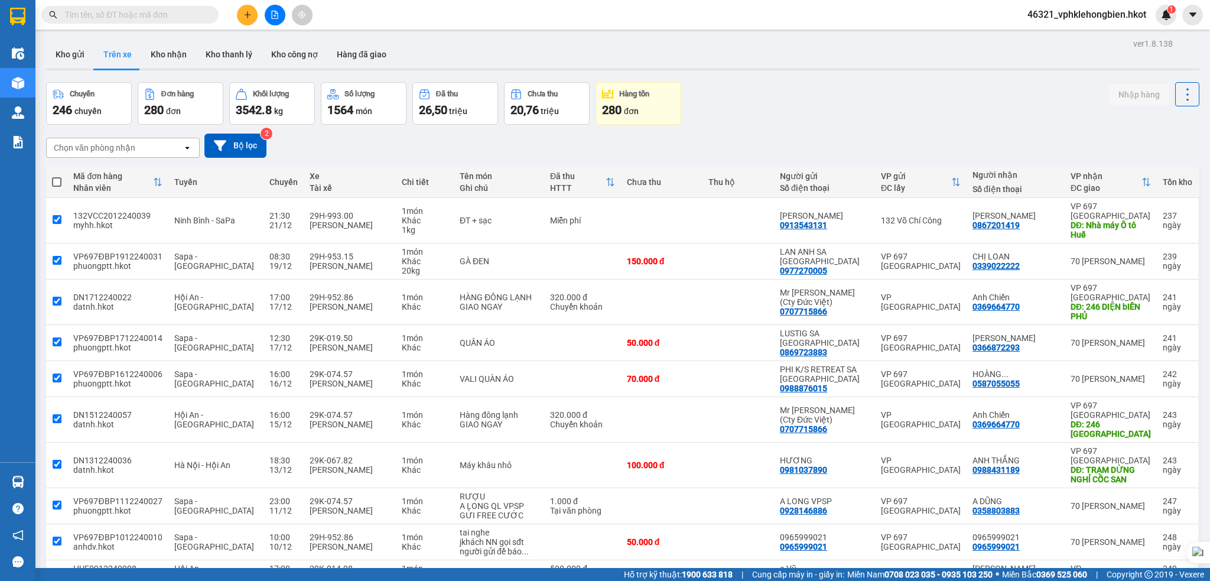
checkbox input "true"
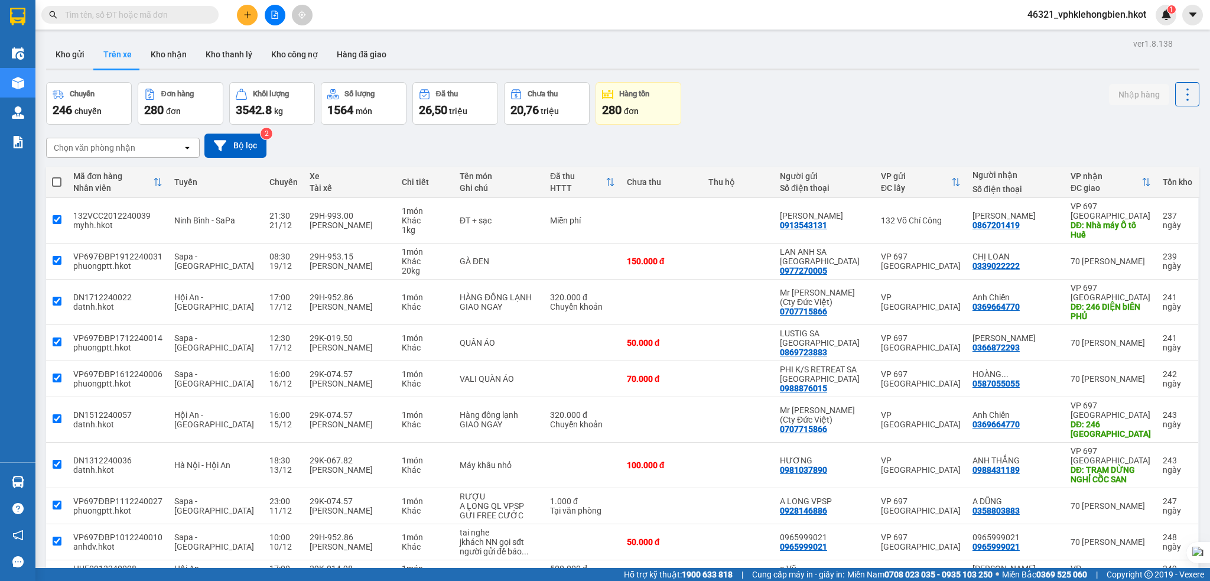
checkbox input "true"
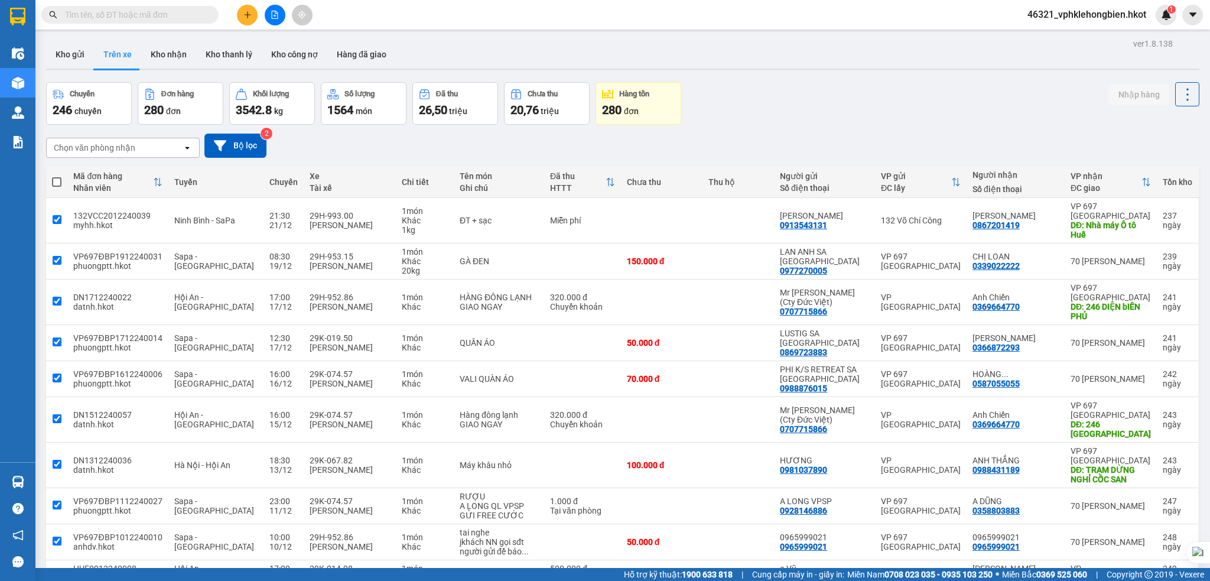
checkbox input "true"
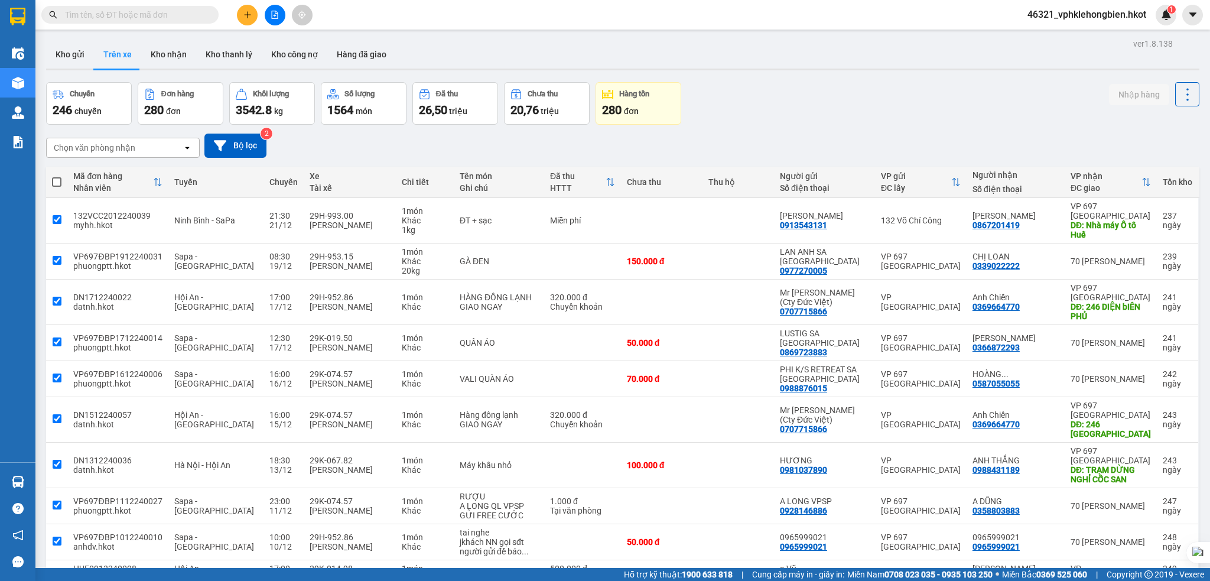
checkbox input "true"
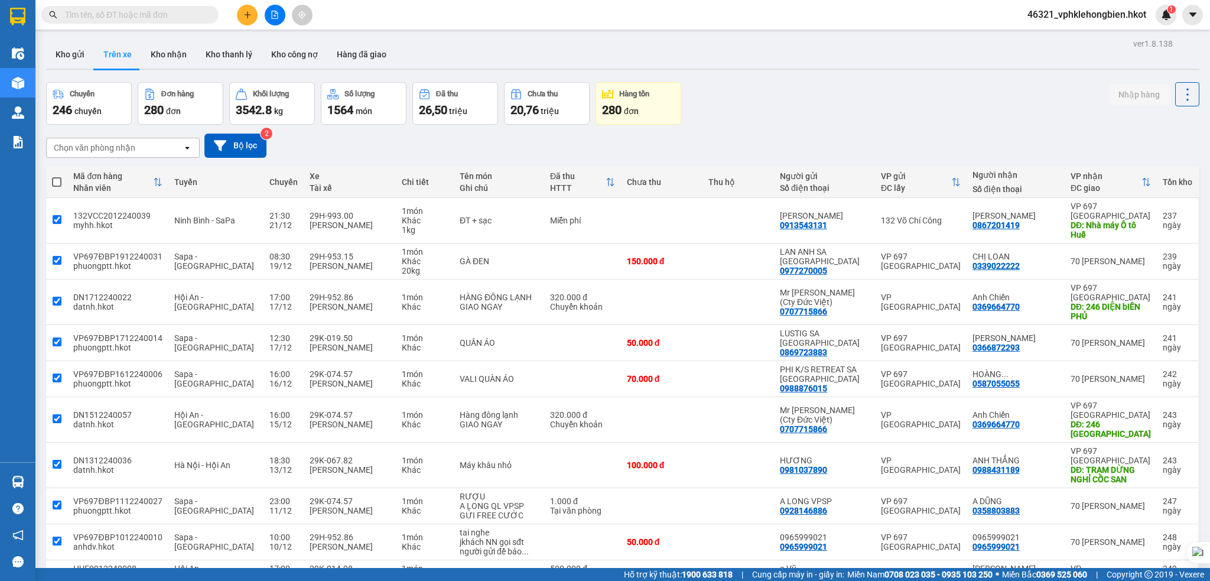
checkbox input "true"
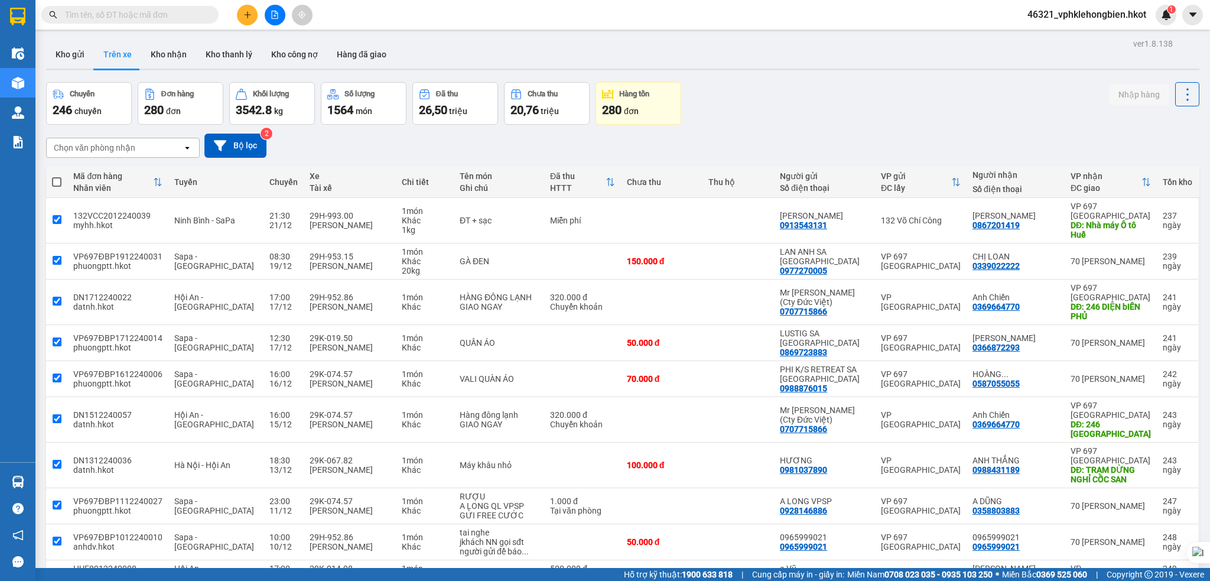
checkbox input "true"
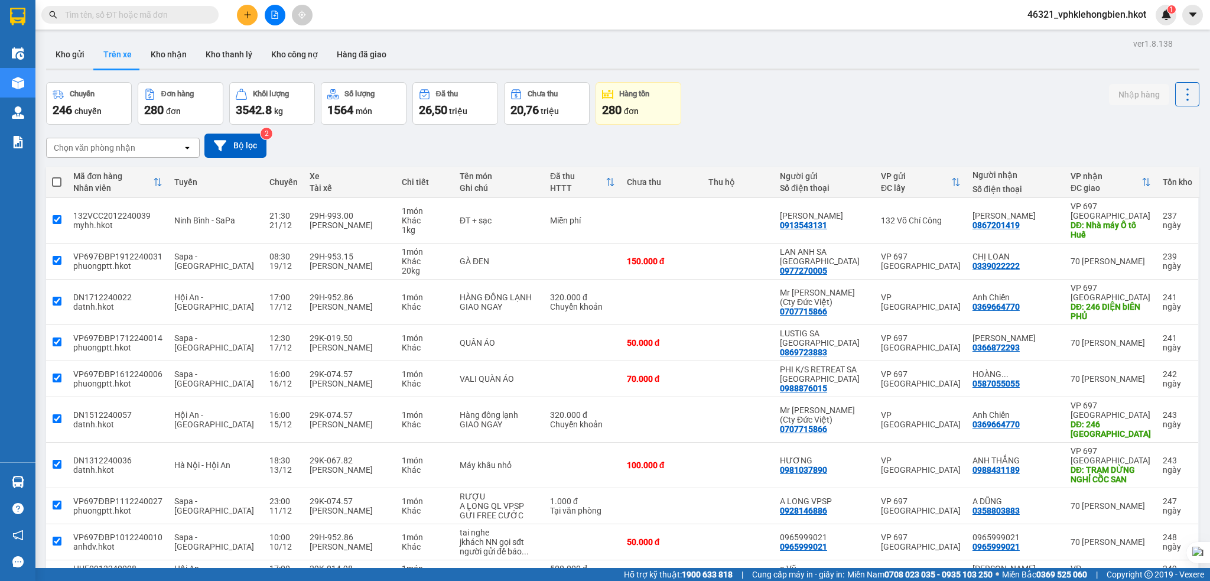
checkbox input "true"
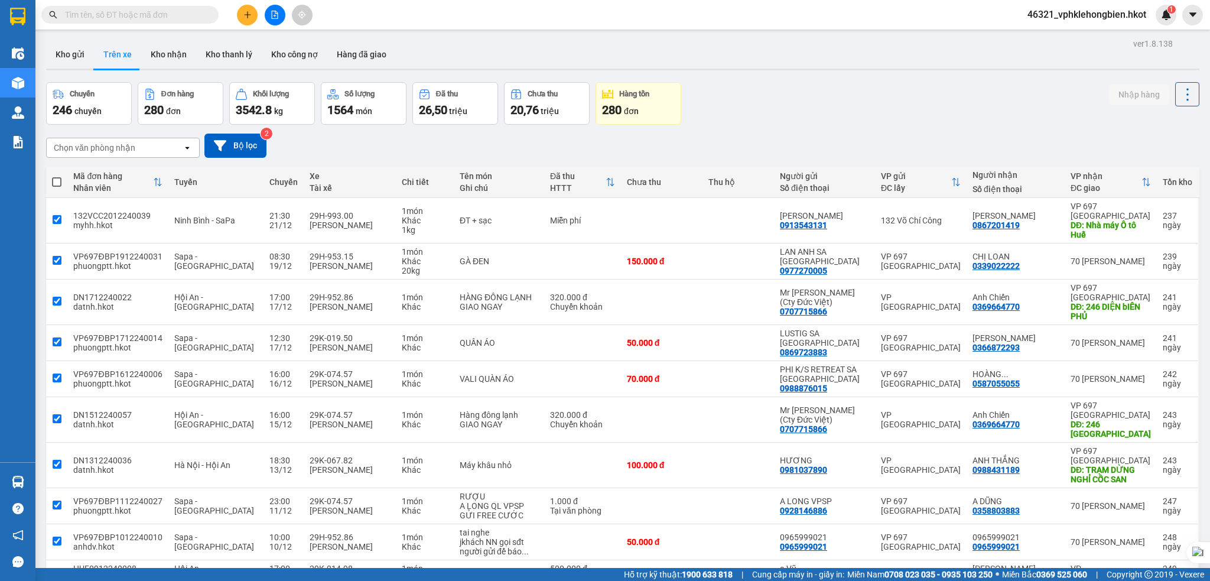
checkbox input "true"
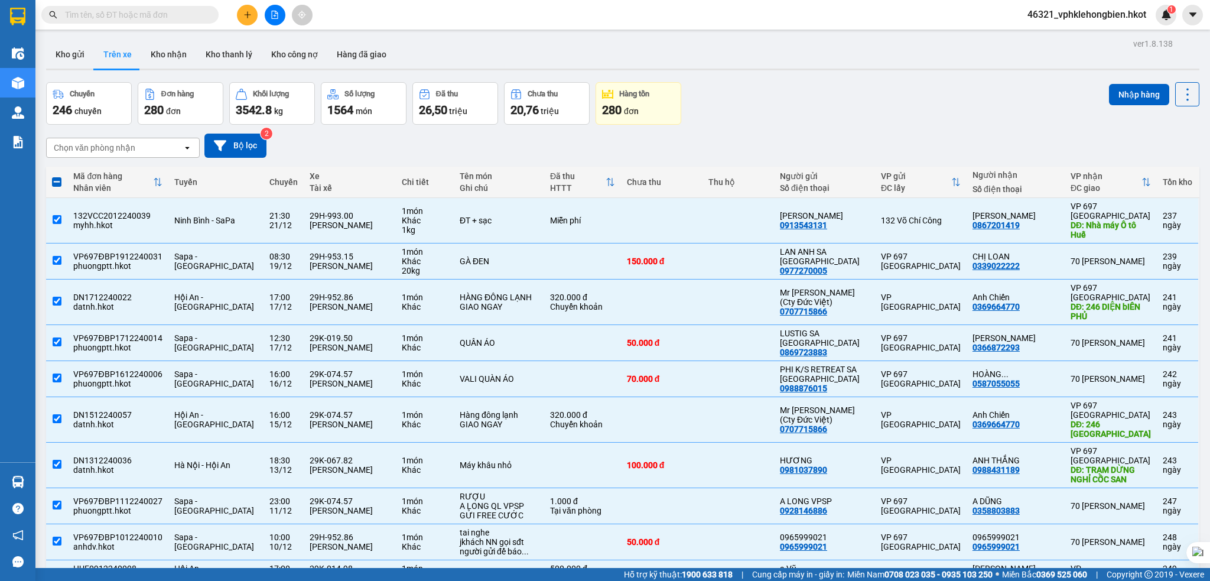
click at [59, 184] on span at bounding box center [56, 181] width 9 height 9
click at [57, 176] on input "checkbox" at bounding box center [57, 176] width 0 height 0
click at [59, 181] on span at bounding box center [56, 181] width 9 height 9
click at [57, 176] on input "checkbox" at bounding box center [57, 176] width 0 height 0
click at [56, 183] on span at bounding box center [56, 181] width 9 height 9
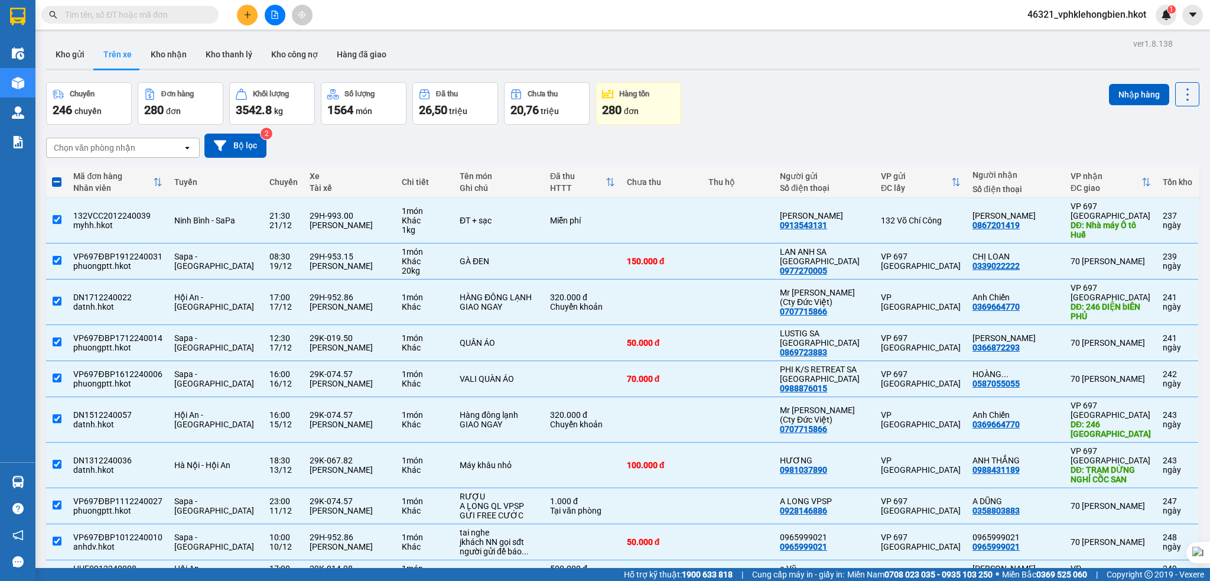
click at [57, 176] on input "checkbox" at bounding box center [57, 176] width 0 height 0
drag, startPoint x: 726, startPoint y: 147, endPoint x: 732, endPoint y: 151, distance: 7.4
click at [731, 150] on div "Chọn văn phòng nhận open Bộ lọc 2" at bounding box center [622, 145] width 1153 height 24
click at [56, 182] on span at bounding box center [56, 181] width 9 height 9
click at [57, 176] on input "checkbox" at bounding box center [57, 176] width 0 height 0
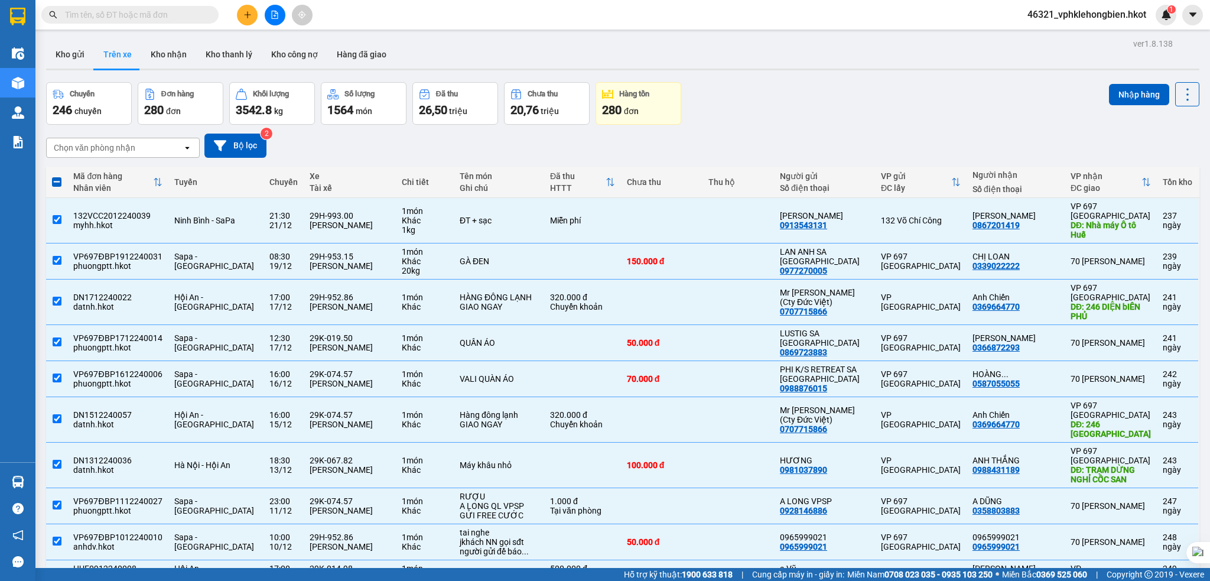
click at [635, 108] on span "đơn" at bounding box center [631, 110] width 15 height 9
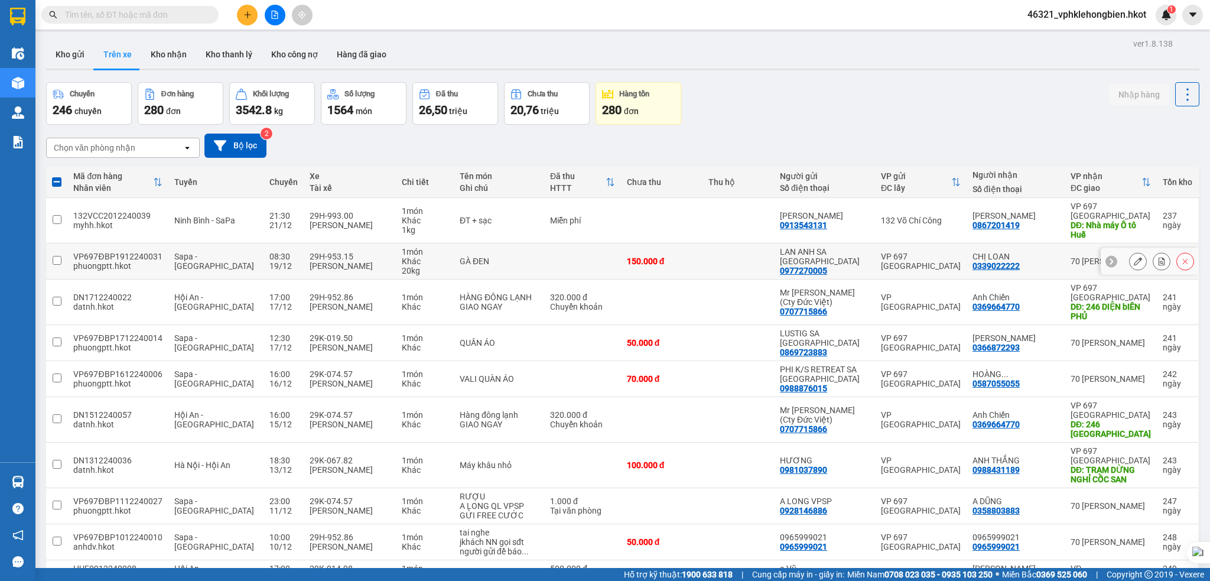
checkbox input "false"
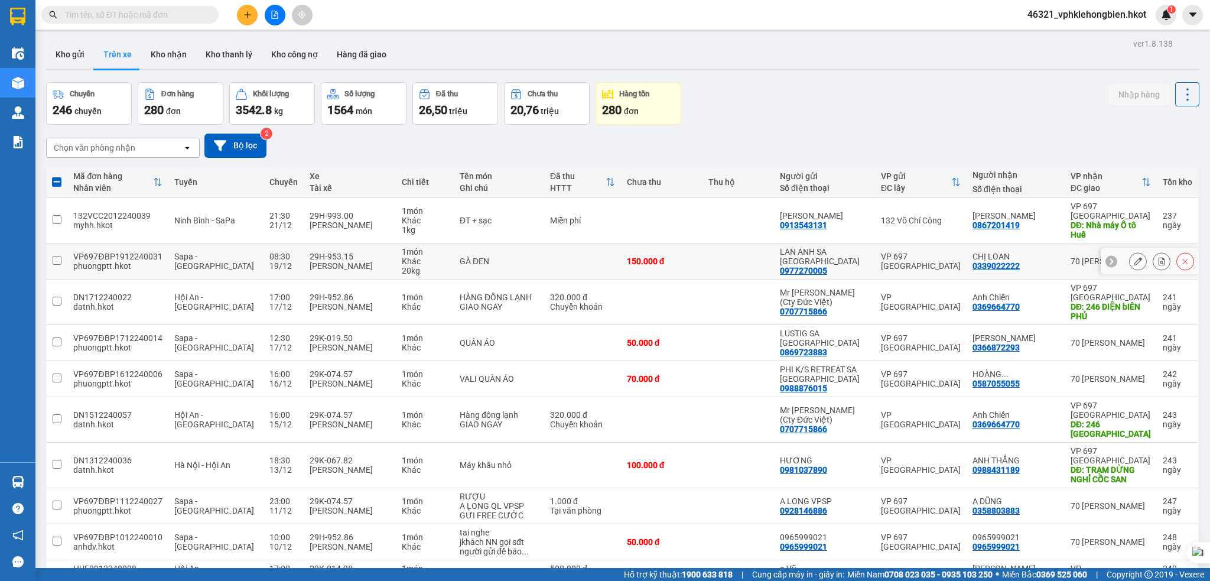
checkbox input "false"
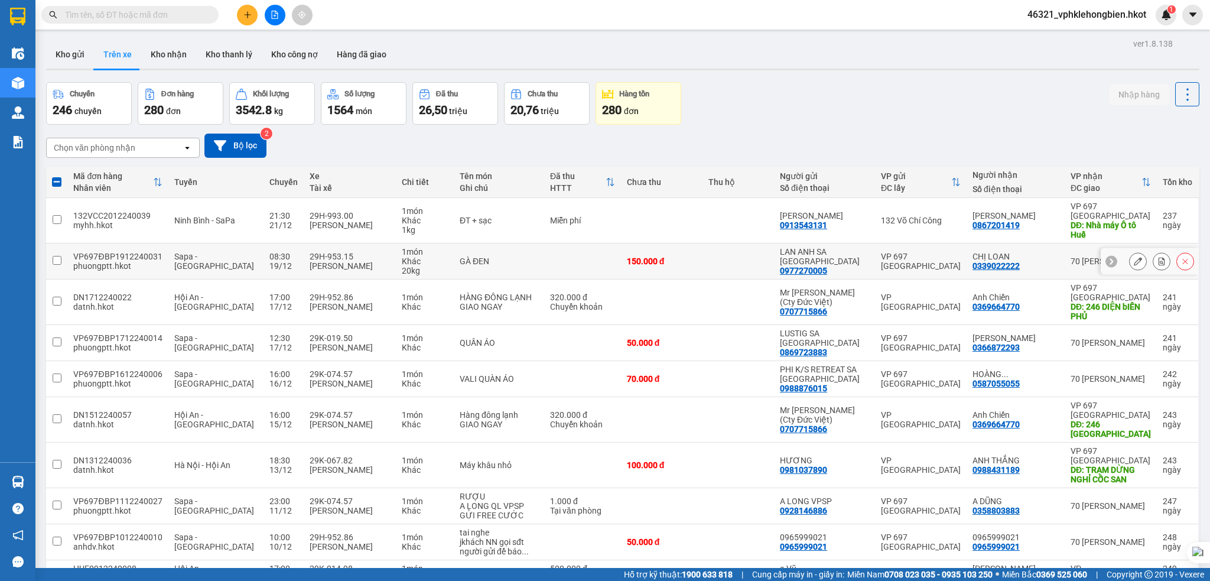
checkbox input "false"
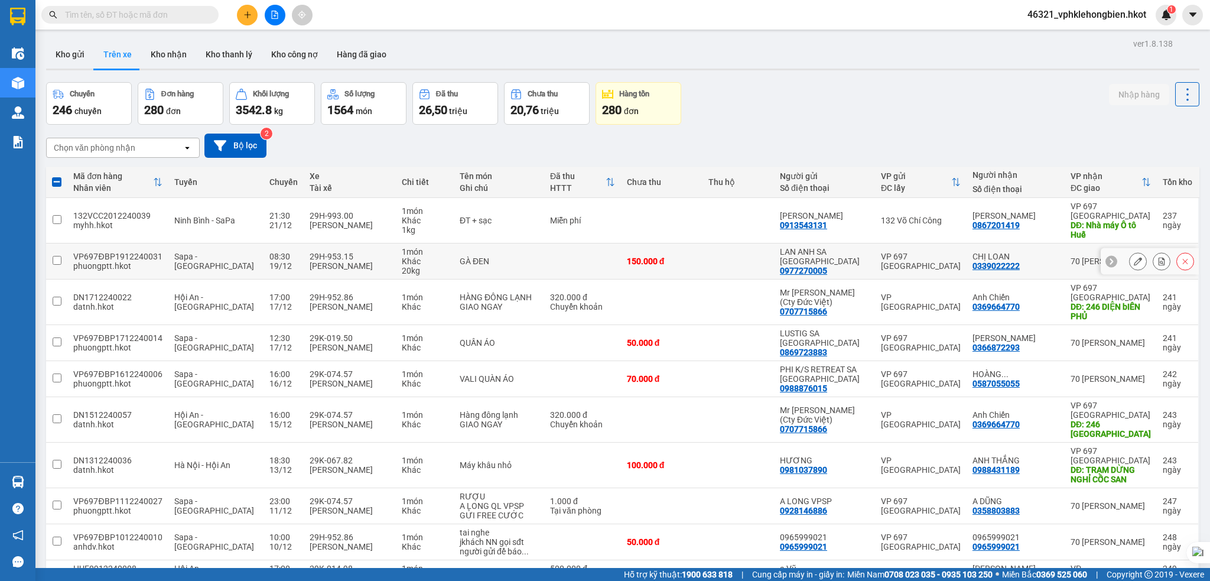
checkbox input "false"
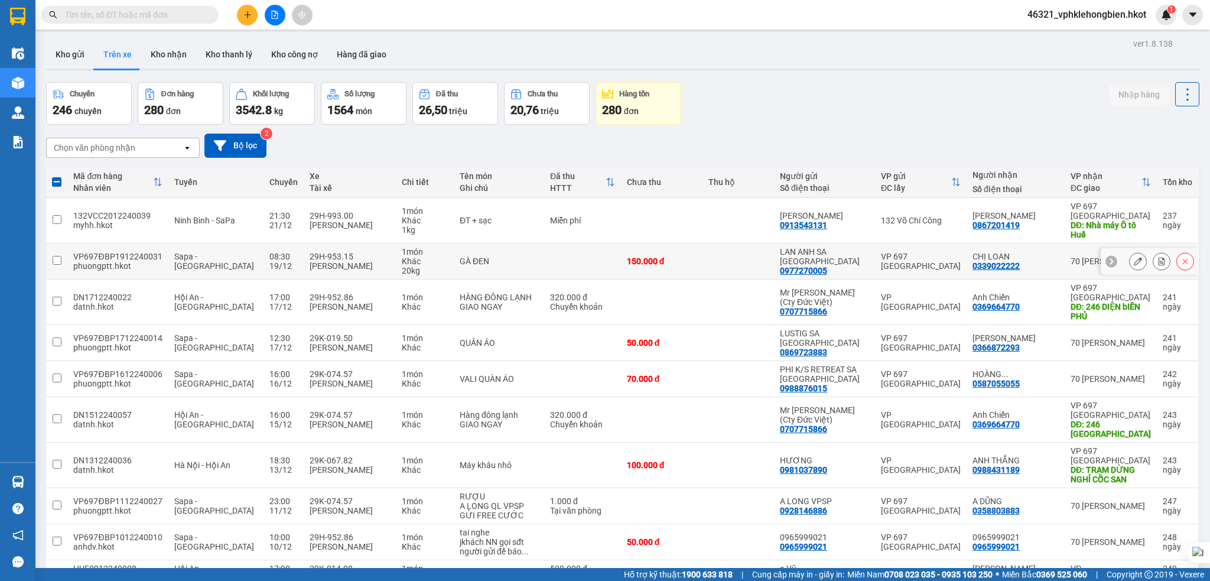
checkbox input "false"
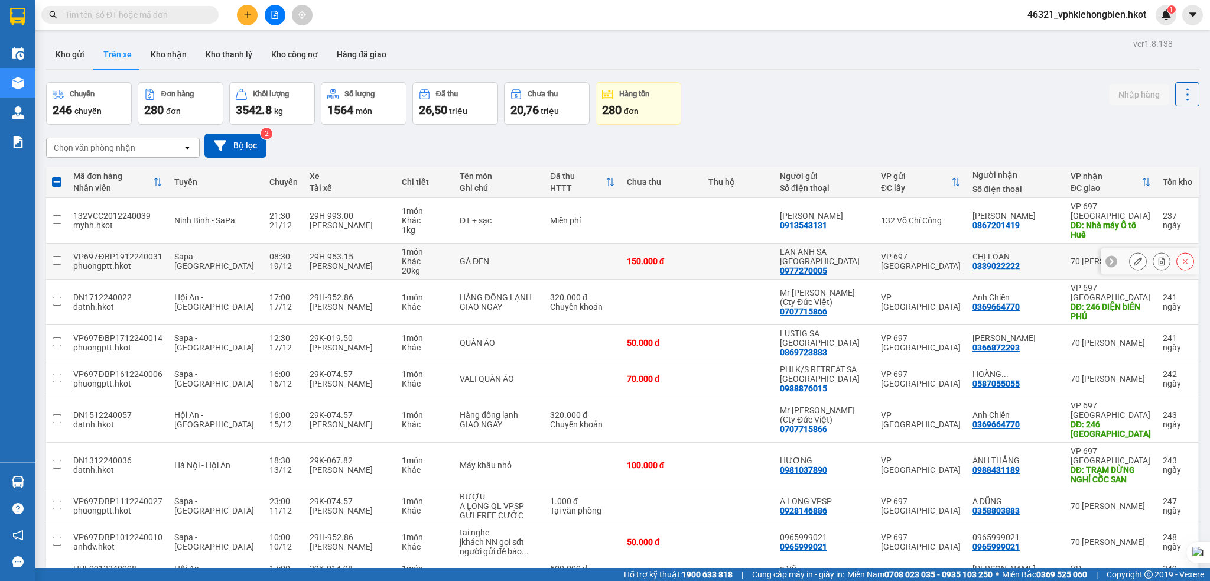
checkbox input "false"
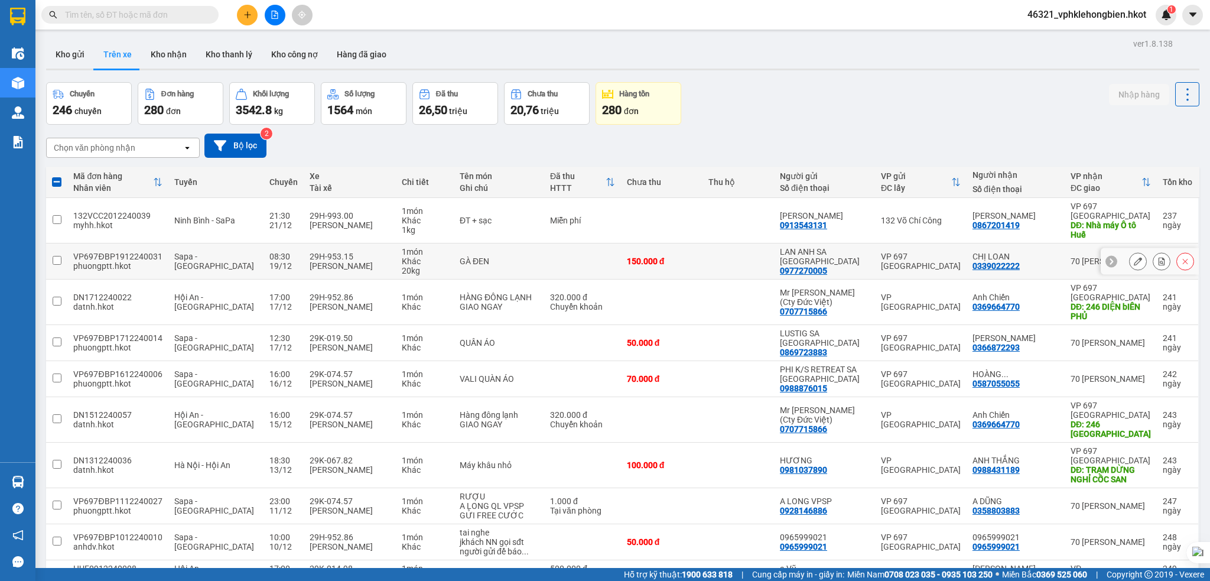
checkbox input "false"
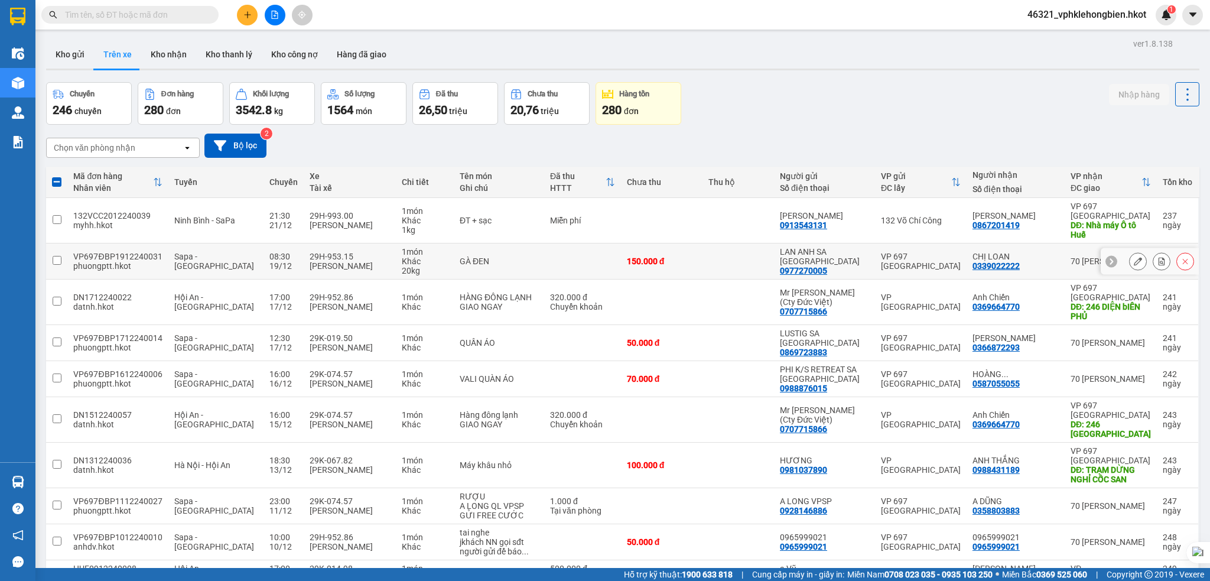
checkbox input "false"
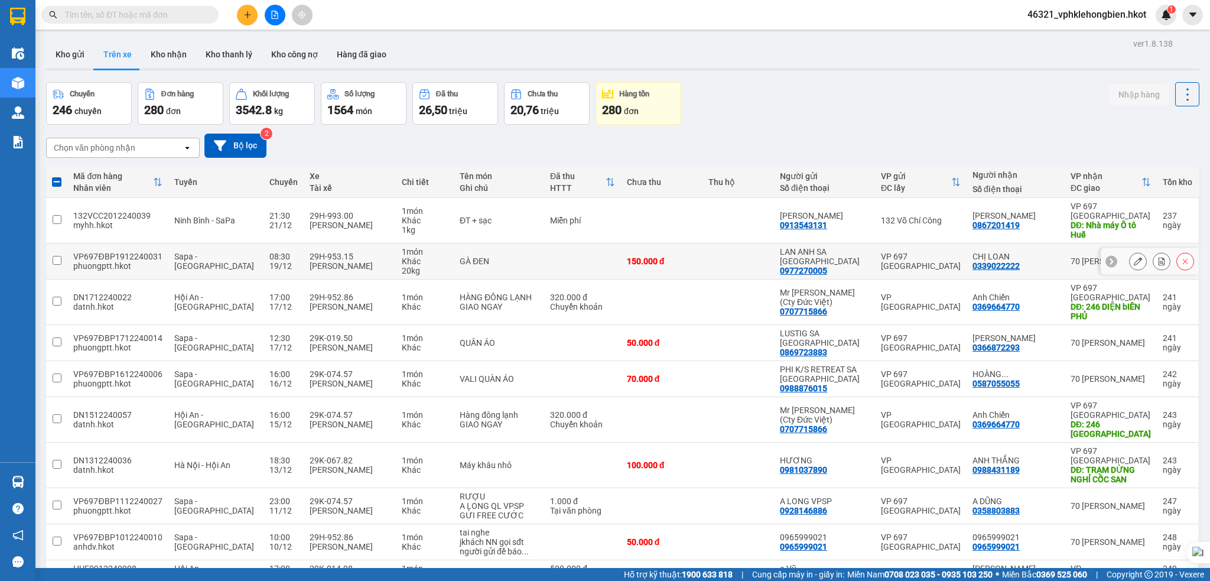
checkbox input "false"
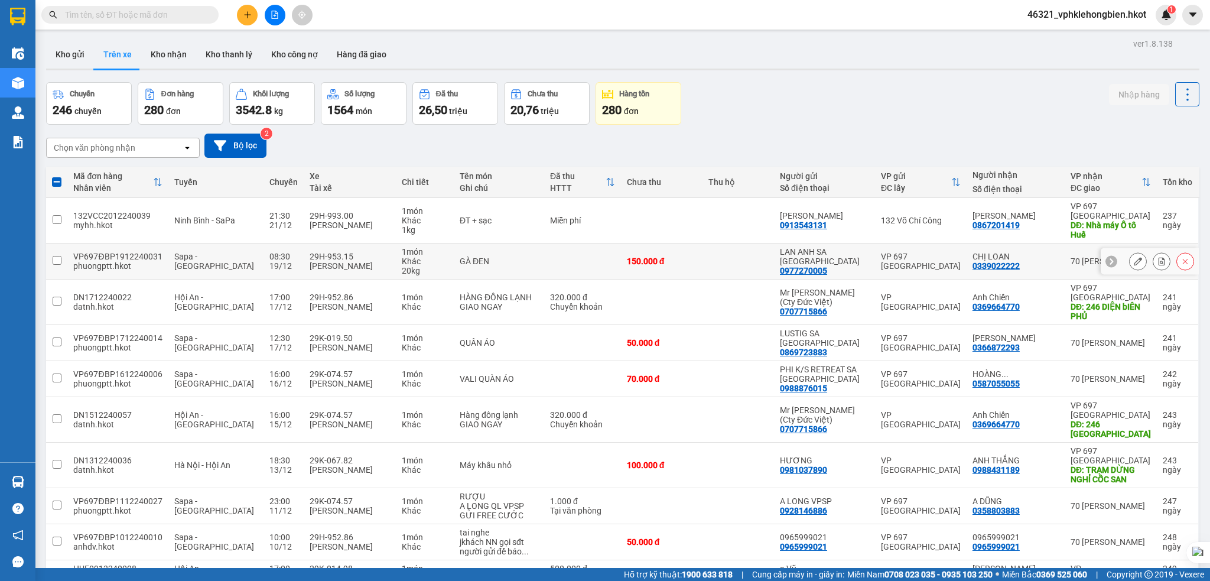
checkbox input "false"
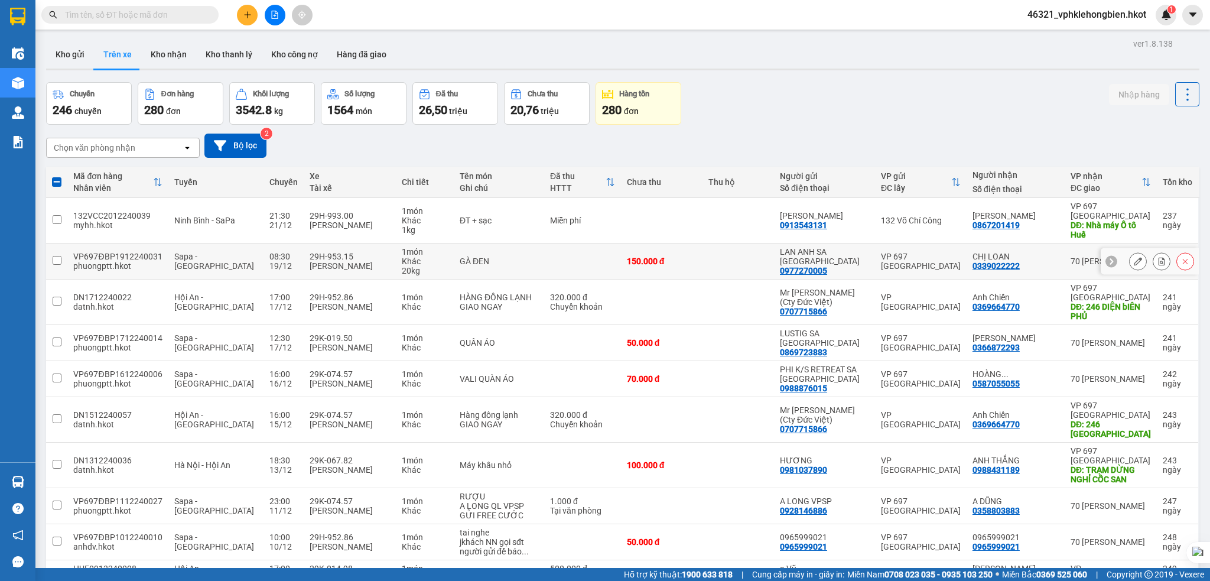
checkbox input "false"
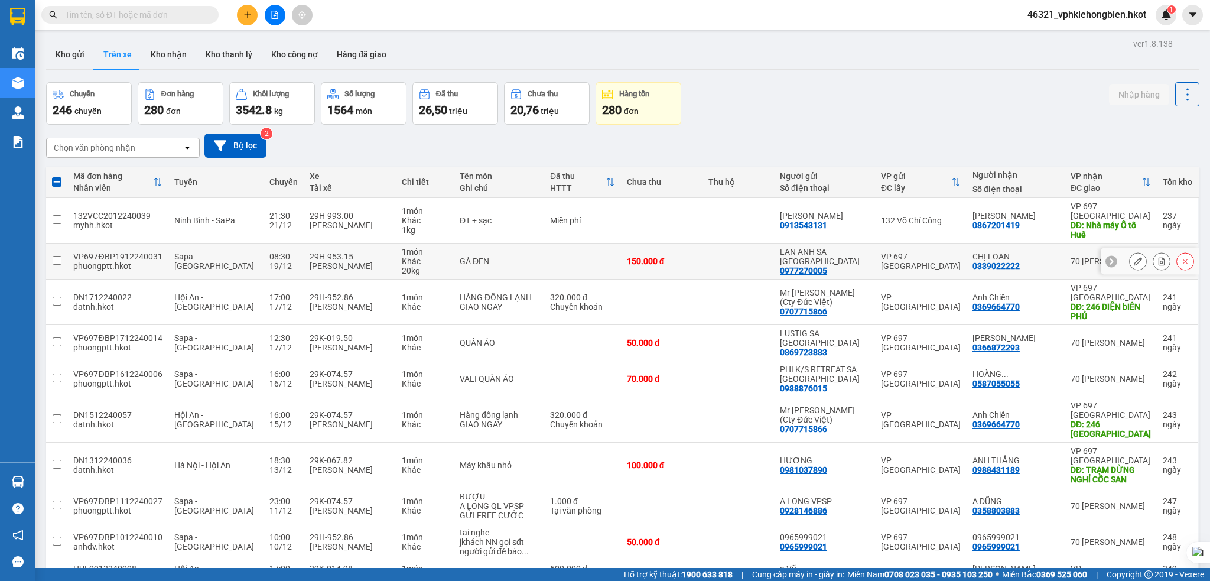
checkbox input "false"
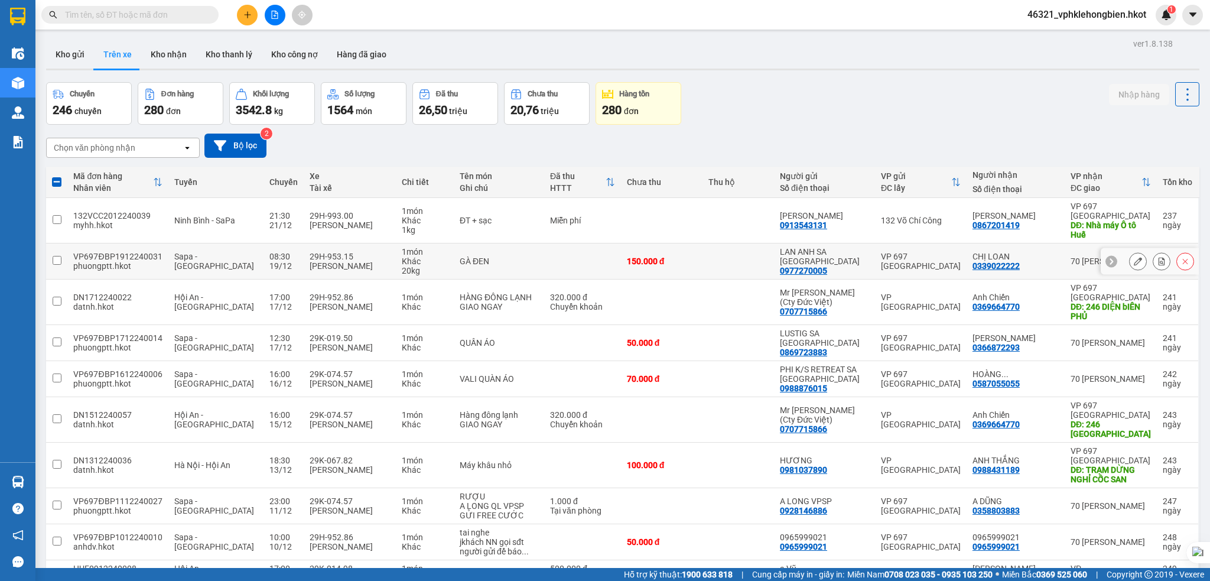
checkbox input "false"
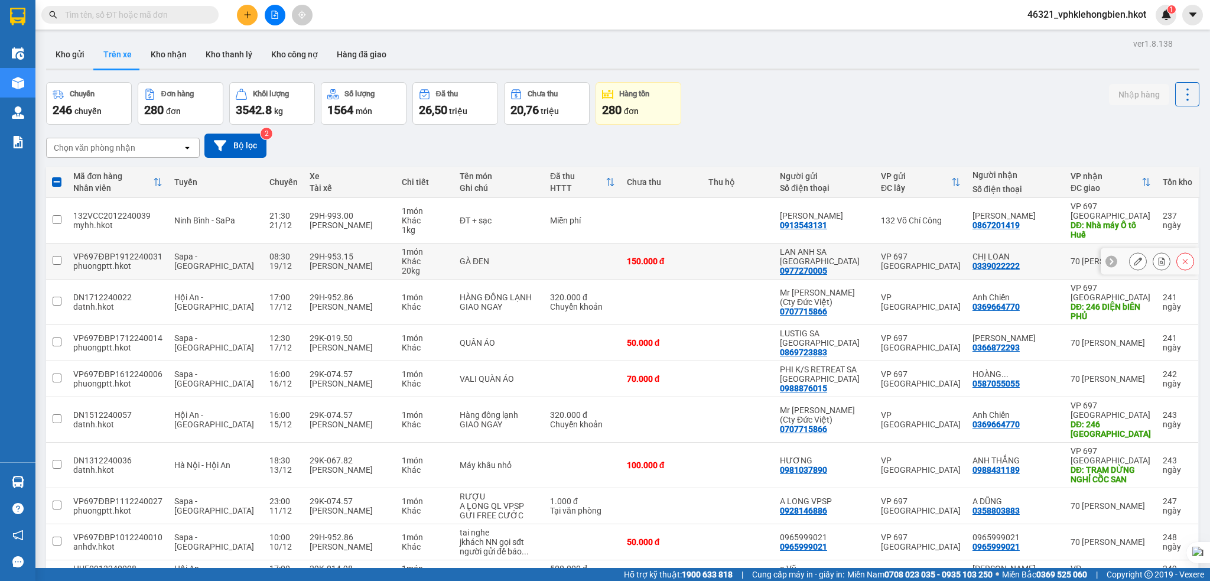
checkbox input "false"
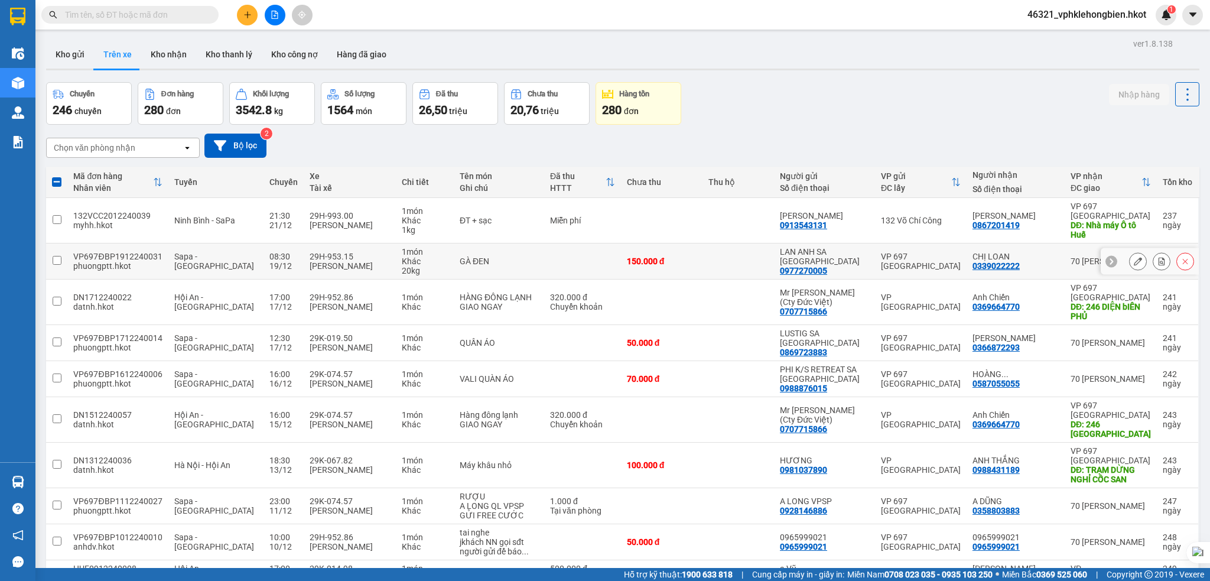
checkbox input "false"
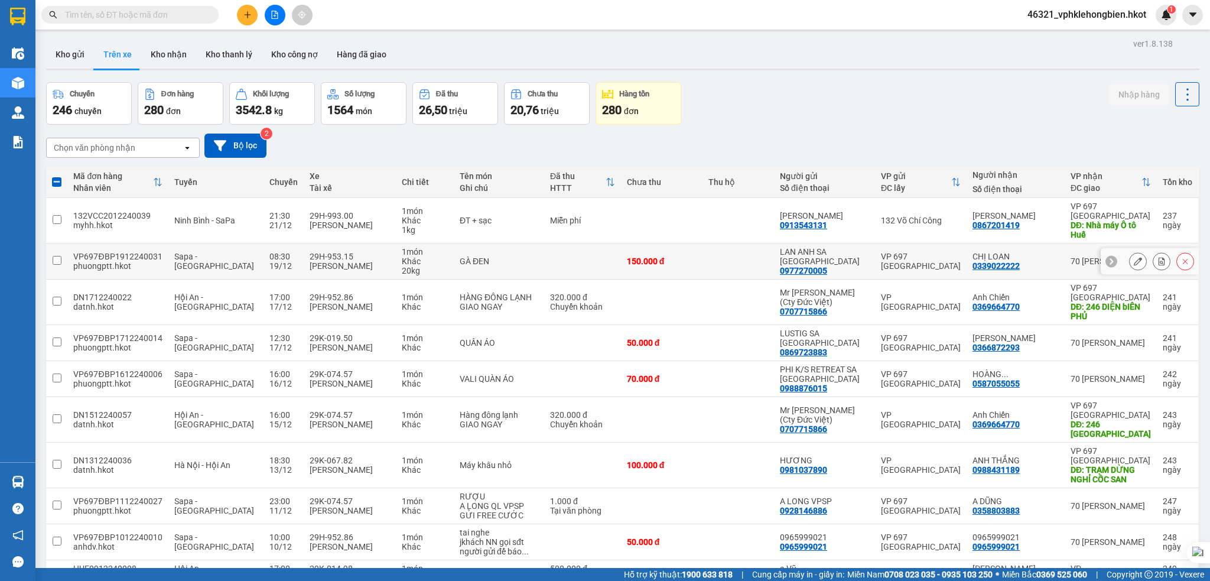
checkbox input "false"
